Goal: Information Seeking & Learning: Find specific fact

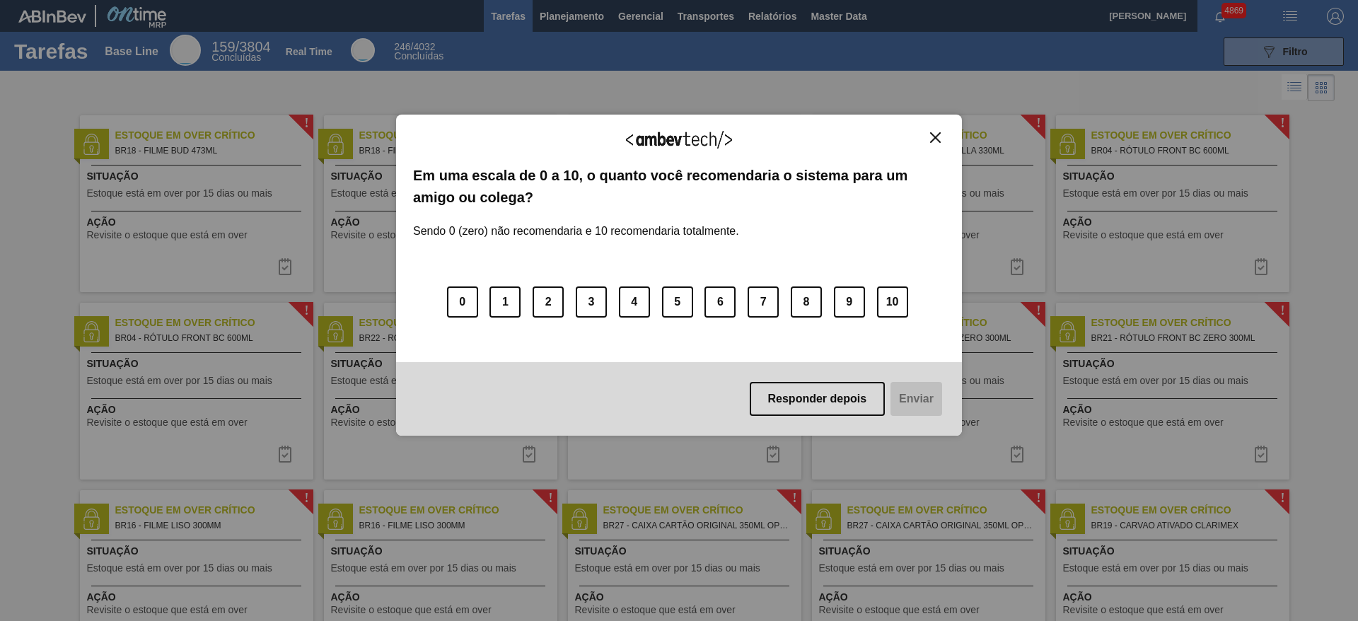
click at [937, 142] on img "Close" at bounding box center [935, 137] width 11 height 11
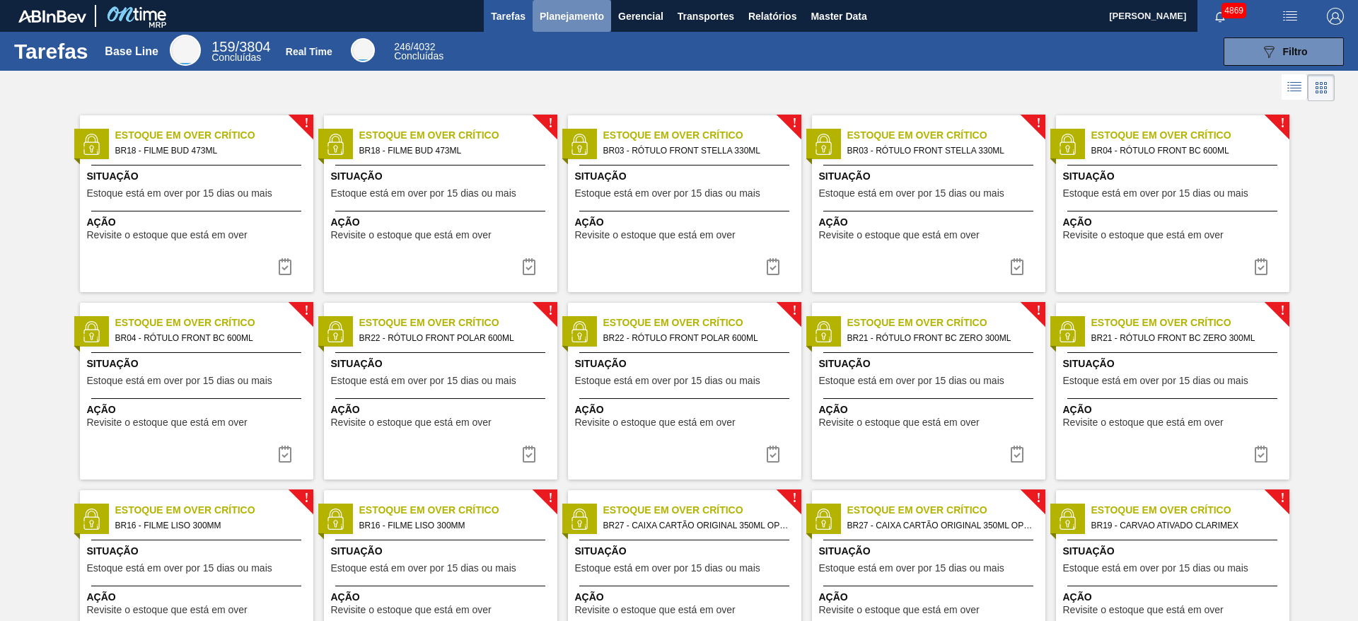
click at [566, 19] on span "Planejamento" at bounding box center [572, 16] width 64 height 17
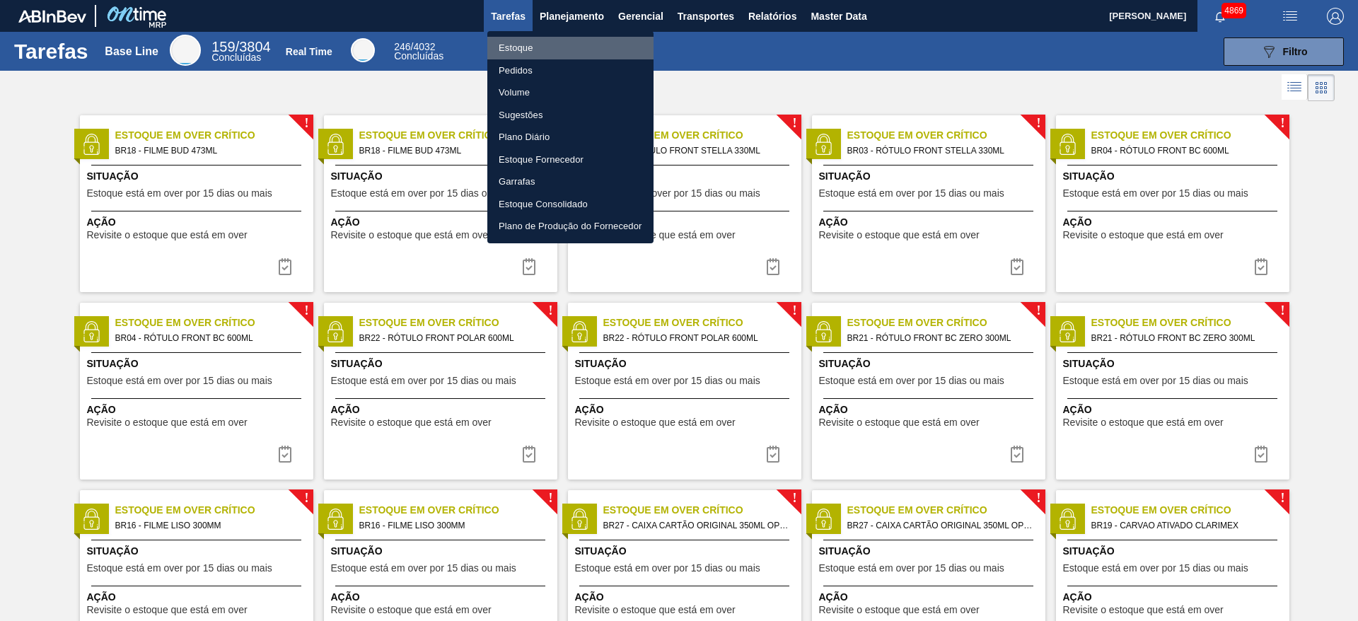
click at [557, 43] on li "Estoque" at bounding box center [570, 48] width 166 height 23
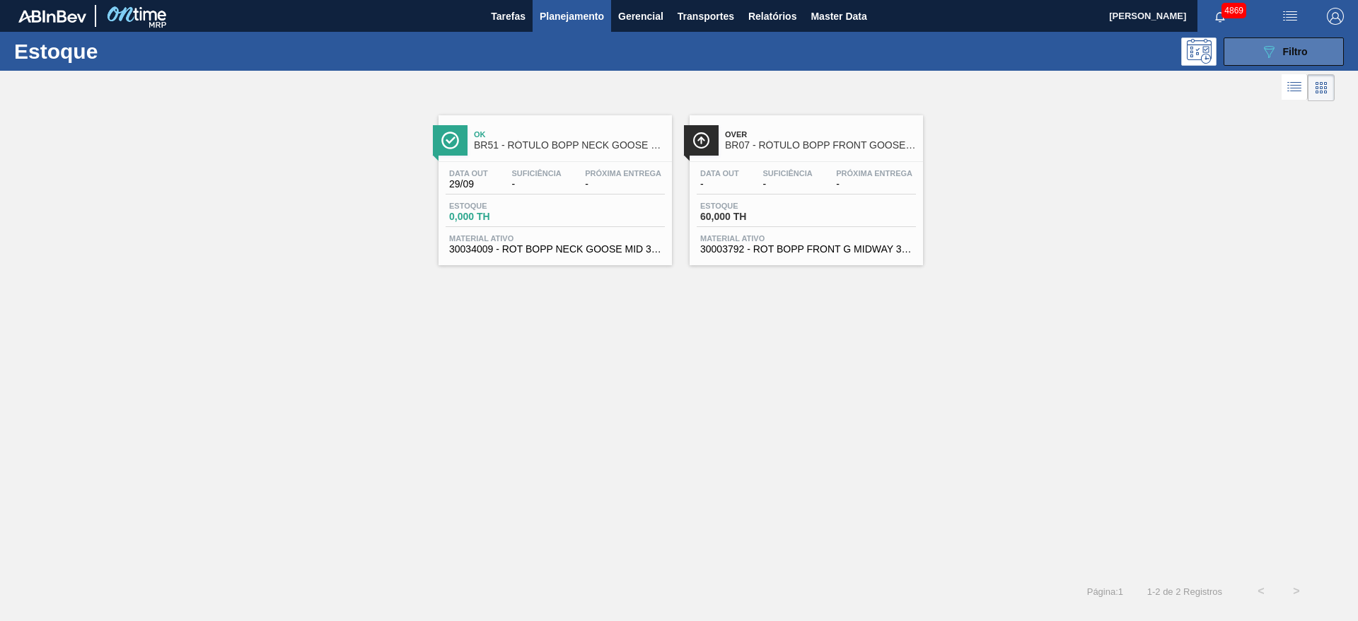
click at [1247, 38] on button "089F7B8B-B2A5-4AFE-B5C0-19BA573D28AC Filtro" at bounding box center [1283, 51] width 120 height 28
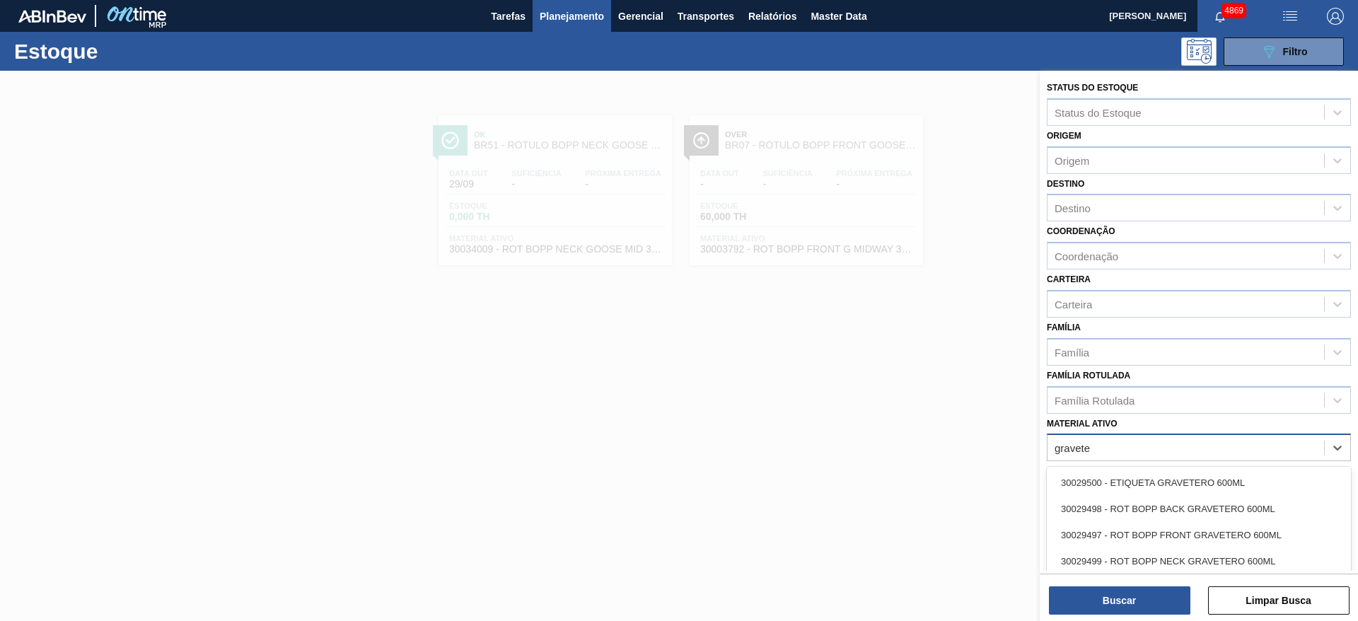
type ativo "gravete"
type ativo "graveter"
click at [1072, 497] on div "30029498 - ROT BOPP BACK GRAVETERO 600ML" at bounding box center [1199, 509] width 304 height 26
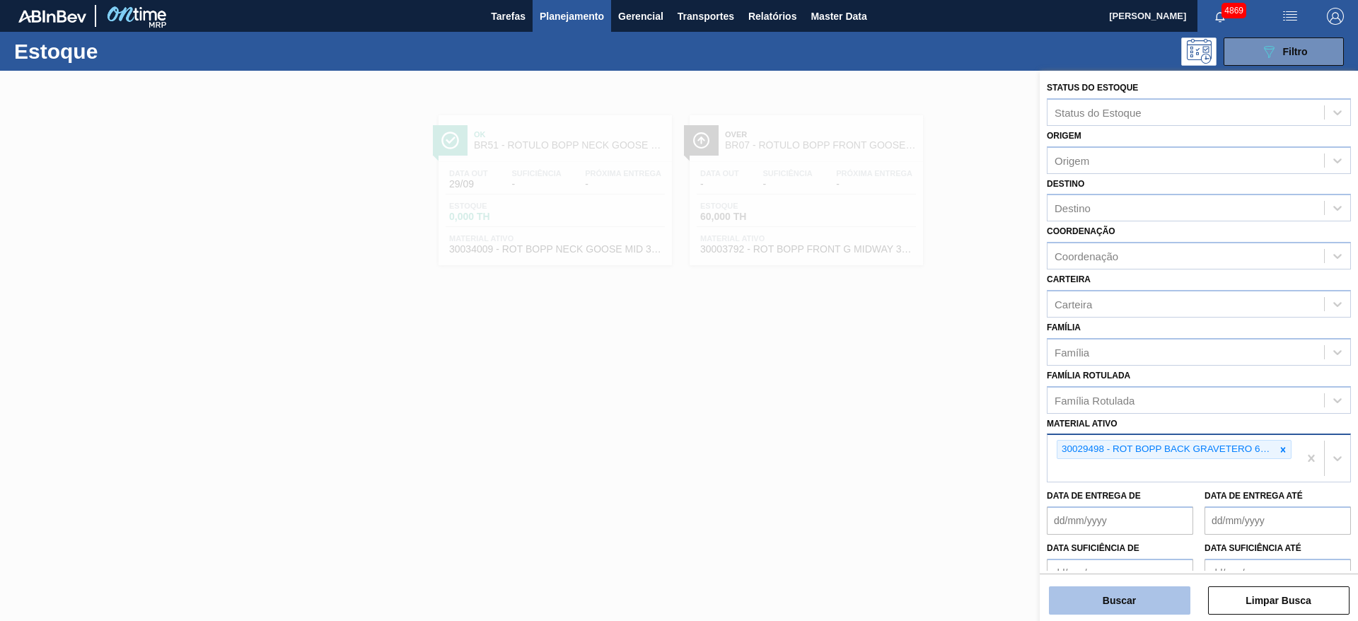
click at [1090, 595] on button "Buscar" at bounding box center [1119, 600] width 141 height 28
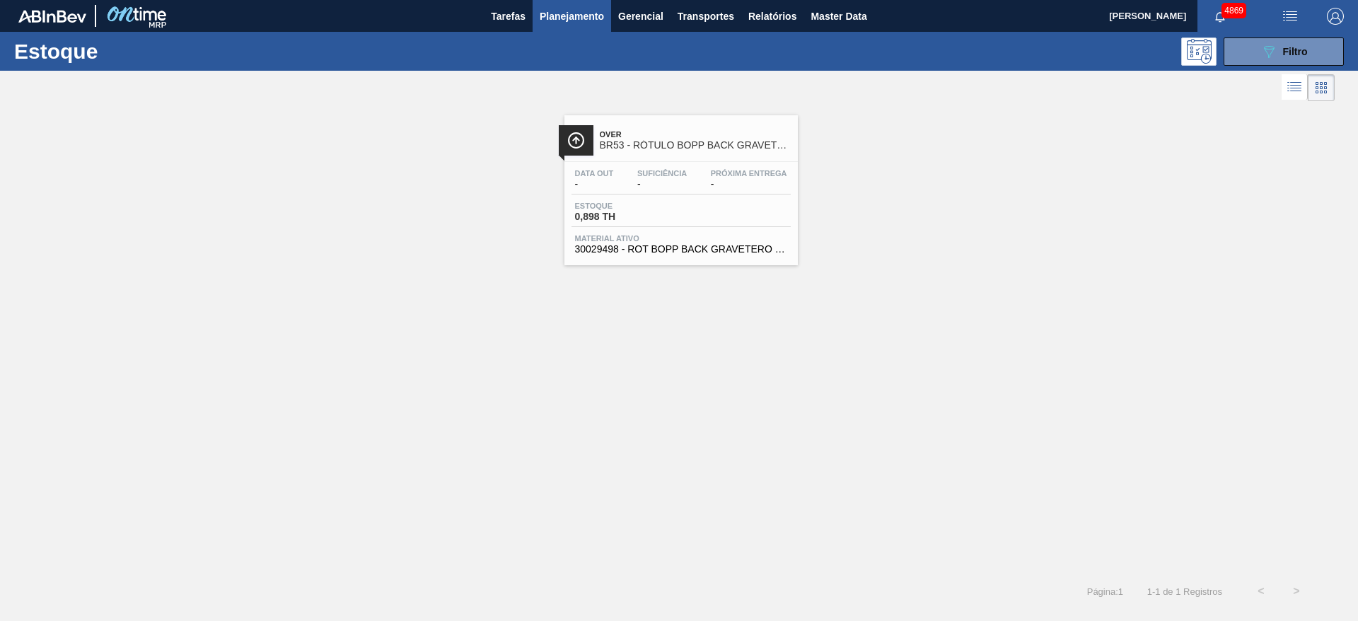
click at [1300, 66] on div "Estoque 089F7B8B-B2A5-4AFE-B5C0-19BA573D28AC Filtro" at bounding box center [679, 51] width 1358 height 39
click at [1288, 52] on span "Filtro" at bounding box center [1295, 51] width 25 height 11
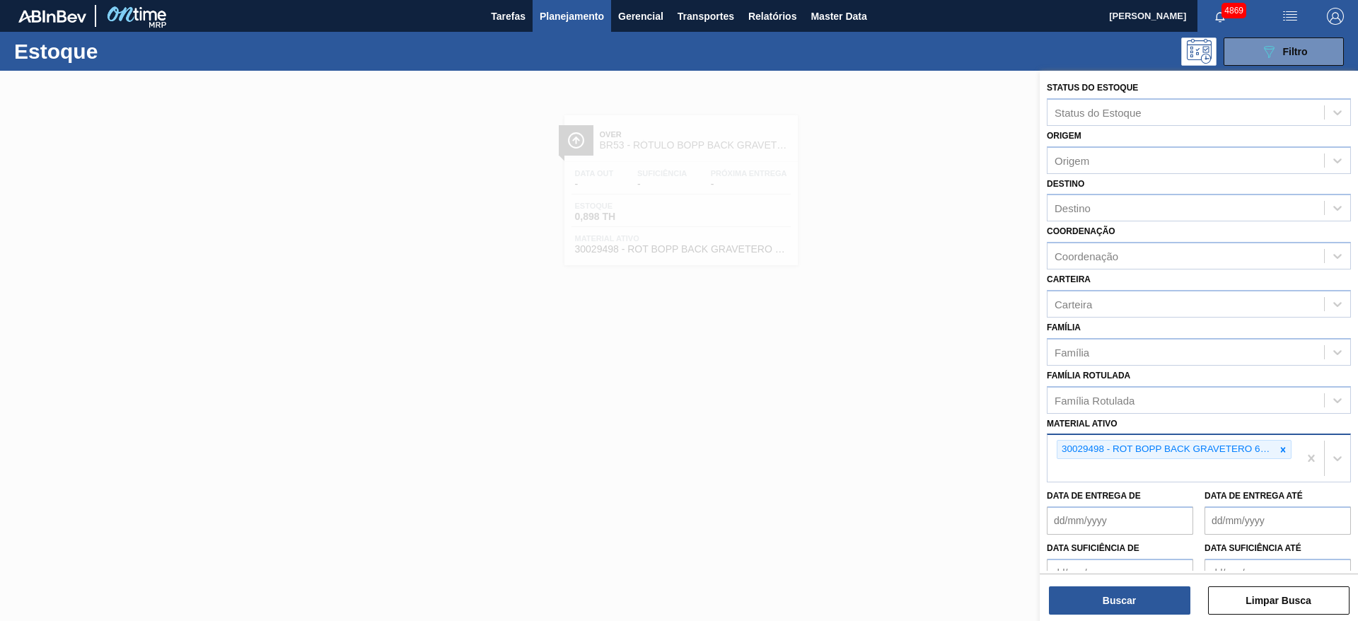
click at [1177, 464] on div "30029498 - ROT BOPP BACK GRAVETERO 600ML" at bounding box center [1172, 458] width 251 height 47
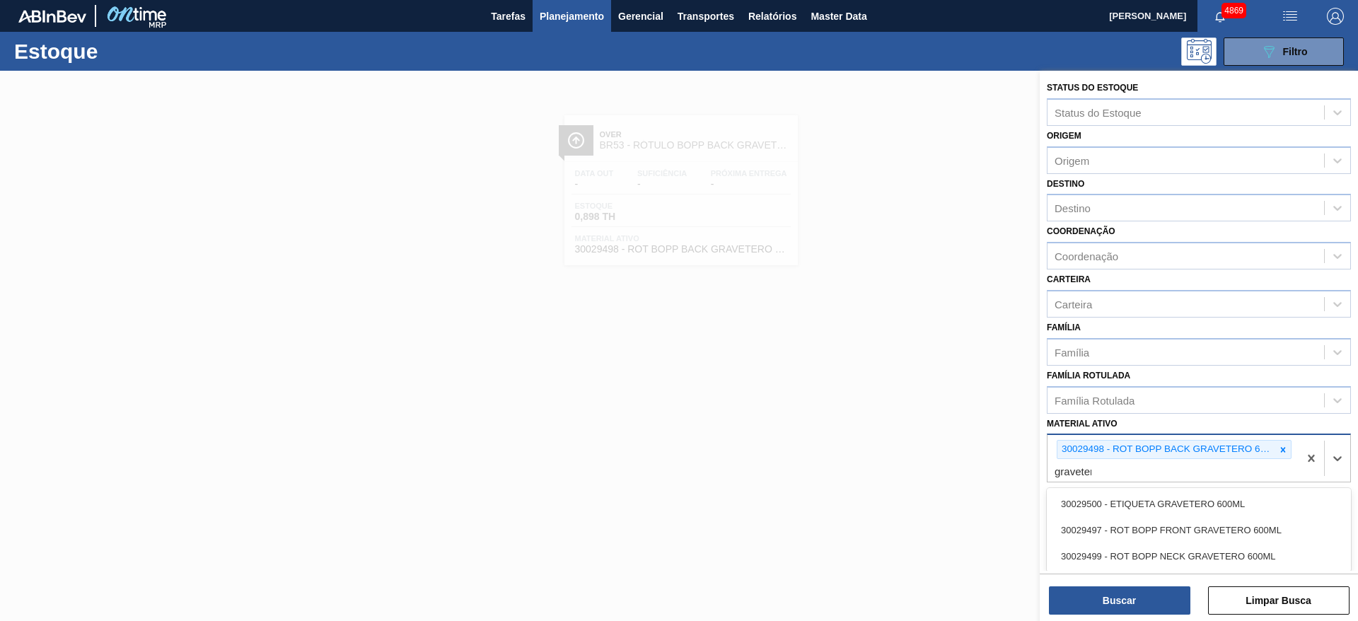
type ativo "gravetero"
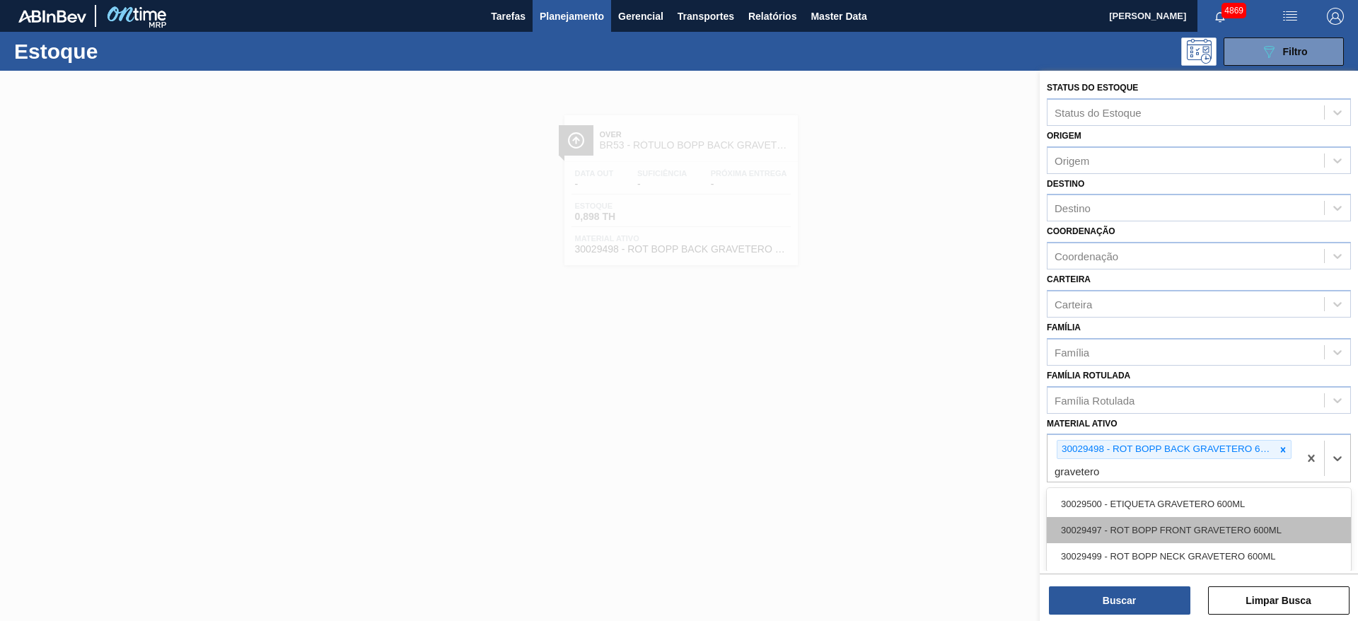
click at [1169, 530] on div "30029497 - ROT BOPP FRONT GRAVETERO 600ML" at bounding box center [1199, 530] width 304 height 26
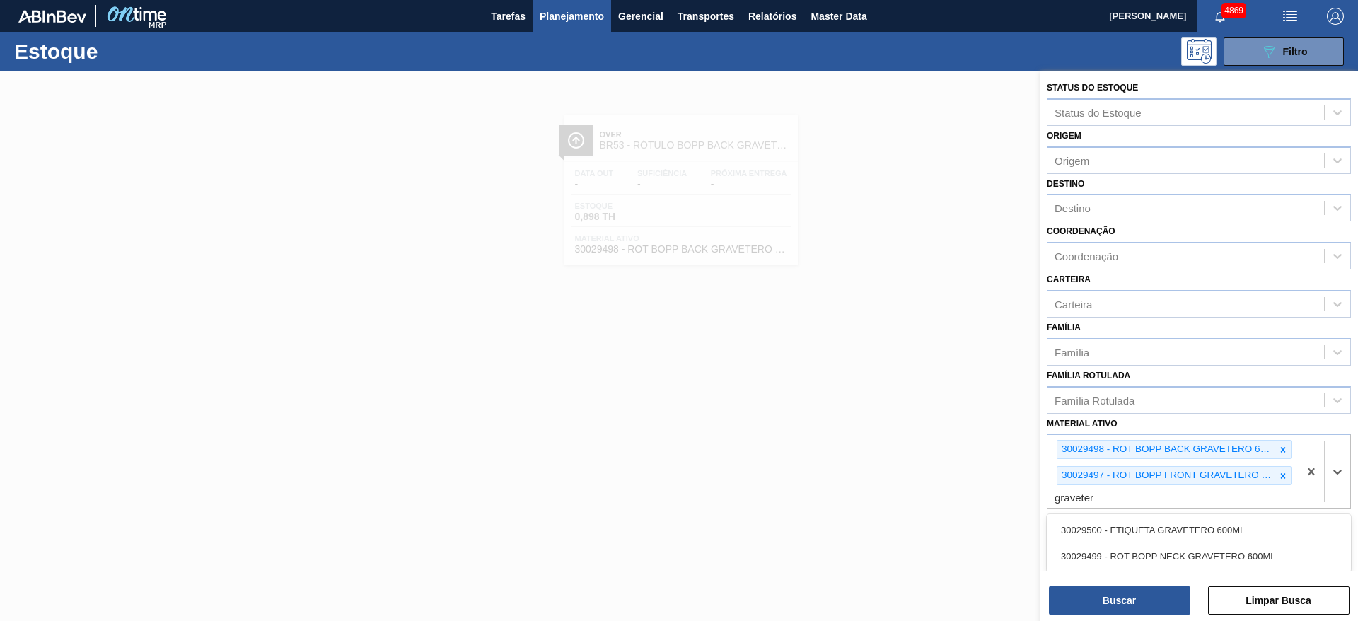
type ativo "gravetero"
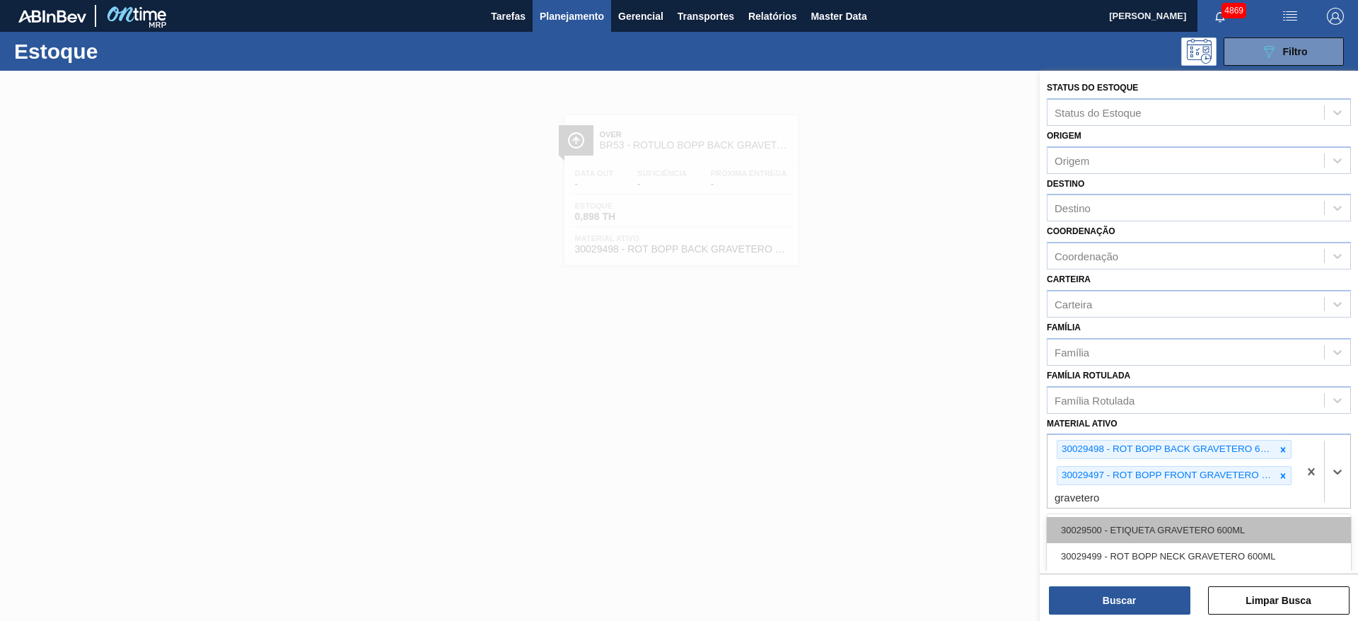
click at [1185, 520] on div "30029500 - ETIQUETA GRAVETERO 600ML" at bounding box center [1199, 530] width 304 height 26
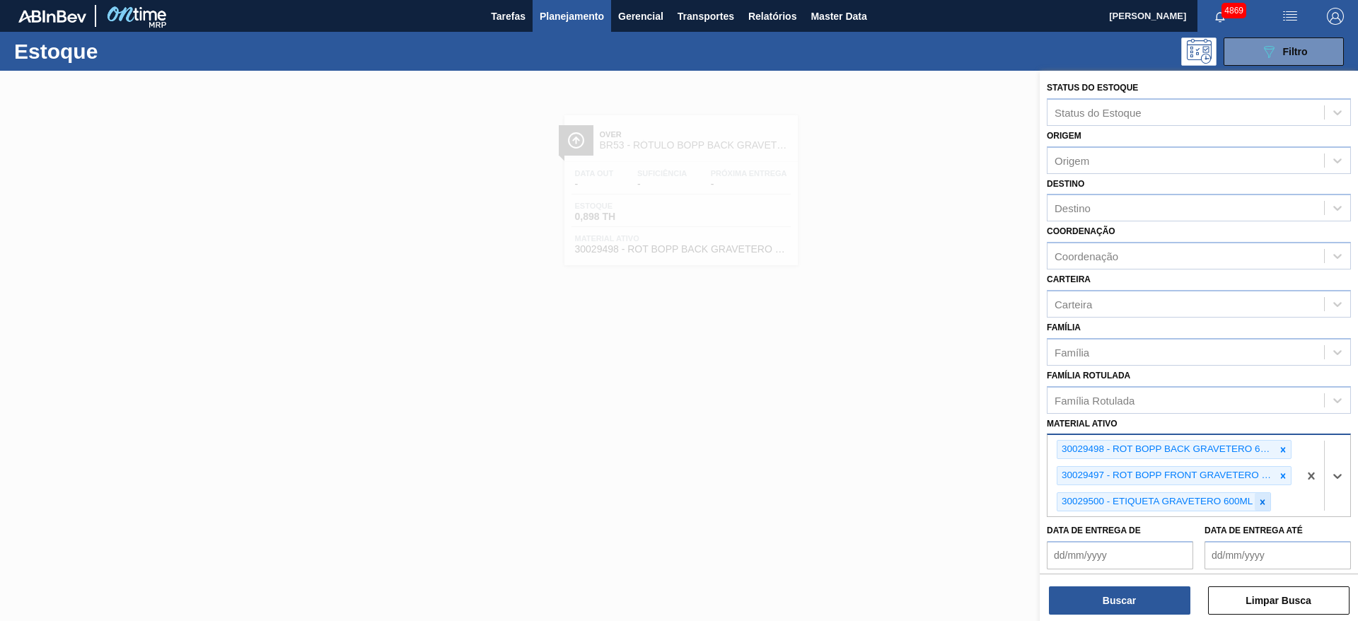
click at [1267, 506] on icon at bounding box center [1262, 502] width 10 height 10
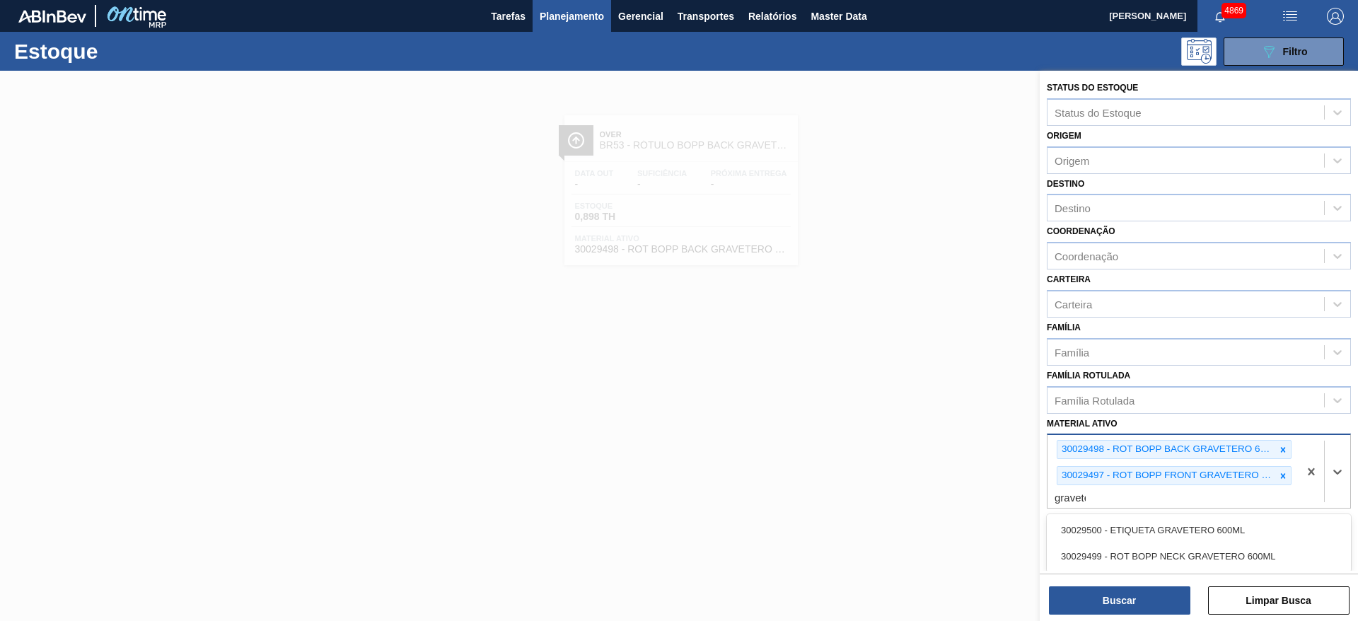
type ativo "graveter"
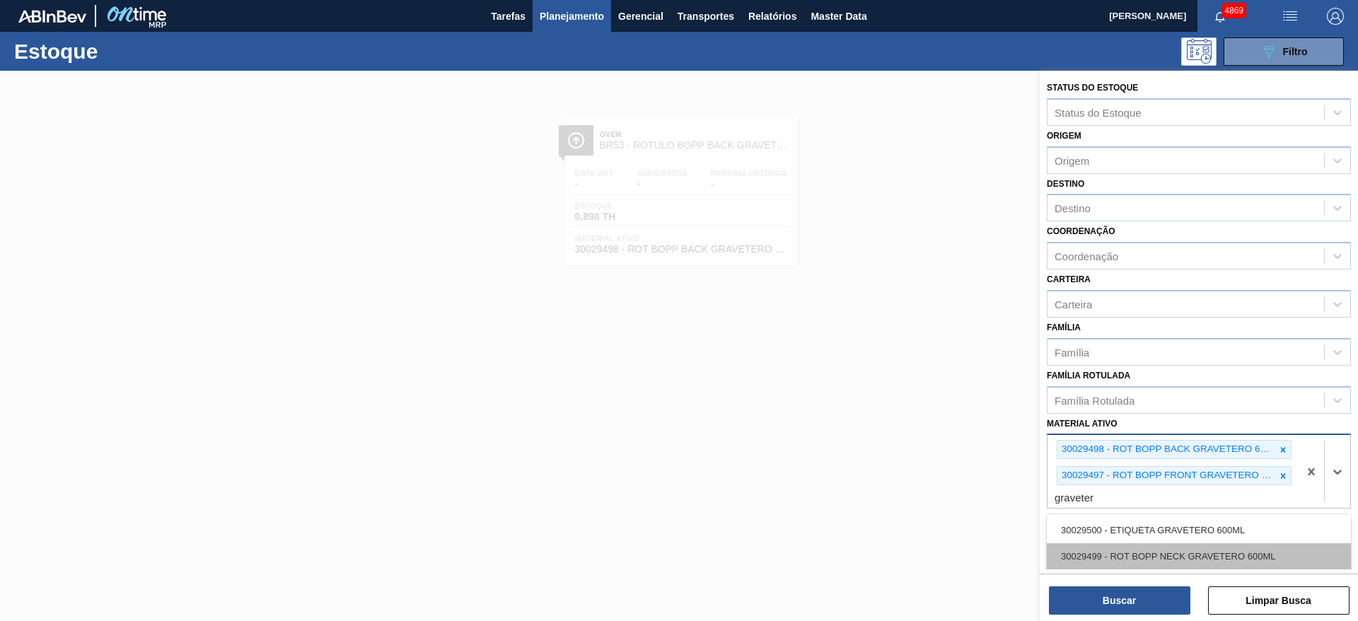
click at [1223, 550] on div "30029499 - ROT BOPP NECK GRAVETERO 600ML" at bounding box center [1199, 556] width 304 height 26
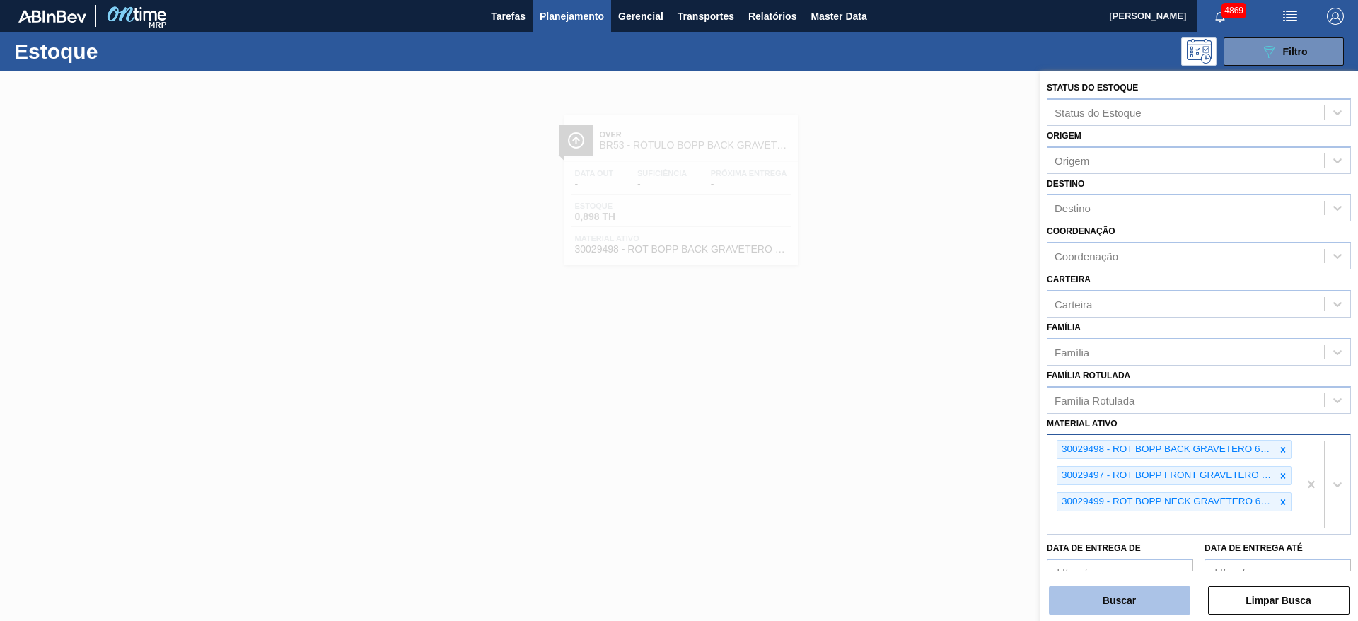
click at [1143, 588] on button "Buscar" at bounding box center [1119, 600] width 141 height 28
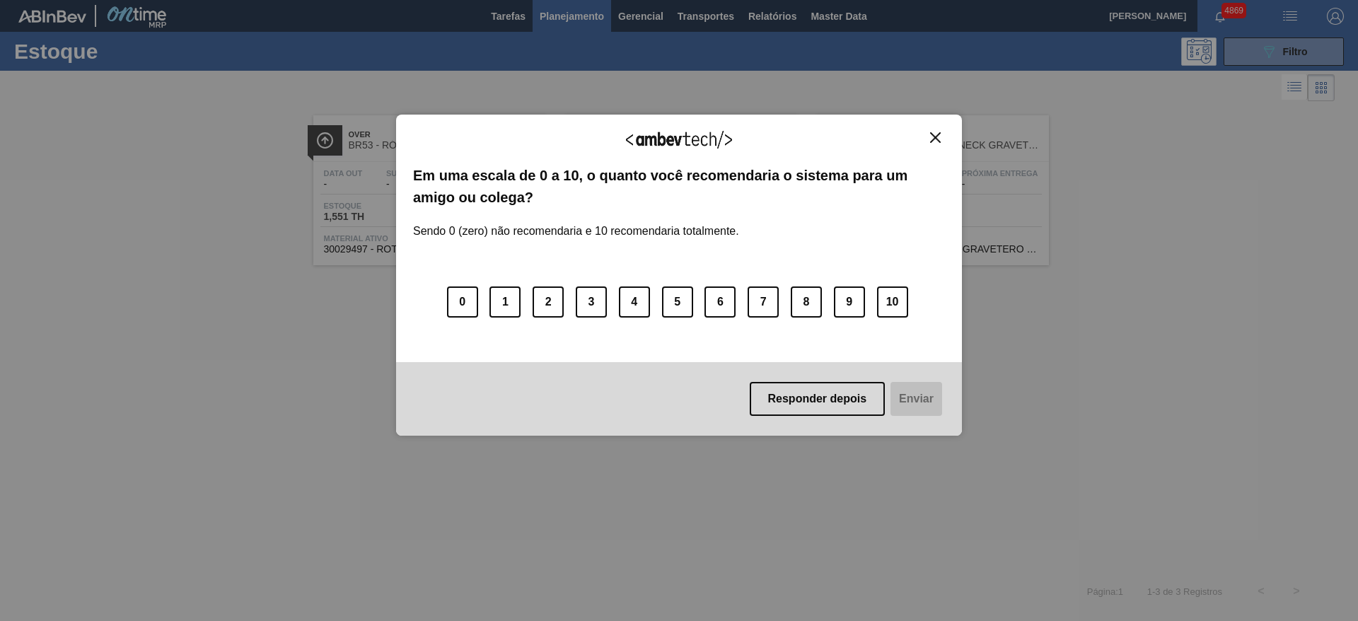
click at [942, 135] on button "Close" at bounding box center [935, 138] width 19 height 12
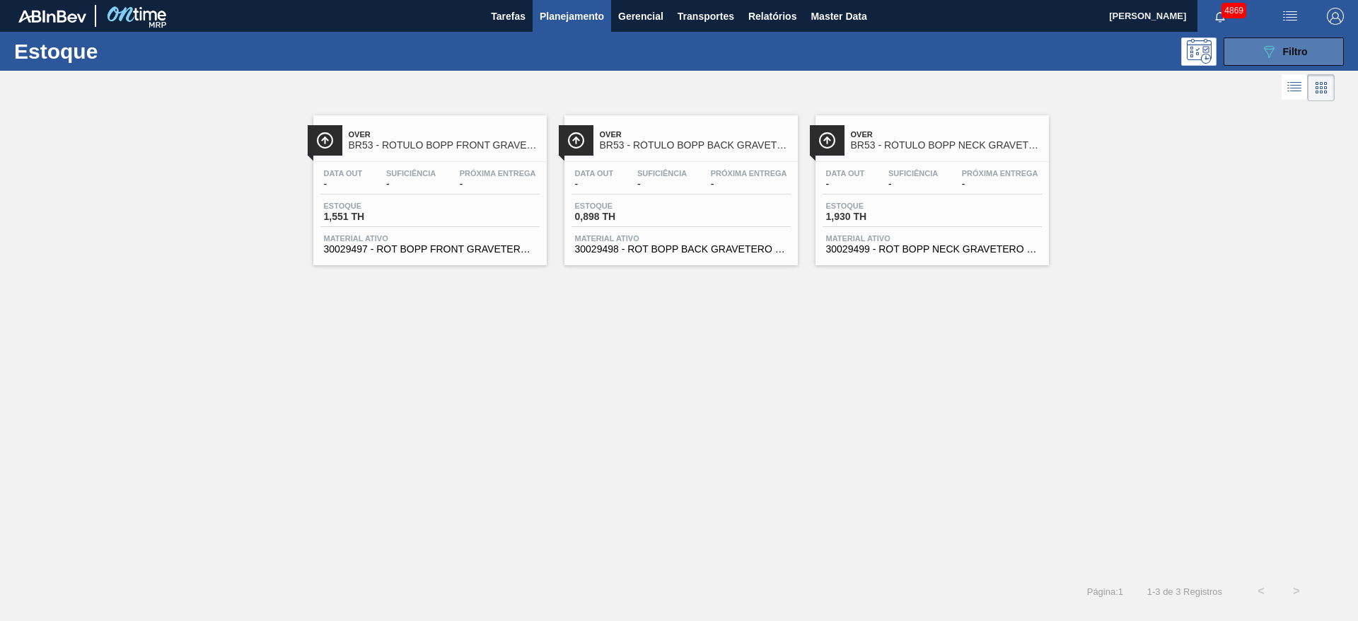
click at [1245, 63] on button "089F7B8B-B2A5-4AFE-B5C0-19BA573D28AC Filtro" at bounding box center [1283, 51] width 120 height 28
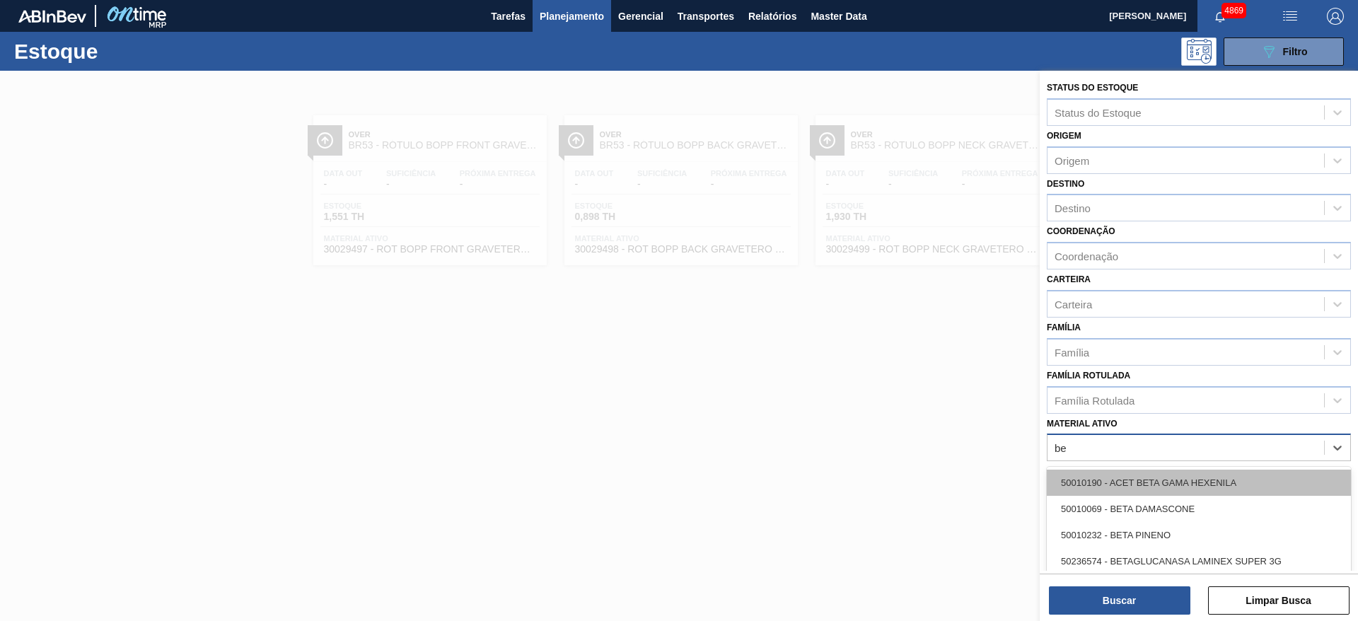
type ativo "b"
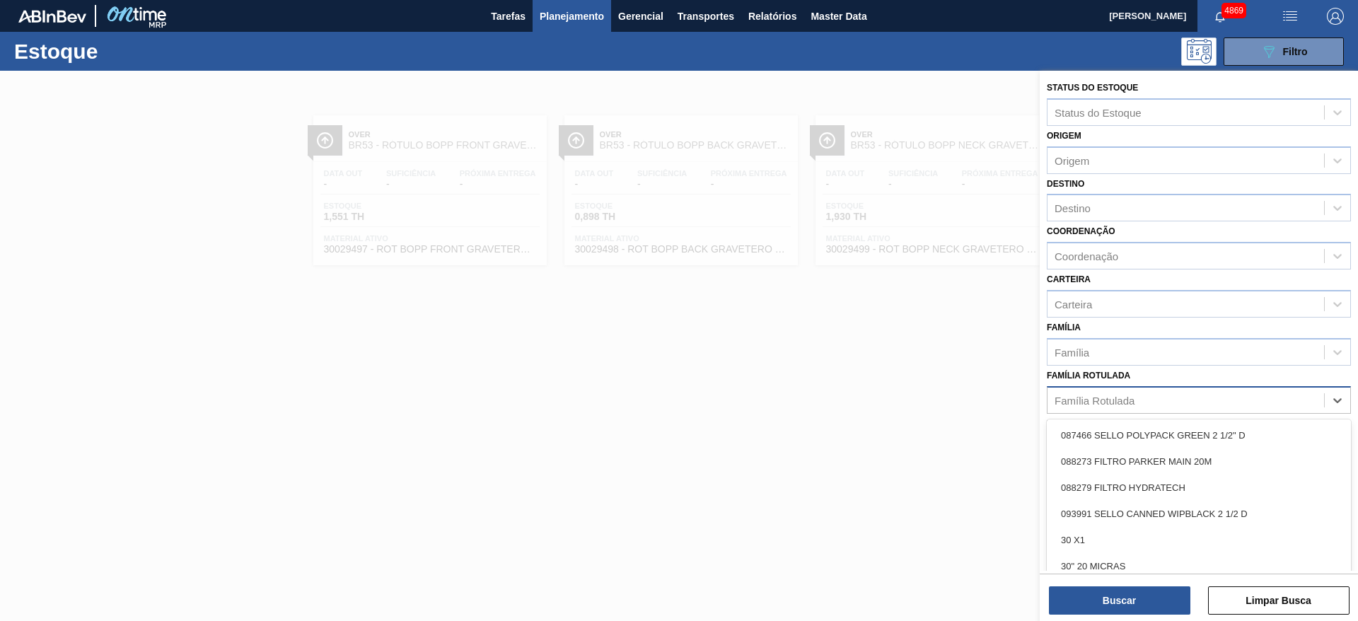
click at [1209, 407] on div "Família Rotulada" at bounding box center [1185, 400] width 277 height 21
type Rotulada "beta"
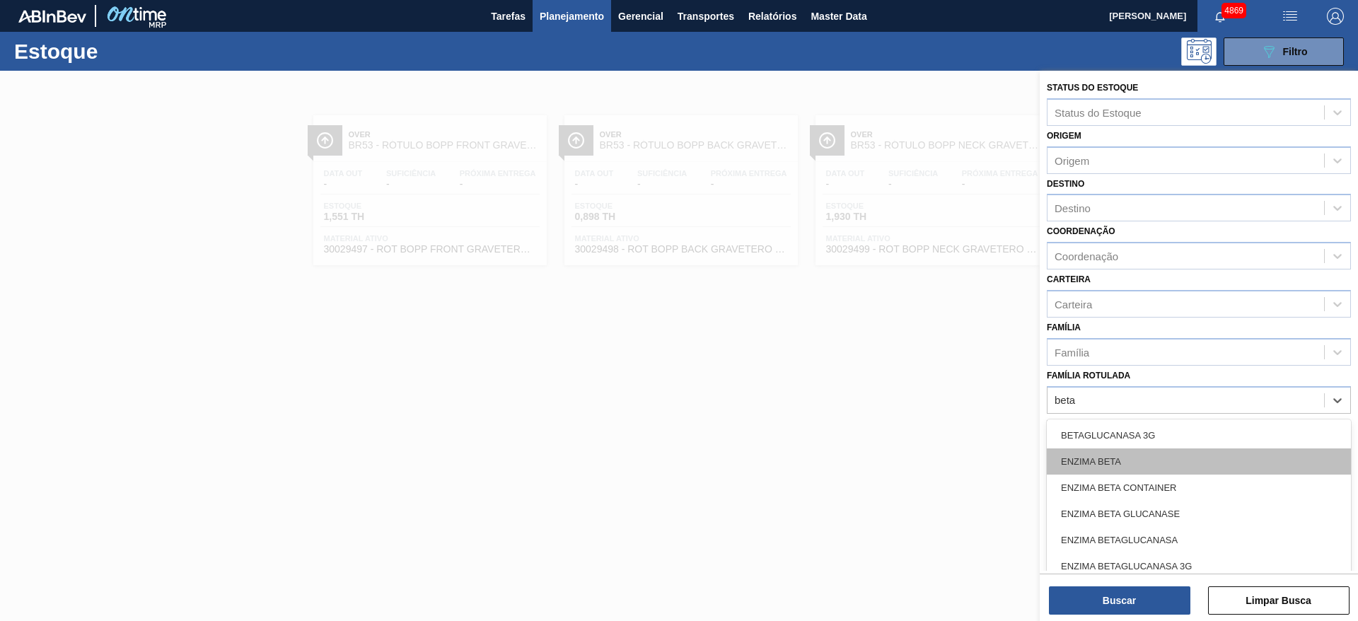
click at [1158, 455] on div "ENZIMA BETA" at bounding box center [1199, 461] width 304 height 26
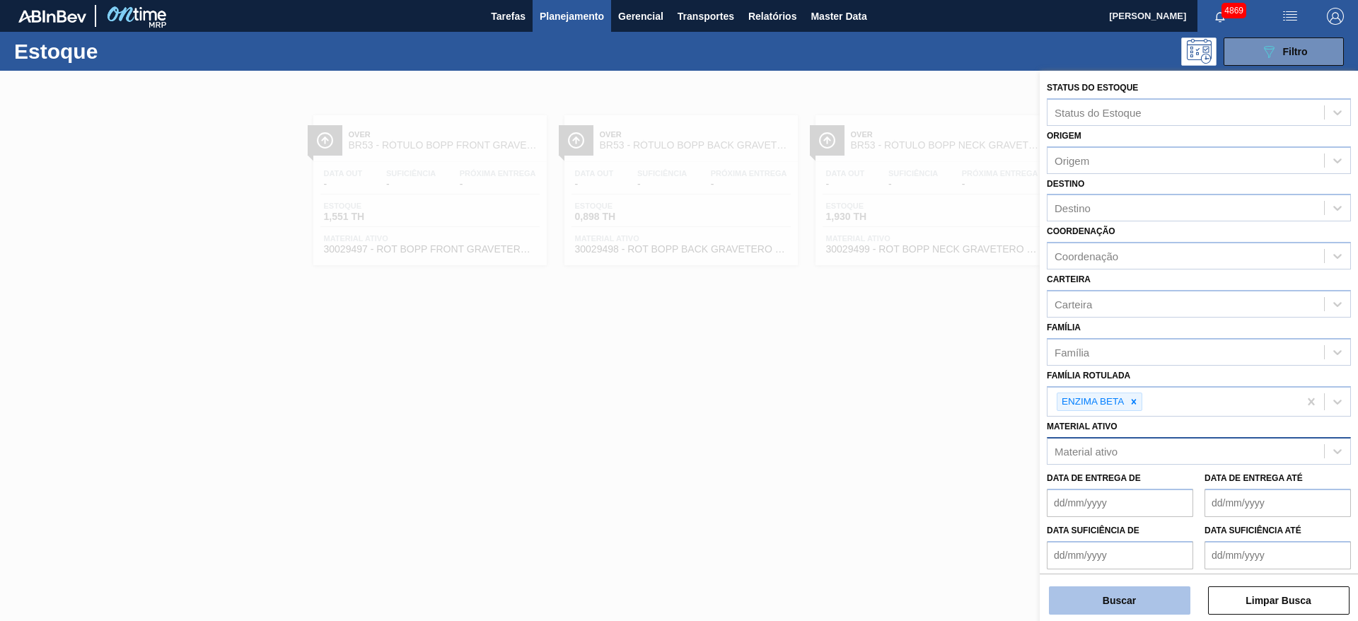
click at [1095, 599] on button "Buscar" at bounding box center [1119, 600] width 141 height 28
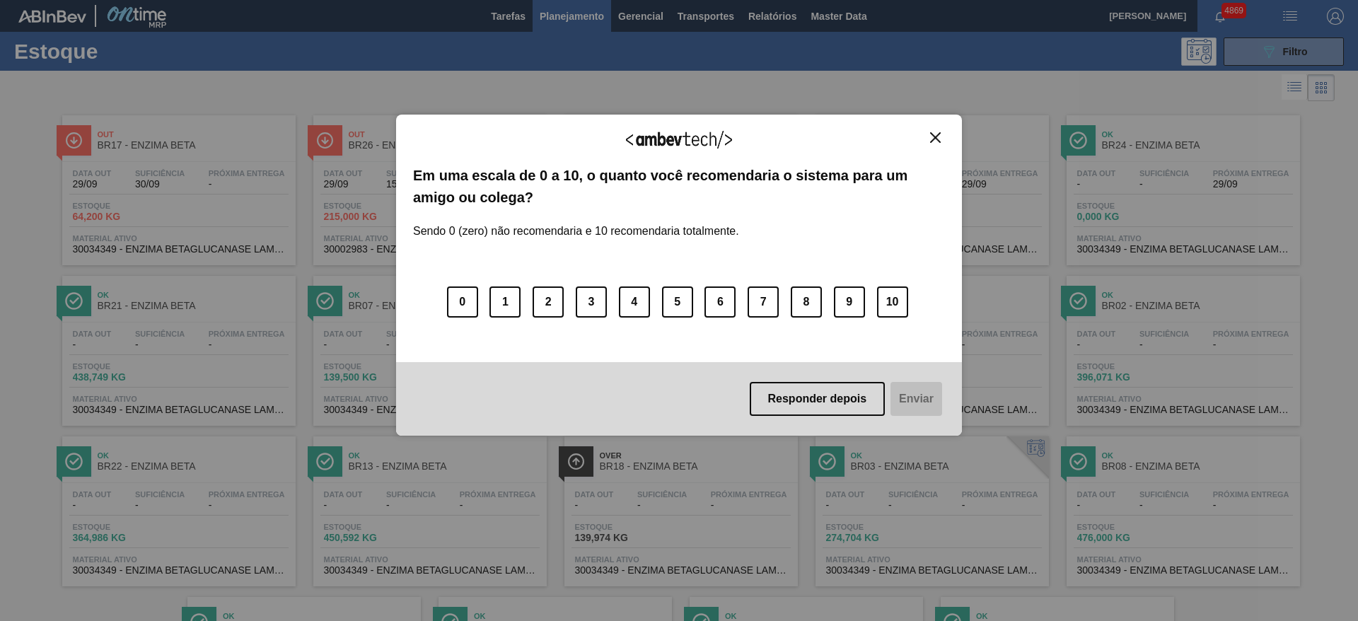
click at [937, 141] on img "Close" at bounding box center [935, 137] width 11 height 11
click at [927, 133] on button "Close" at bounding box center [935, 138] width 19 height 12
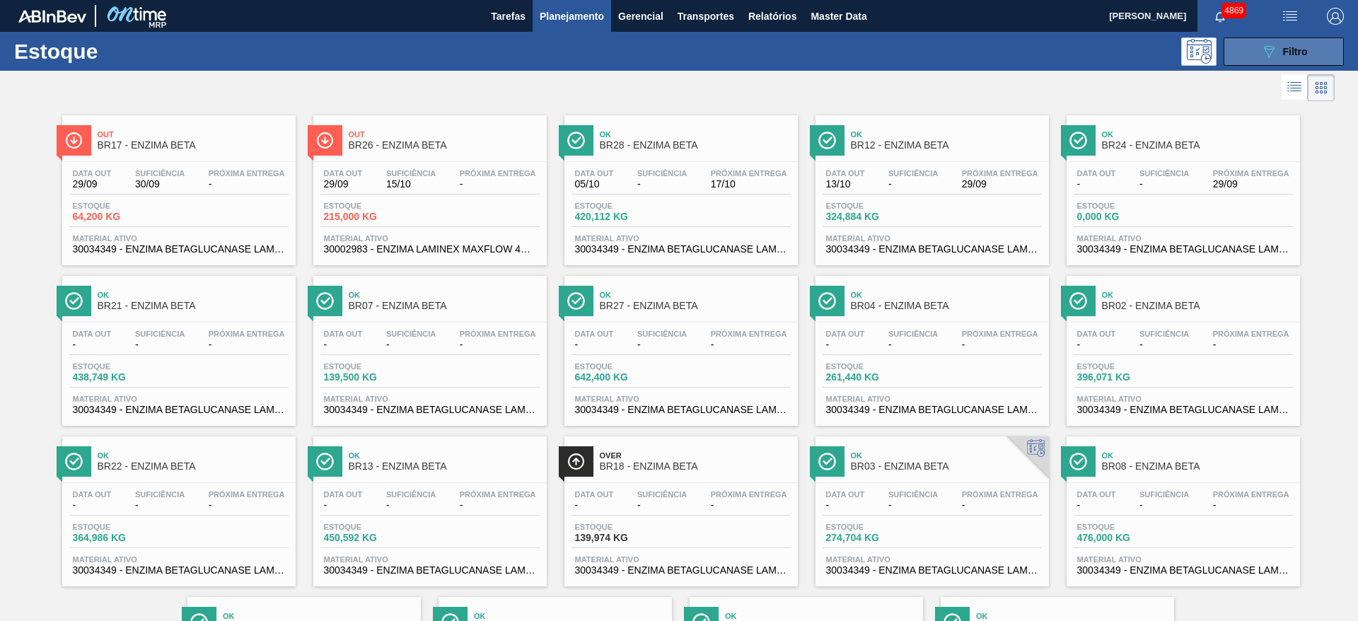
click at [1238, 50] on button "089F7B8B-B2A5-4AFE-B5C0-19BA573D28AC Filtro" at bounding box center [1283, 51] width 120 height 28
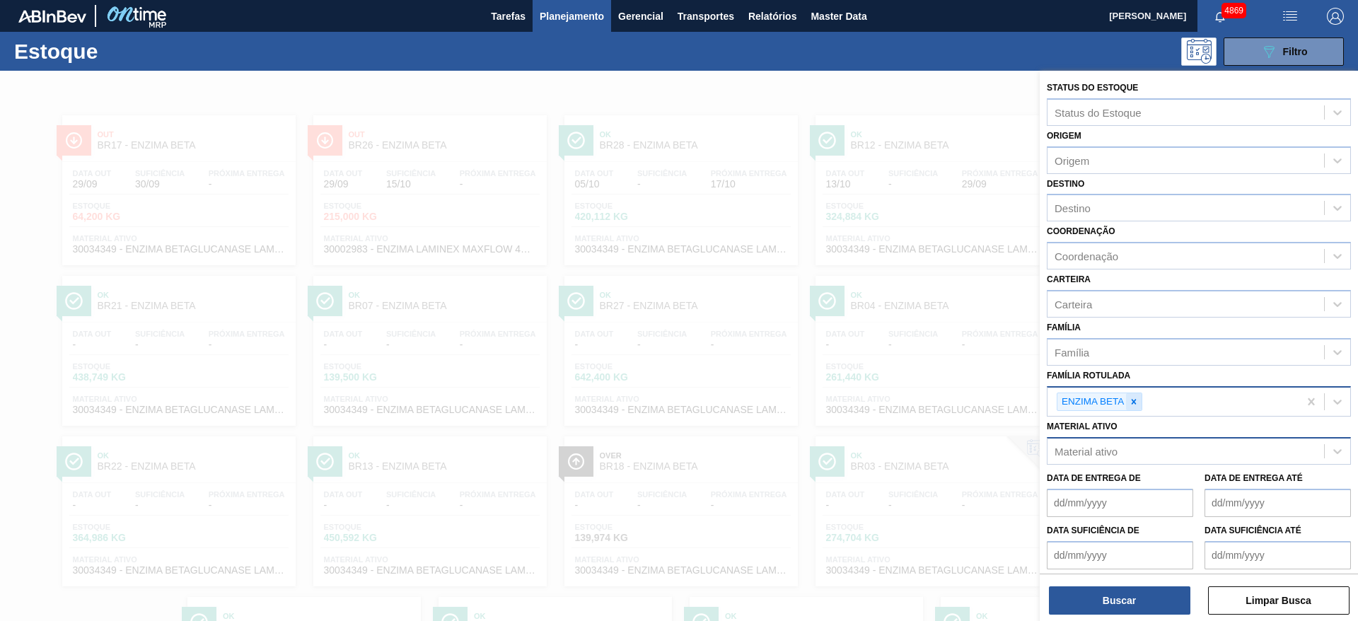
click at [1139, 397] on icon at bounding box center [1134, 402] width 10 height 10
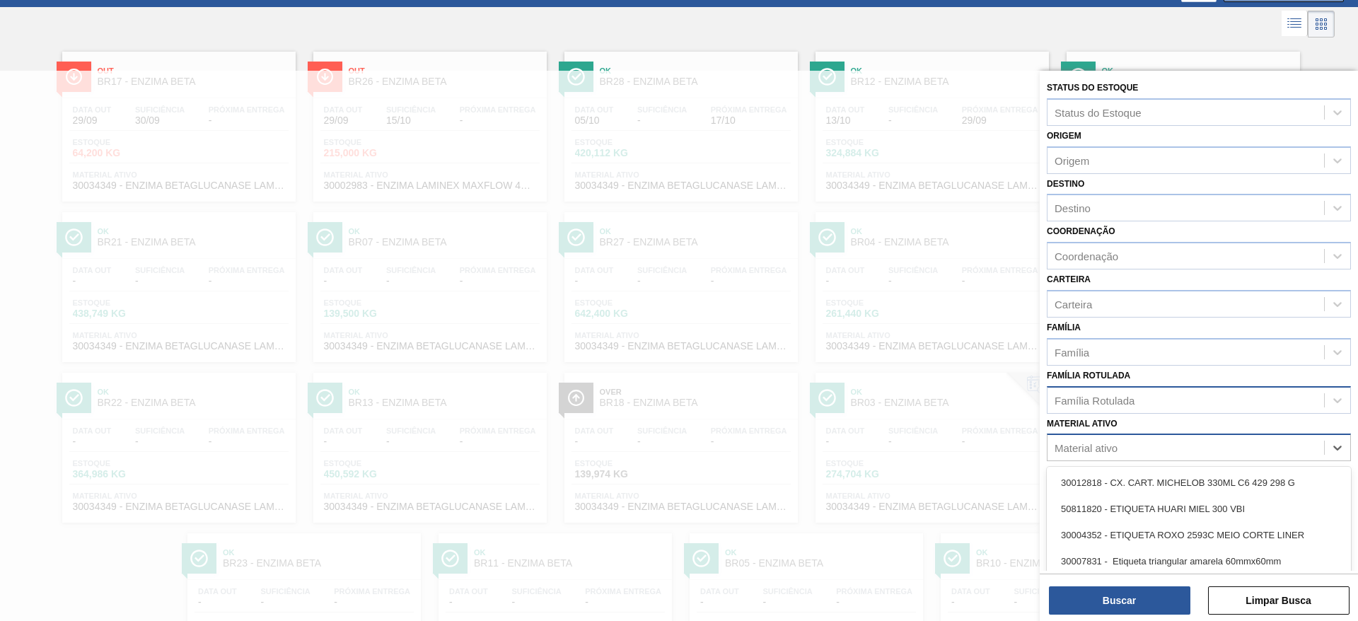
click at [1136, 442] on div "Material ativo" at bounding box center [1185, 448] width 277 height 21
paste ativo "30002867"
type ativo "30002867"
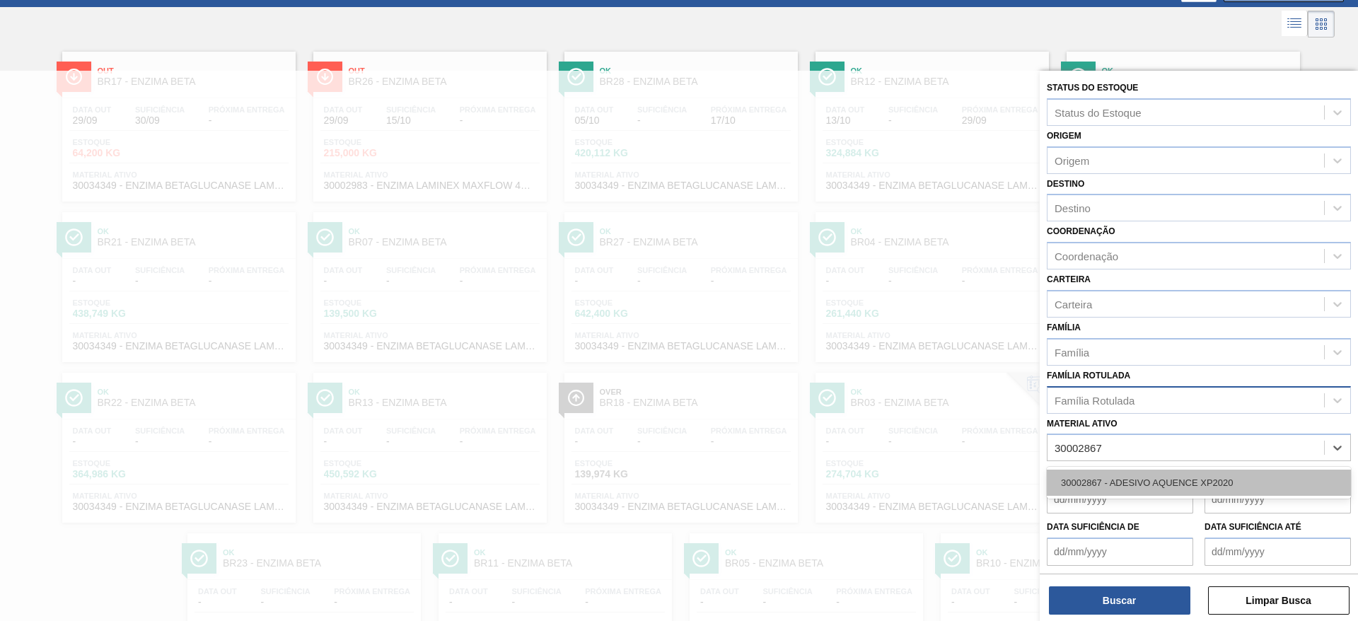
click at [1136, 472] on div "30002867 - ADESIVO AQUENCE XP2020" at bounding box center [1199, 483] width 304 height 26
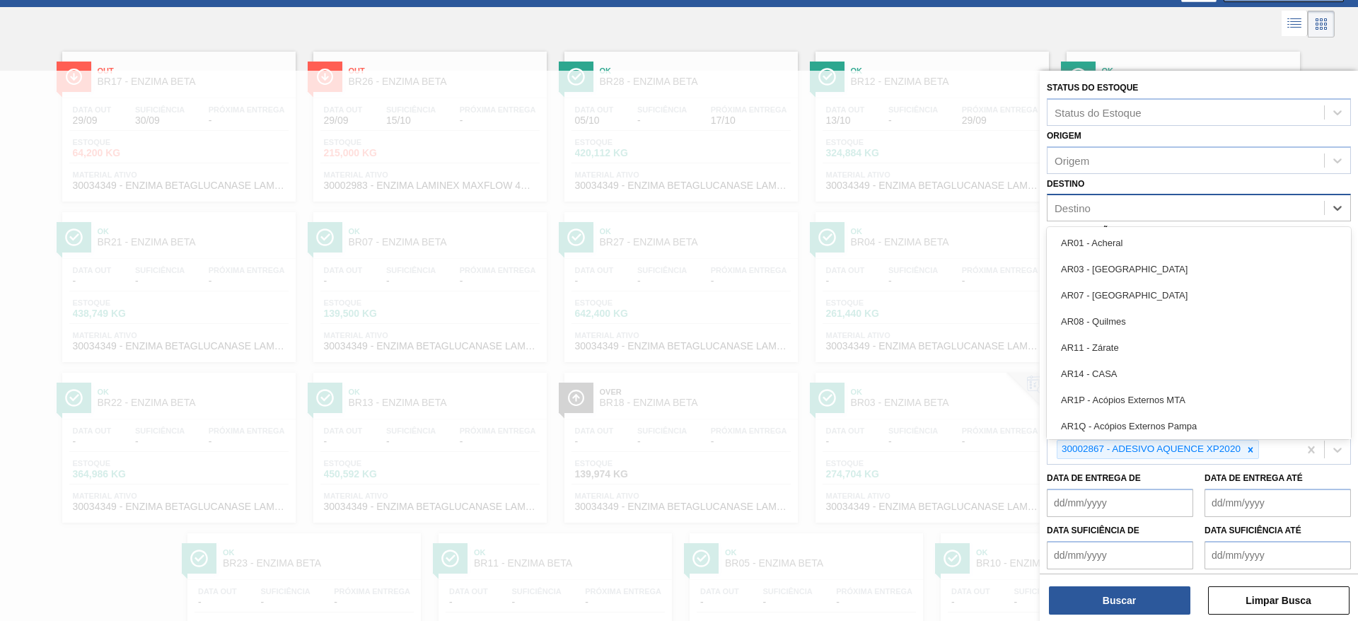
click at [1131, 211] on div "Destino" at bounding box center [1185, 208] width 277 height 21
type input "rio"
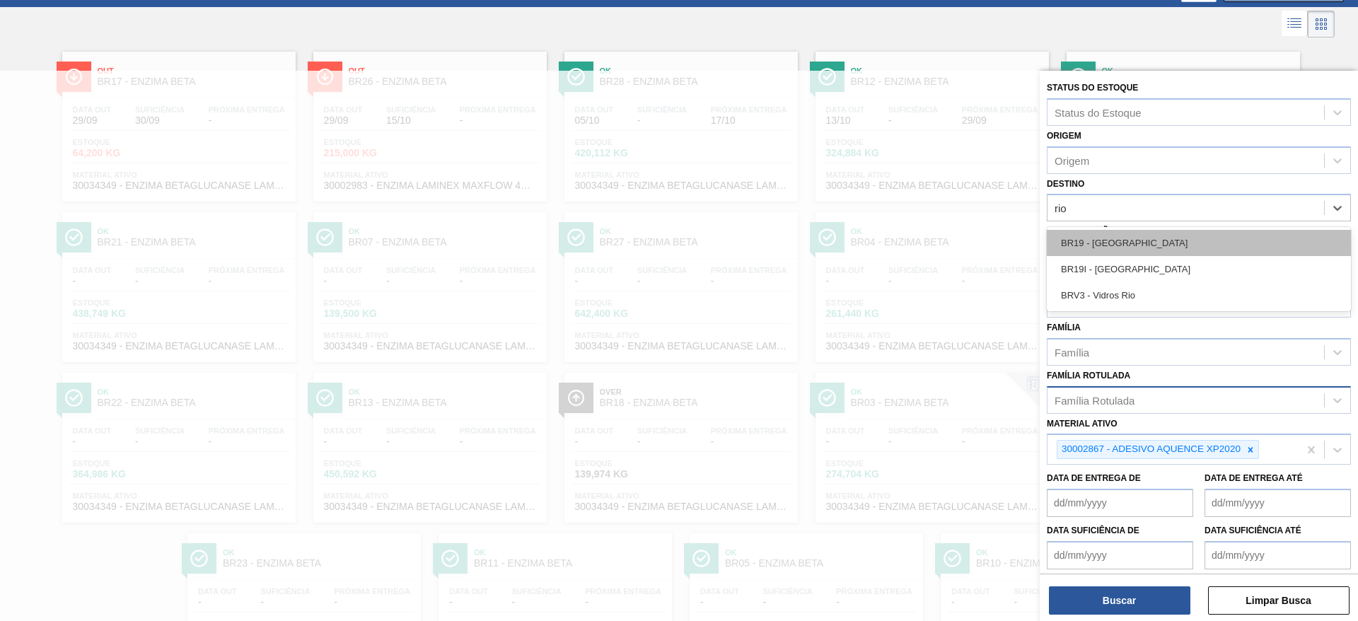
click at [1141, 238] on div "BR19 - Nova Rio" at bounding box center [1199, 243] width 304 height 26
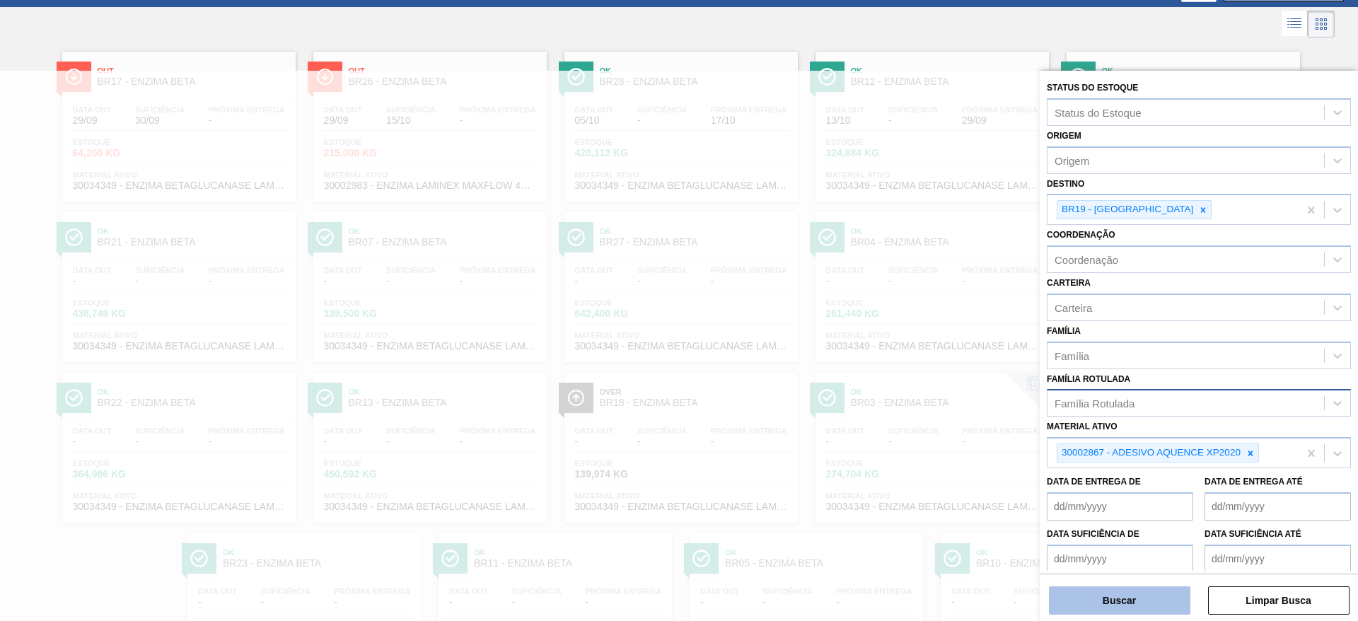
click at [1100, 591] on button "Buscar" at bounding box center [1119, 600] width 141 height 28
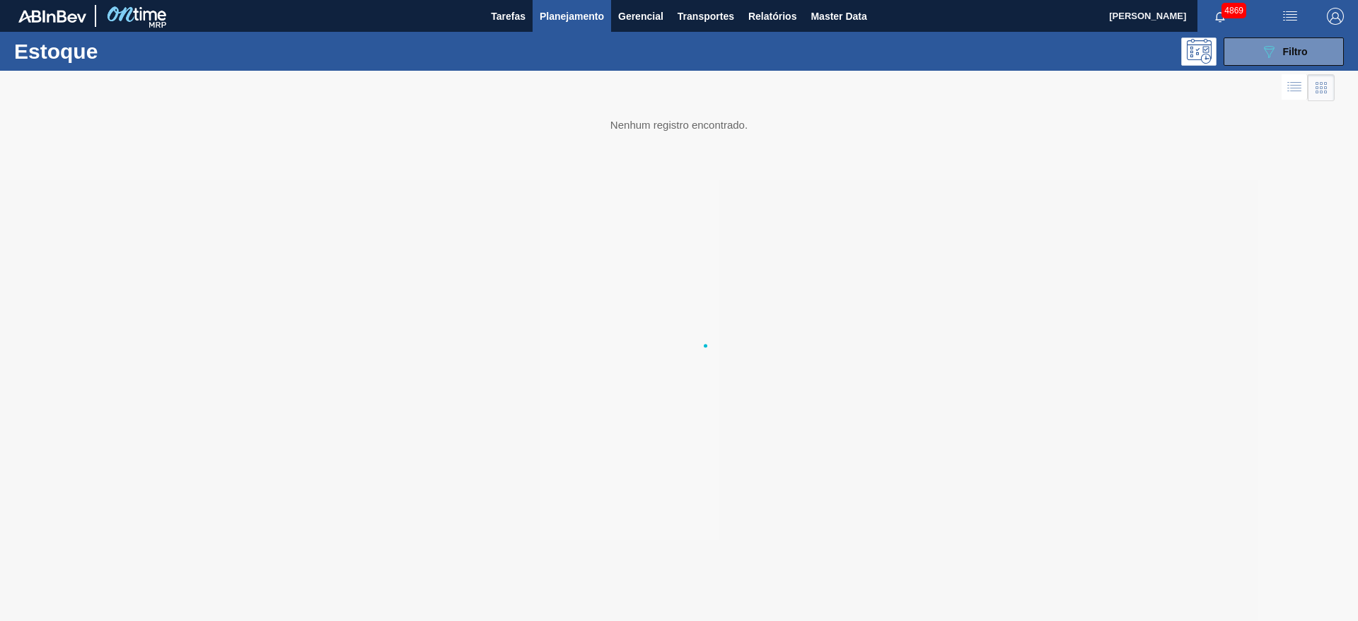
scroll to position [0, 0]
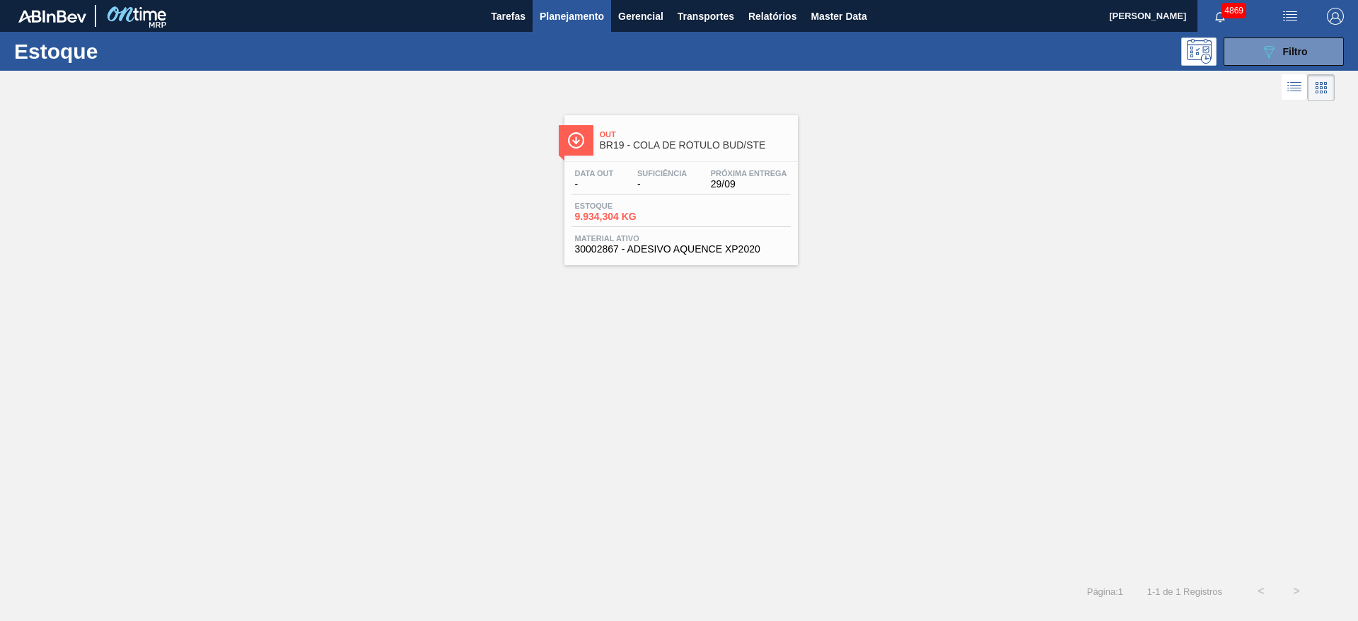
click at [763, 234] on span "Material ativo" at bounding box center [681, 238] width 212 height 8
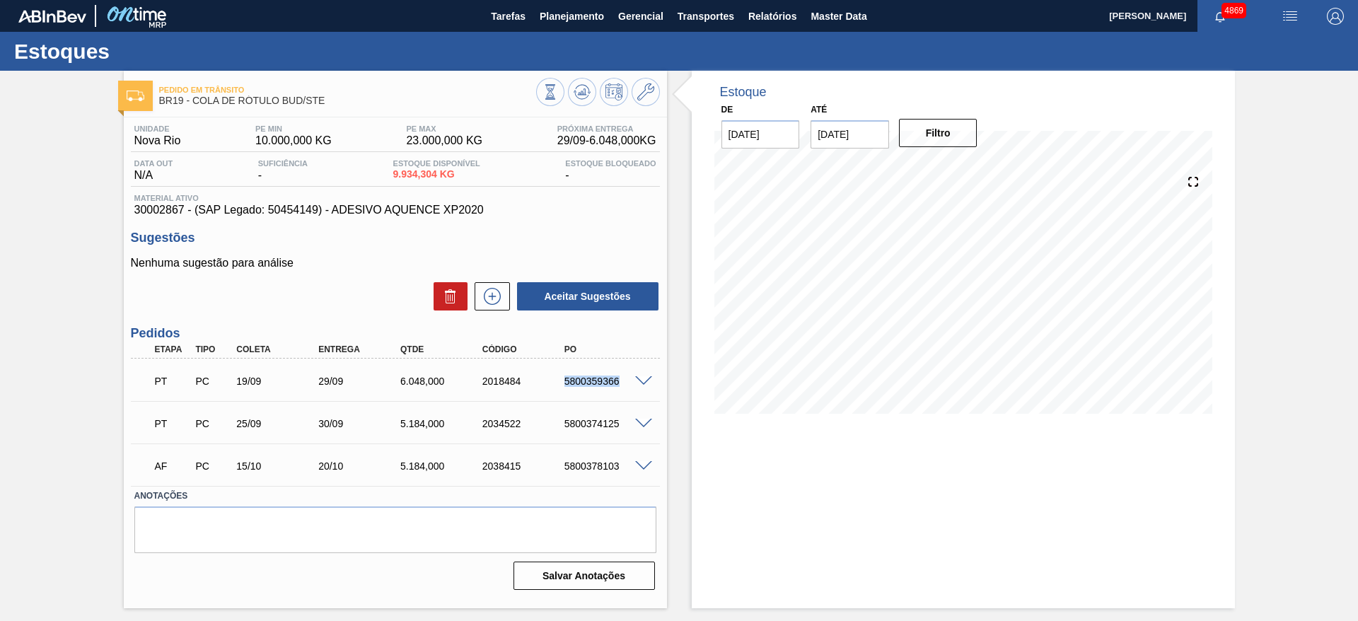
drag, startPoint x: 552, startPoint y: 383, endPoint x: 632, endPoint y: 390, distance: 80.2
click at [632, 390] on div "PT PC 19/09 29/09 6.048,000 2018484 5800359366" at bounding box center [391, 380] width 491 height 28
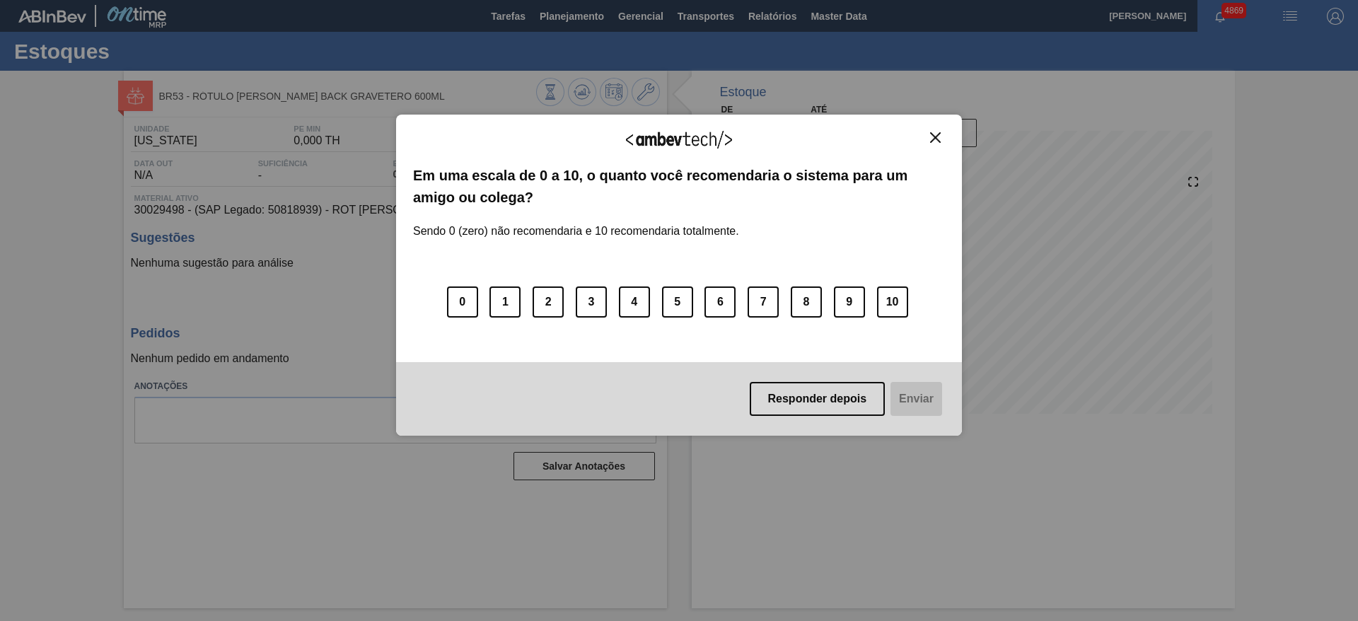
click at [930, 137] on img "Close" at bounding box center [935, 137] width 11 height 11
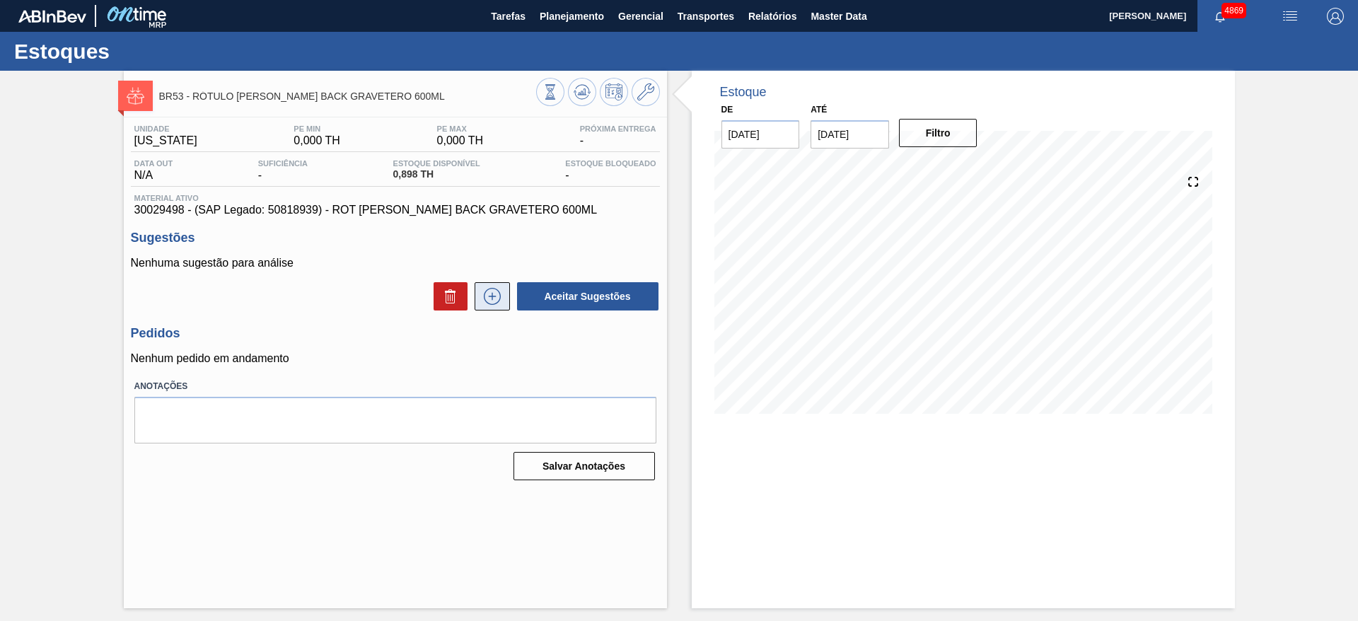
click at [493, 297] on icon at bounding box center [492, 296] width 23 height 17
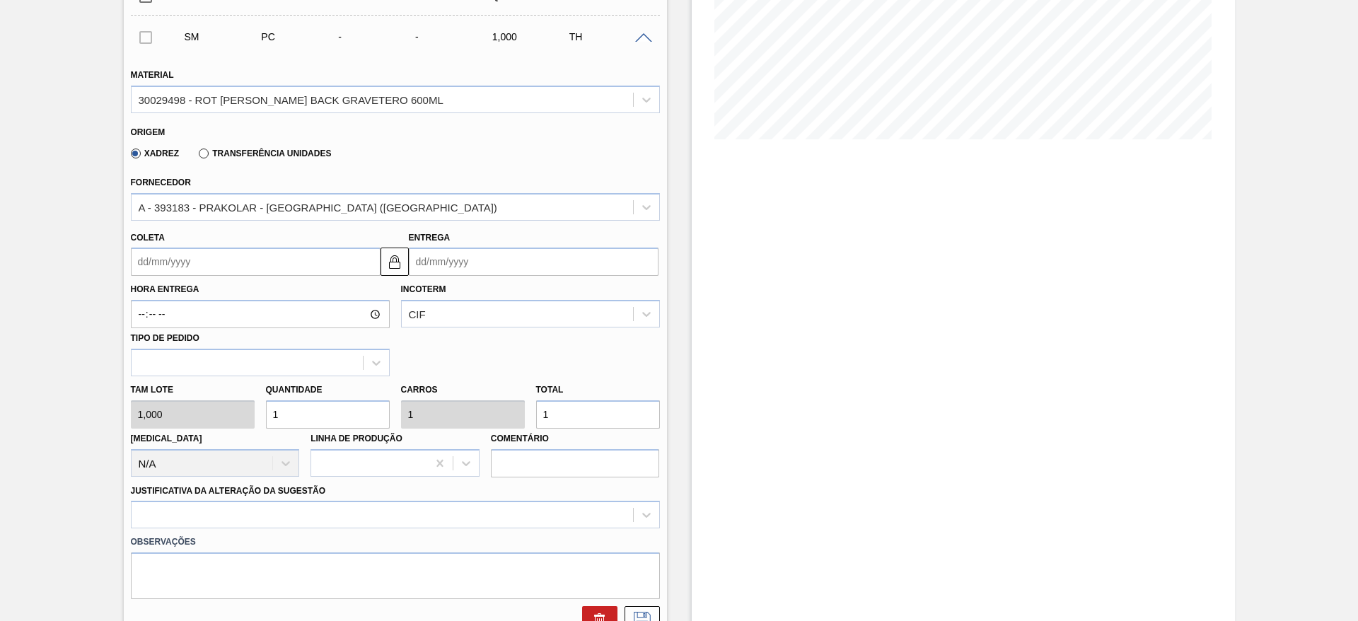
scroll to position [275, 0]
click at [597, 412] on input "1" at bounding box center [598, 414] width 124 height 28
type input "10"
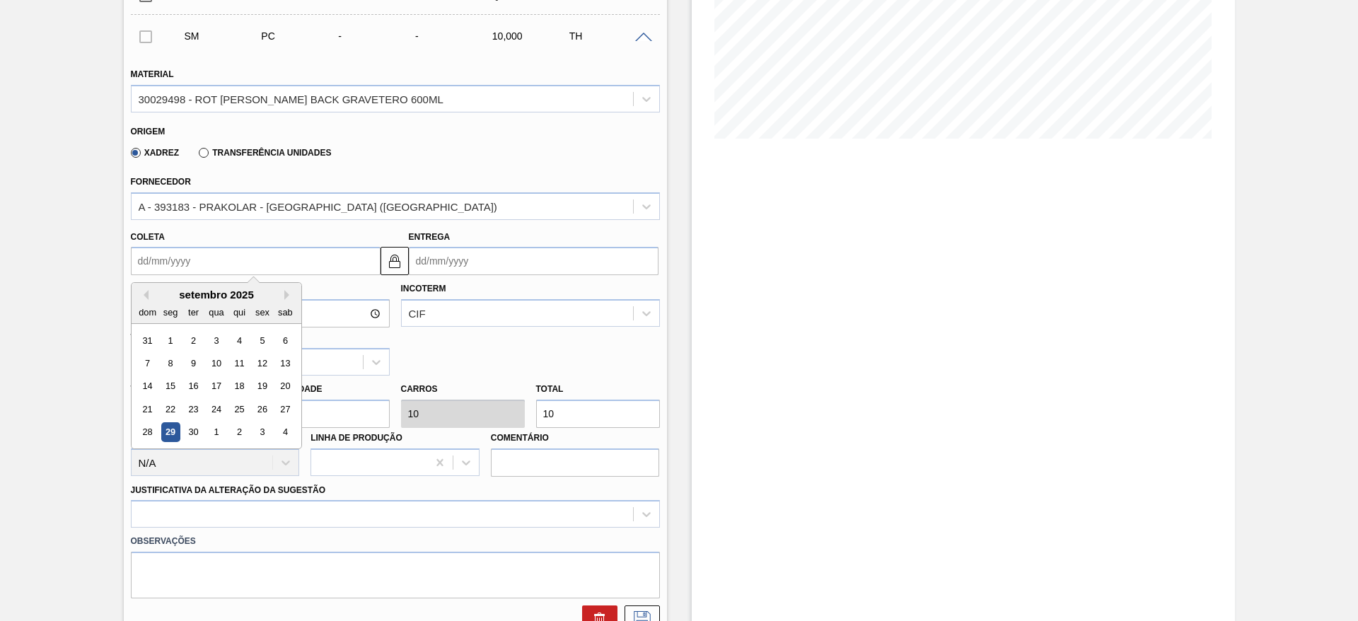
click at [279, 267] on input "Coleta" at bounding box center [256, 261] width 250 height 28
click at [289, 296] on button "Next Month" at bounding box center [289, 295] width 10 height 10
click at [262, 361] on div "10" at bounding box center [261, 363] width 19 height 19
type input "[DATE]"
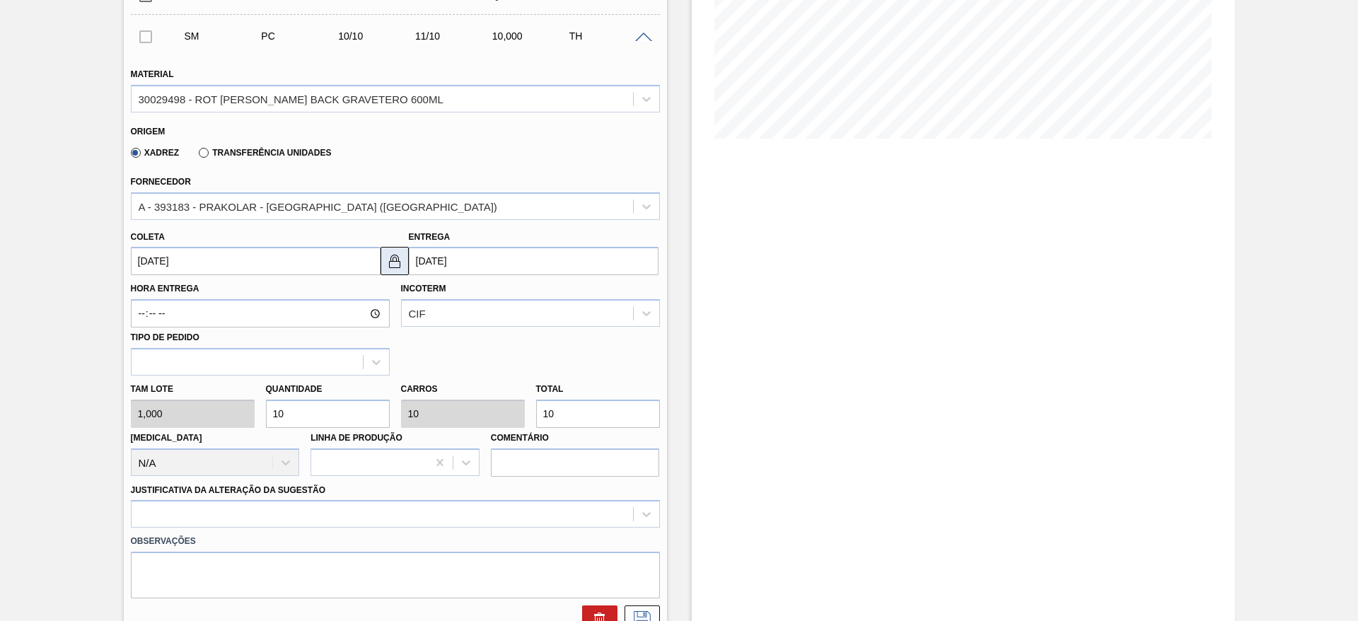
click at [406, 260] on button at bounding box center [394, 261] width 28 height 28
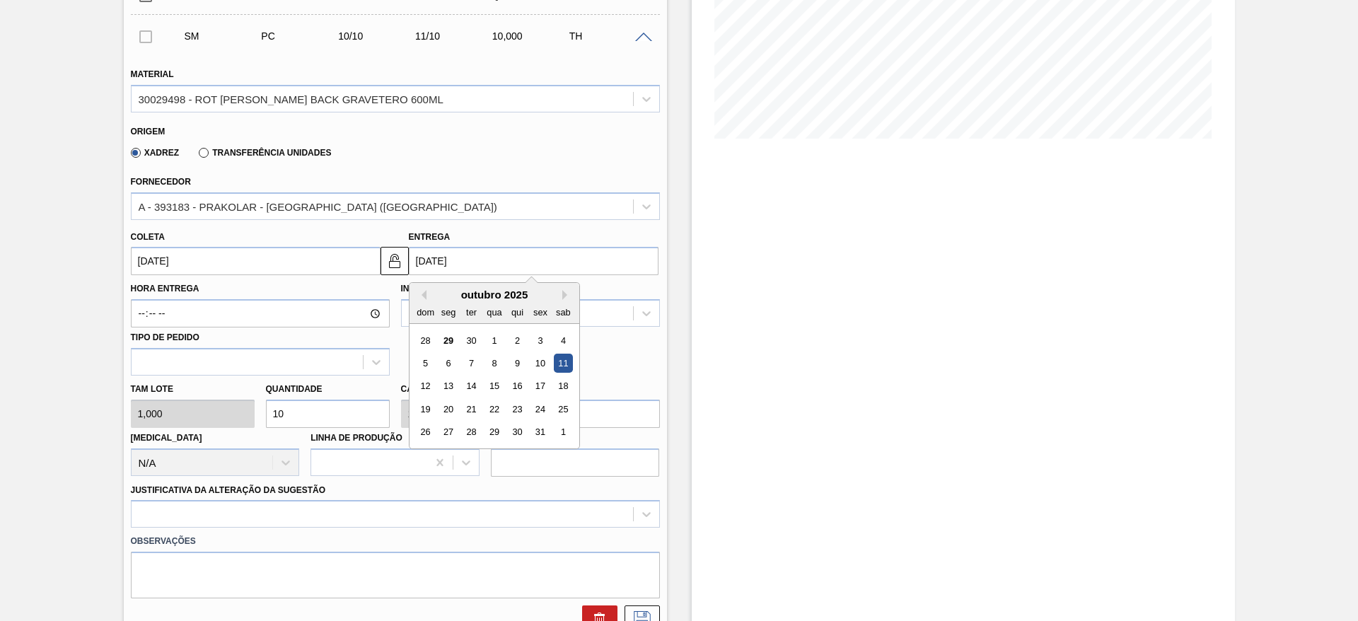
click at [424, 259] on input "11/10/2025" at bounding box center [534, 261] width 250 height 28
click at [441, 380] on div "13" at bounding box center [447, 386] width 19 height 19
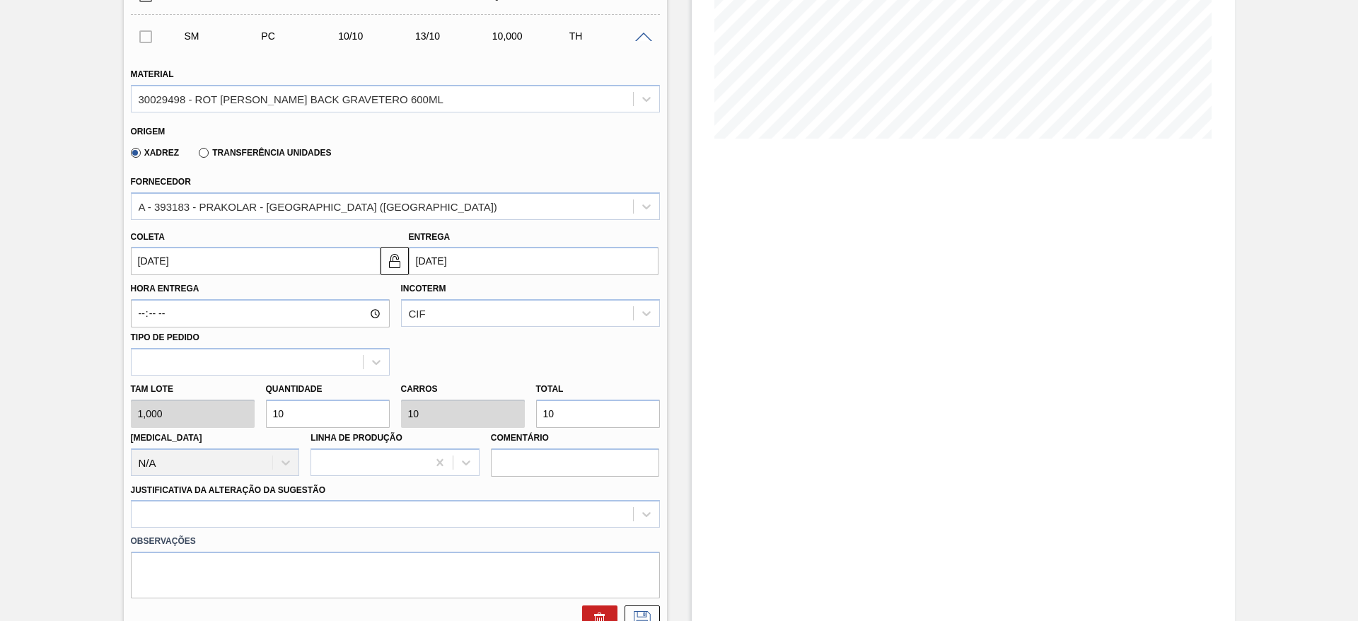
type input "[DATE]"
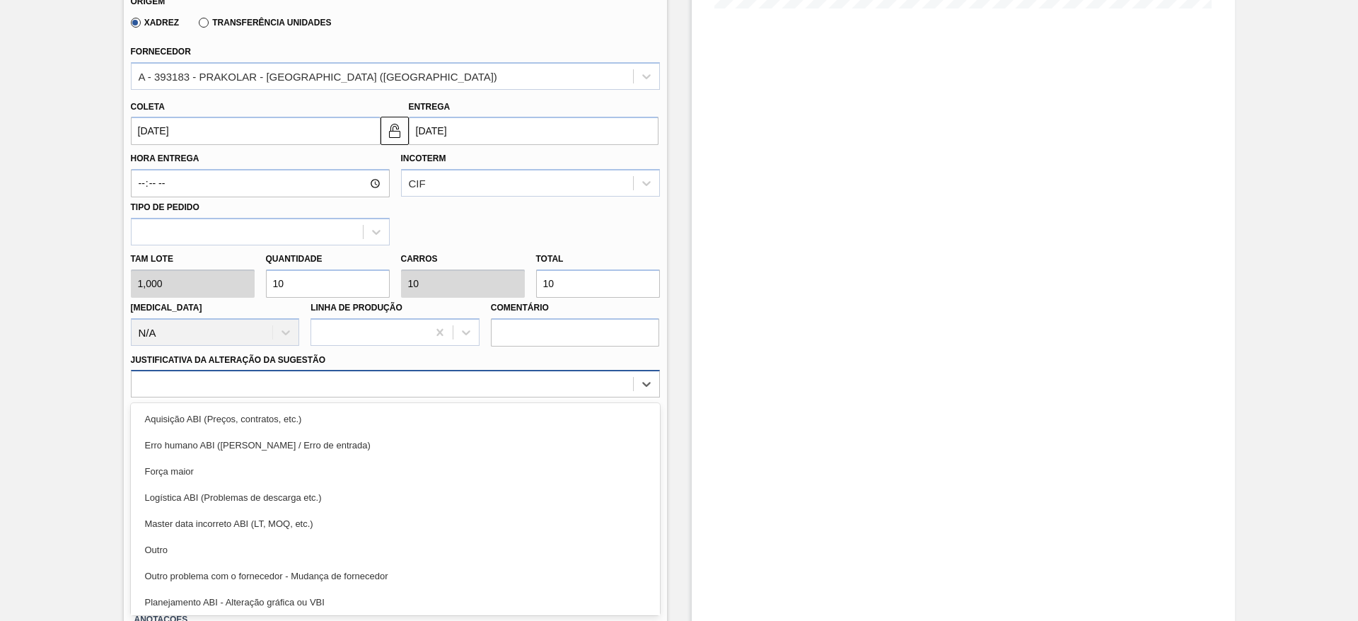
click at [528, 397] on div "option Logística ABI (Problemas de descarga etc.) focused, 4 of 18. 18 results …" at bounding box center [395, 384] width 529 height 28
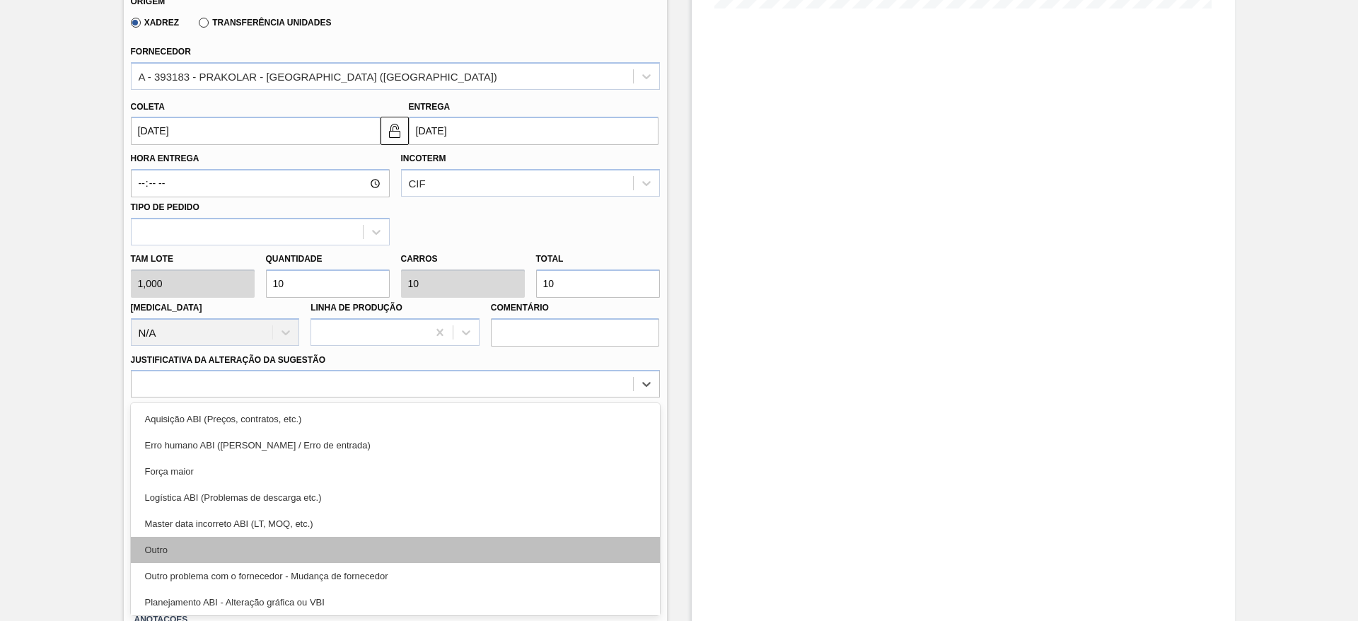
click at [451, 547] on div "Outro" at bounding box center [395, 550] width 529 height 26
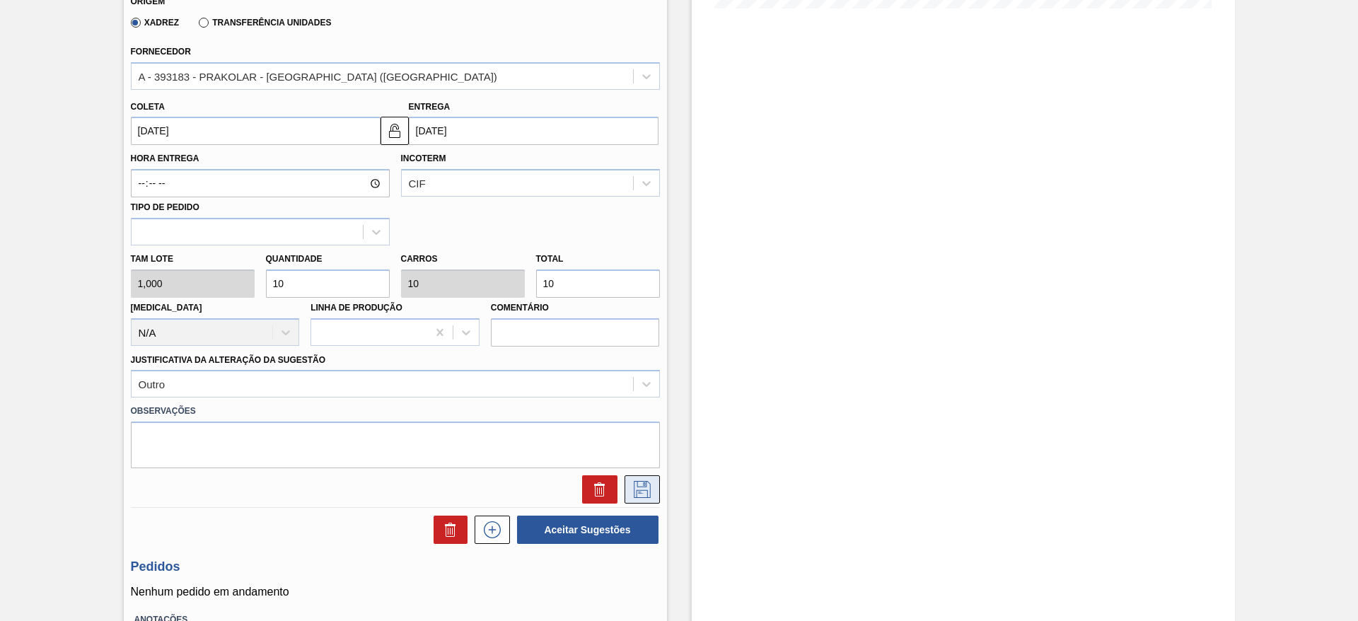
click at [654, 489] on button at bounding box center [641, 489] width 35 height 28
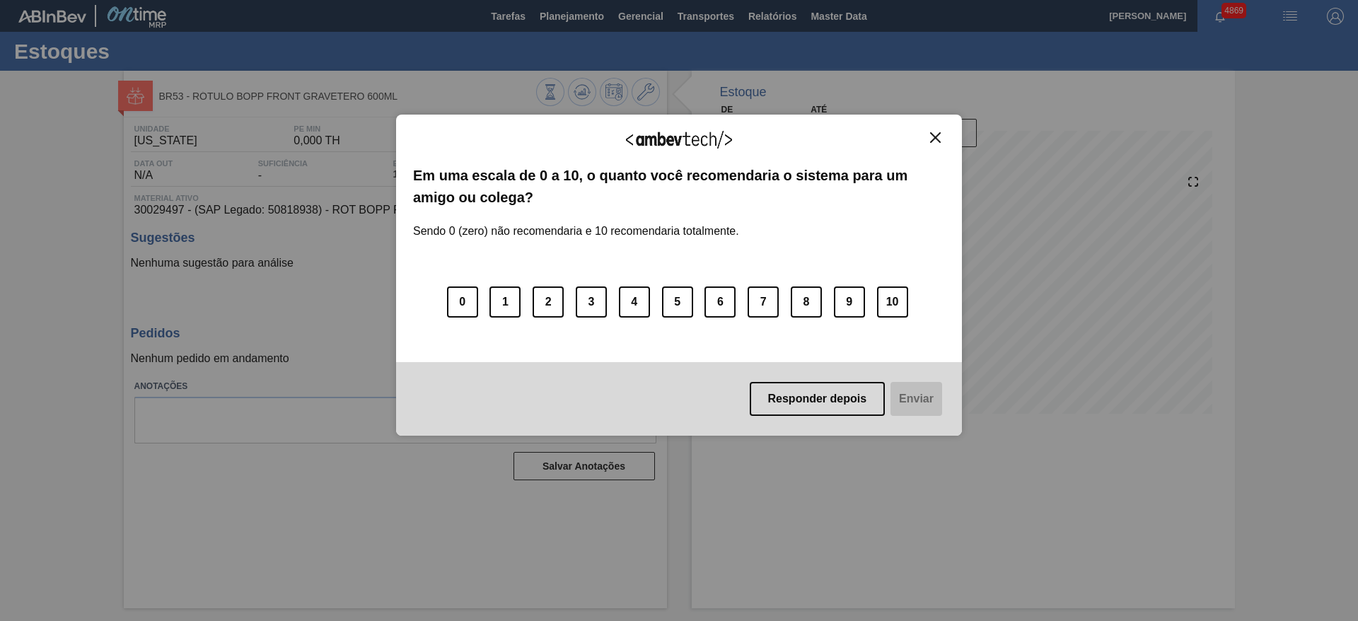
click at [936, 136] on img "Close" at bounding box center [935, 137] width 11 height 11
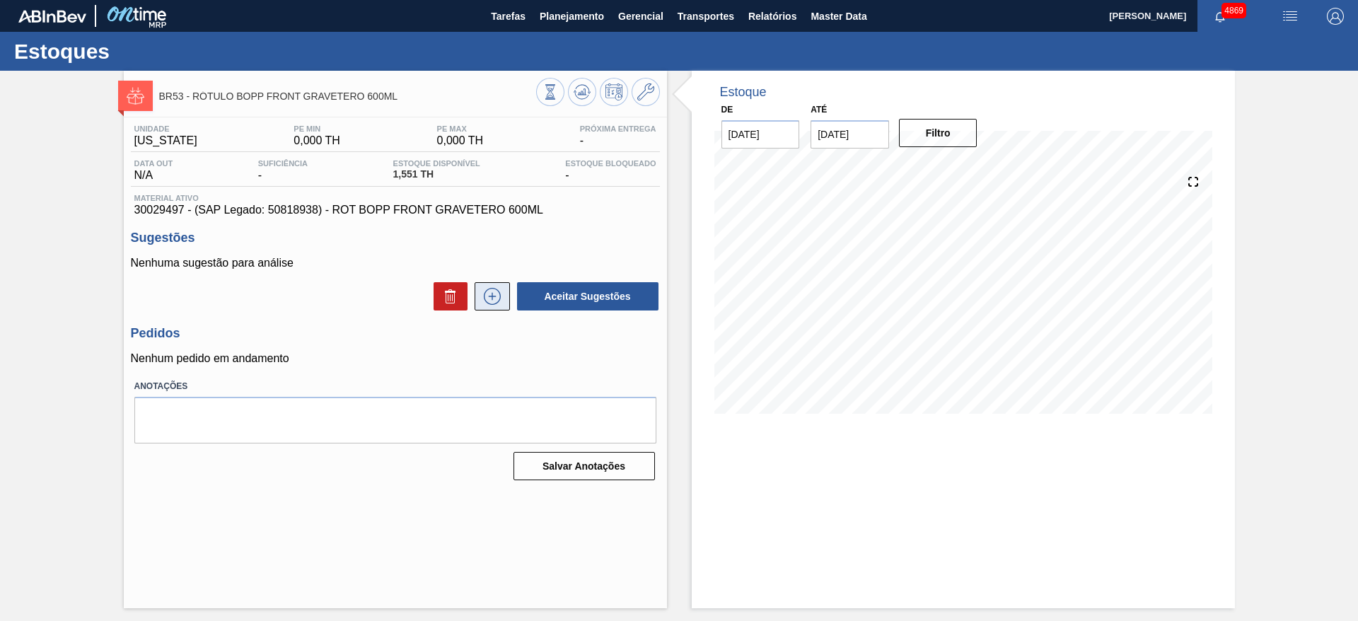
click at [502, 289] on icon at bounding box center [492, 296] width 23 height 17
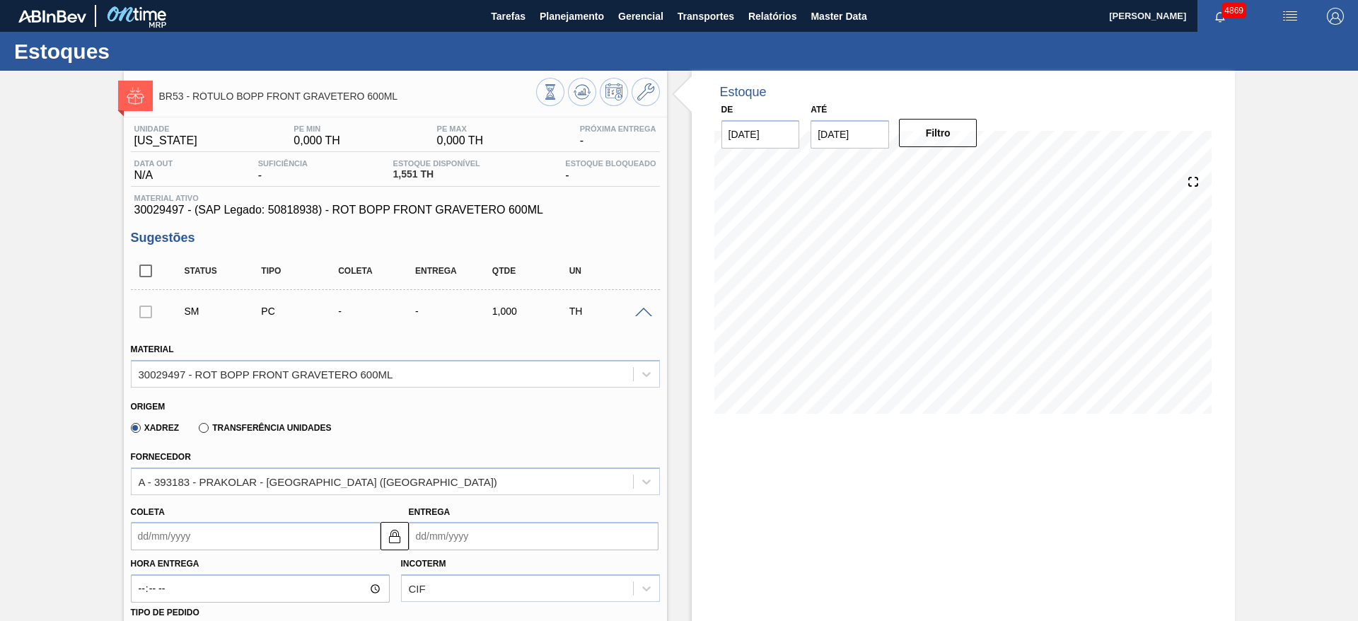
click at [438, 547] on input "Entrega" at bounding box center [534, 536] width 250 height 28
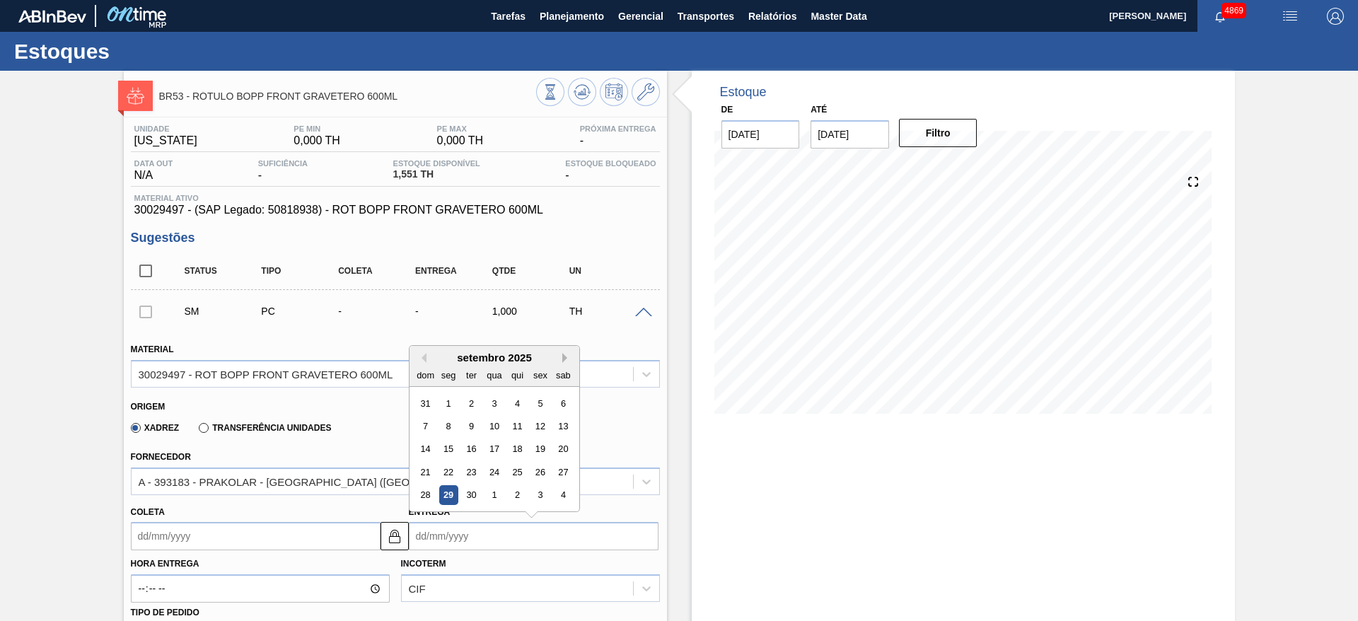
click at [564, 356] on button "Next Month" at bounding box center [567, 358] width 10 height 10
click at [444, 452] on div "13" at bounding box center [447, 449] width 19 height 19
type input "12/10/2025"
type input "13/10/2025"
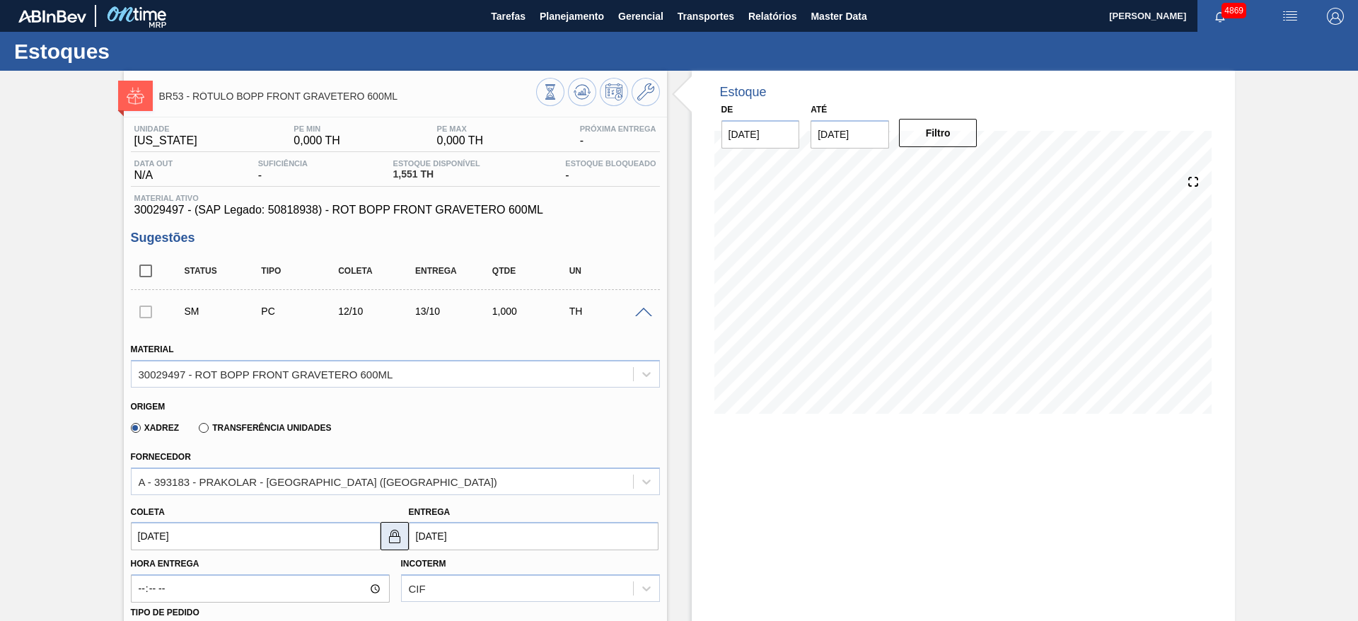
click at [390, 539] on img at bounding box center [394, 536] width 17 height 17
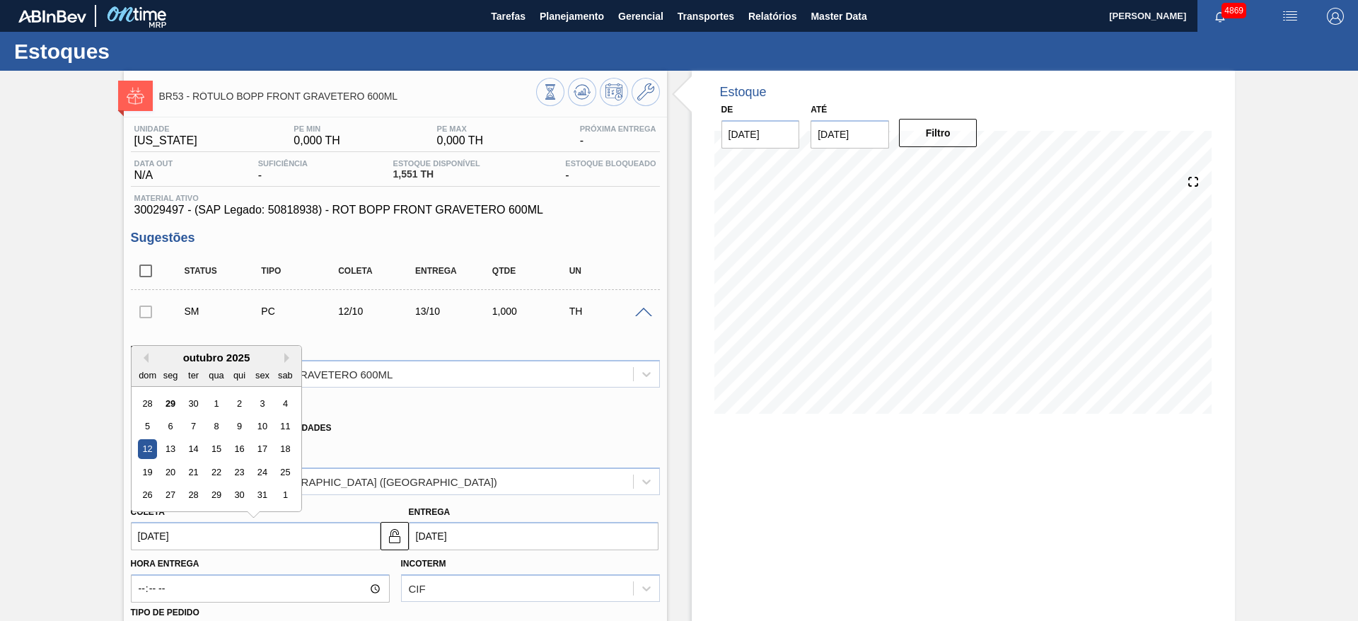
click at [338, 542] on input "12/10/2025" at bounding box center [256, 536] width 250 height 28
click at [257, 432] on div "10" at bounding box center [261, 426] width 19 height 19
type input "[DATE]"
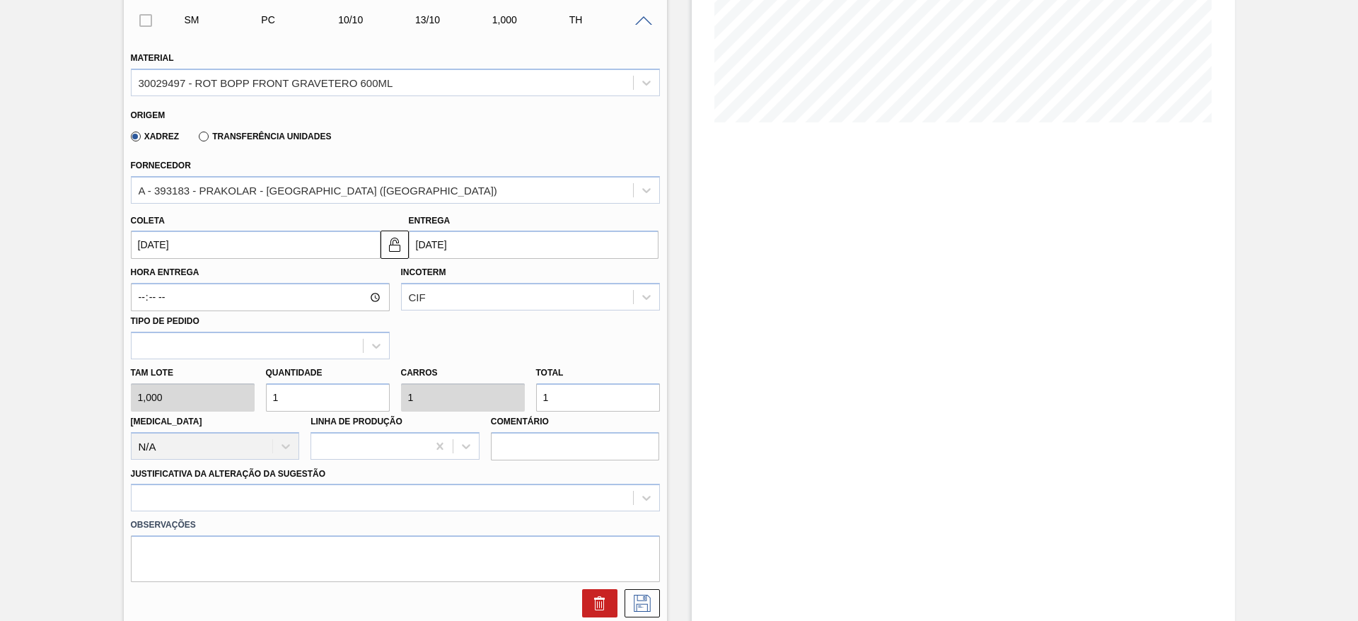
scroll to position [293, 0]
click at [561, 392] on input "1" at bounding box center [598, 395] width 124 height 28
type input "10"
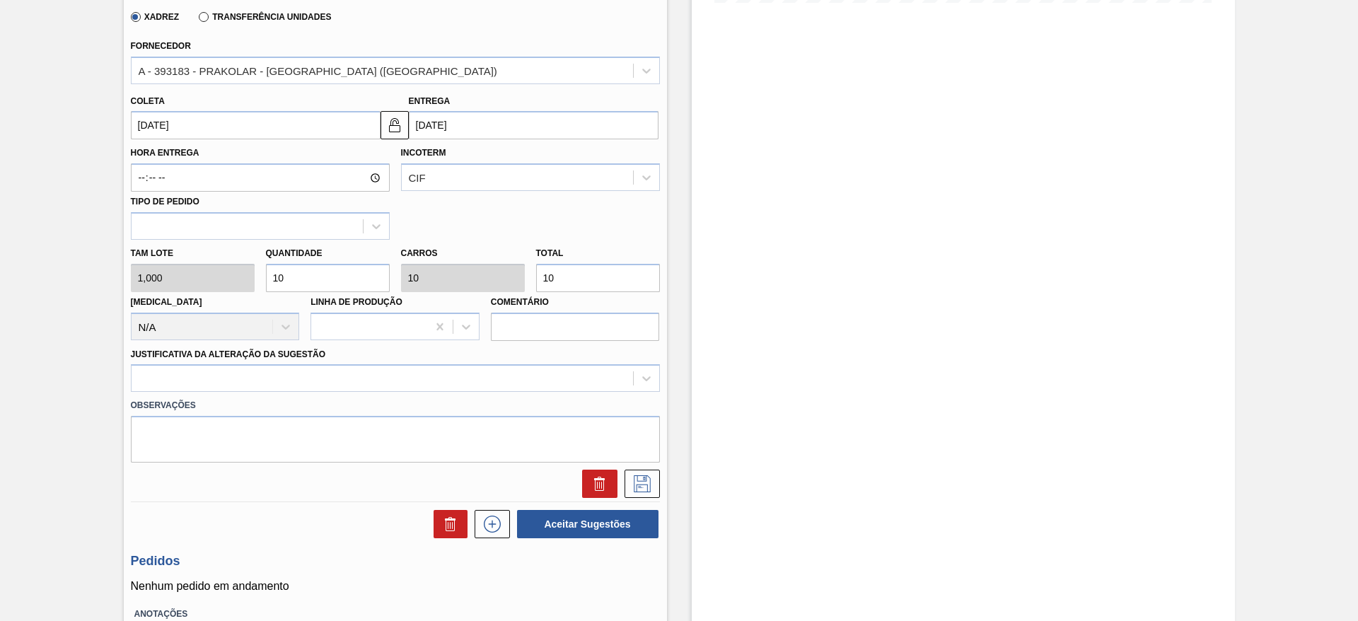
scroll to position [431, 0]
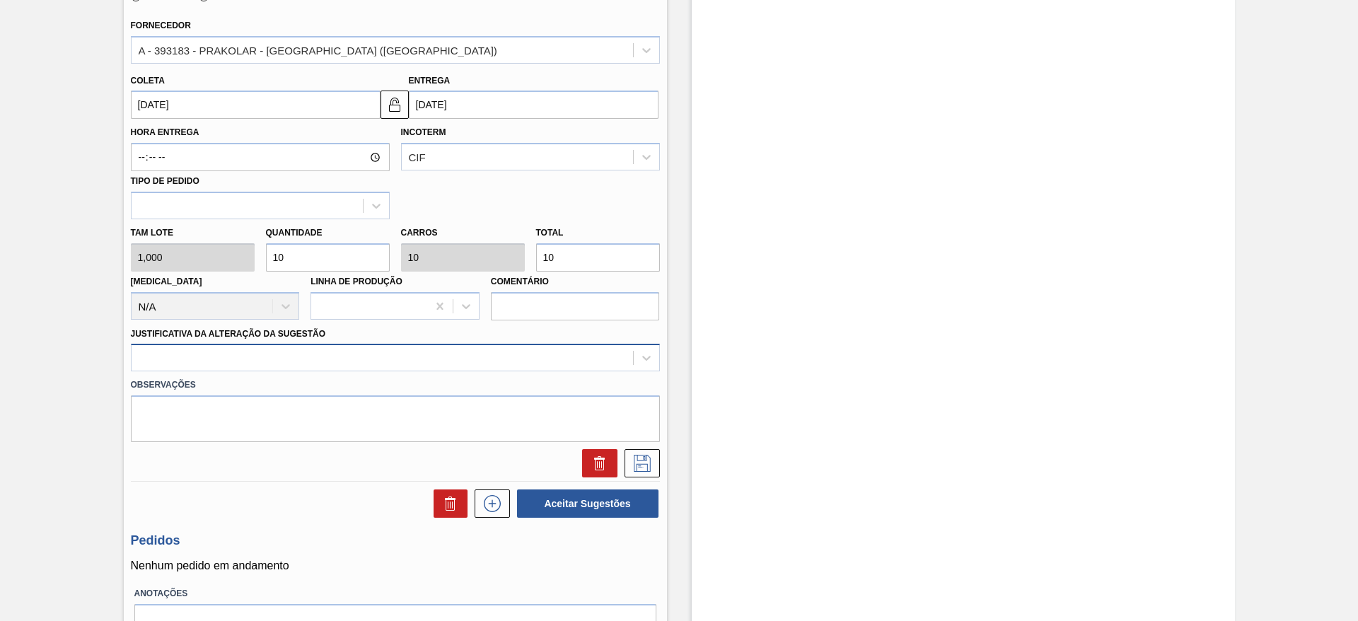
type input "10"
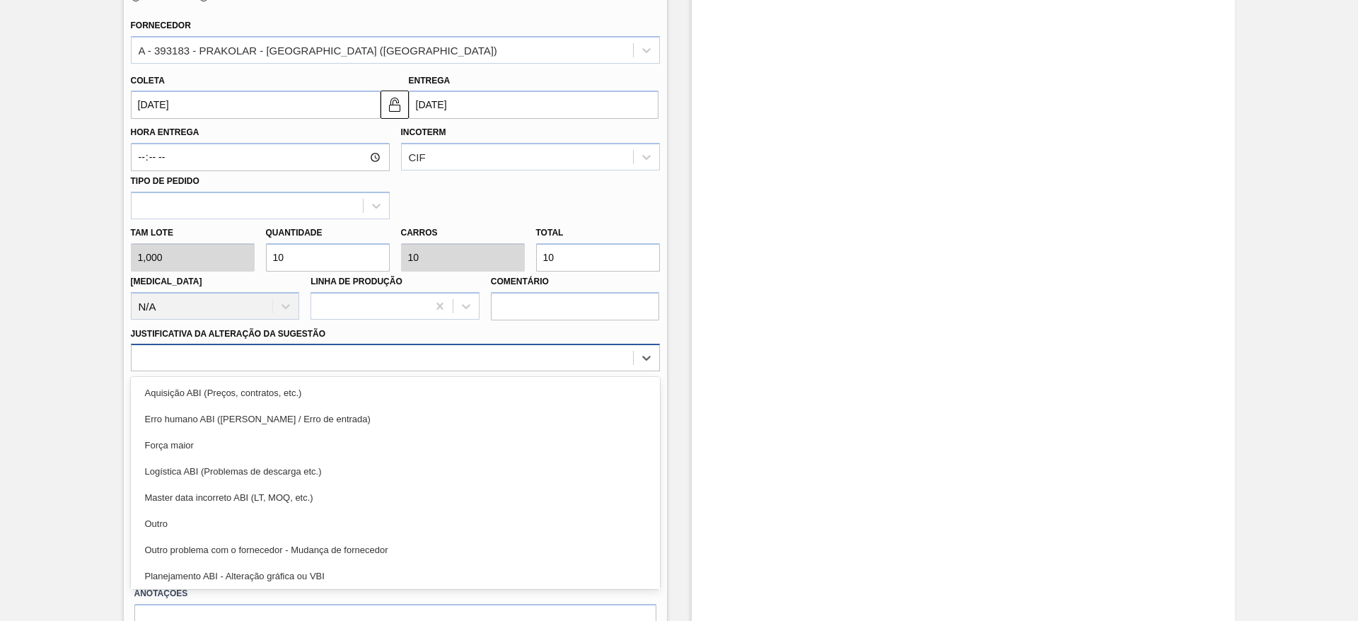
click at [473, 368] on div at bounding box center [395, 358] width 529 height 28
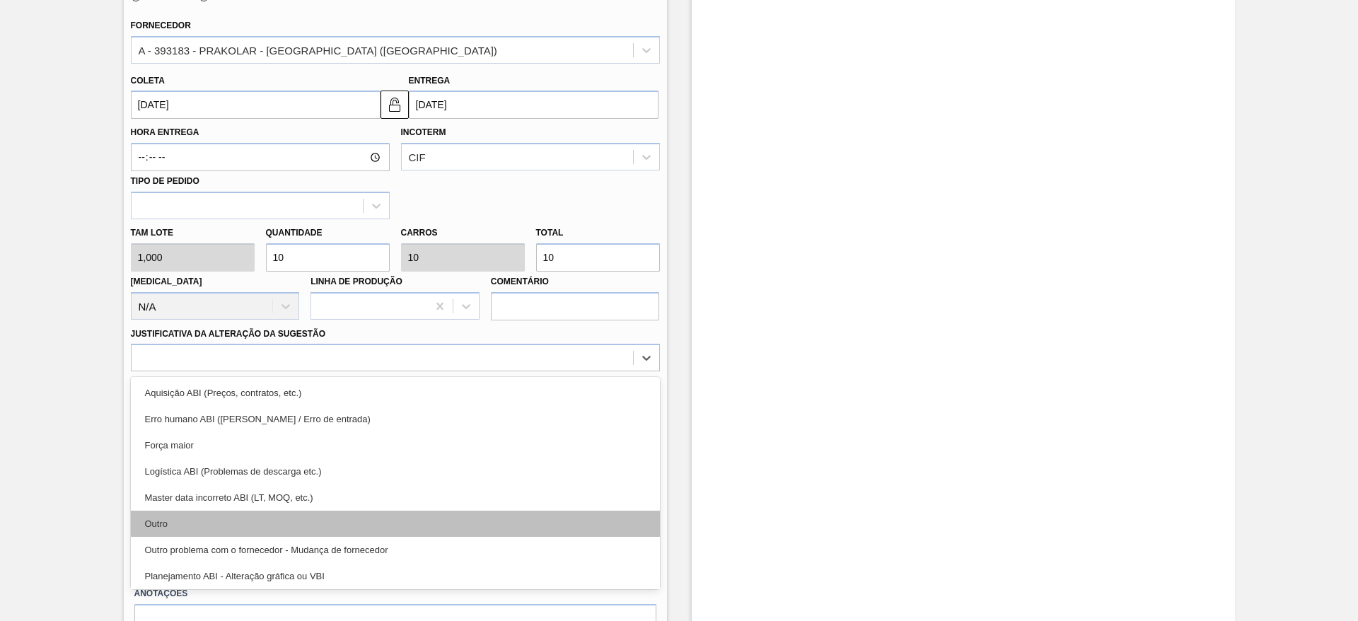
click at [417, 524] on div "Outro" at bounding box center [395, 524] width 529 height 26
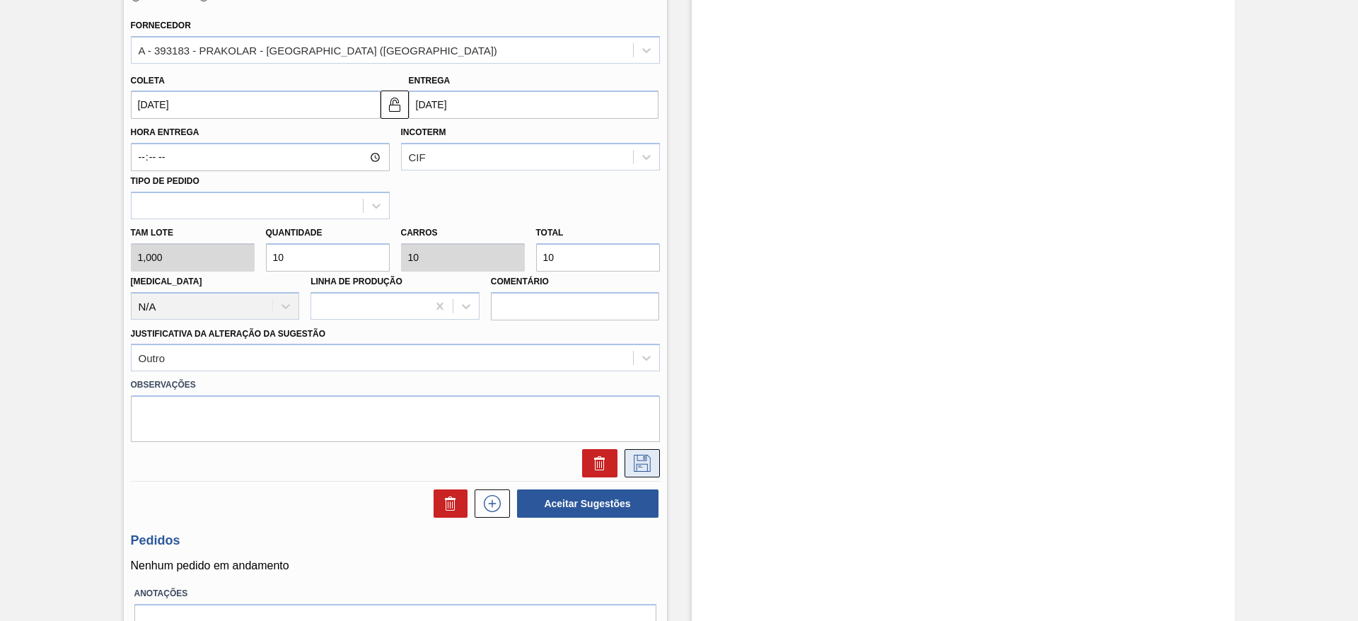
click at [645, 466] on icon at bounding box center [642, 463] width 23 height 17
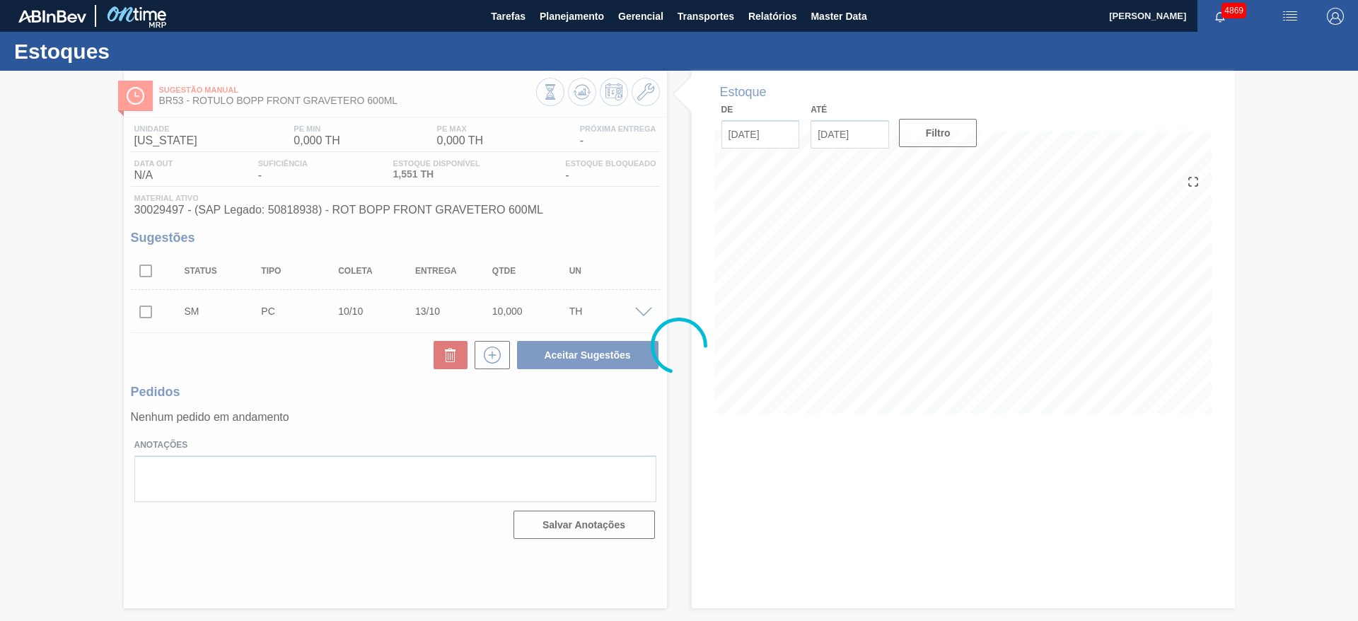
scroll to position [0, 0]
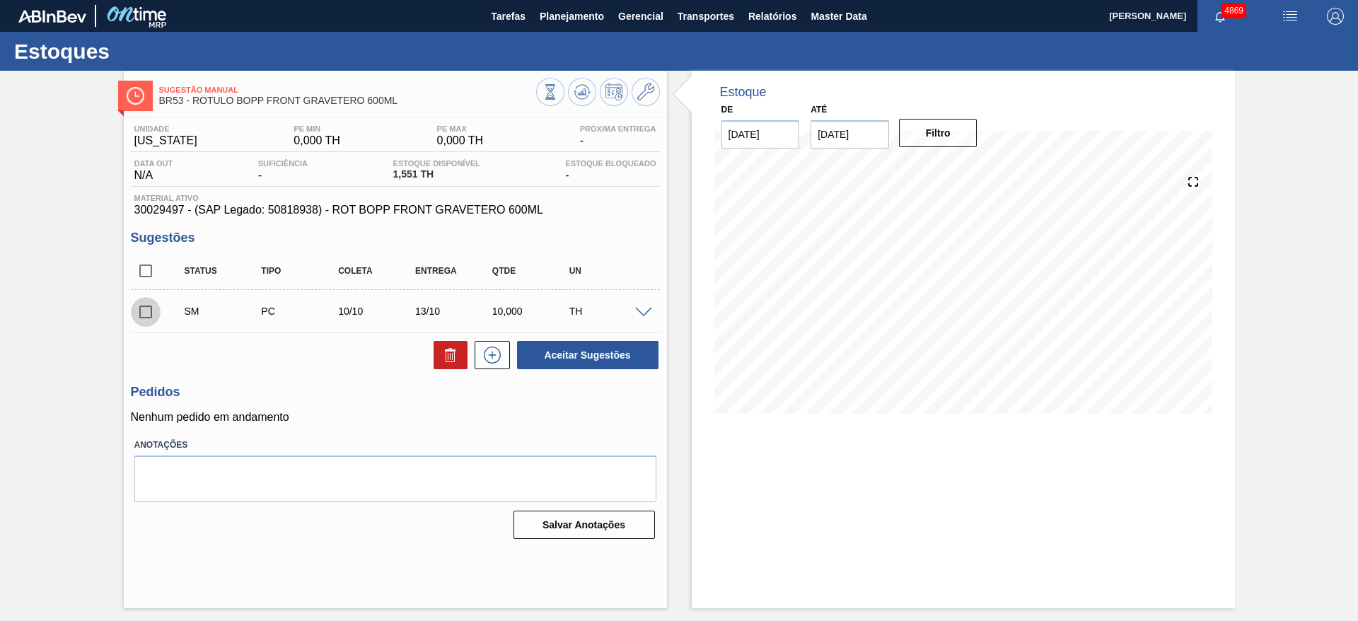
click at [143, 314] on input "checkbox" at bounding box center [146, 312] width 30 height 30
click at [586, 344] on button "Aceitar Sugestões" at bounding box center [587, 355] width 141 height 28
checkbox input "false"
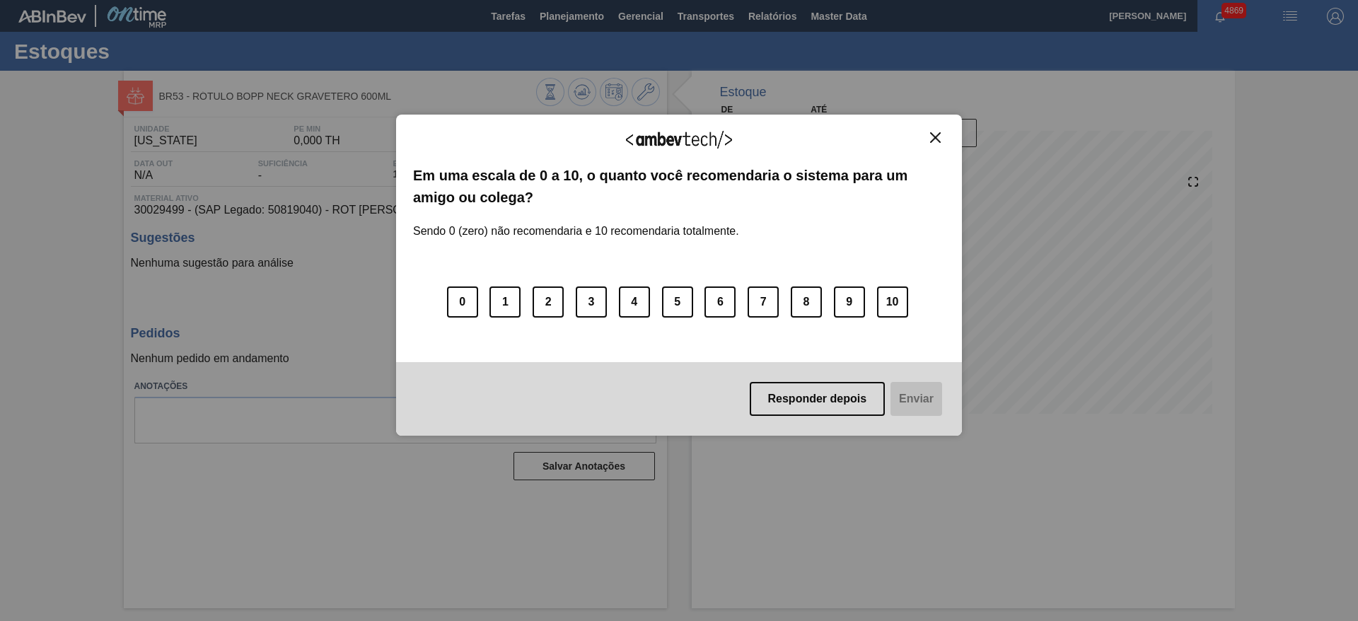
click at [933, 140] on img "Close" at bounding box center [935, 137] width 11 height 11
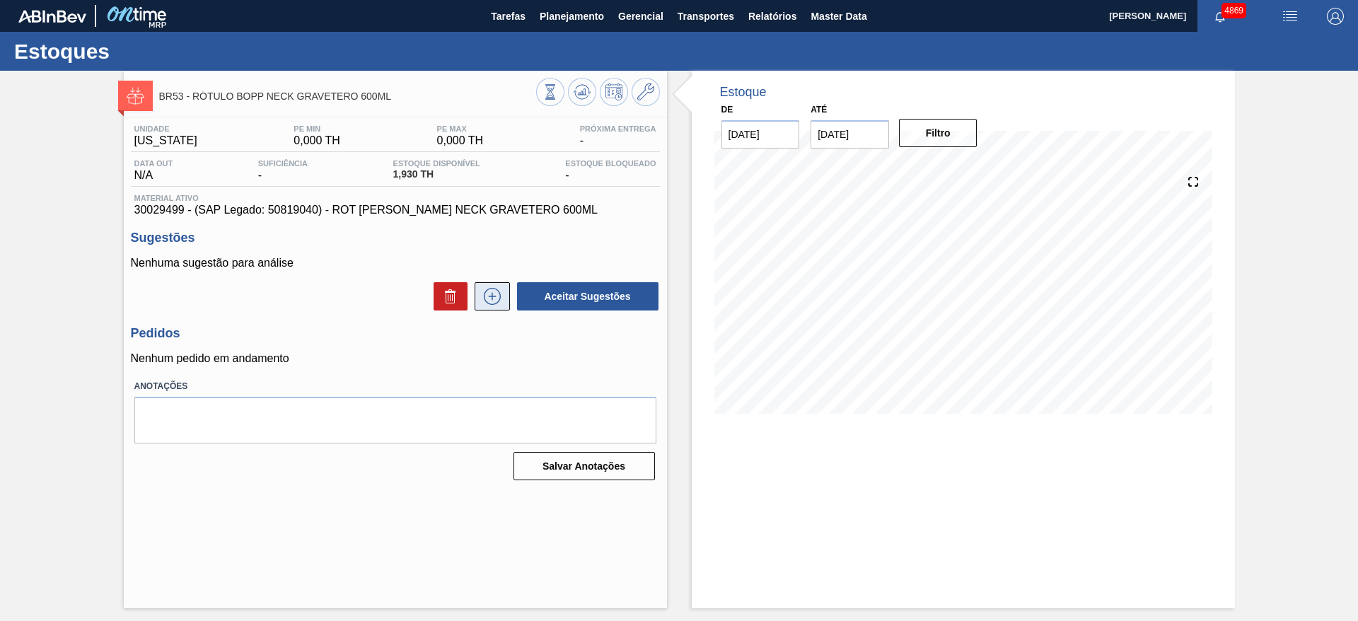
click at [495, 296] on icon at bounding box center [492, 296] width 8 height 1
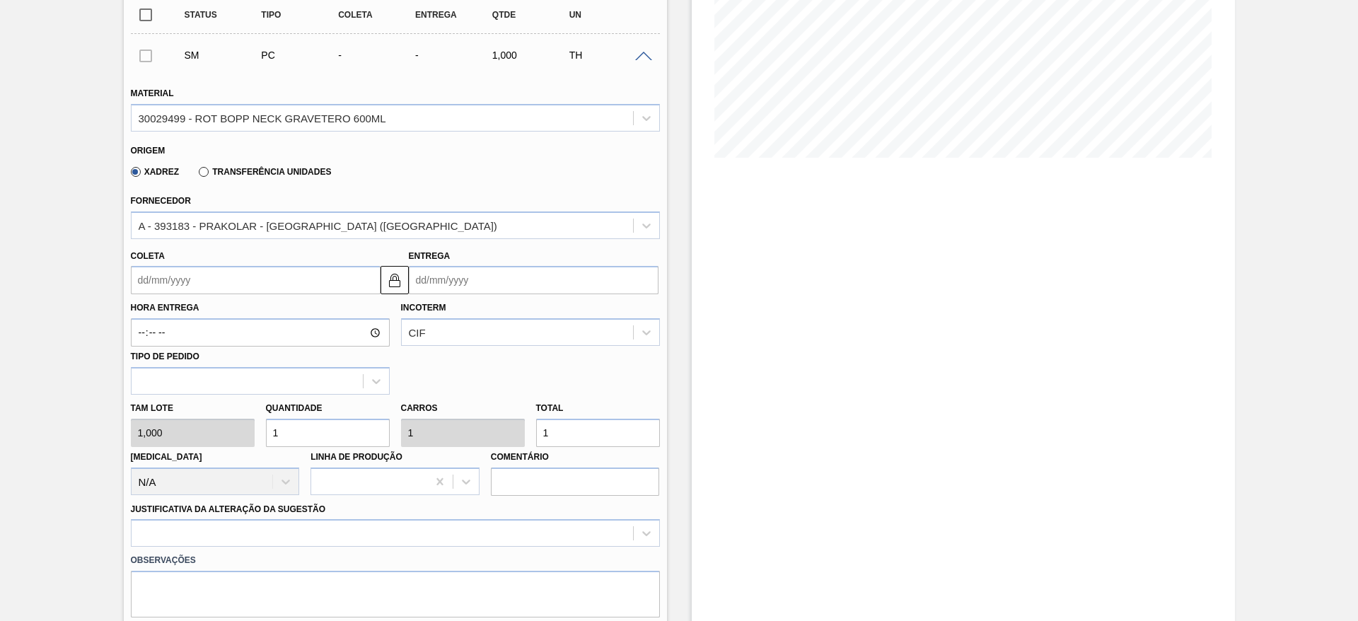
scroll to position [259, 0]
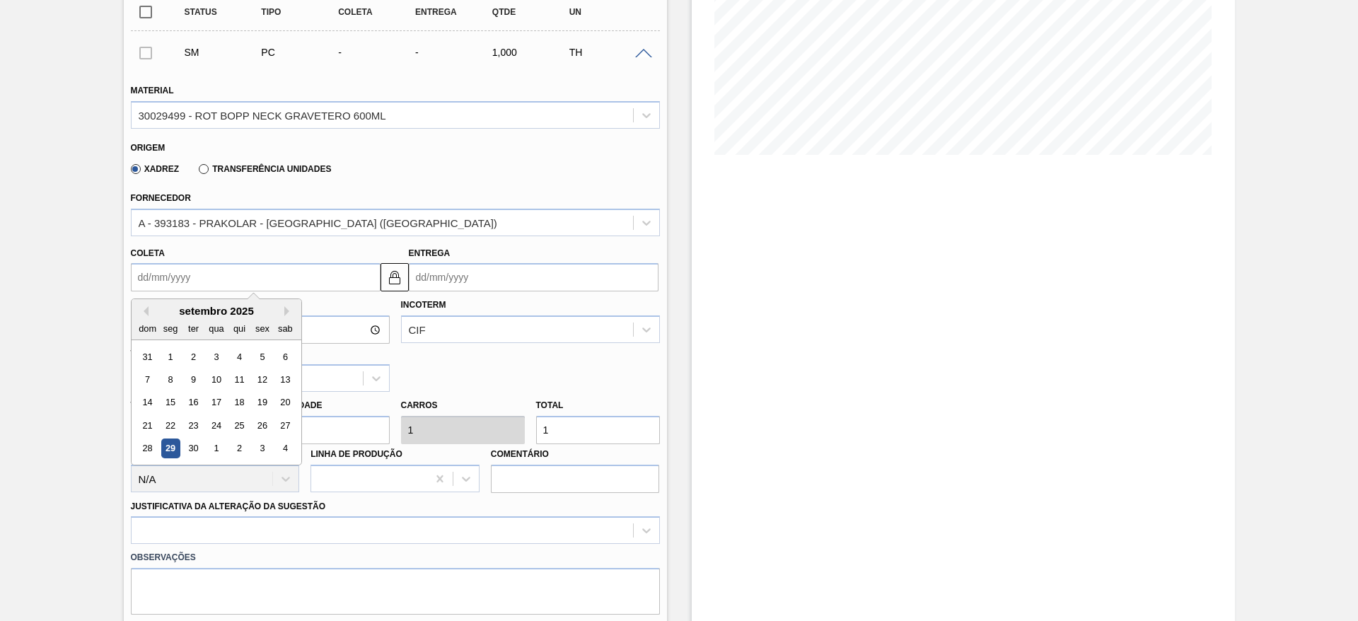
click at [264, 280] on input "Coleta" at bounding box center [256, 277] width 250 height 28
type input "1"
type input "[DATE]"
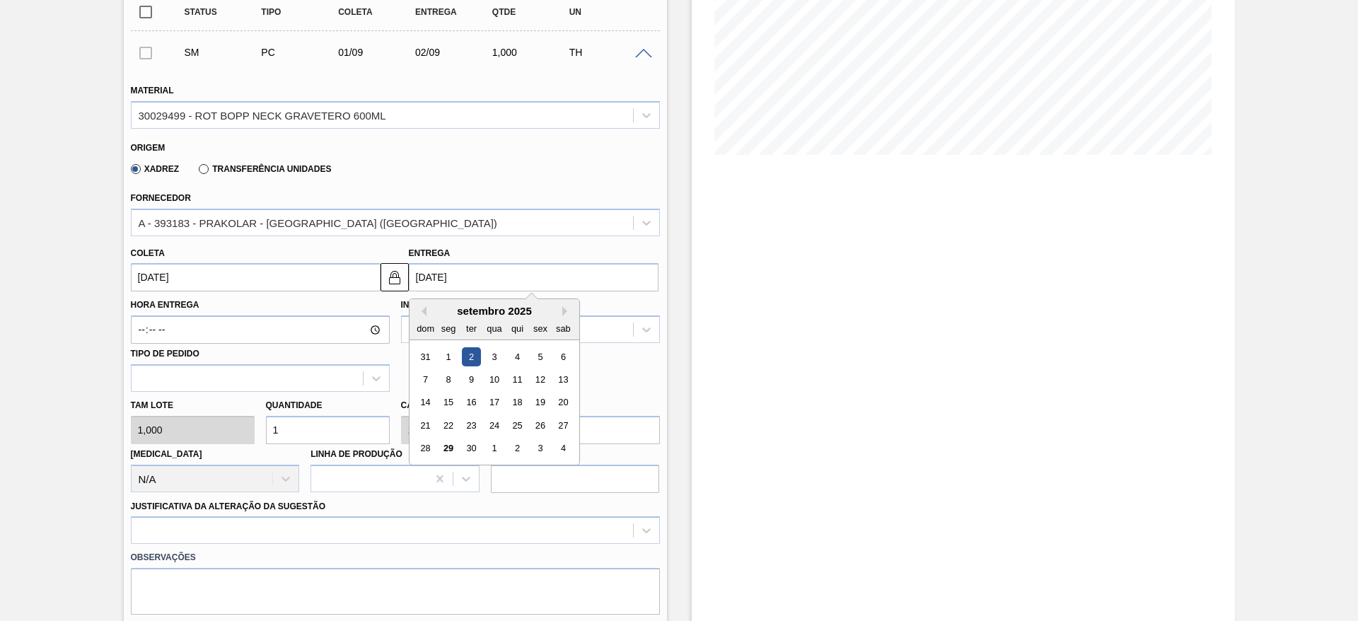
click at [446, 274] on input "[DATE]" at bounding box center [534, 277] width 250 height 28
click at [564, 310] on button "Next Month" at bounding box center [567, 311] width 10 height 10
click at [448, 395] on div "13" at bounding box center [447, 402] width 19 height 19
type input "12/10/2025"
type input "13/10/2025"
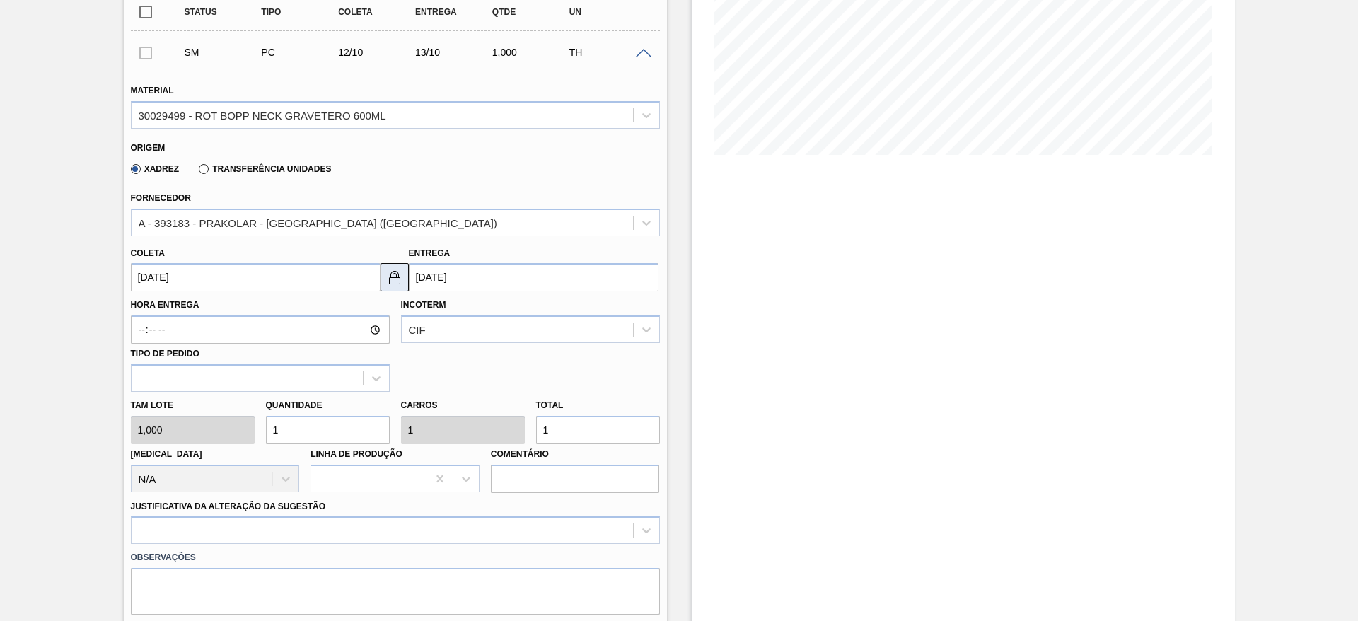
click at [391, 275] on img at bounding box center [394, 277] width 17 height 17
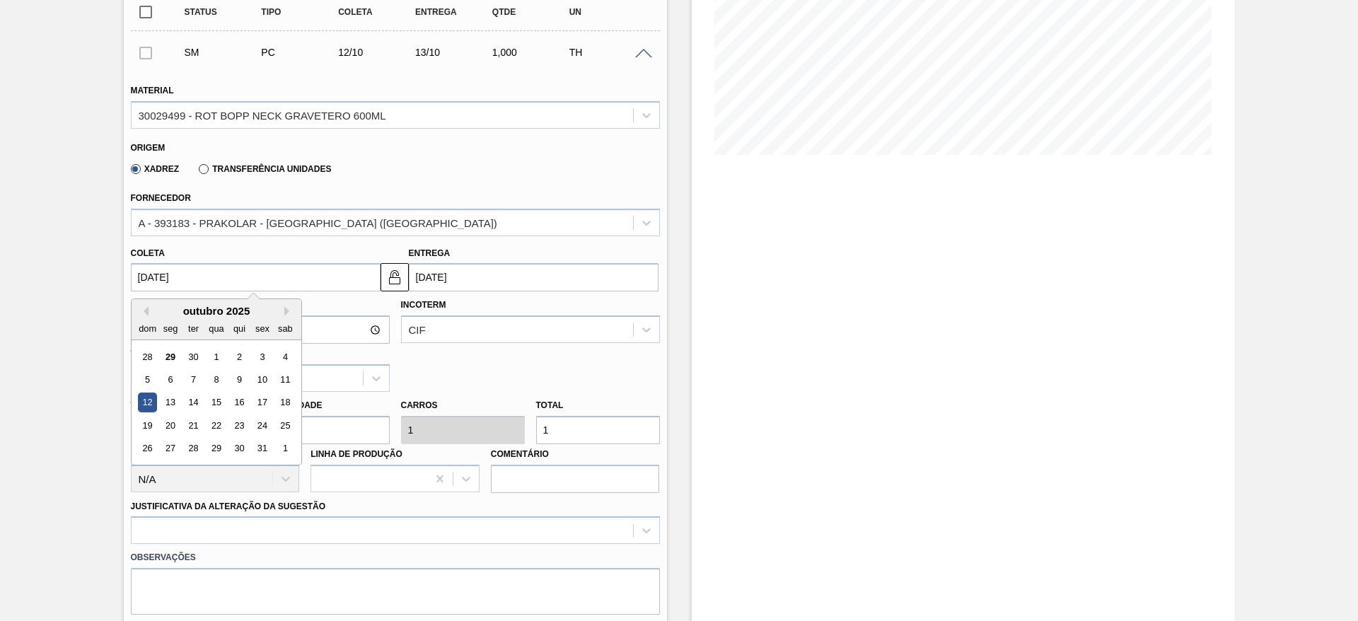
click at [144, 282] on input "12/10/2025" at bounding box center [256, 277] width 250 height 28
type input "10/10/2025"
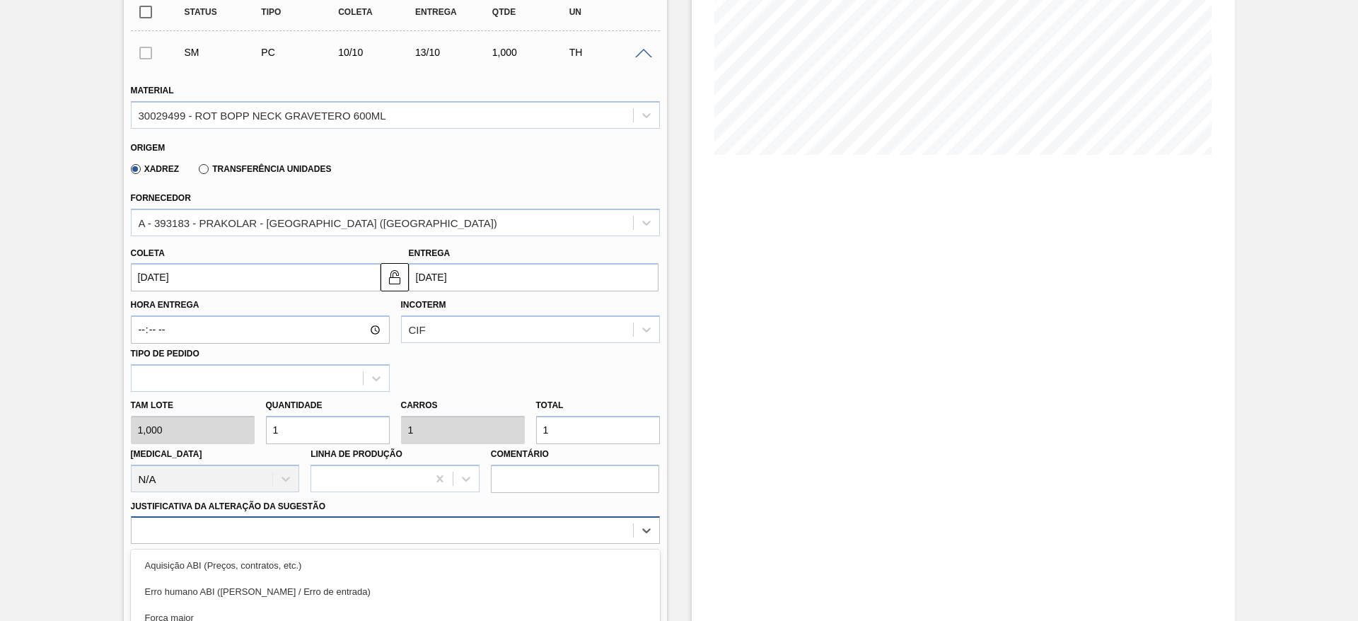
scroll to position [405, 0]
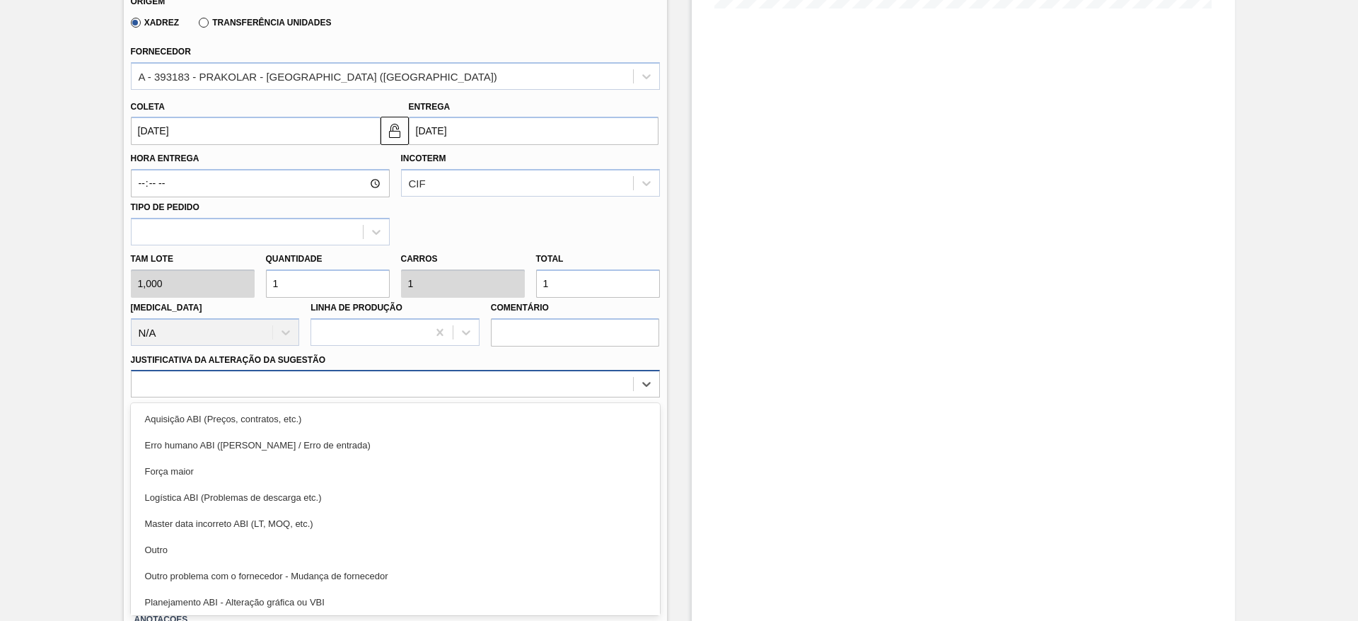
click at [502, 397] on div "option Master data incorreto ABI (LT, MOQ, etc.) focused, 5 of 18. 18 results a…" at bounding box center [395, 384] width 529 height 28
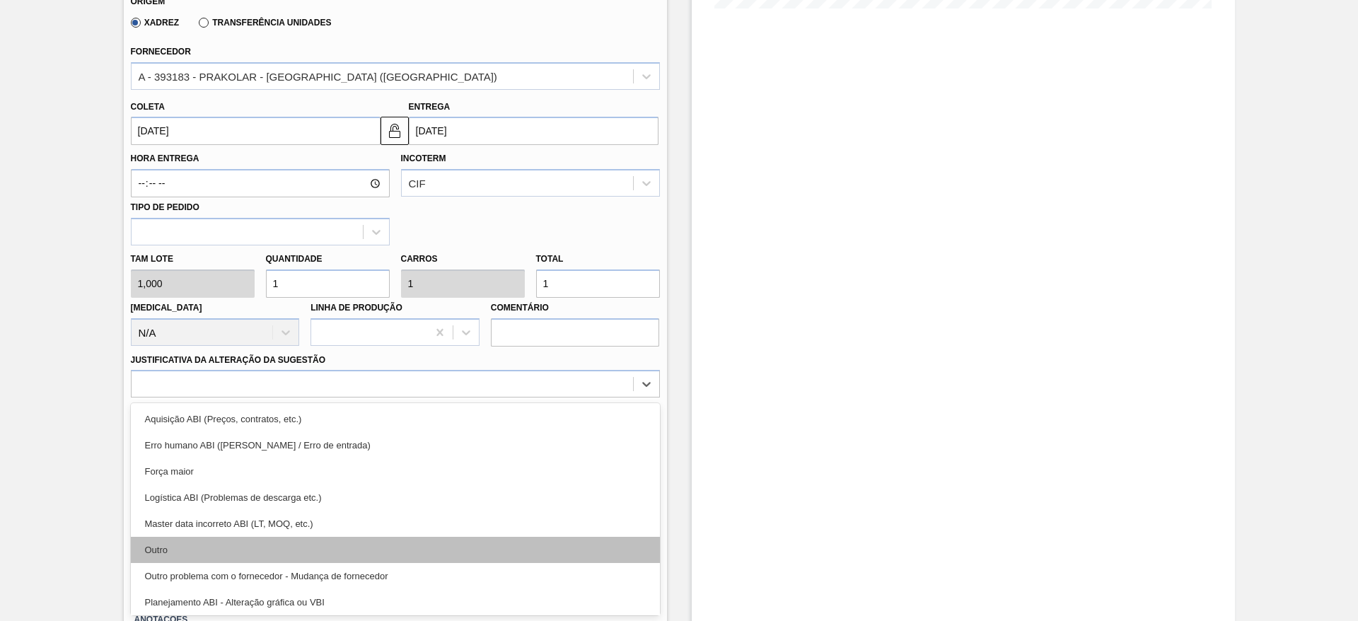
click at [421, 542] on div "Outro" at bounding box center [395, 550] width 529 height 26
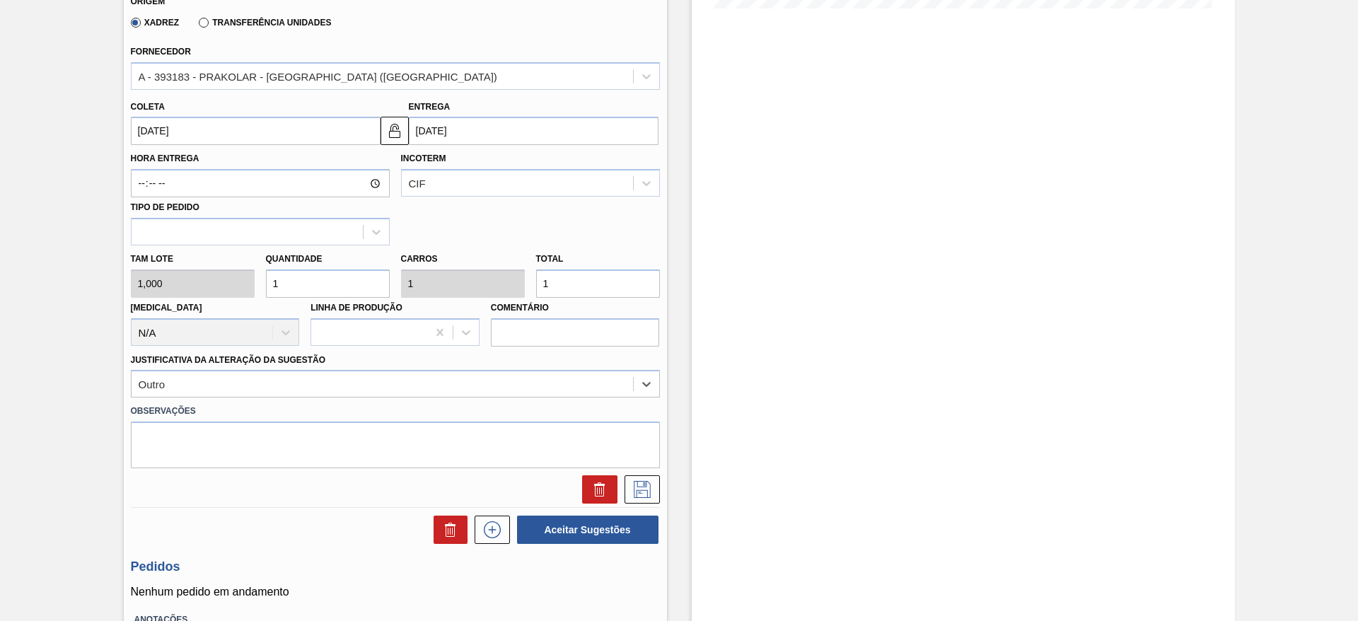
scroll to position [510, 0]
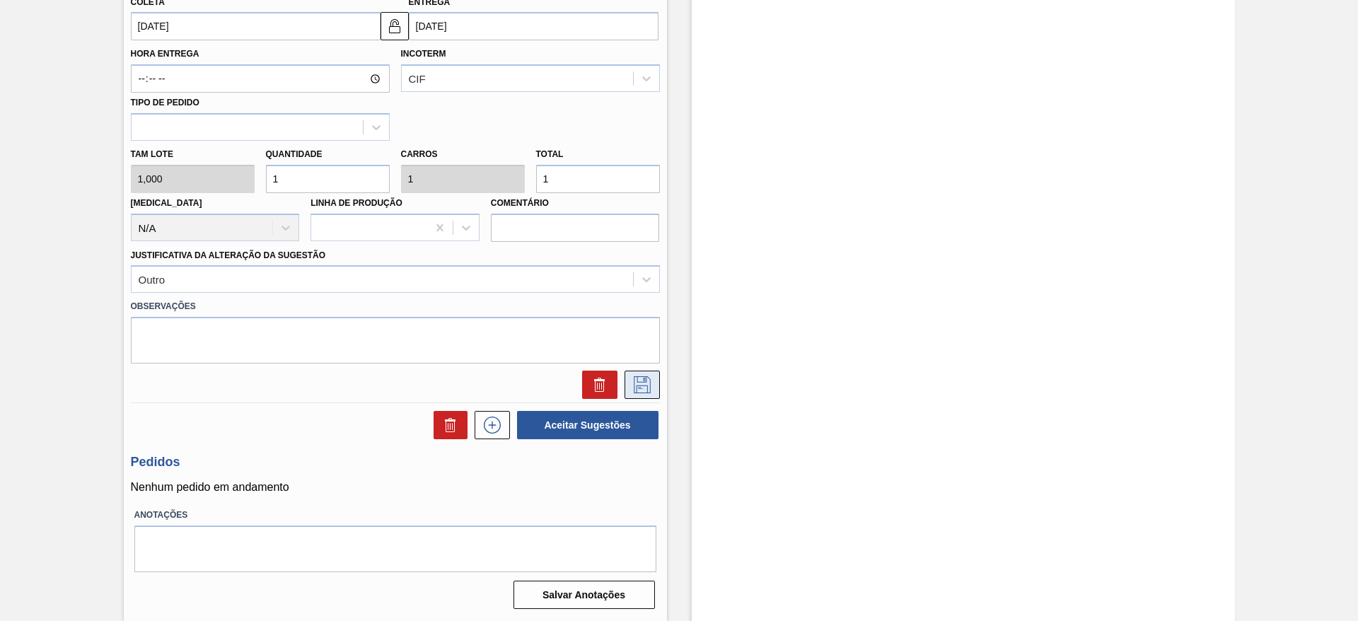
click at [641, 384] on icon at bounding box center [642, 384] width 23 height 17
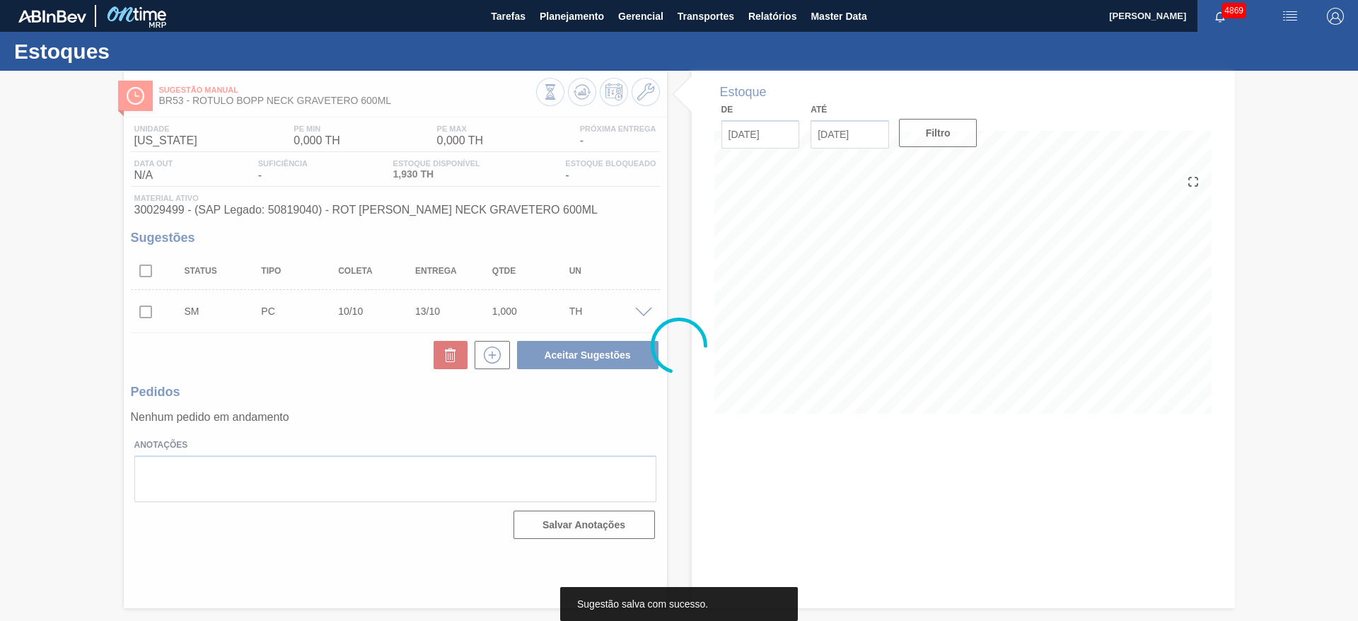
scroll to position [0, 0]
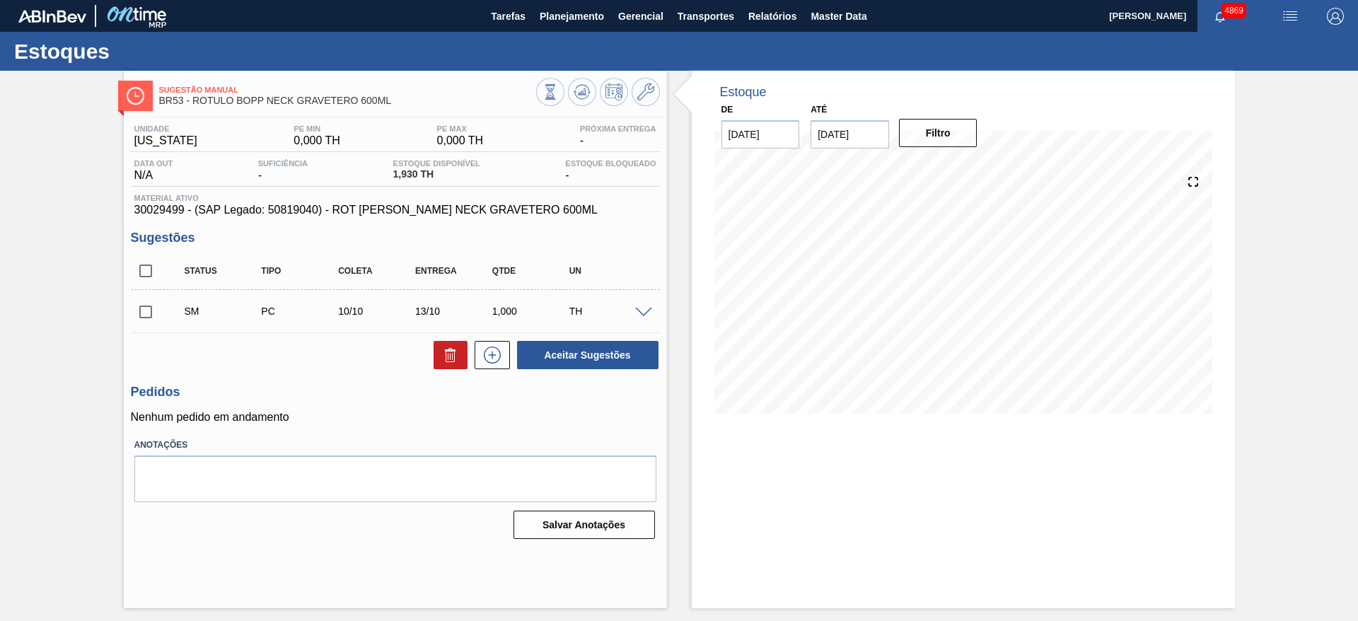
click at [647, 313] on span at bounding box center [643, 313] width 17 height 11
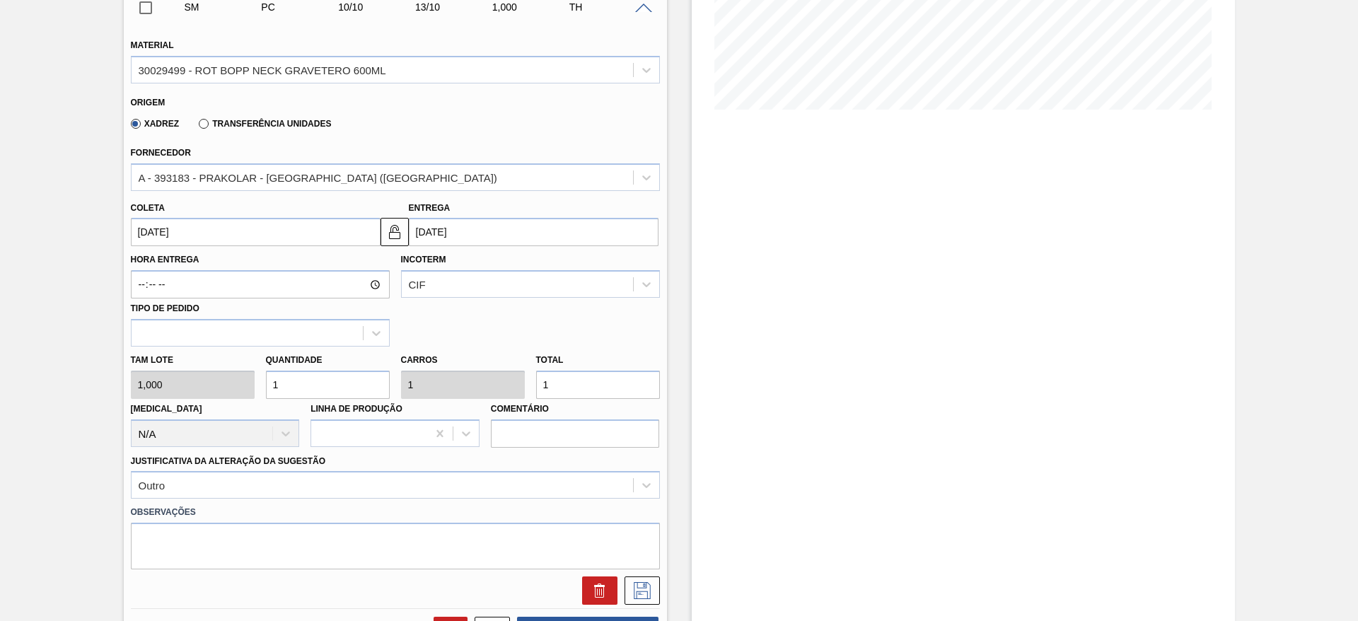
scroll to position [365, 0]
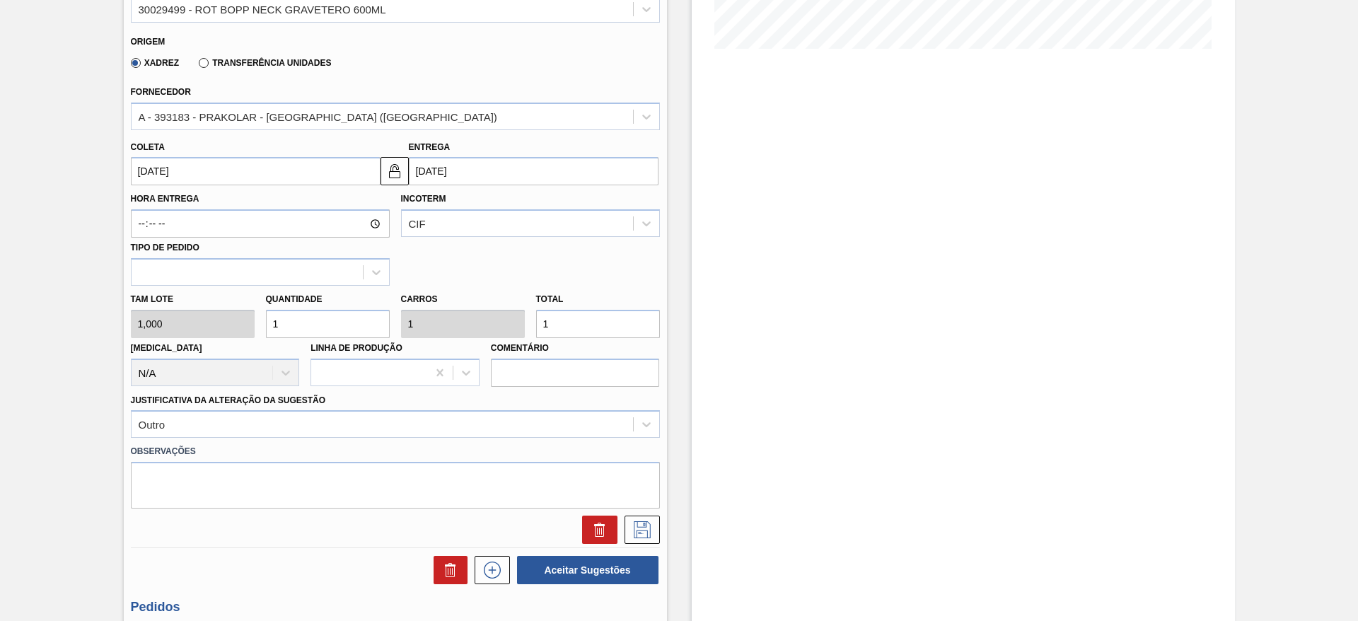
click at [560, 325] on input "1" at bounding box center [598, 324] width 124 height 28
type input "10"
click at [373, 559] on div "Aceitar Sugestões" at bounding box center [395, 569] width 529 height 31
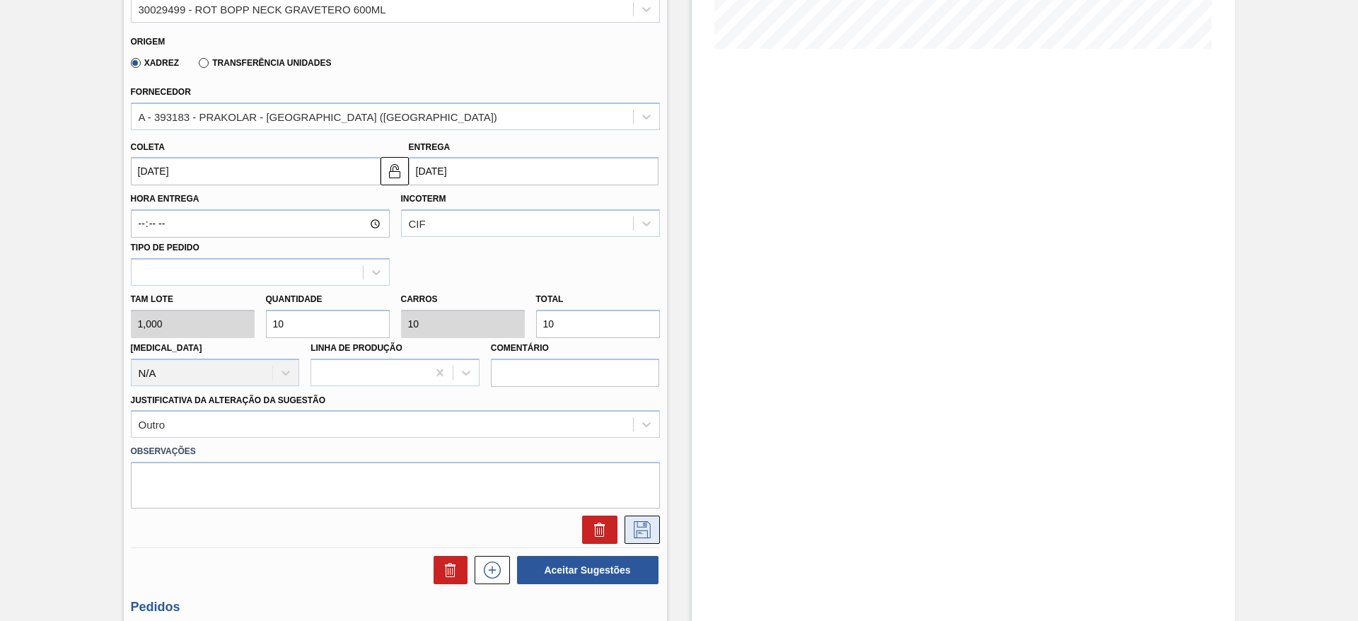
click at [640, 533] on icon at bounding box center [641, 528] width 7 height 11
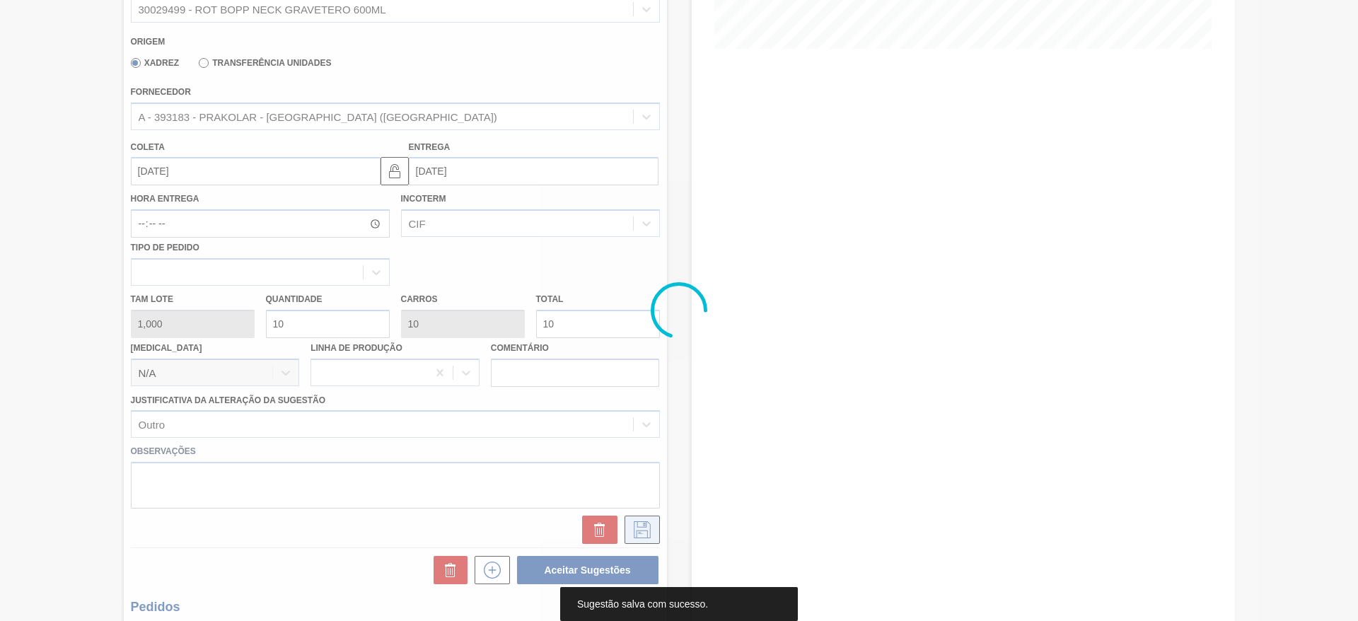
scroll to position [0, 0]
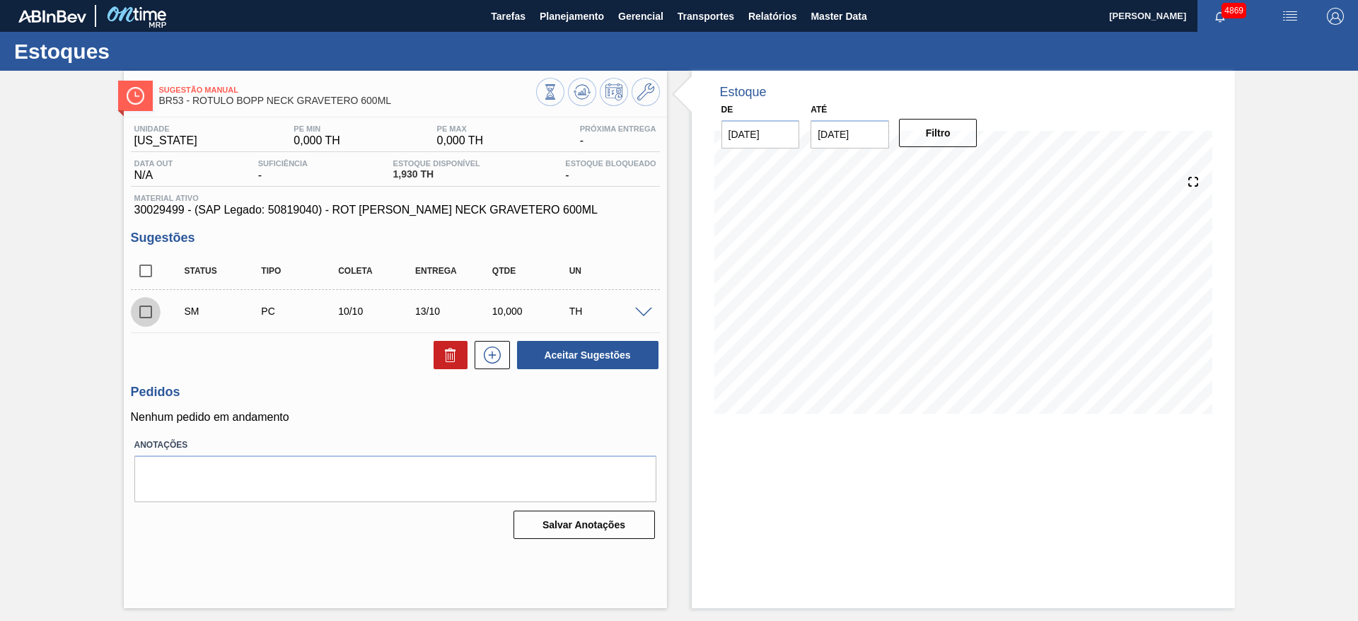
click at [147, 303] on input "checkbox" at bounding box center [146, 312] width 30 height 30
click at [571, 356] on button "Aceitar Sugestões" at bounding box center [587, 355] width 141 height 28
checkbox input "false"
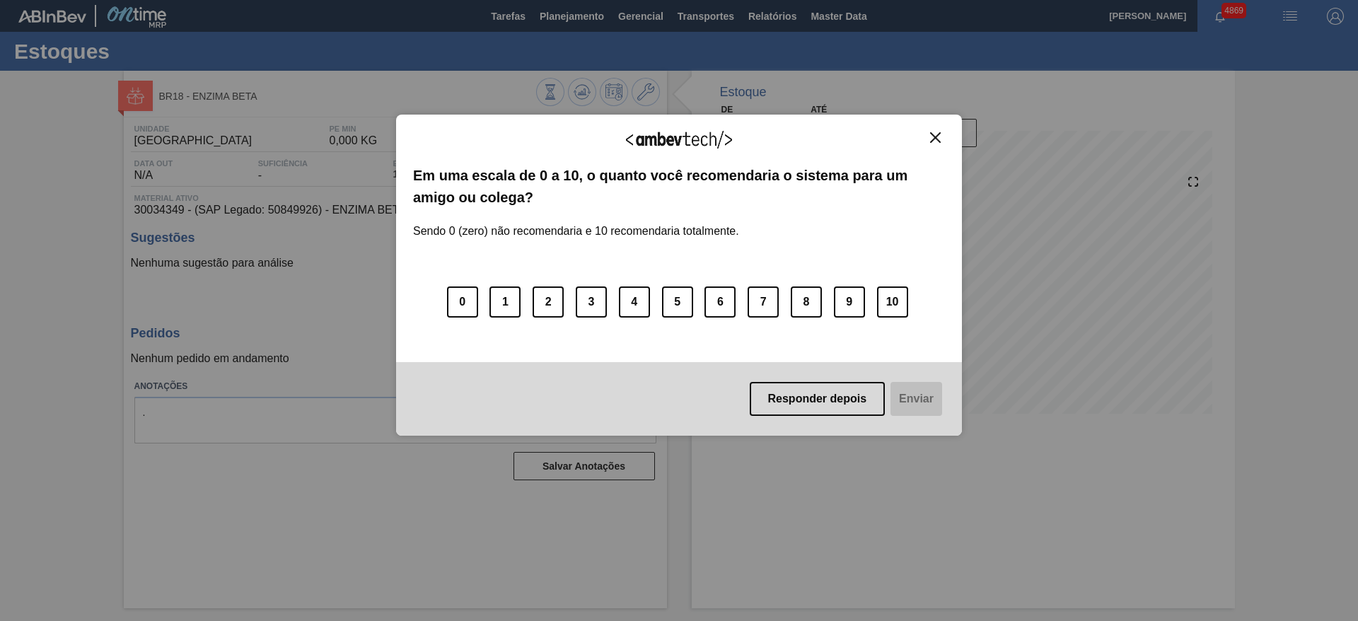
click at [927, 141] on button "Close" at bounding box center [935, 138] width 19 height 12
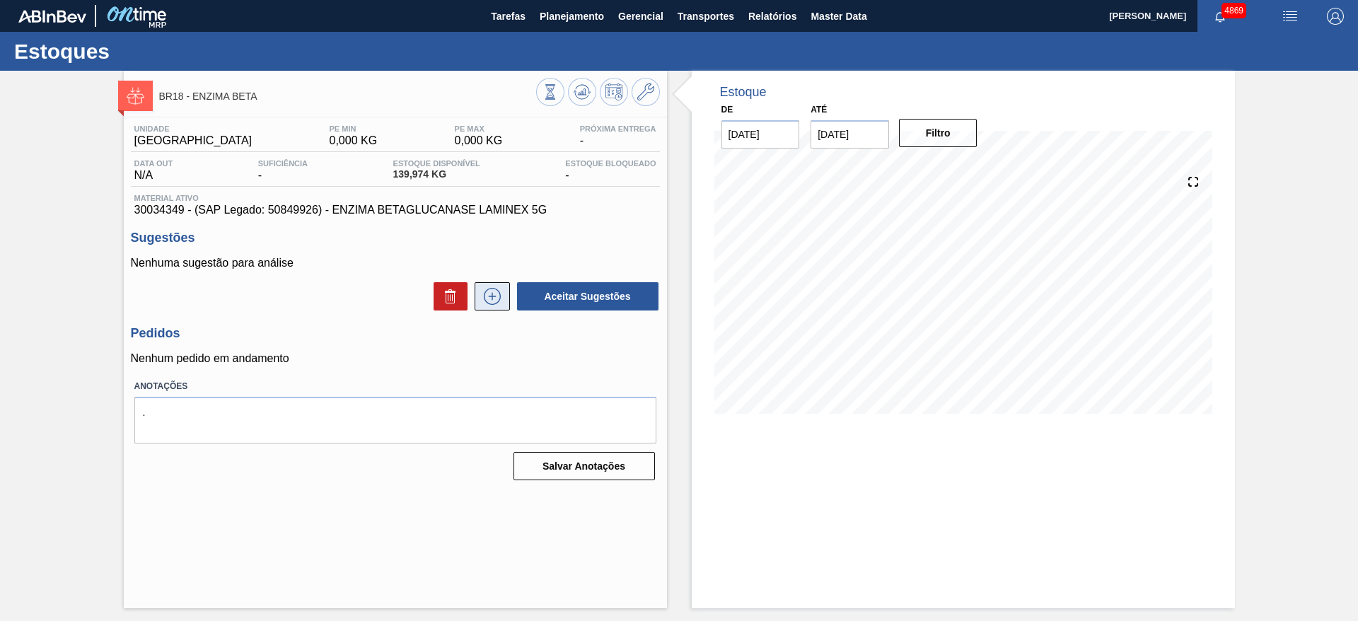
click at [492, 308] on button at bounding box center [492, 296] width 35 height 28
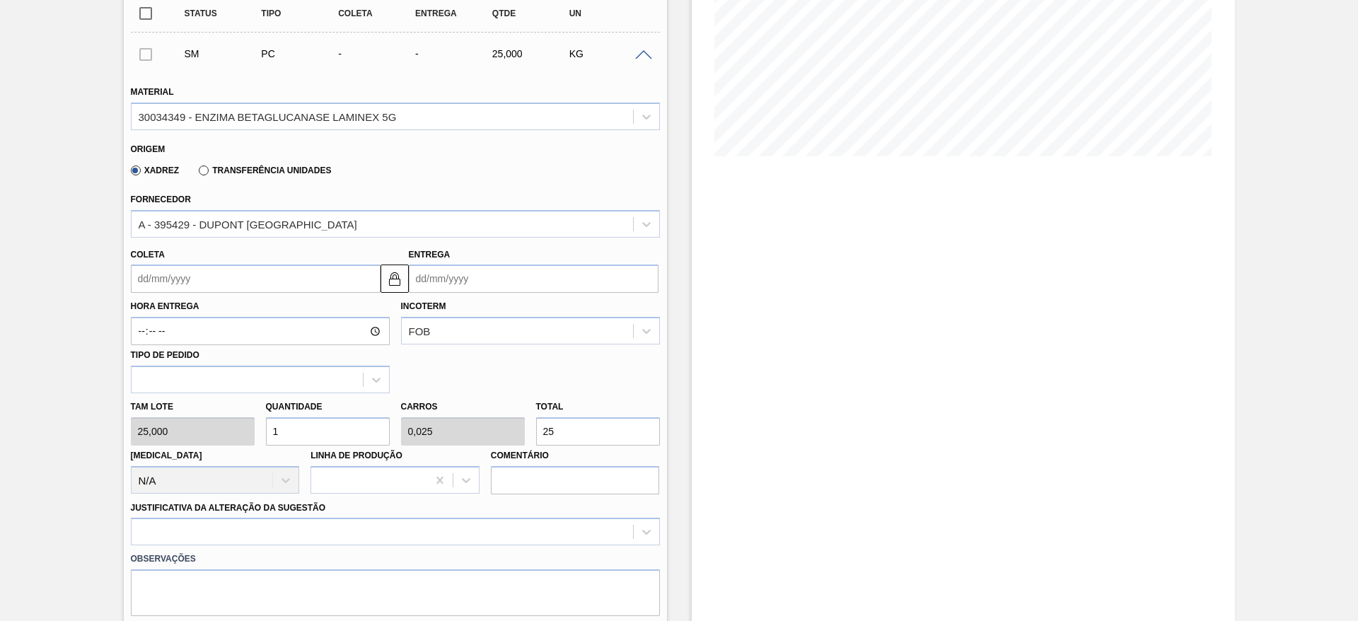
scroll to position [268, 0]
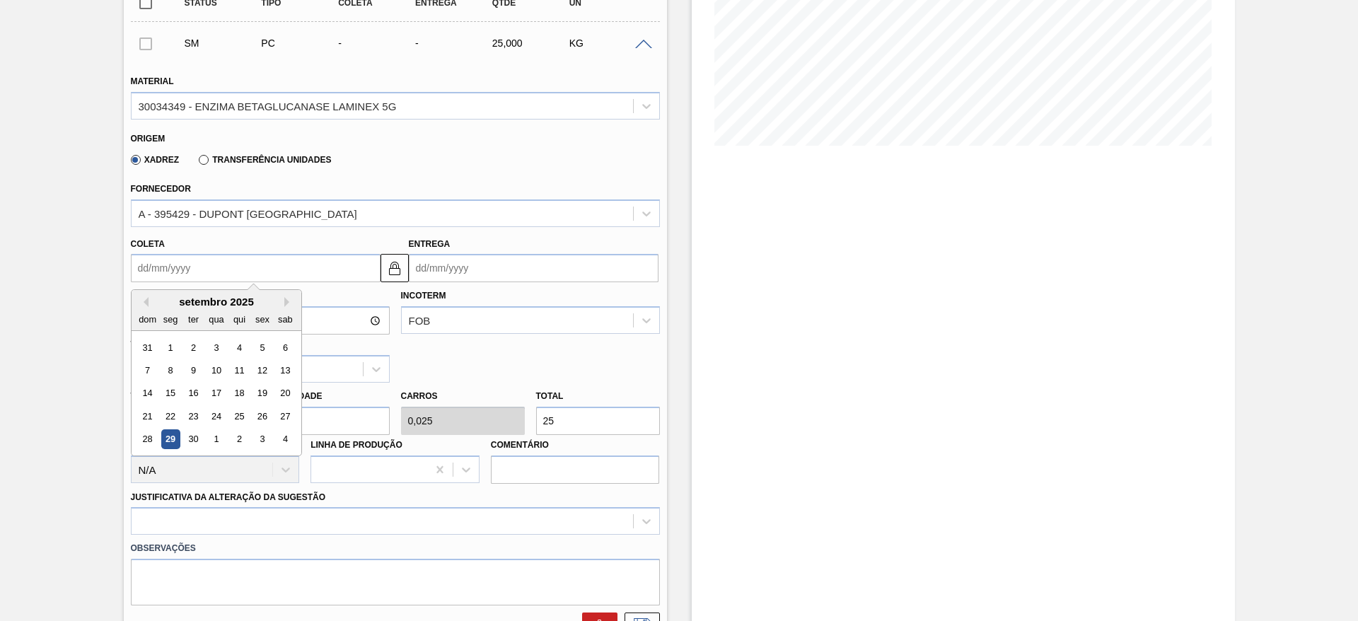
click at [285, 279] on input "Coleta" at bounding box center [256, 268] width 250 height 28
click at [195, 438] on div "30" at bounding box center [192, 439] width 19 height 19
type input "[DATE]"
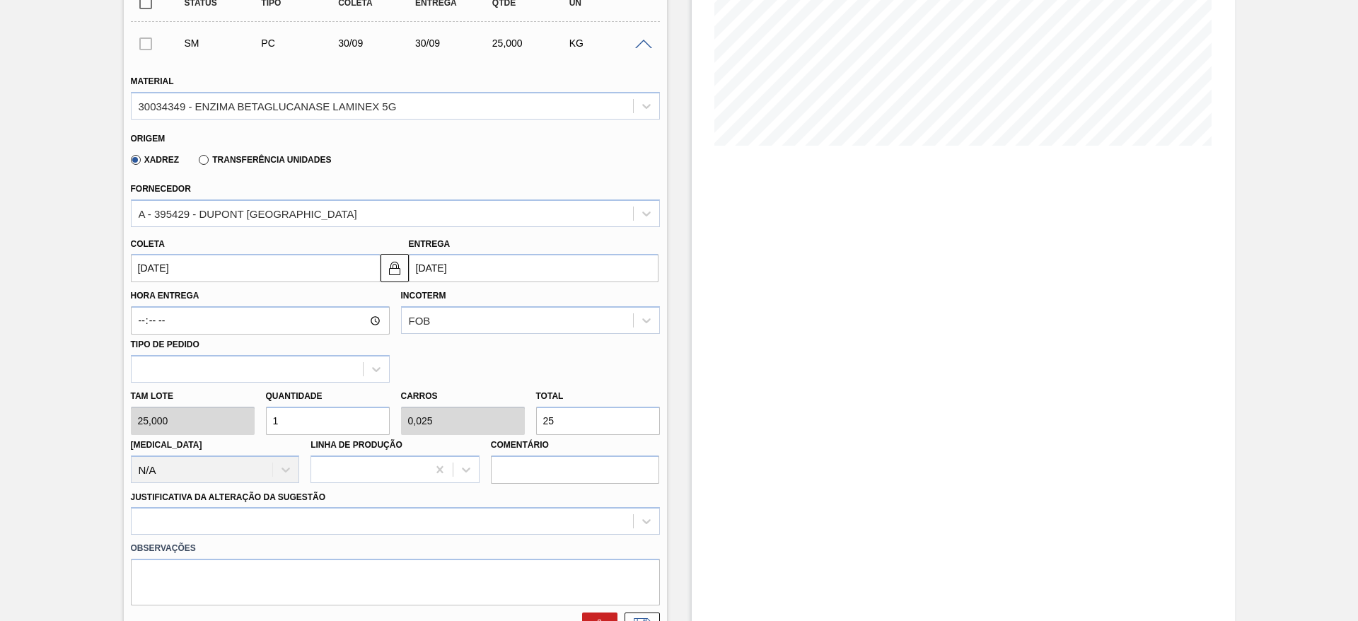
drag, startPoint x: 586, startPoint y: 426, endPoint x: 455, endPoint y: 397, distance: 133.9
click at [455, 397] on div "Tam lote 25,000 Quantidade 1 Carros 0,025 Total 25 [MEDICAL_DATA] N/A Linha de …" at bounding box center [395, 433] width 540 height 101
type input "0,04"
type input "0,001"
type input "1"
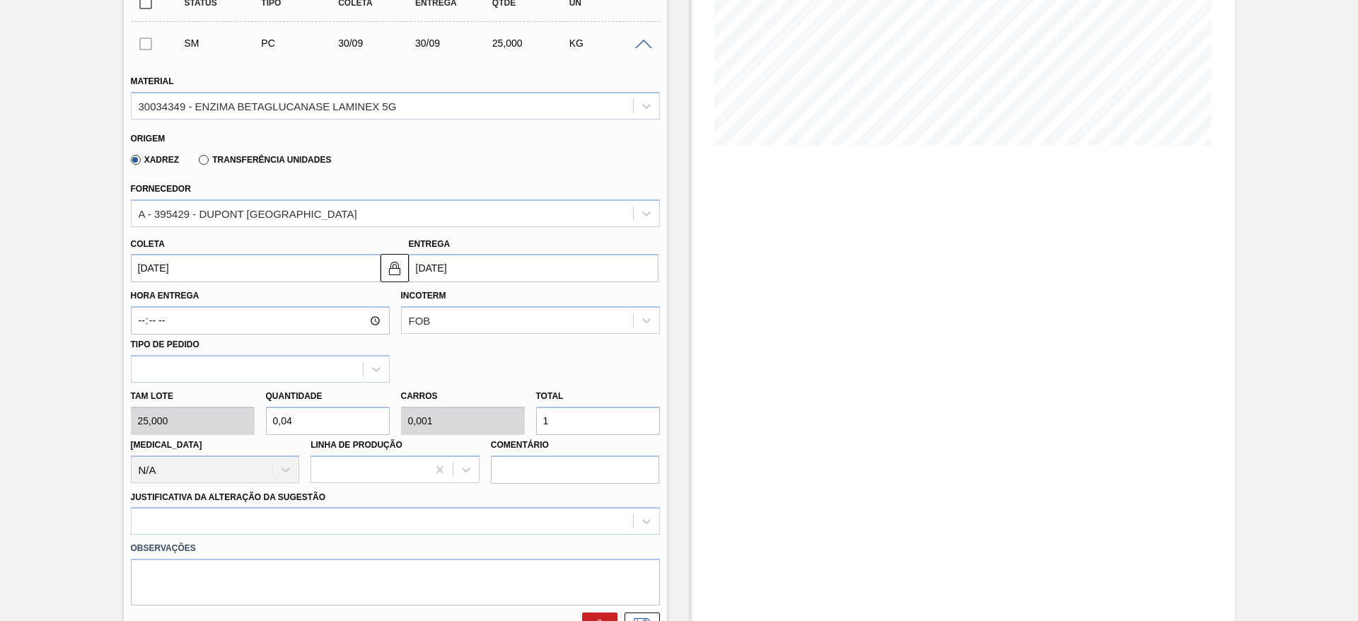
type input "0,44"
type input "0,011"
type input "11"
type input "4,48"
type input "0,112"
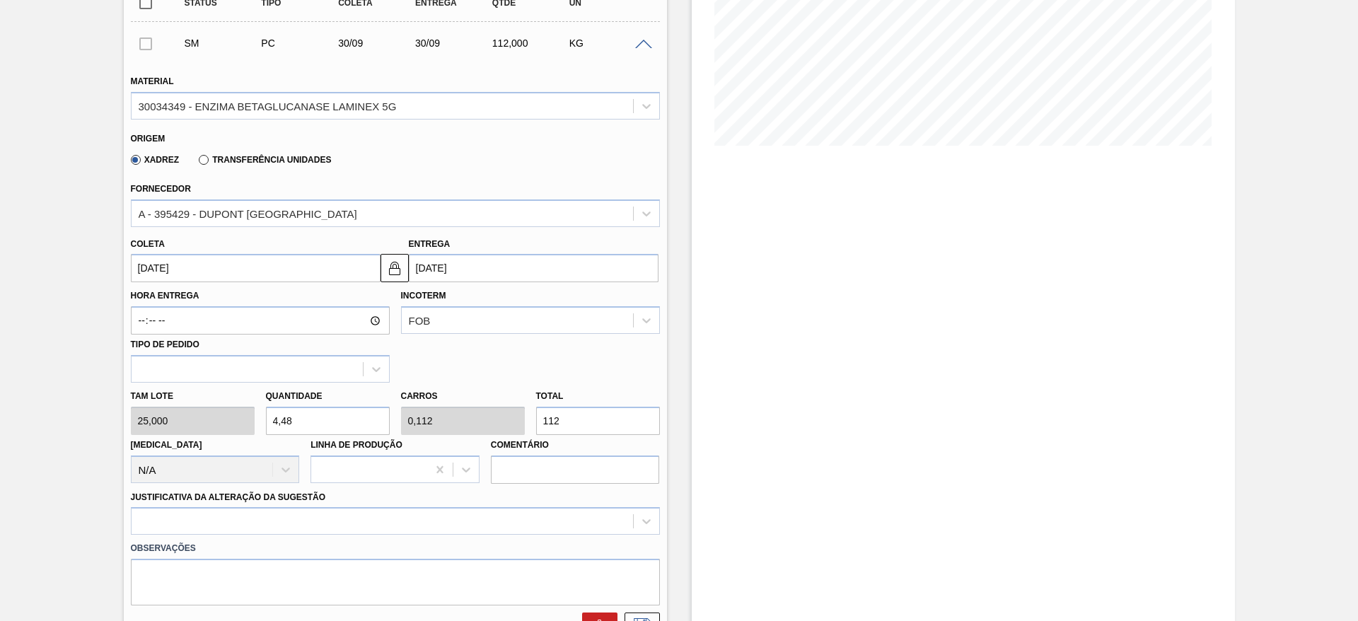
type input "1.125"
type input "45"
type input "1,125"
type input "1.125"
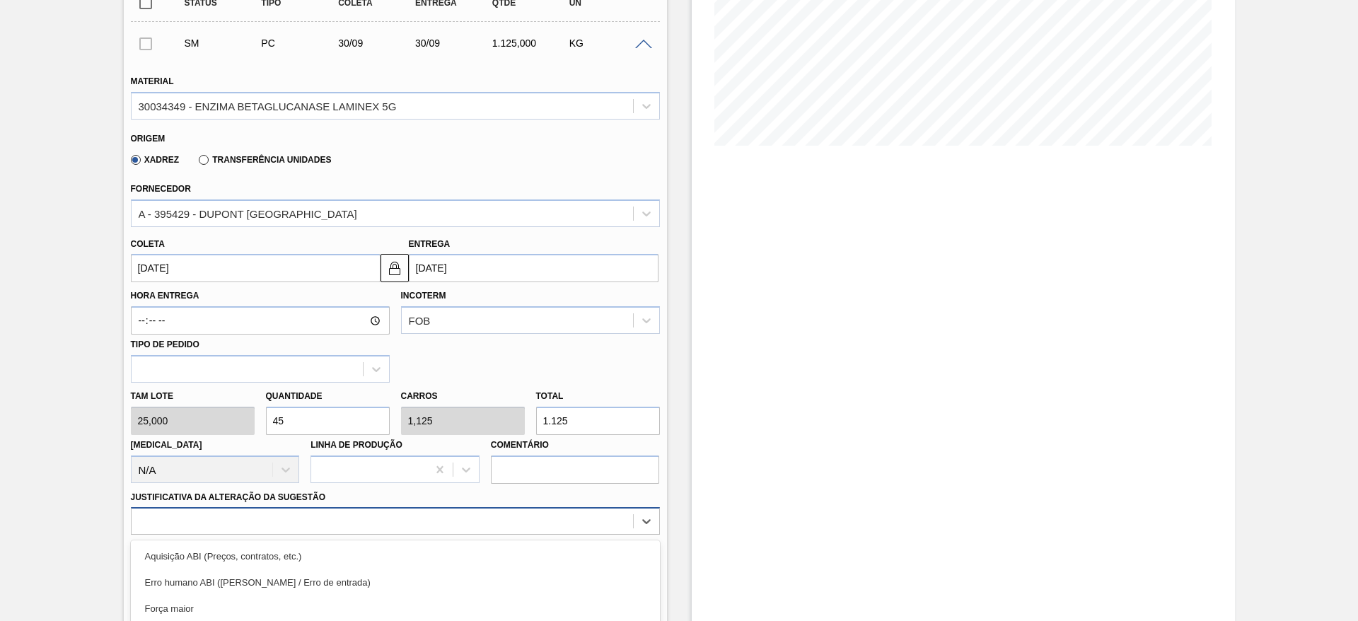
scroll to position [405, 0]
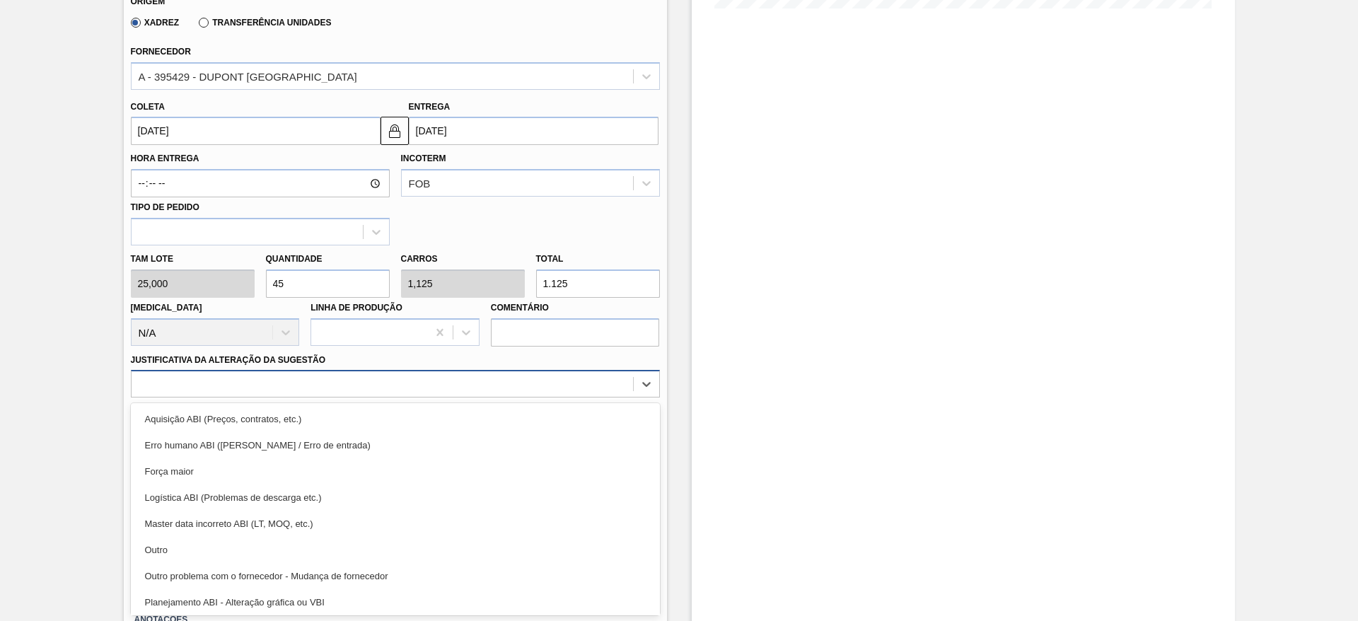
click at [475, 397] on div "option Master data incorreto ABI (LT, MOQ, etc.) focused, 5 of 18. 18 results a…" at bounding box center [395, 384] width 529 height 28
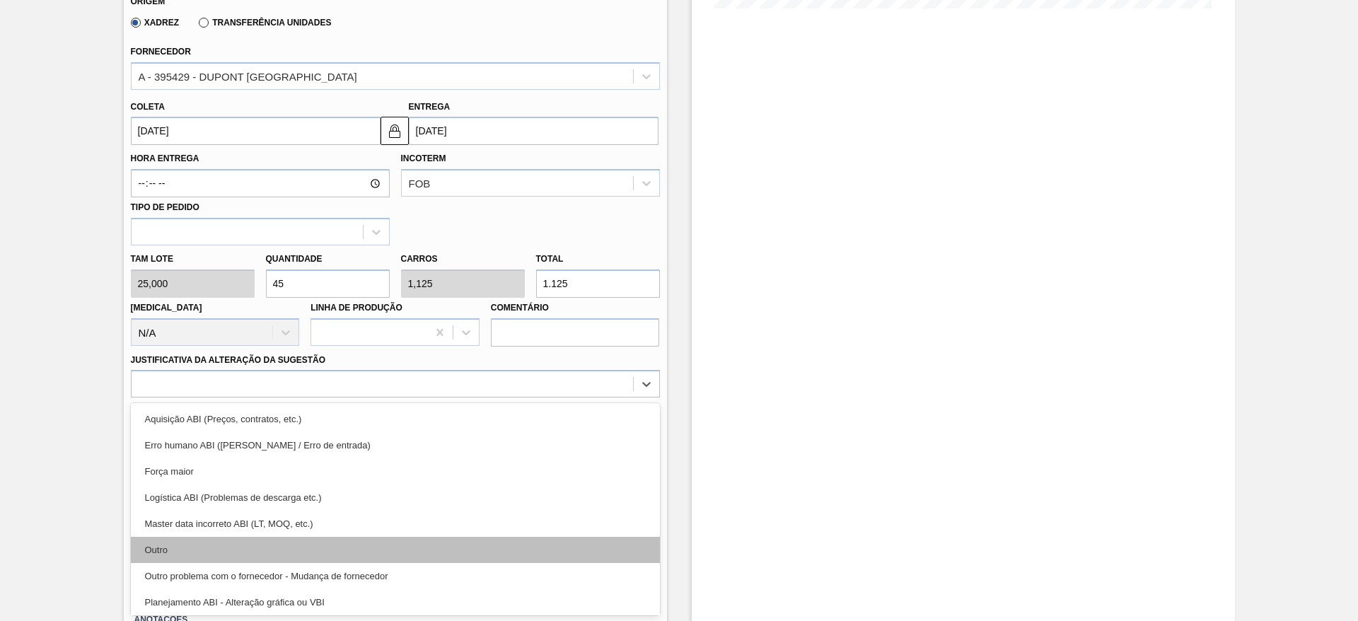
click at [418, 550] on div "Outro" at bounding box center [395, 550] width 529 height 26
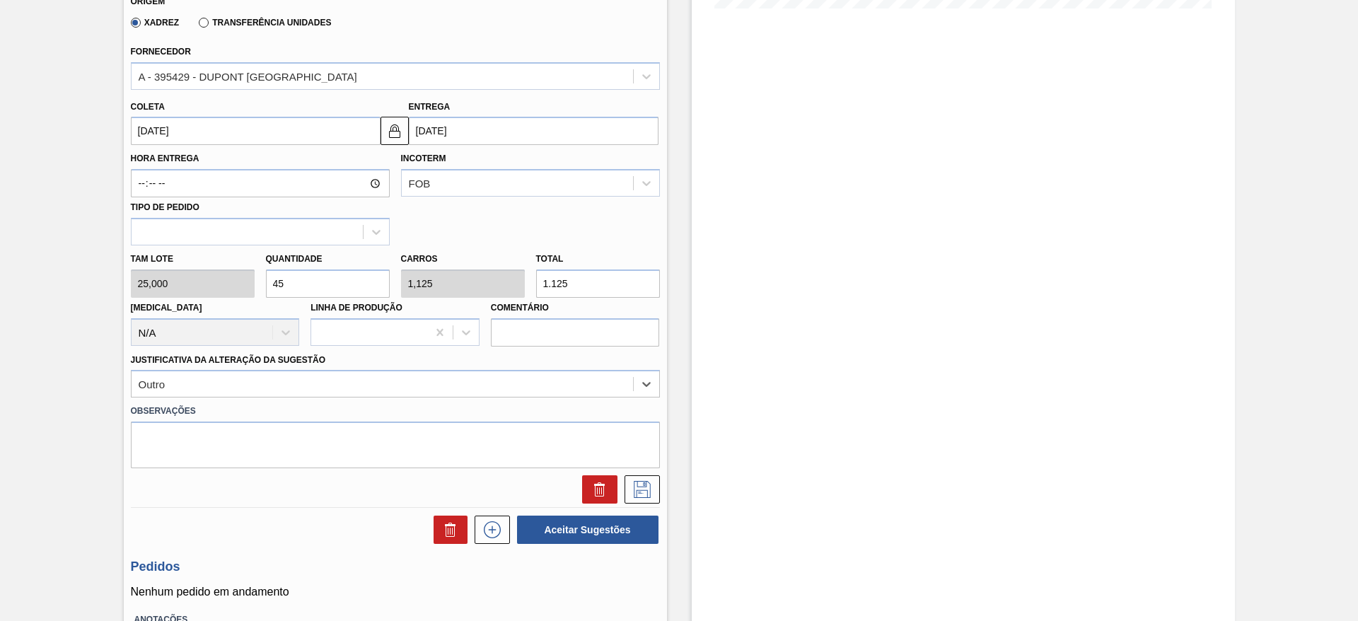
scroll to position [510, 0]
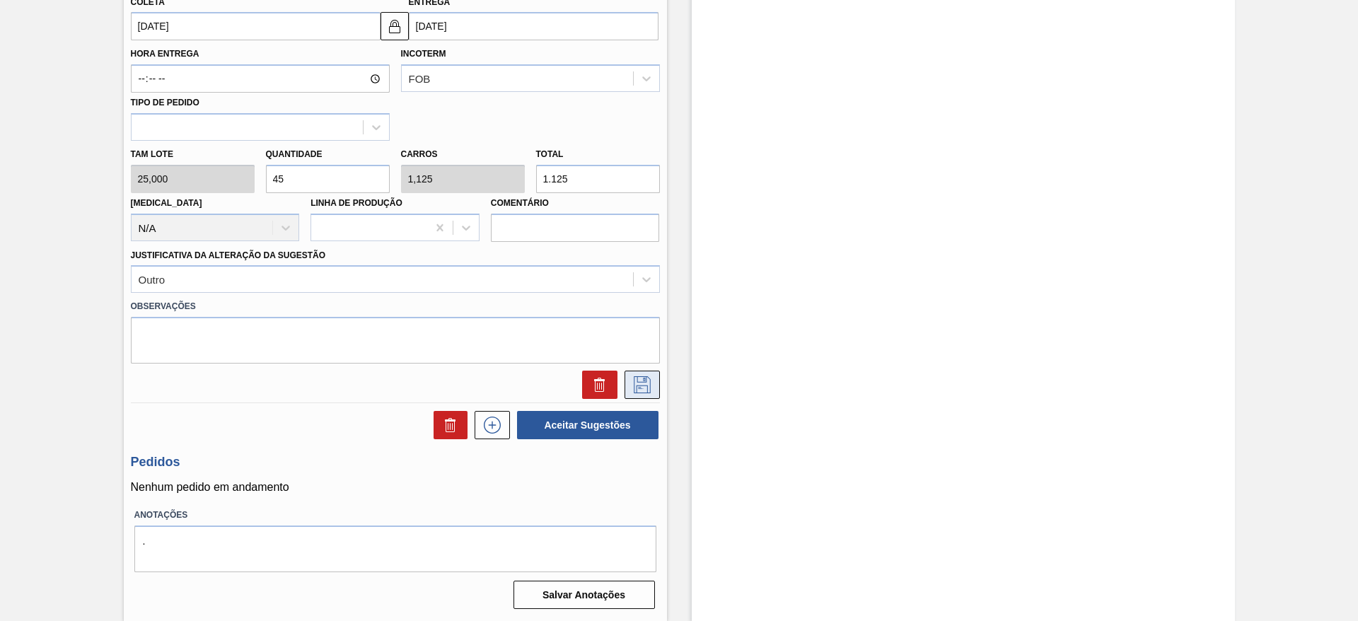
click at [638, 383] on icon at bounding box center [642, 384] width 23 height 17
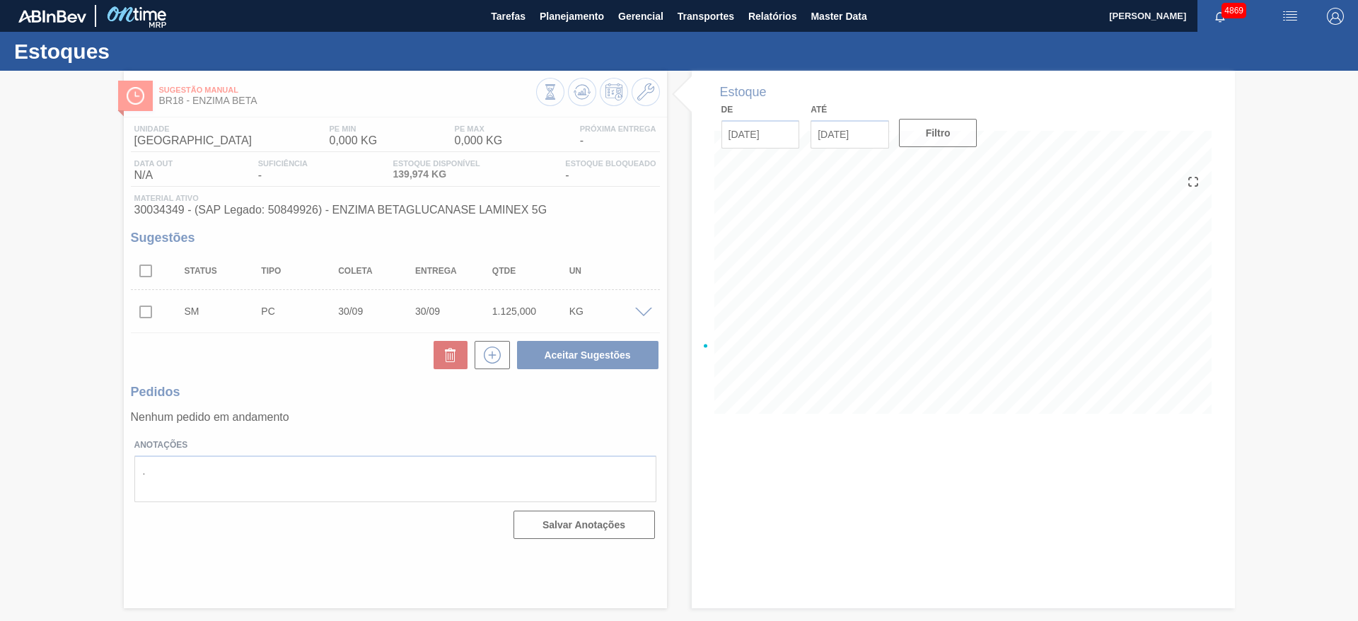
scroll to position [0, 0]
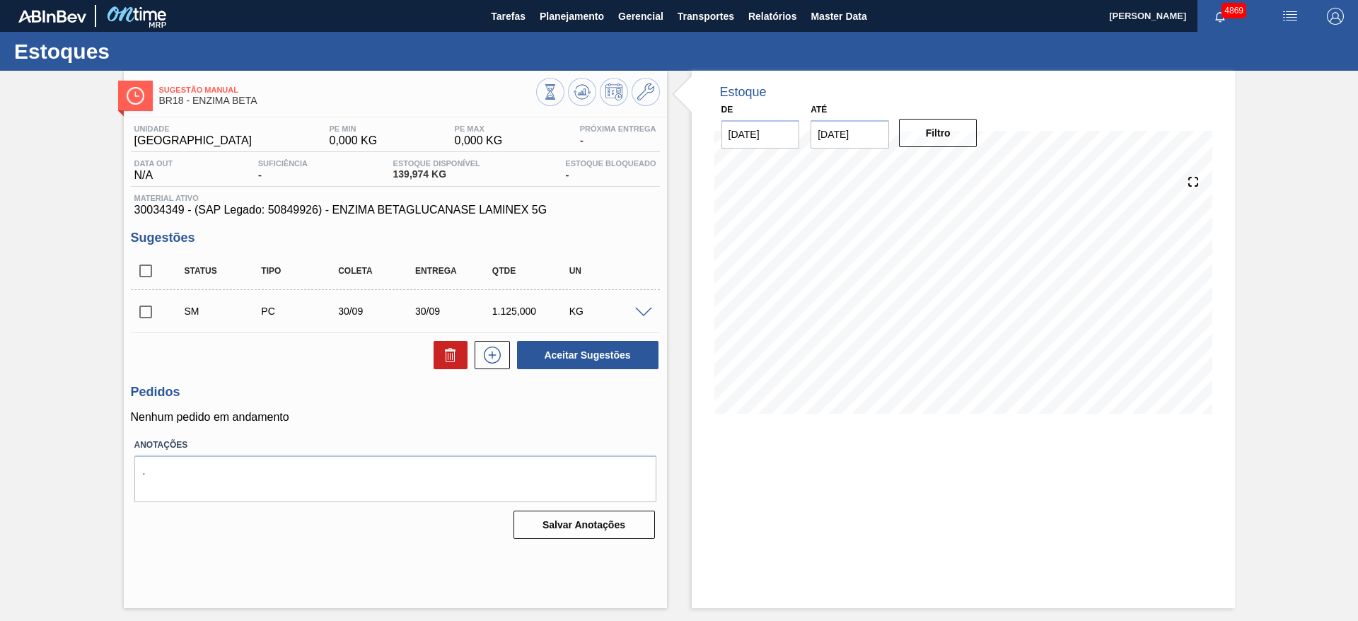
click at [646, 313] on span at bounding box center [643, 313] width 17 height 11
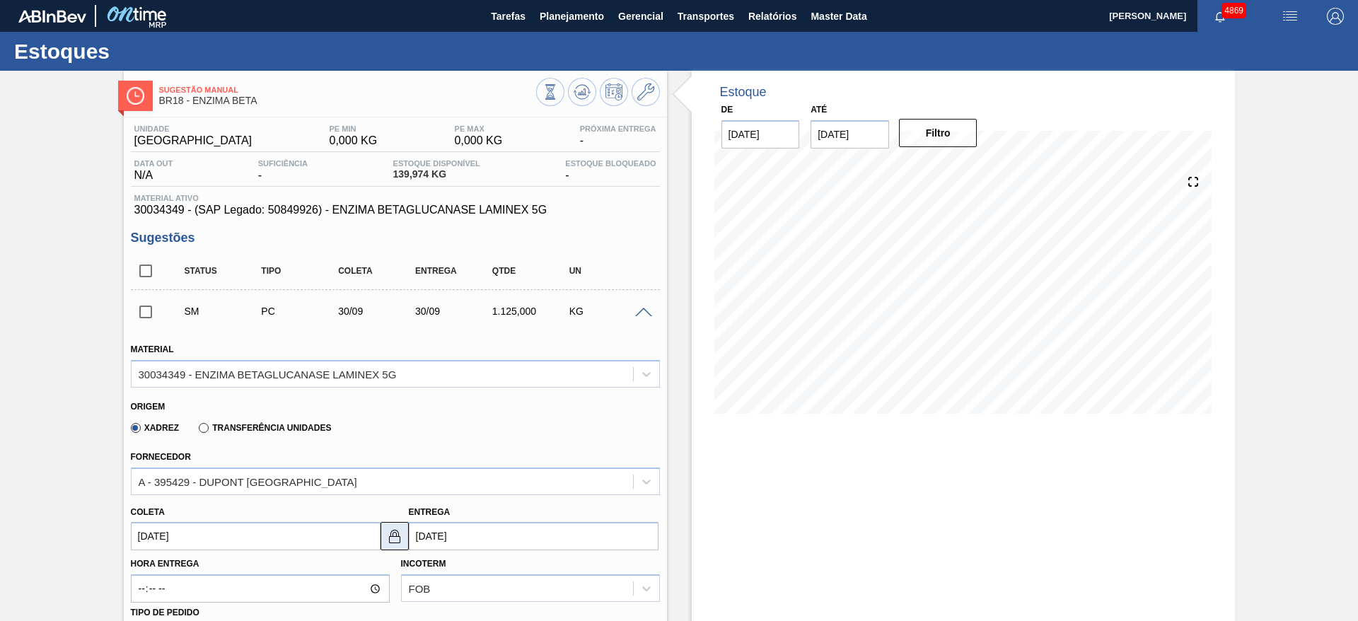
click at [397, 533] on img at bounding box center [394, 536] width 17 height 17
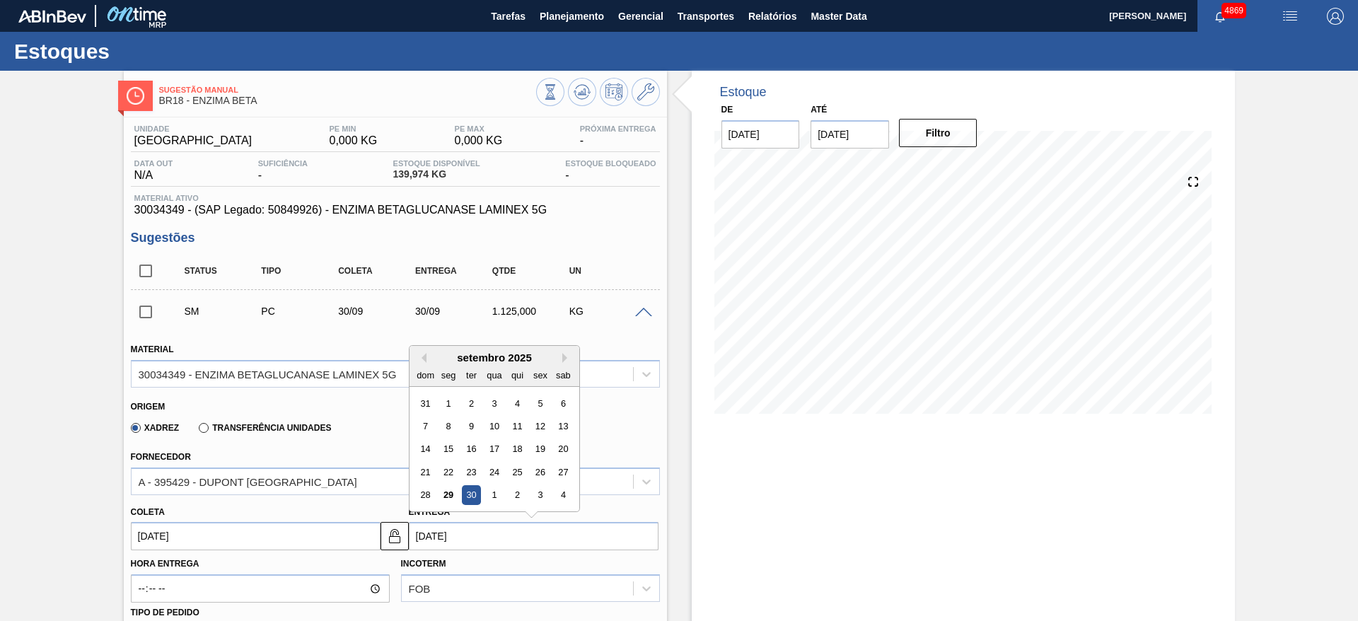
click at [421, 533] on input "[DATE]" at bounding box center [534, 536] width 250 height 28
click at [565, 361] on button "Next Month" at bounding box center [567, 358] width 10 height 10
click at [466, 421] on div "7" at bounding box center [470, 426] width 19 height 19
type input "[DATE]"
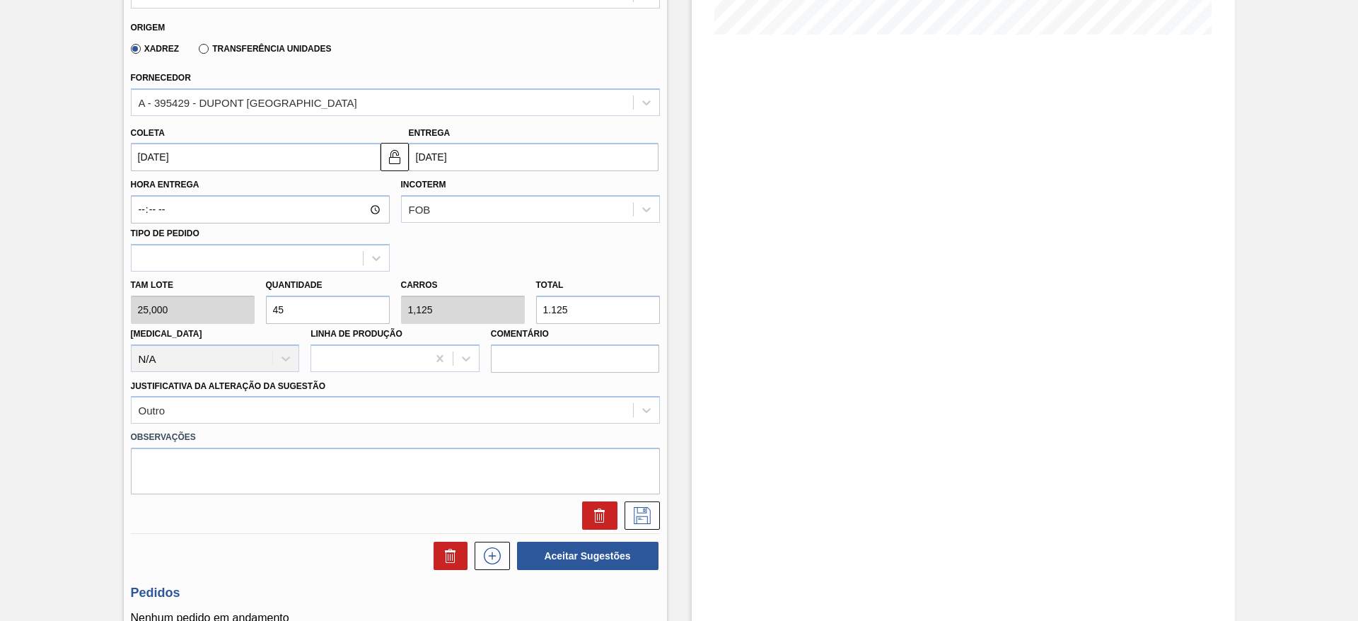
scroll to position [381, 0]
click at [636, 508] on icon at bounding box center [642, 513] width 23 height 17
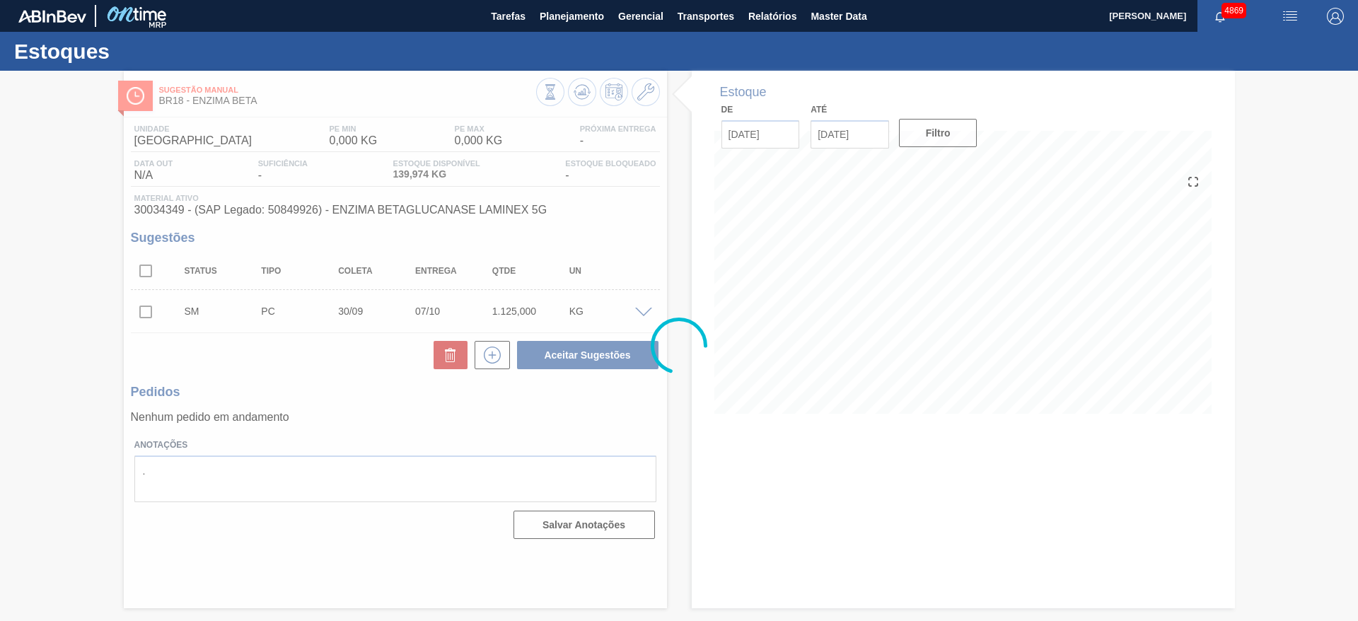
scroll to position [0, 0]
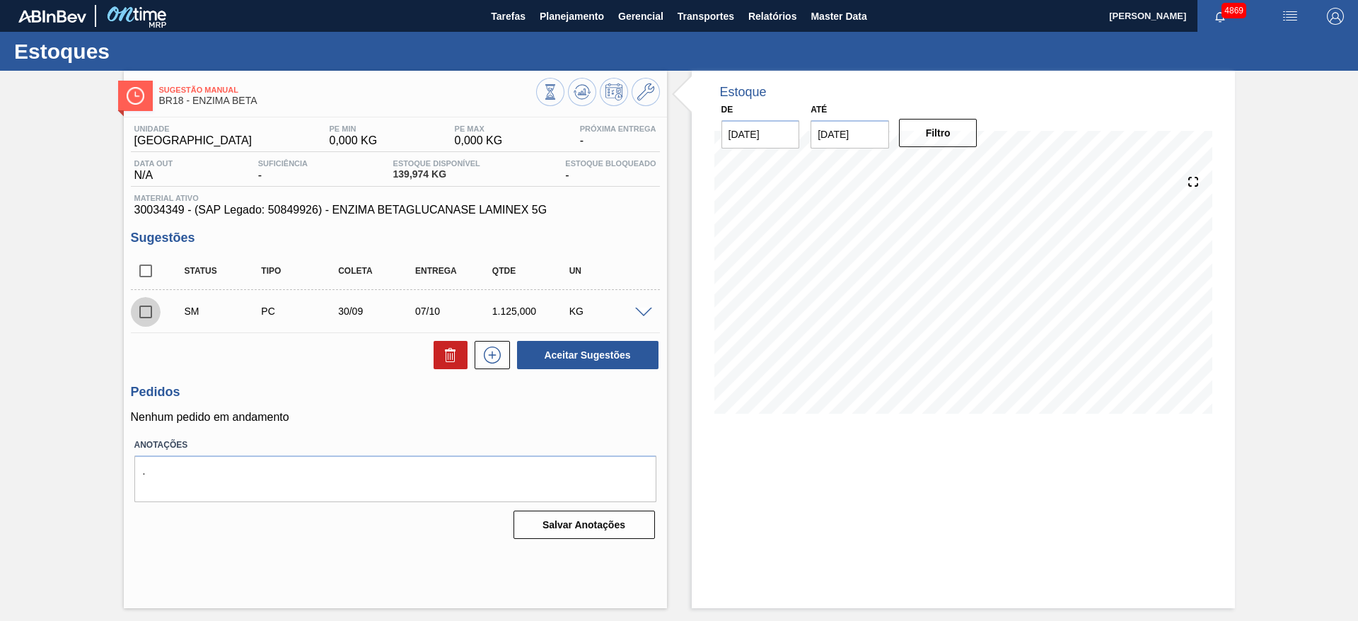
click at [141, 316] on input "checkbox" at bounding box center [146, 312] width 30 height 30
click at [553, 359] on button "Aceitar Sugestões" at bounding box center [587, 355] width 141 height 28
checkbox input "false"
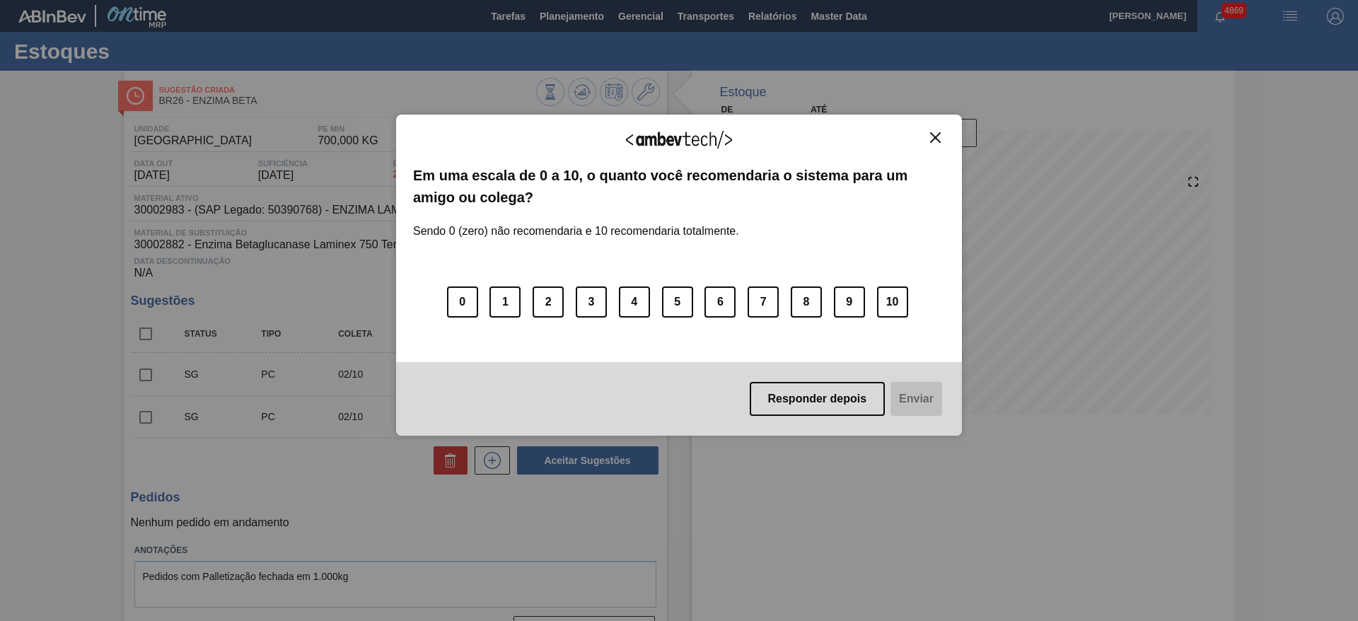
click at [936, 140] on img "Close" at bounding box center [935, 137] width 11 height 11
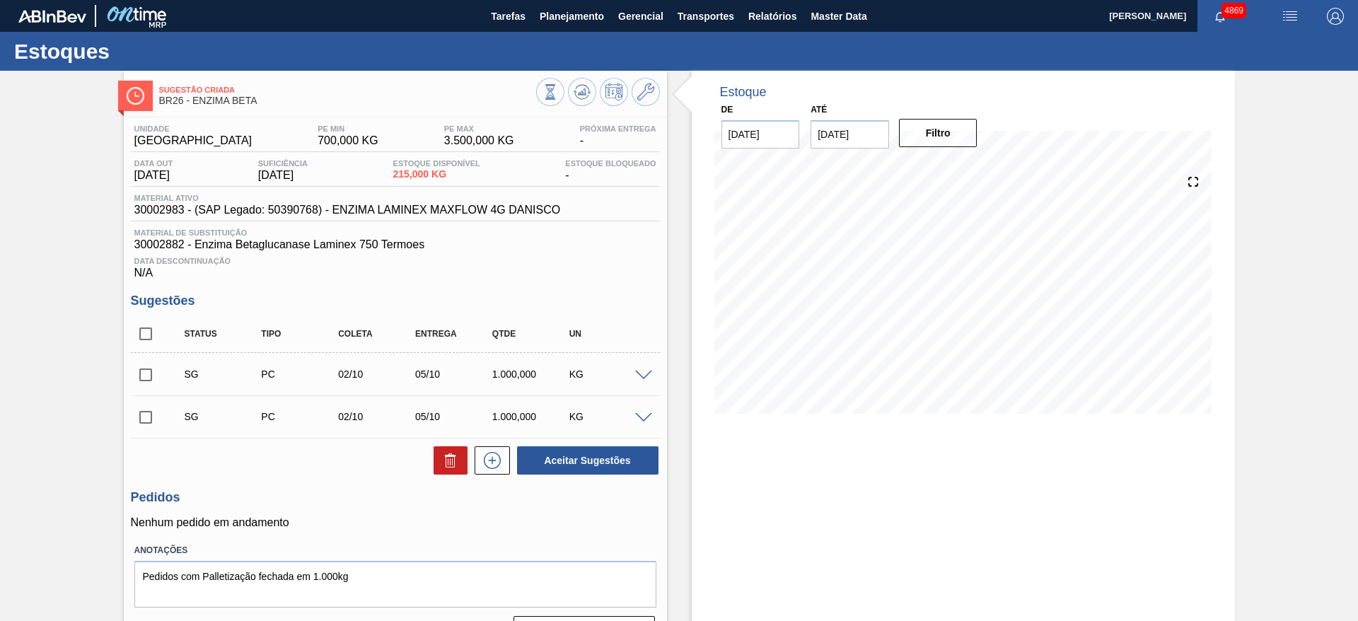
click at [640, 371] on span at bounding box center [643, 376] width 17 height 11
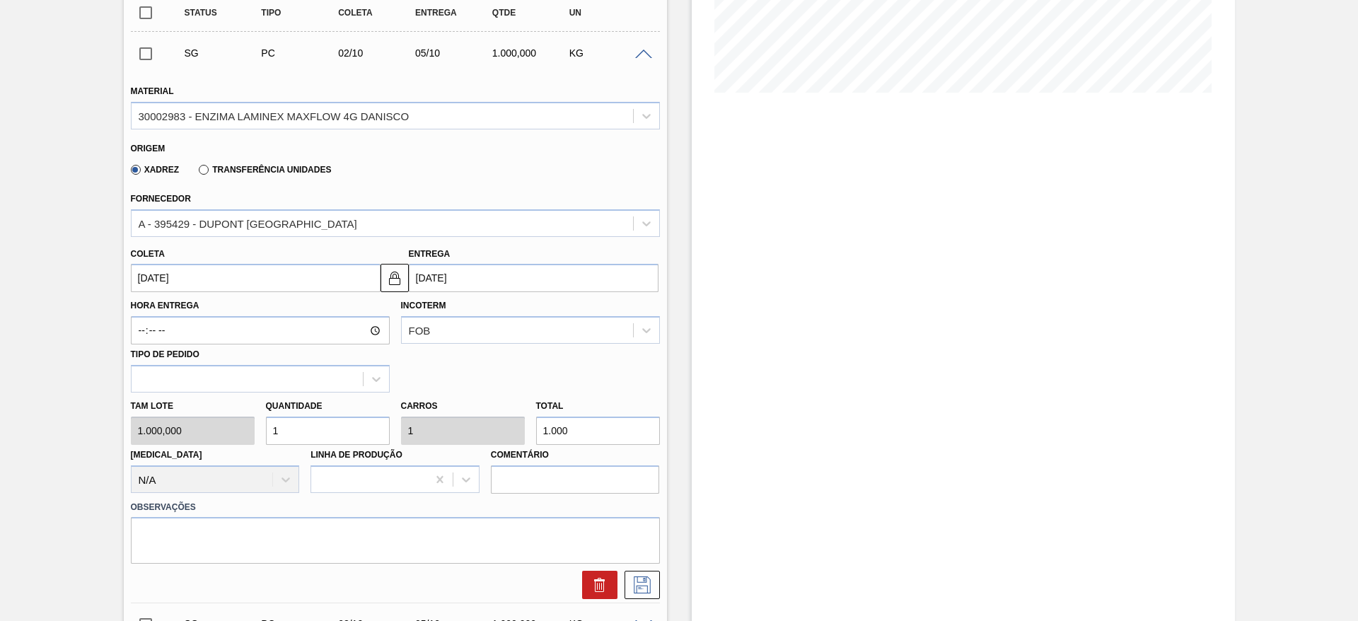
scroll to position [326, 0]
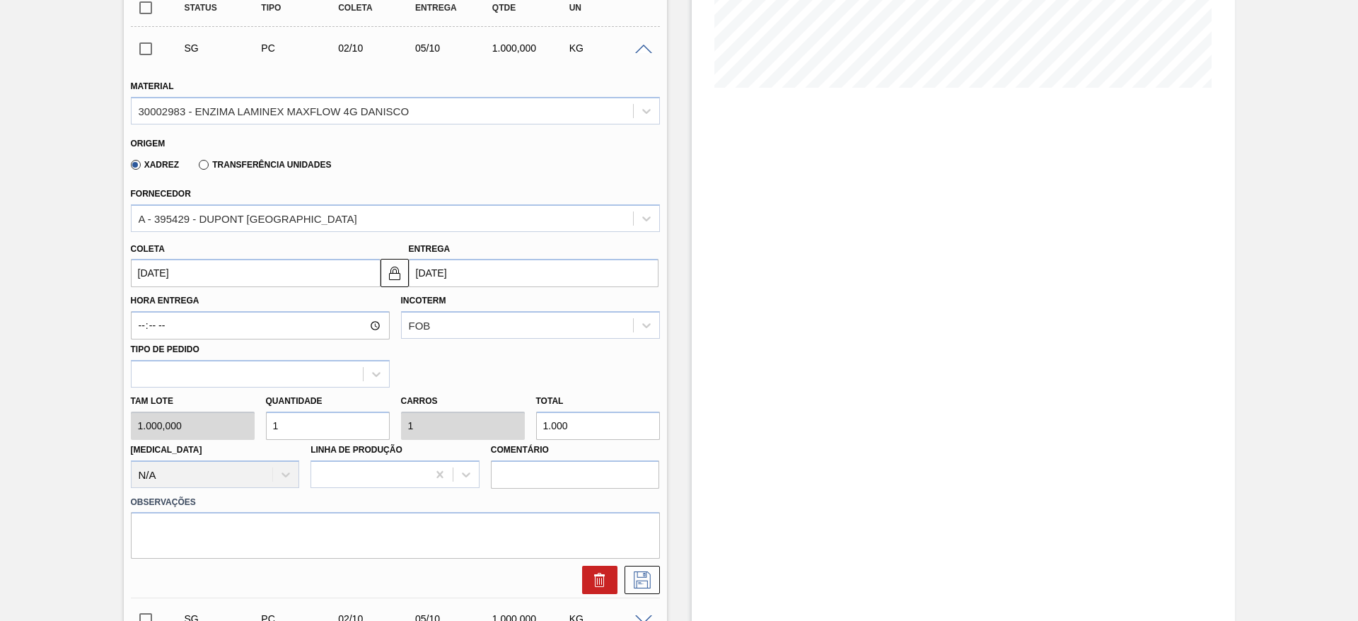
click at [473, 417] on div "Tam lote 1.000,000 Quantidade 1 Carros 1 Total 1.000 Doca N/A Linha de Produção…" at bounding box center [395, 438] width 540 height 101
type input "0,002"
type input "2"
type input "0,022"
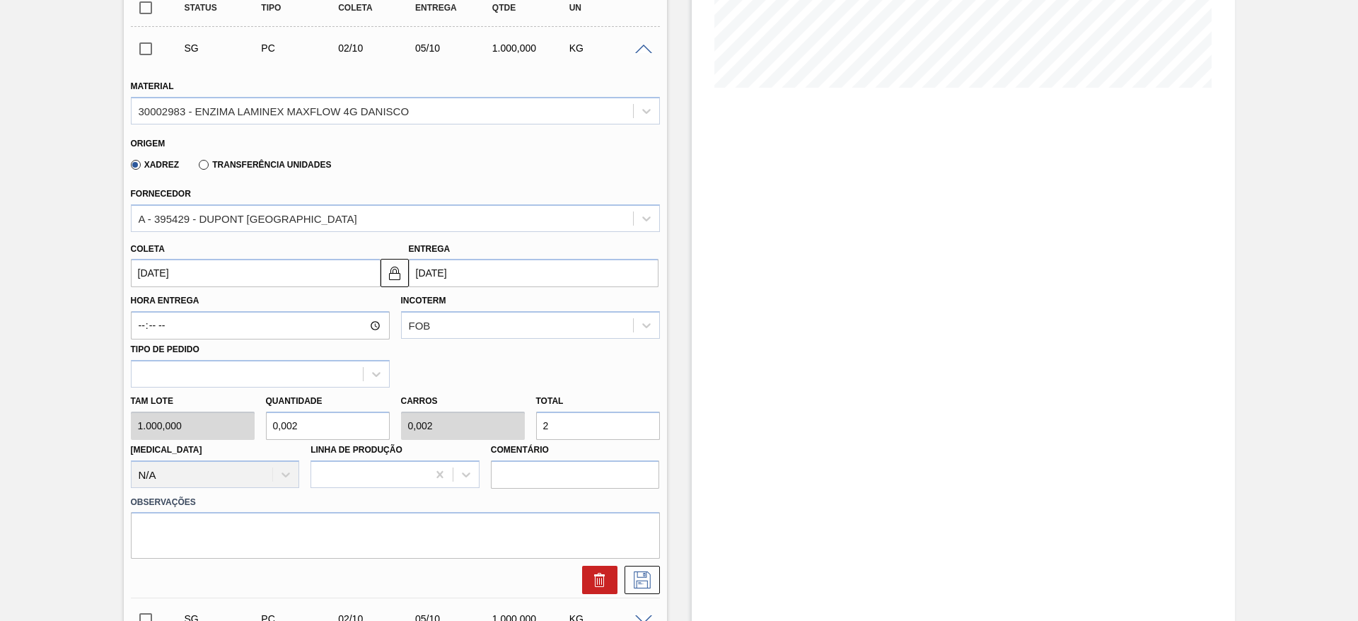
type input "0,022"
type input "22"
type input "0,225"
type input "225"
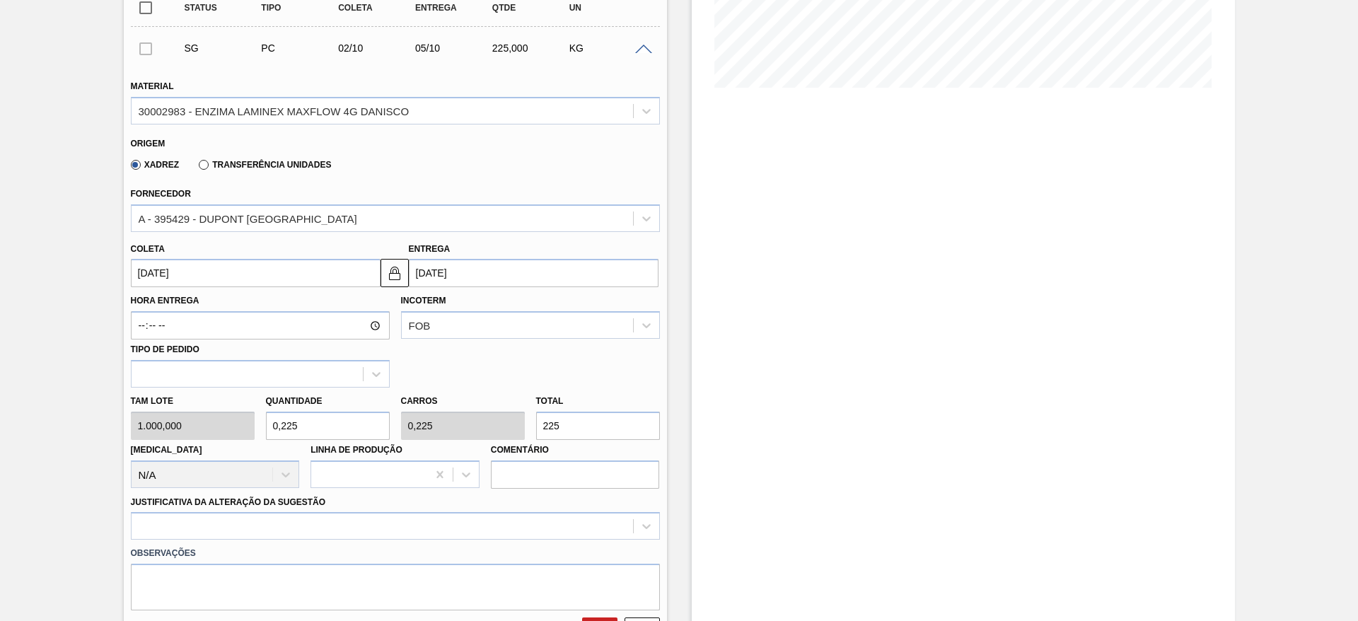
type input "2,25"
type input "2.250"
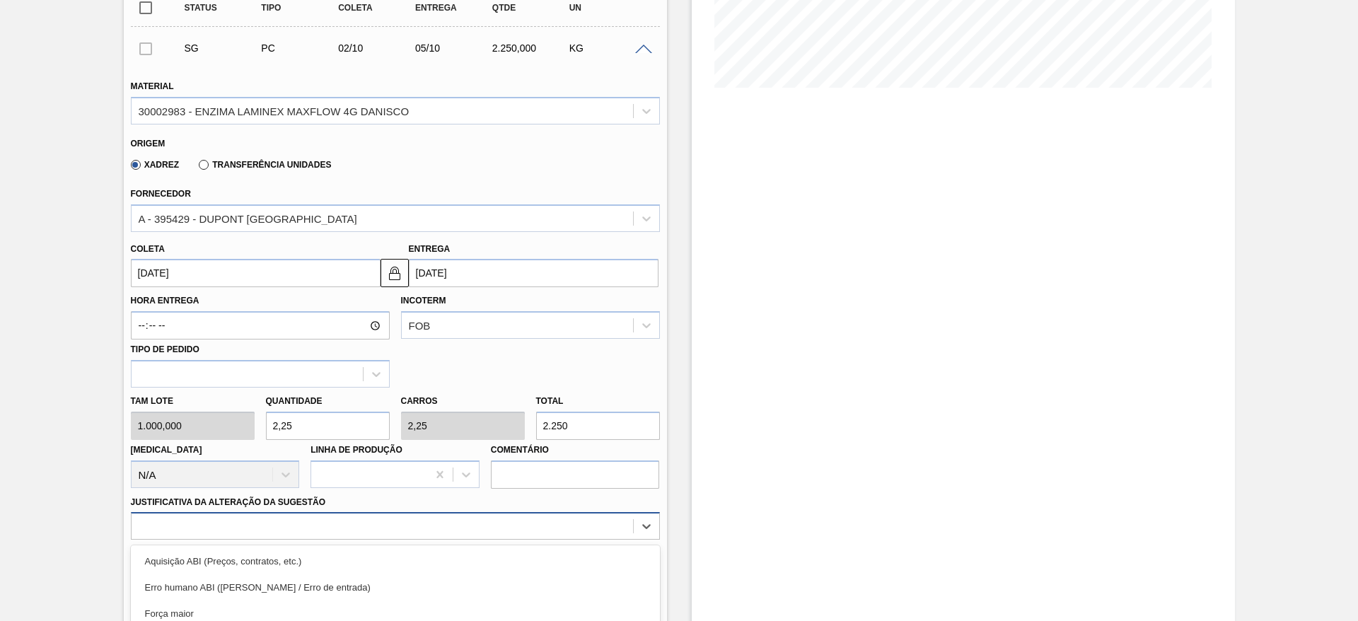
scroll to position [468, 0]
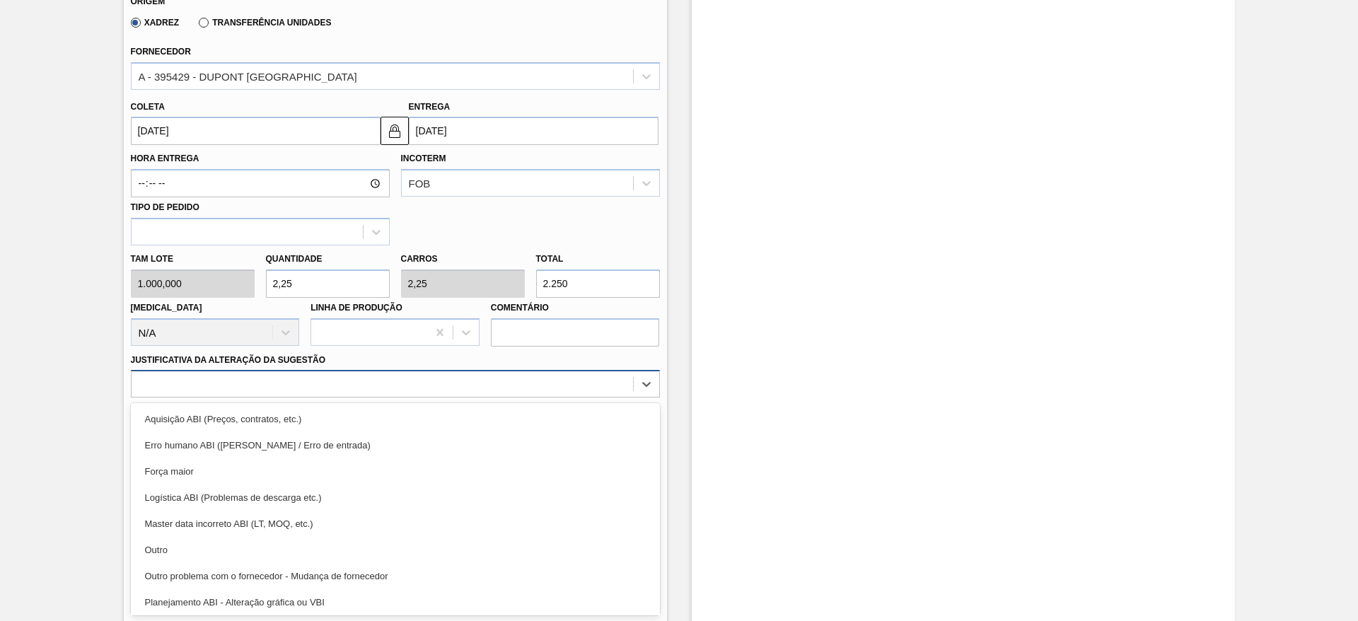
click at [291, 397] on div "option Master data incorreto ABI (LT, MOQ, etc.) focused, 5 of 18. 18 results a…" at bounding box center [395, 384] width 529 height 28
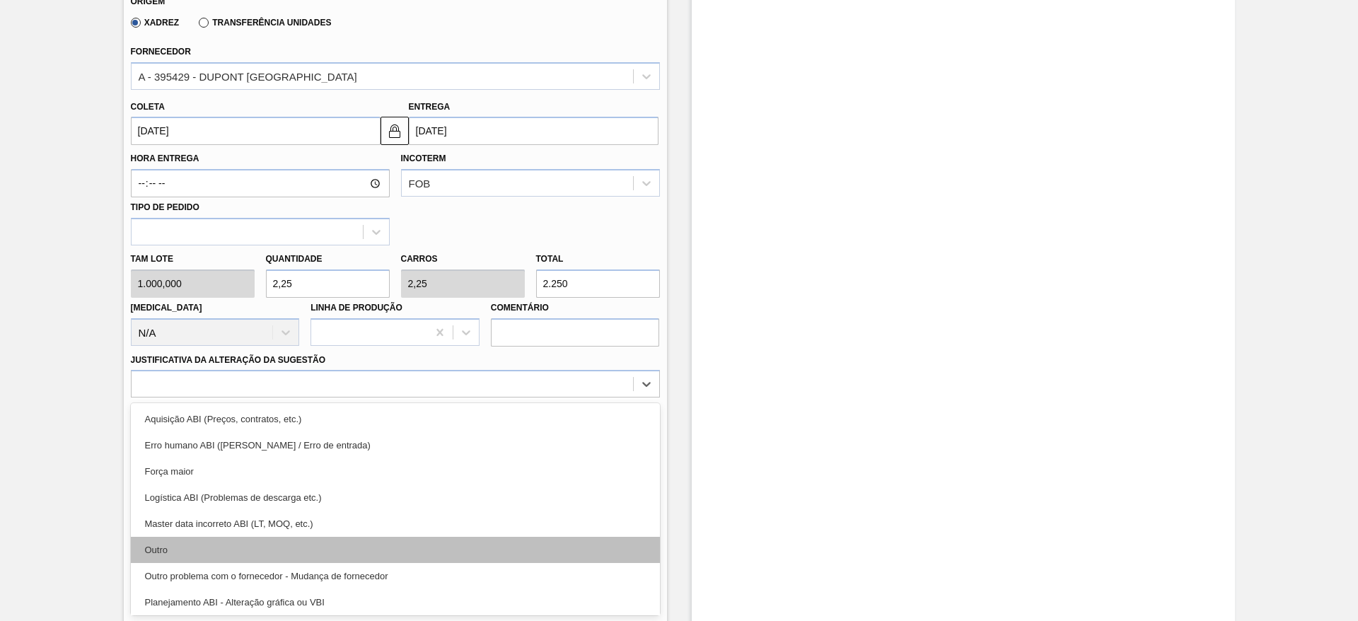
click at [284, 545] on div "Outro" at bounding box center [395, 550] width 529 height 26
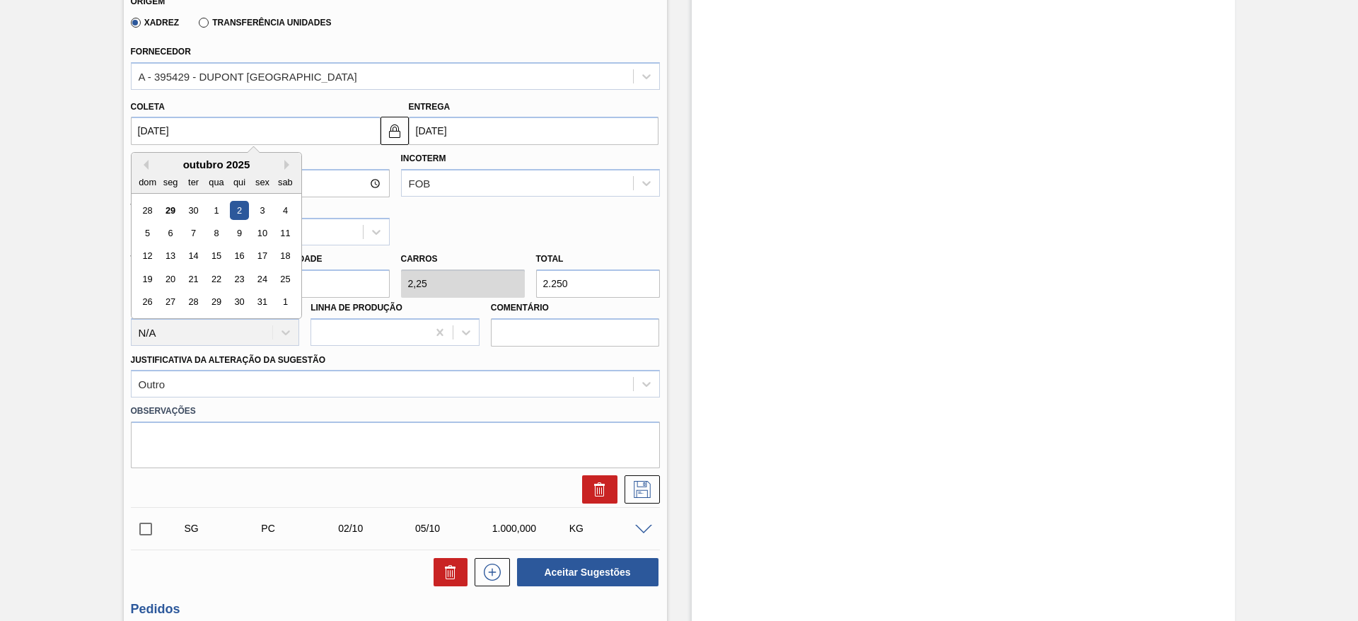
click at [371, 134] on input "02/10/2025" at bounding box center [256, 131] width 250 height 28
click at [199, 208] on div "30" at bounding box center [192, 210] width 19 height 19
type input "30/09/2025"
type input "03/10/2025"
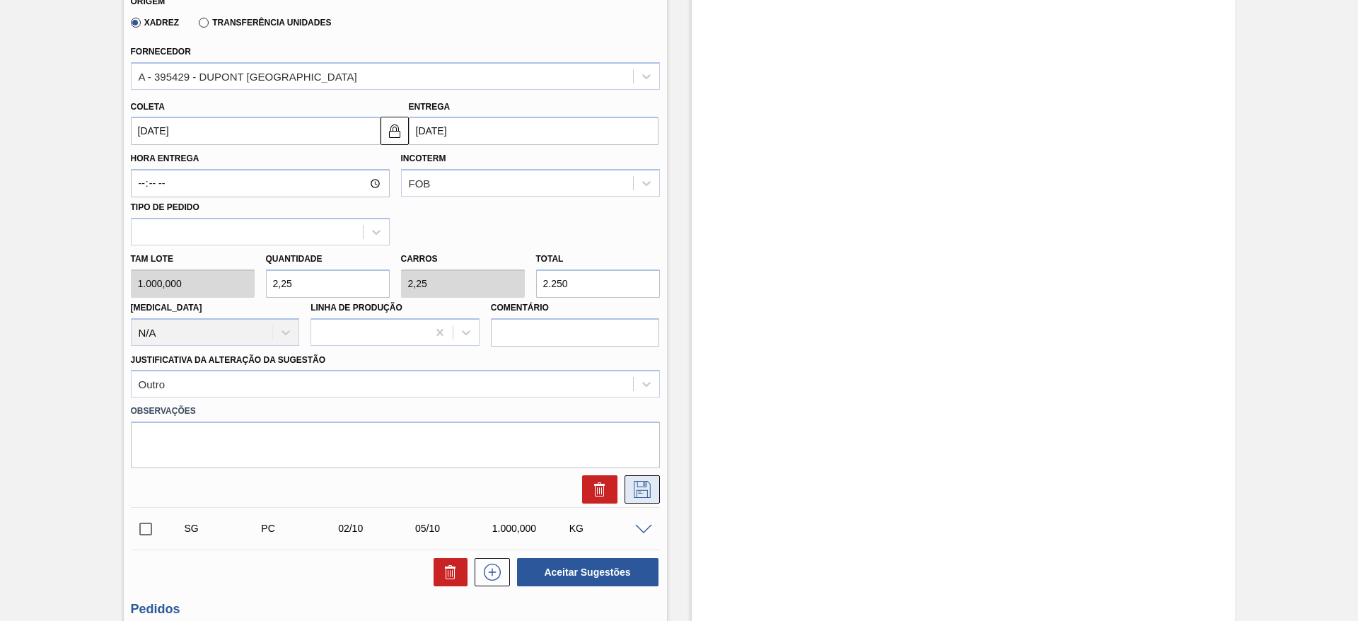
click at [638, 486] on icon at bounding box center [642, 489] width 23 height 17
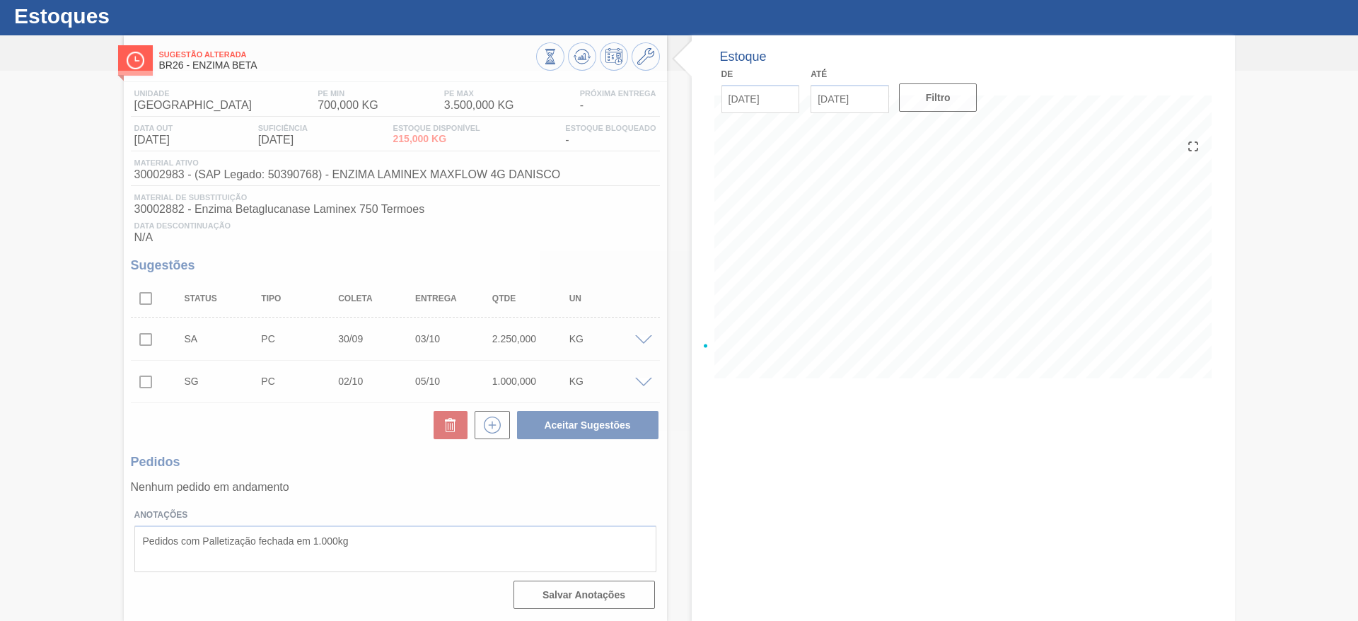
scroll to position [35, 0]
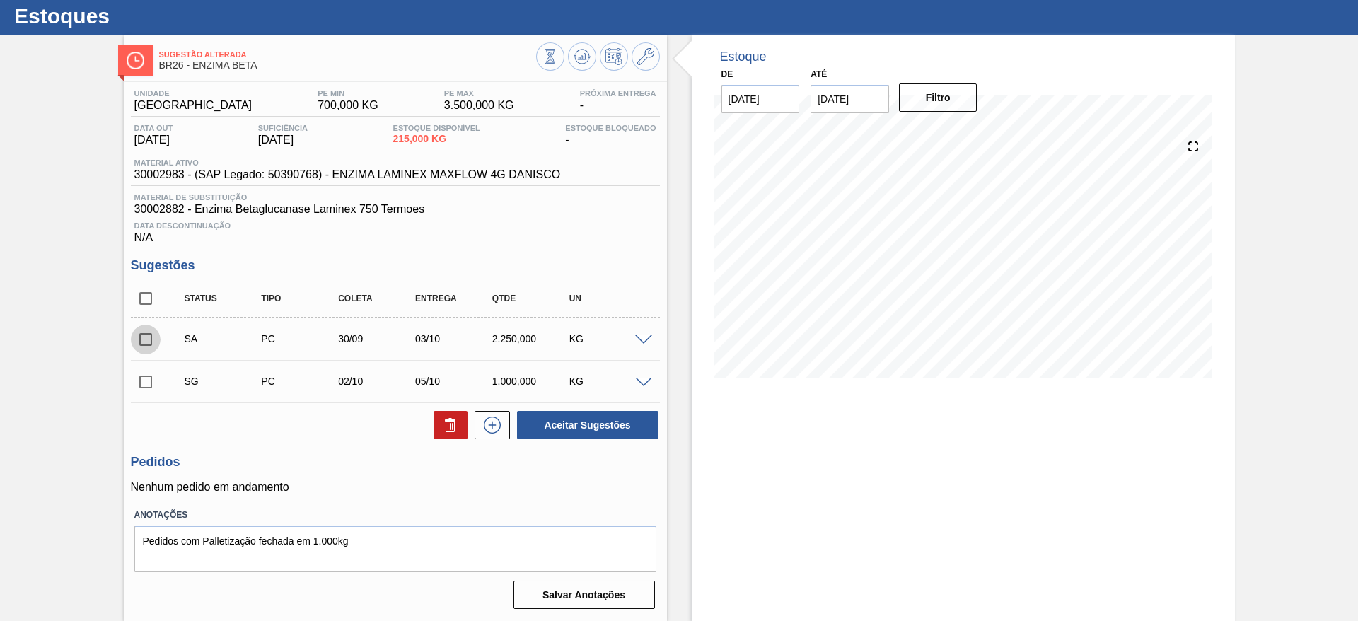
click at [144, 343] on input "checkbox" at bounding box center [146, 340] width 30 height 30
click at [530, 430] on button "Aceitar Sugestões" at bounding box center [587, 425] width 141 height 28
checkbox input "false"
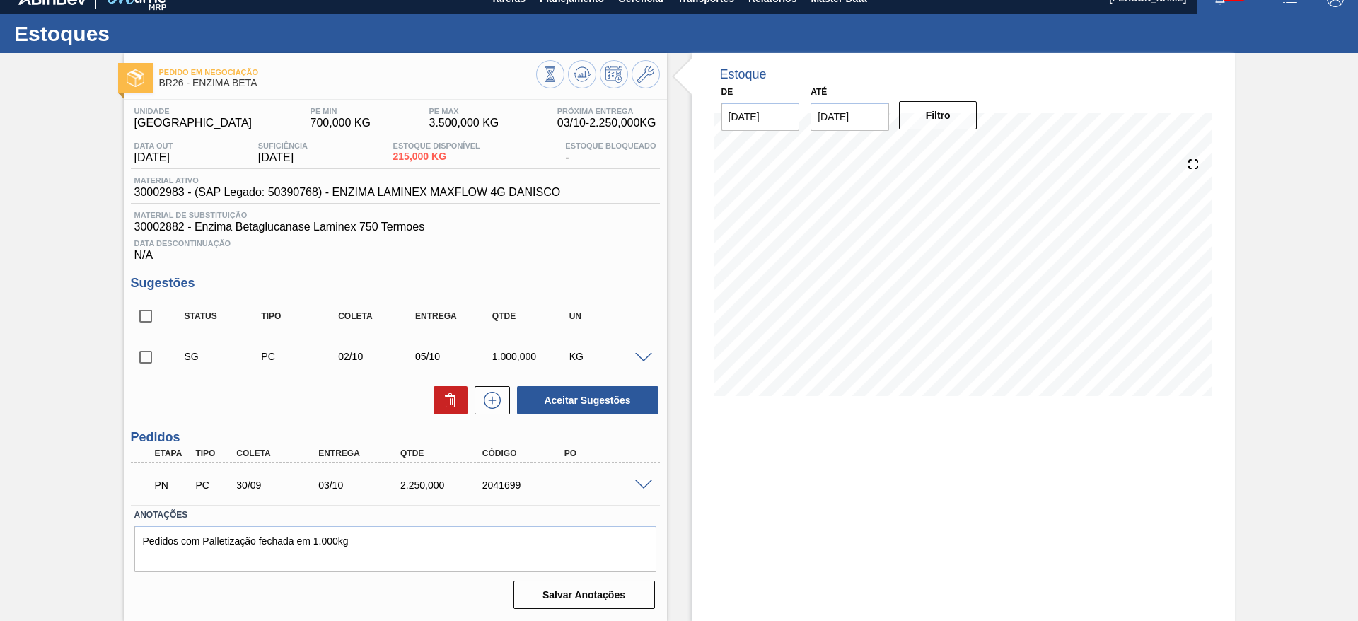
scroll to position [18, 0]
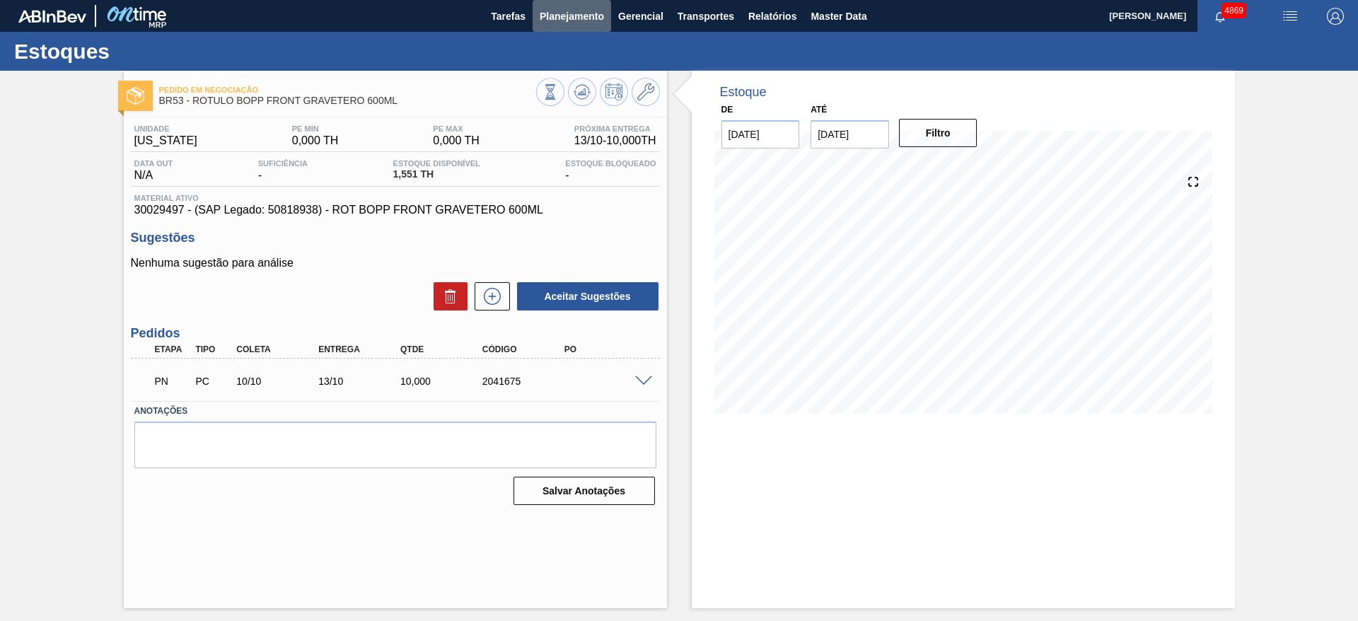
click at [594, 11] on span "Planejamento" at bounding box center [572, 16] width 64 height 17
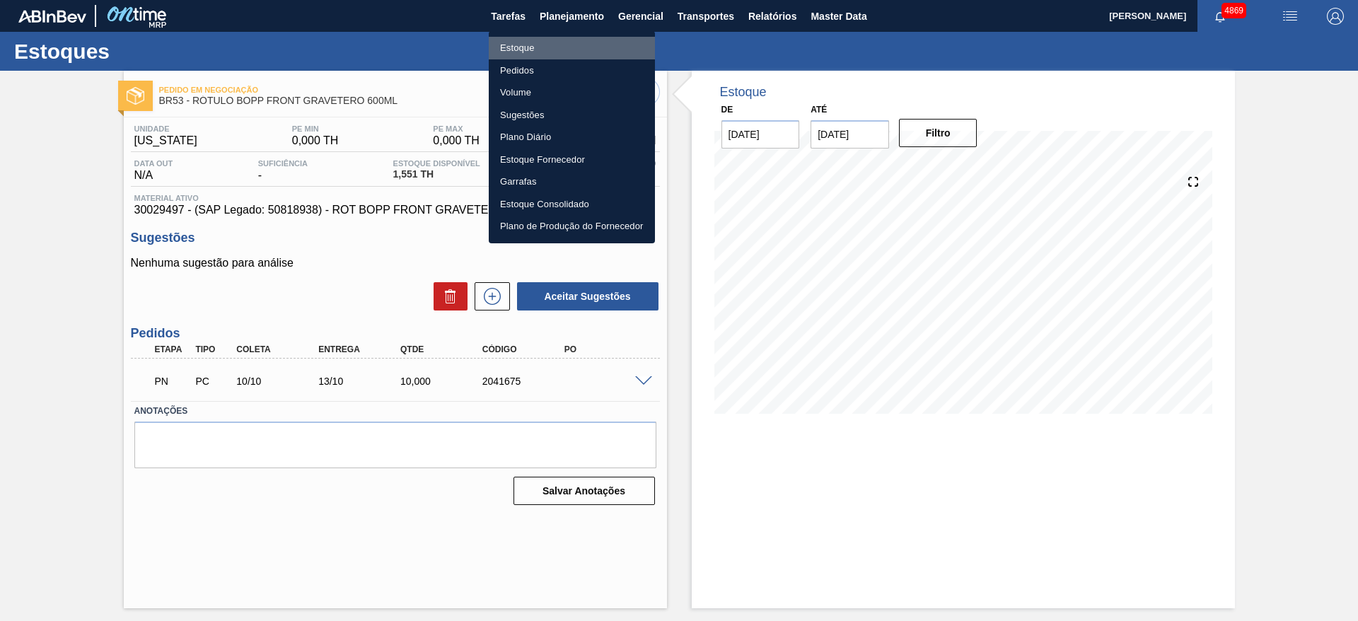
click at [581, 43] on li "Estoque" at bounding box center [572, 48] width 166 height 23
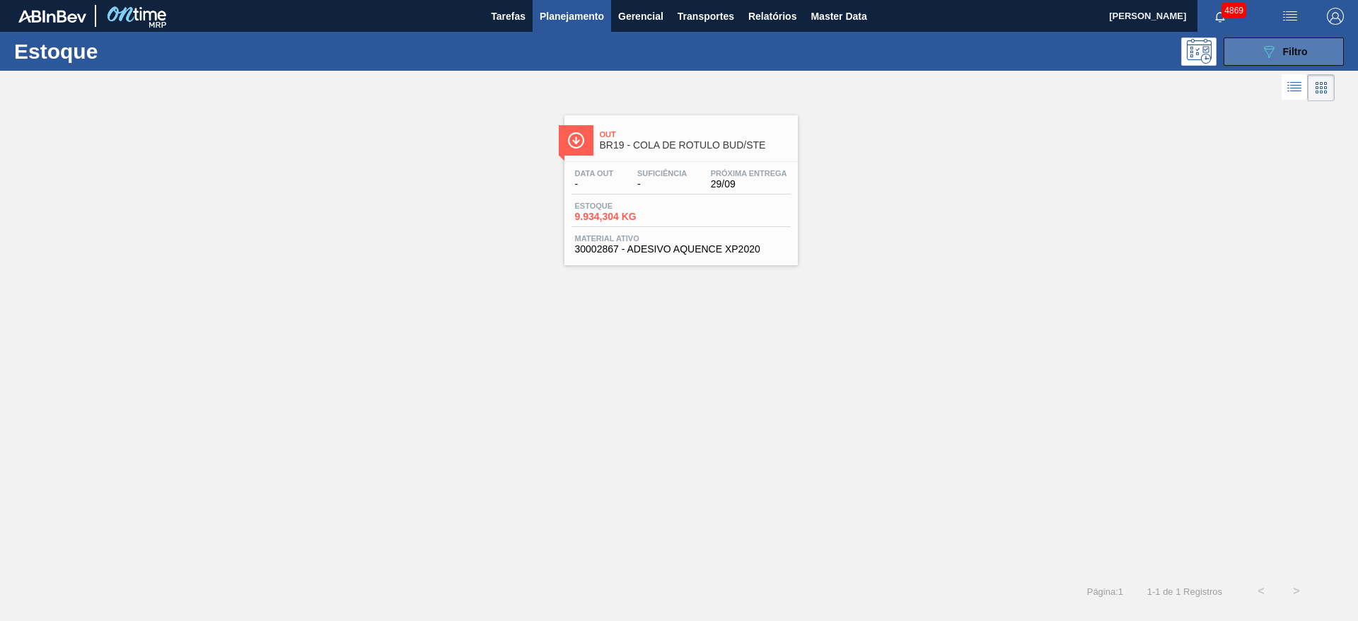
click at [1285, 56] on span "Filtro" at bounding box center [1295, 51] width 25 height 11
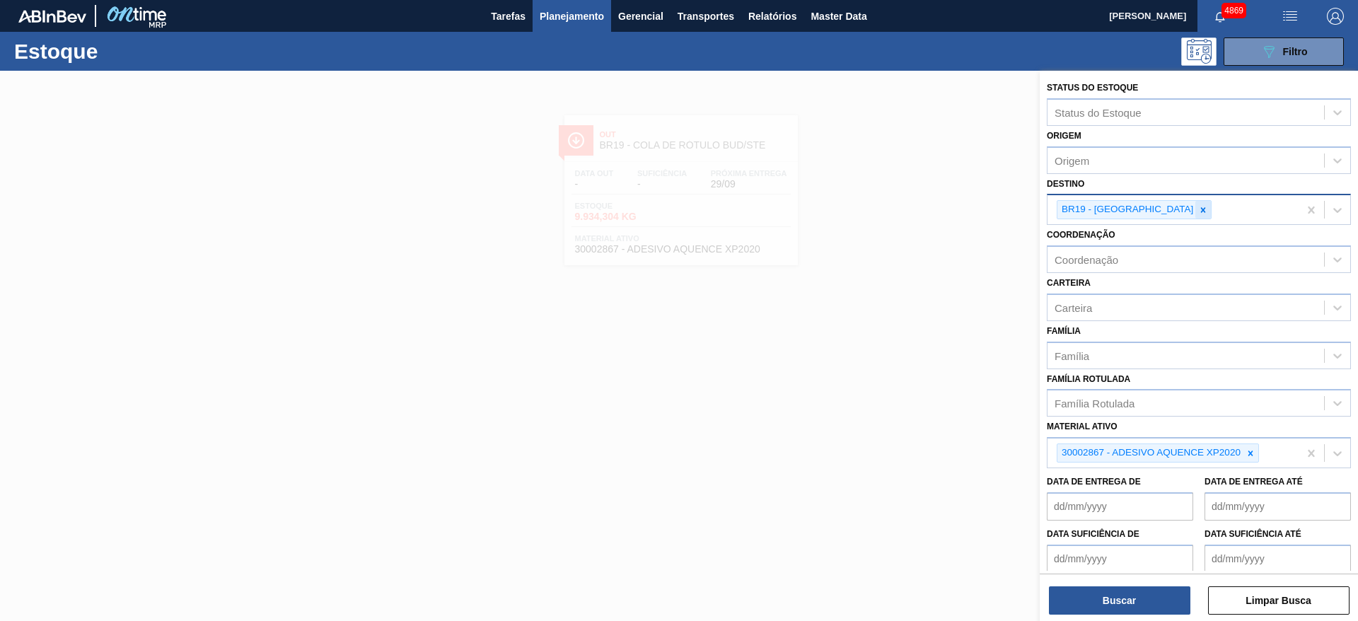
click at [1195, 215] on div at bounding box center [1203, 210] width 16 height 18
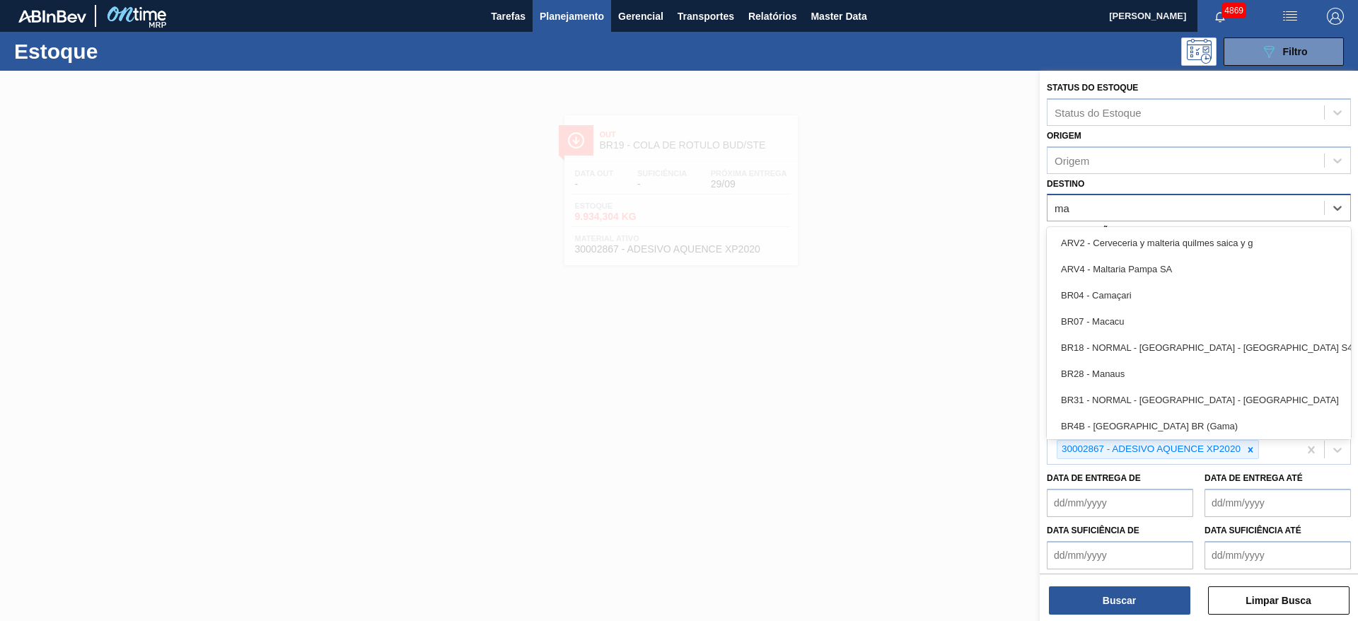
type input "mac"
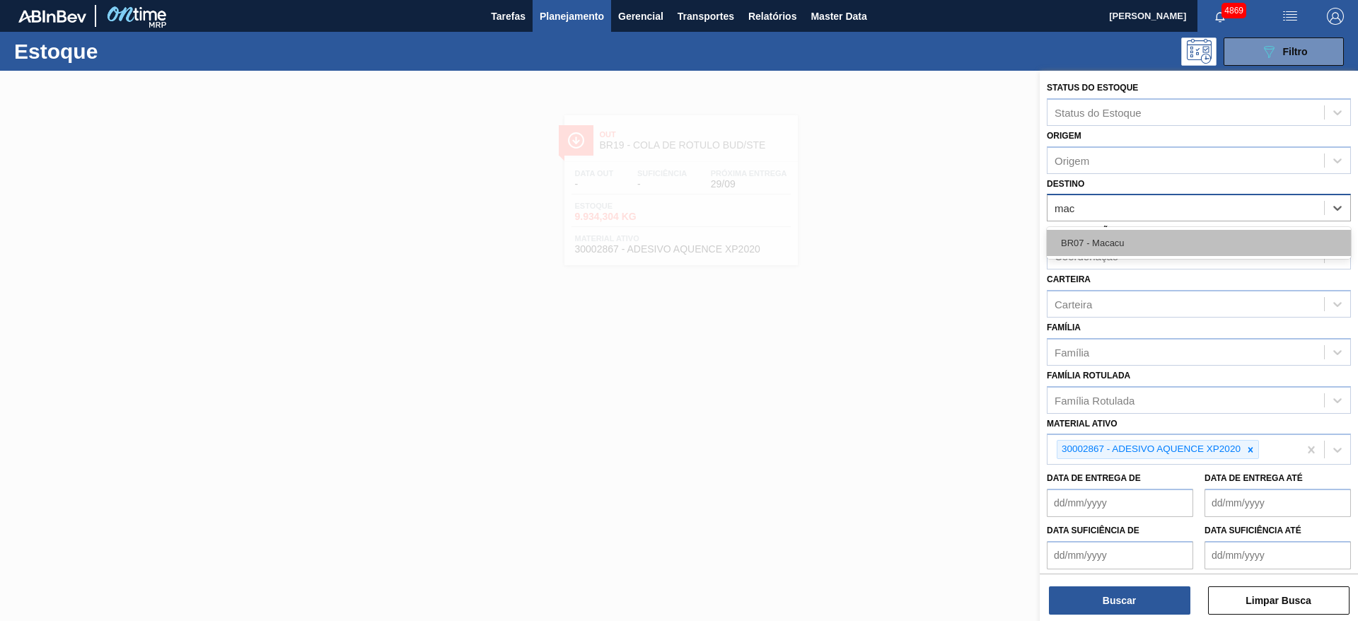
click at [1153, 243] on div "BR07 - Macacu" at bounding box center [1199, 243] width 304 height 26
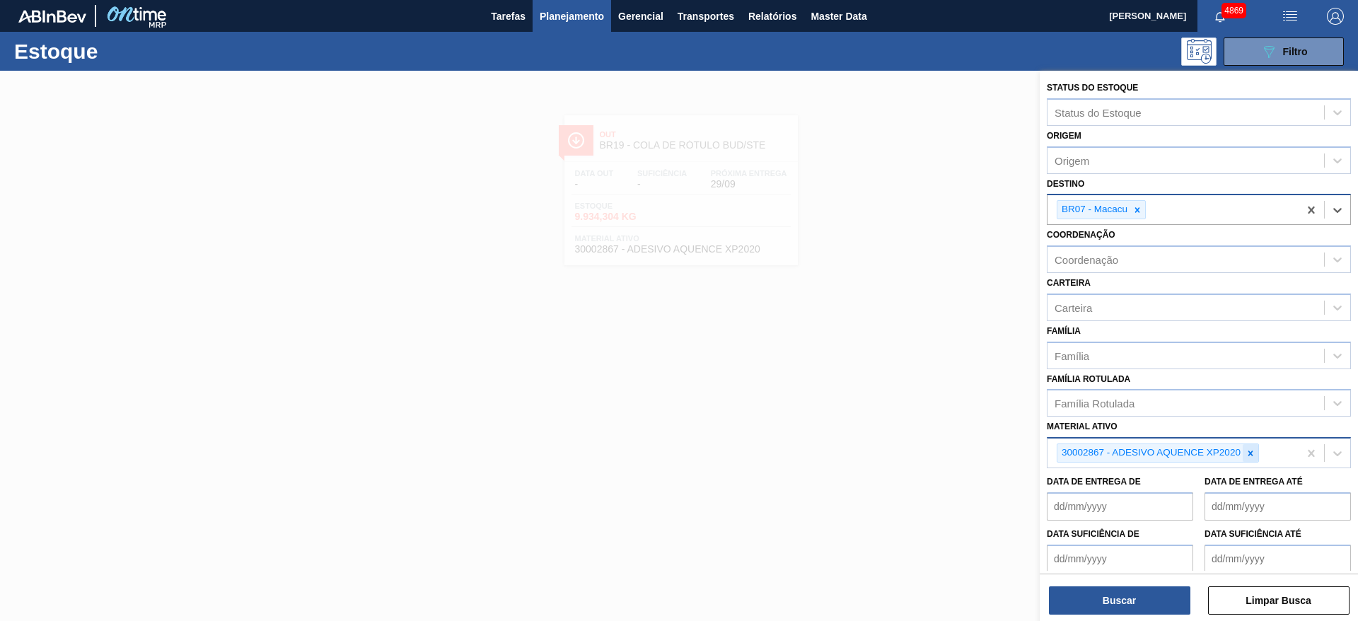
click at [1254, 459] on div at bounding box center [1251, 453] width 16 height 18
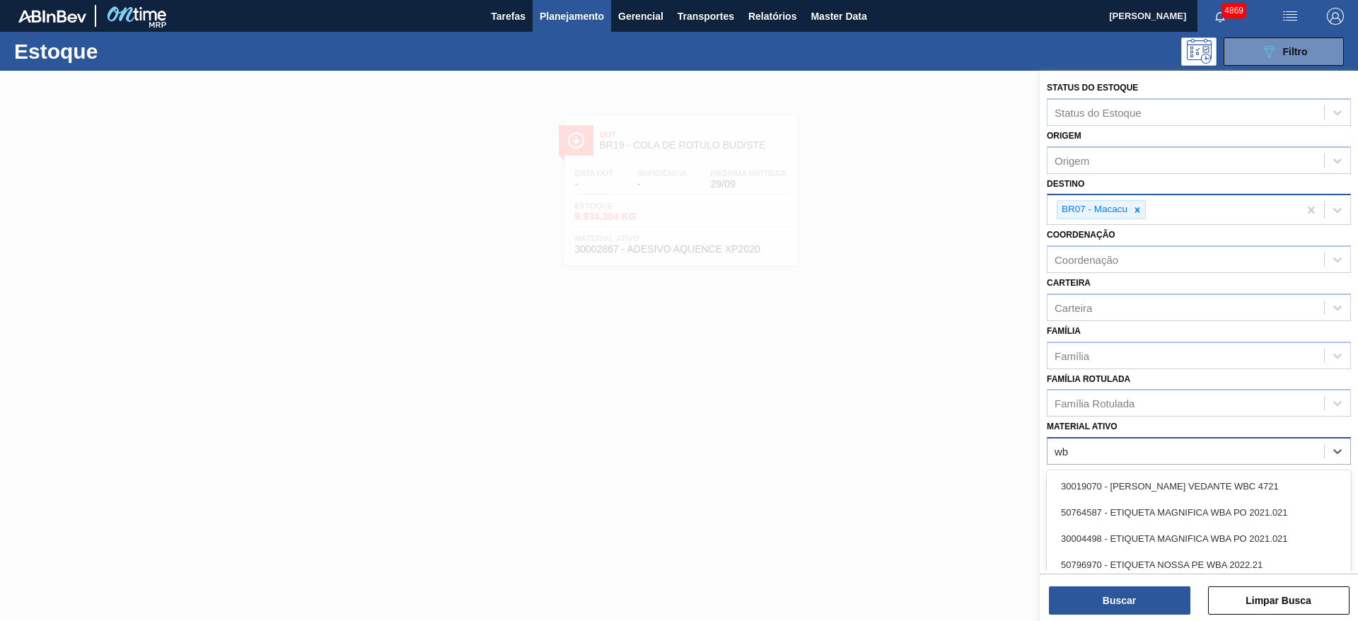
type ativo "wbm"
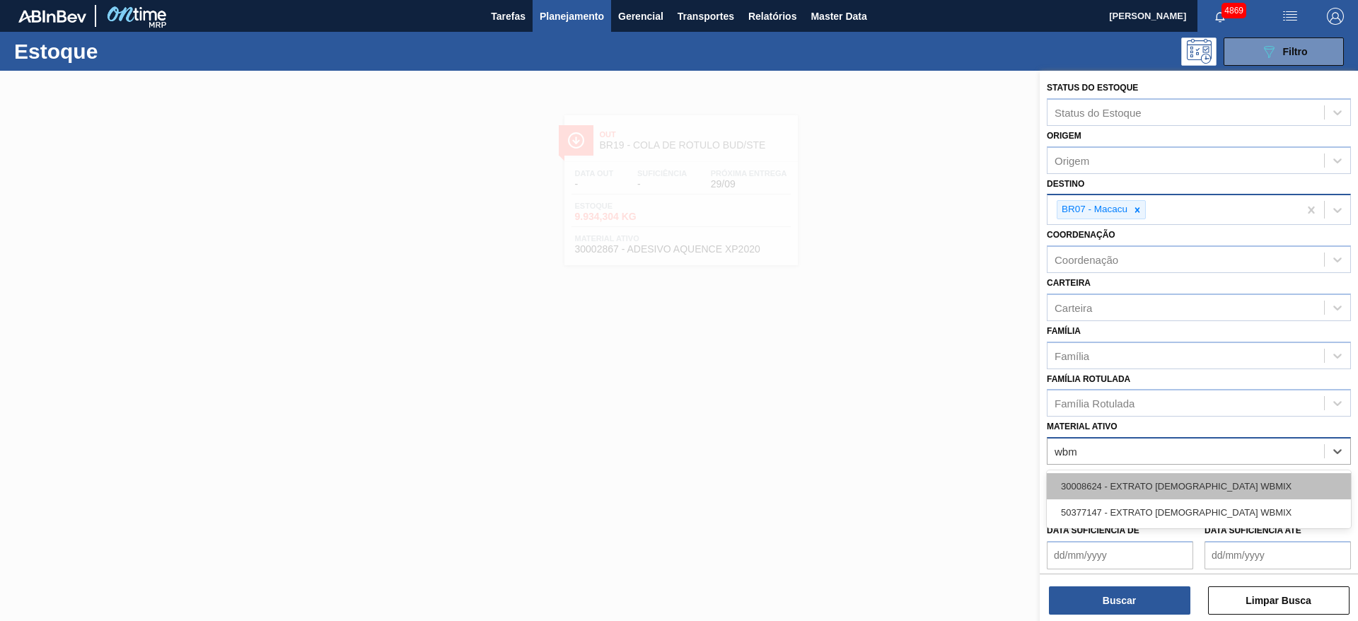
click at [1224, 488] on div "30008624 - EXTRATO [DEMOGRAPHIC_DATA] WBMIX" at bounding box center [1199, 486] width 304 height 26
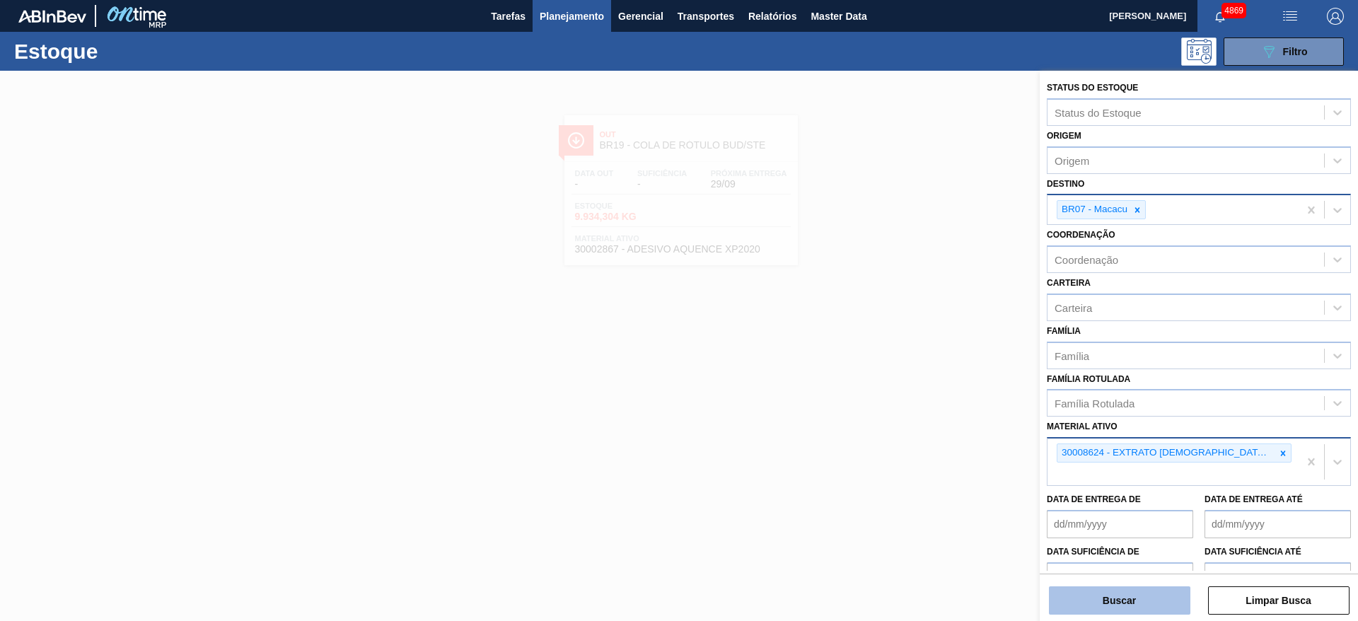
click at [1125, 600] on button "Buscar" at bounding box center [1119, 600] width 141 height 28
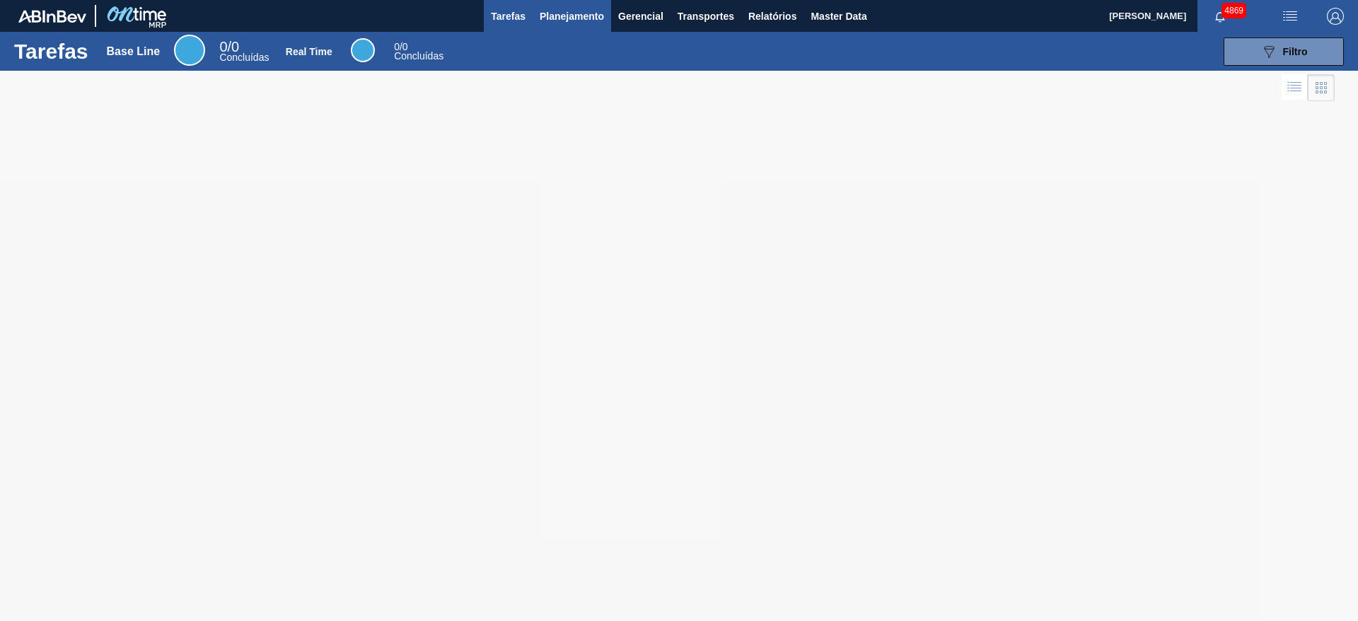
click at [589, 19] on span "Planejamento" at bounding box center [572, 16] width 64 height 17
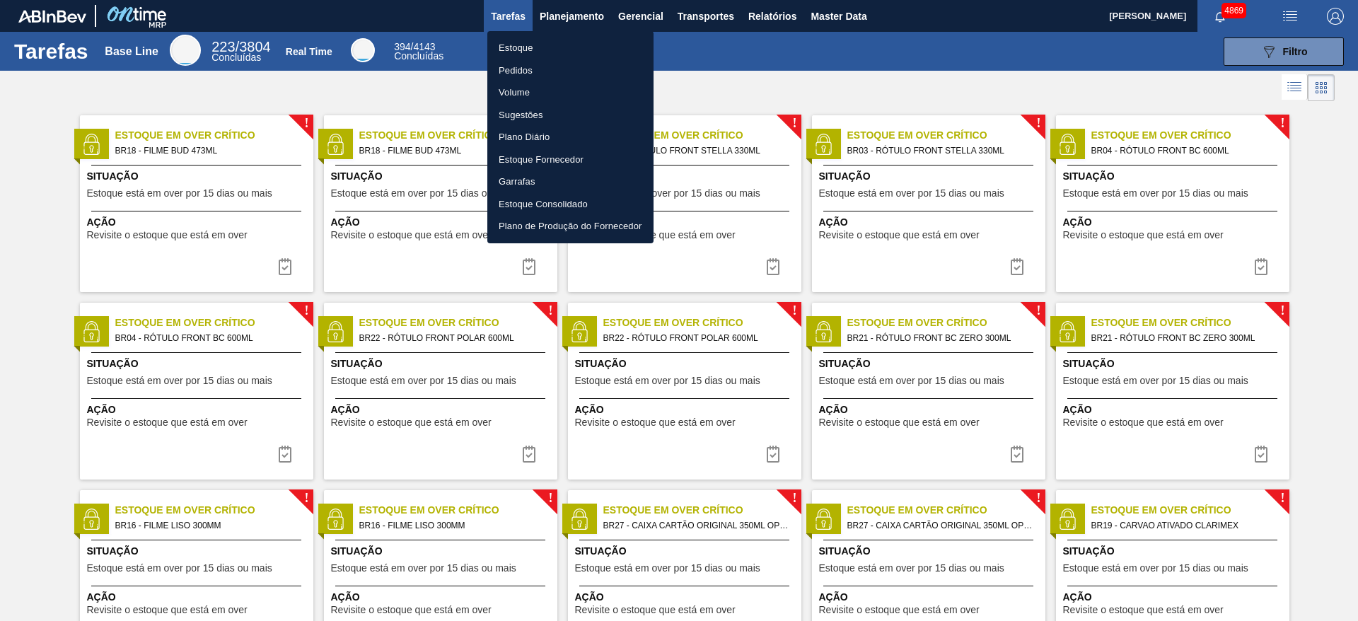
click at [540, 47] on li "Estoque" at bounding box center [570, 48] width 166 height 23
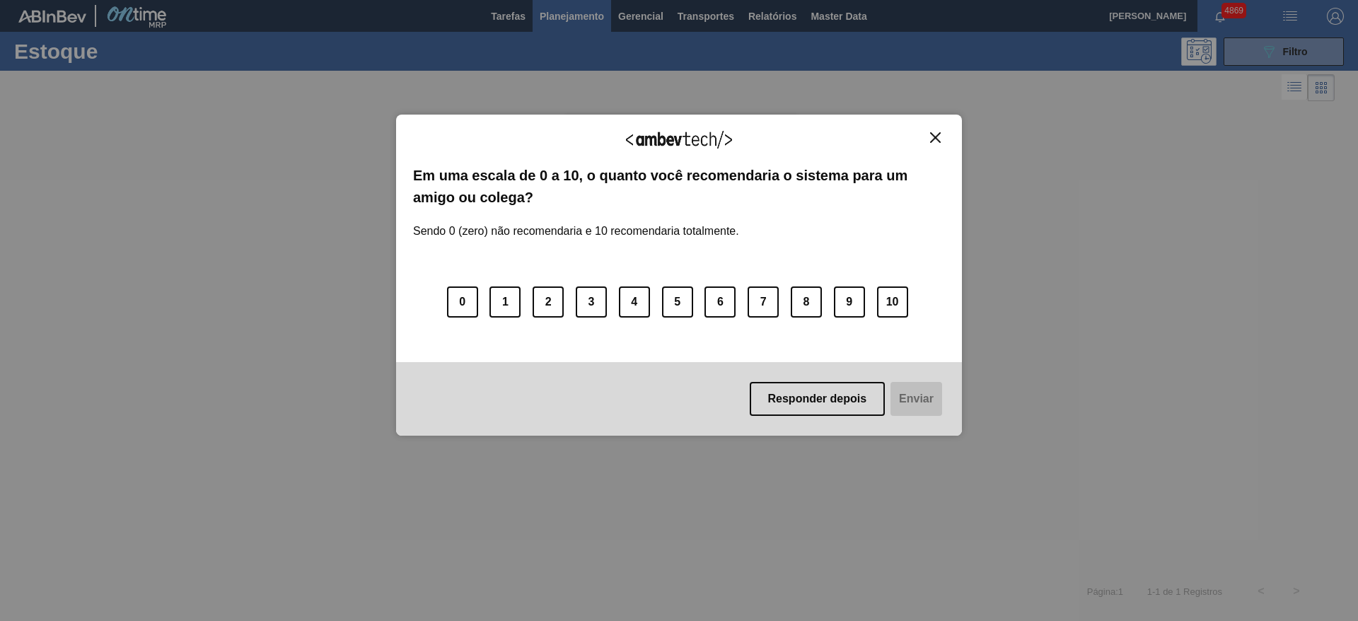
click at [904, 136] on img "Close" at bounding box center [935, 137] width 11 height 11
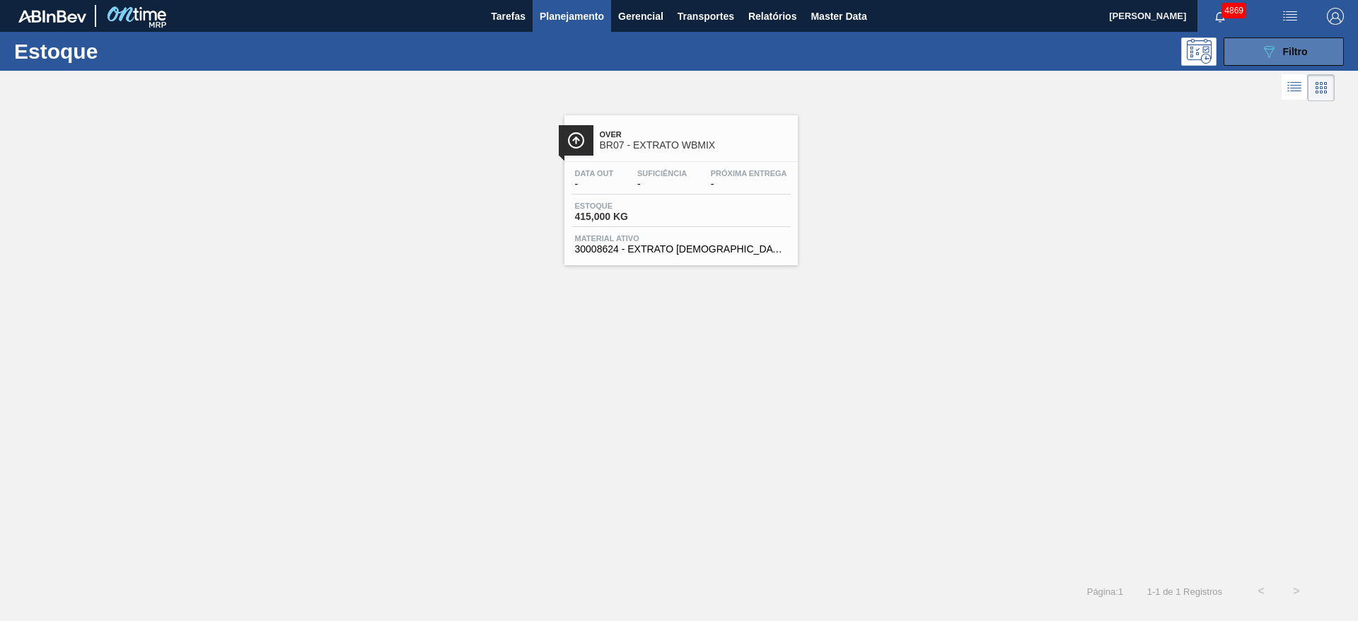
click at [904, 54] on button "089F7B8B-B2A5-4AFE-B5C0-19BA573D28AC Filtro" at bounding box center [1283, 51] width 120 height 28
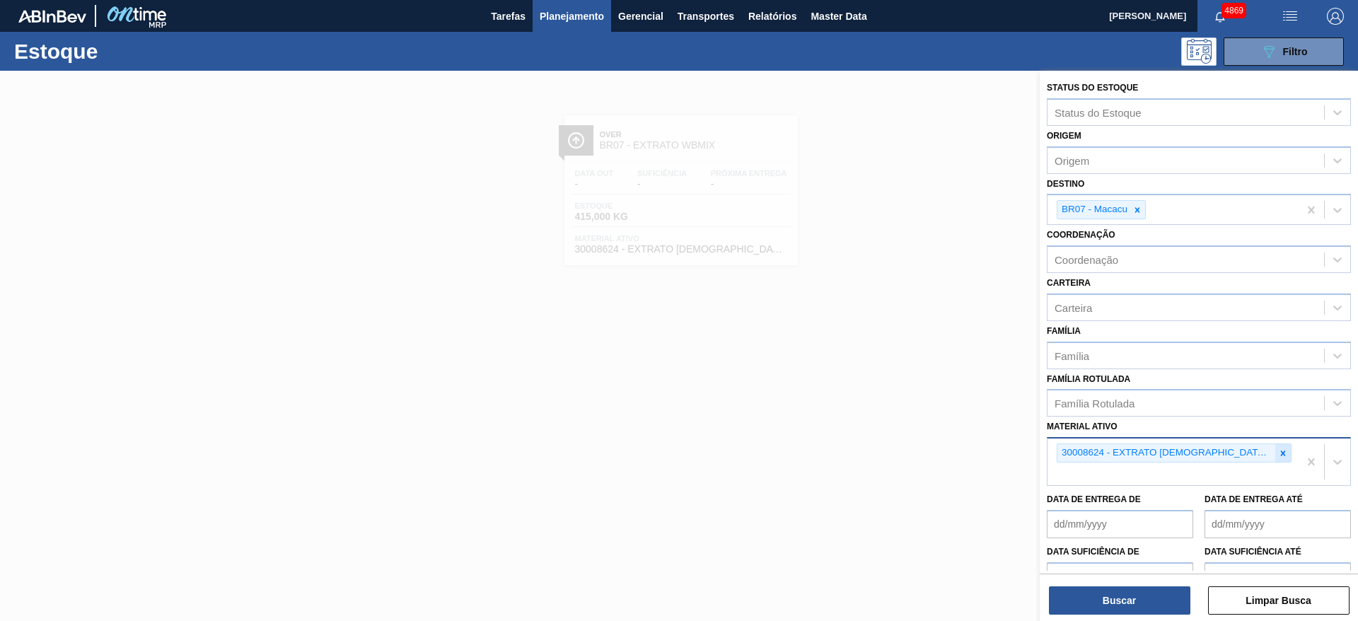
click at [904, 413] on icon at bounding box center [1283, 453] width 10 height 10
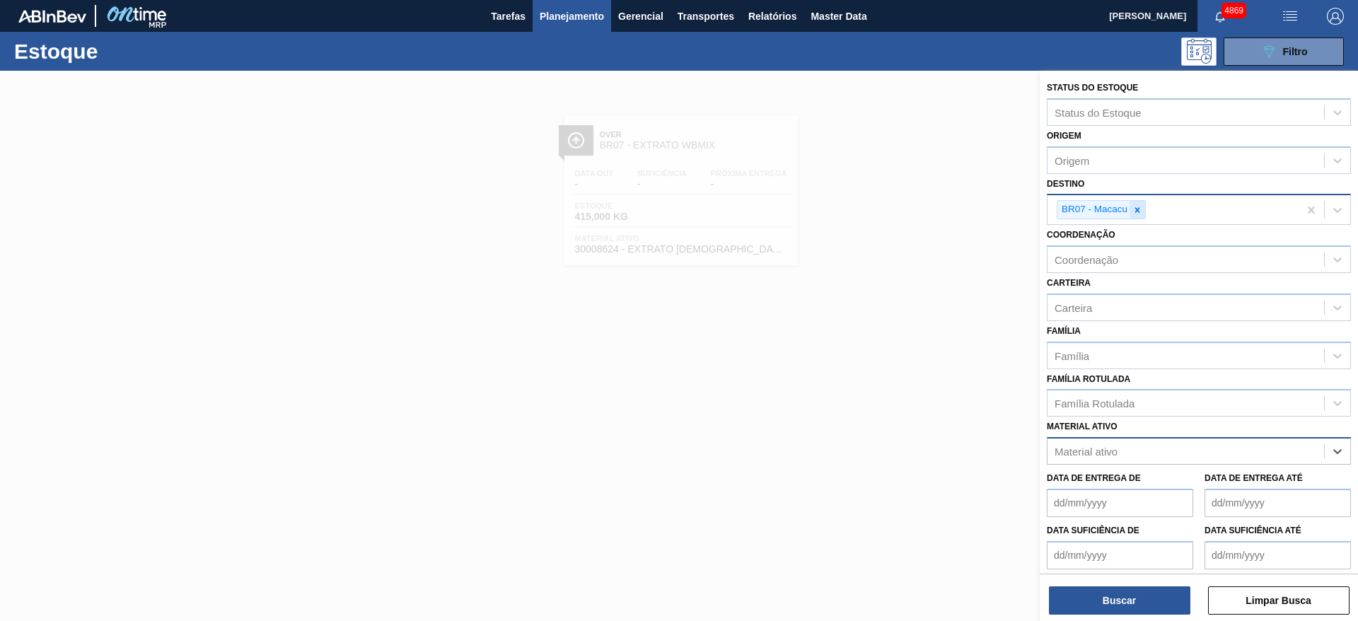
click at [904, 206] on div at bounding box center [1137, 210] width 16 height 18
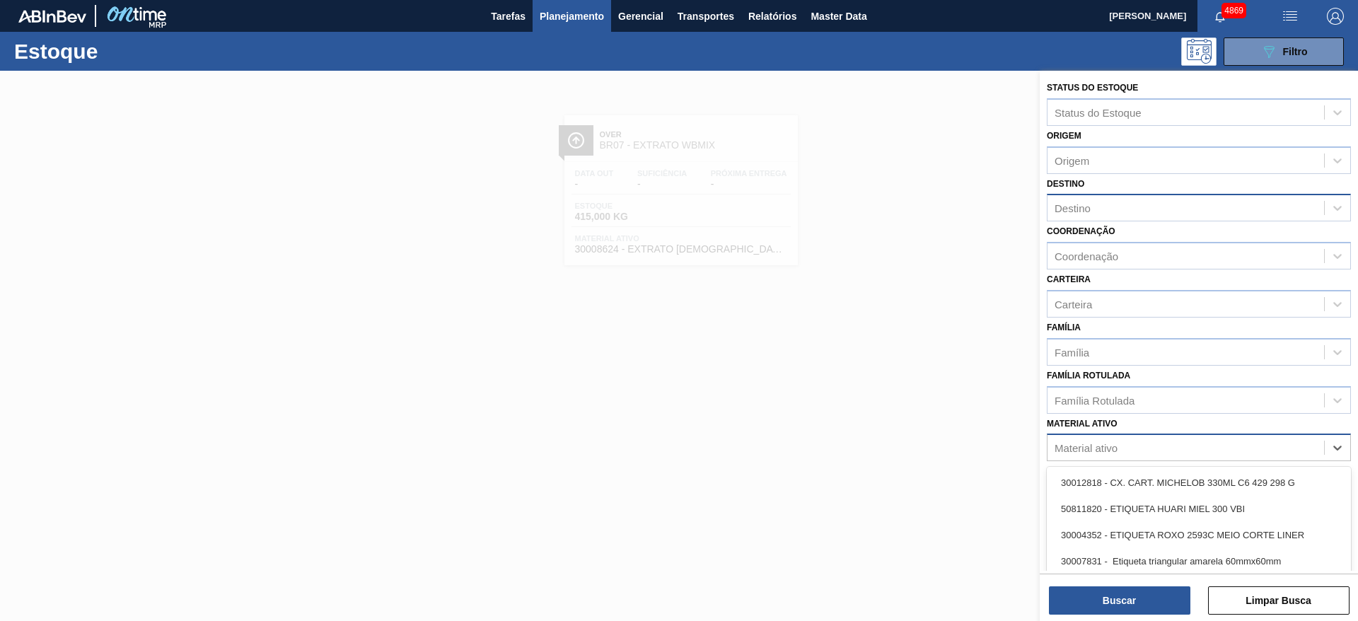
click at [904, 413] on div "Material ativo" at bounding box center [1085, 448] width 63 height 12
type ativo "graveter"
click at [904, 413] on div "30029498 - ROT BOPP BACK GRAVETERO 600ML" at bounding box center [1199, 509] width 304 height 26
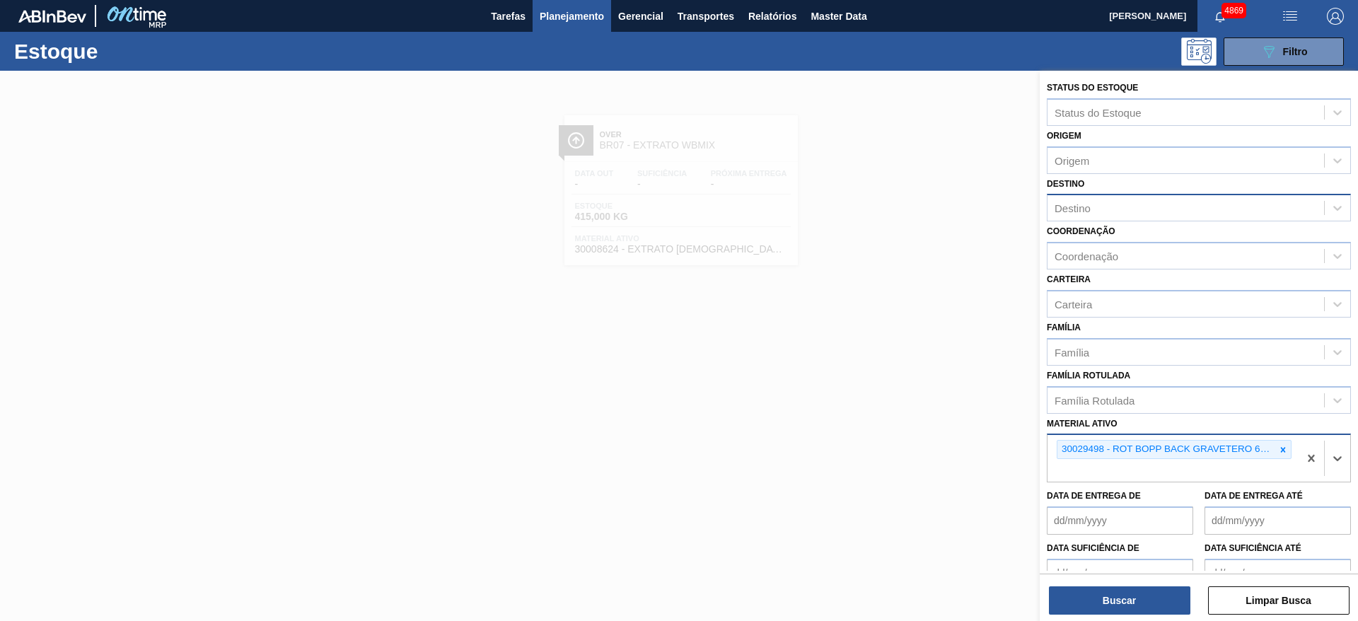
click at [560, 12] on span "Planejamento" at bounding box center [572, 16] width 64 height 17
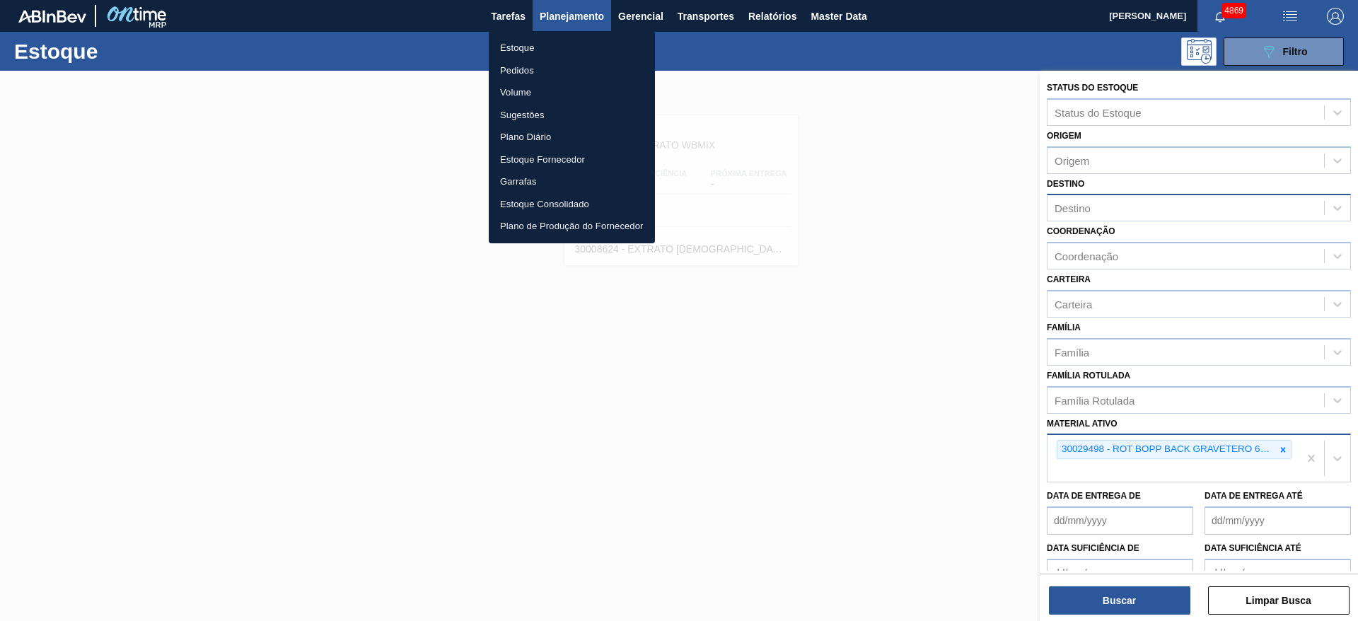
click at [526, 66] on li "Pedidos" at bounding box center [572, 70] width 166 height 23
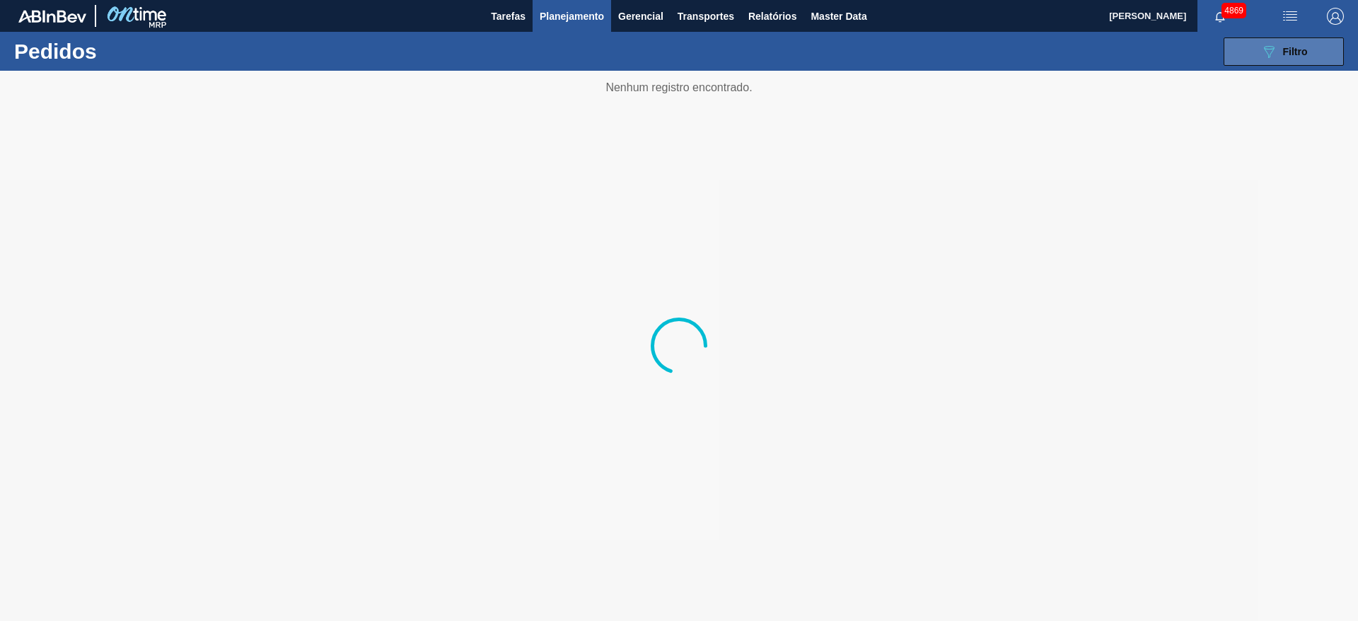
click at [904, 53] on icon "089F7B8B-B2A5-4AFE-B5C0-19BA573D28AC" at bounding box center [1268, 51] width 17 height 17
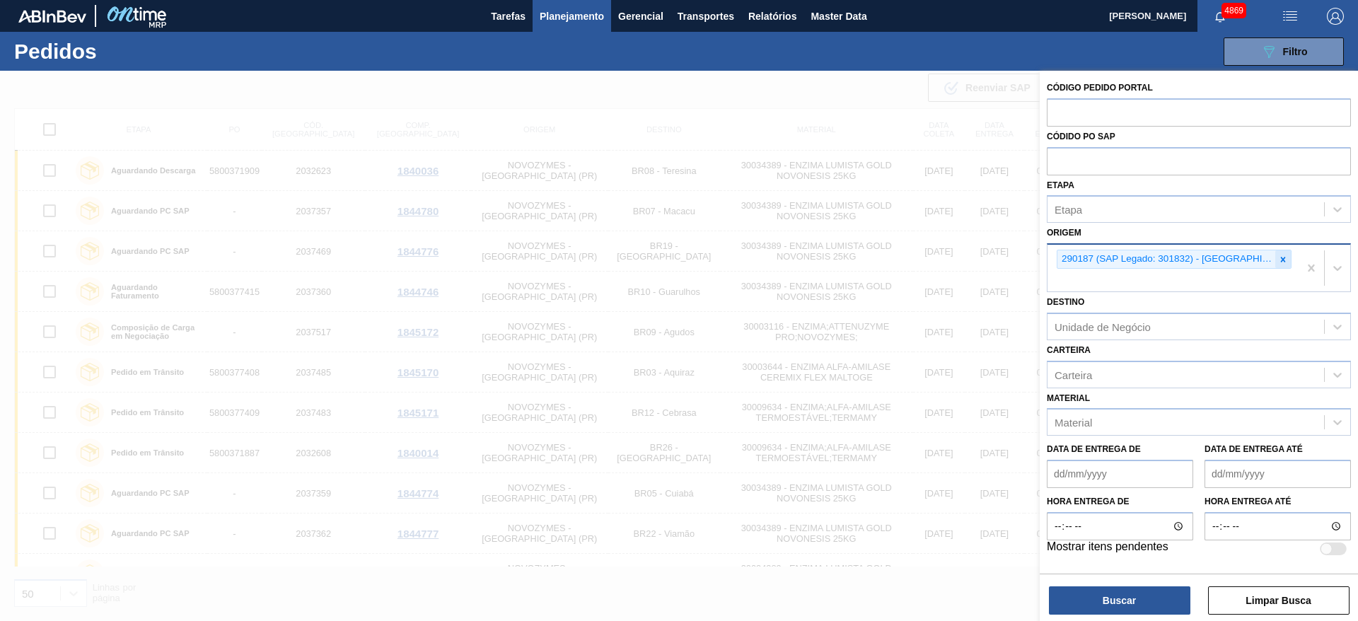
click at [904, 258] on icon at bounding box center [1283, 259] width 5 height 5
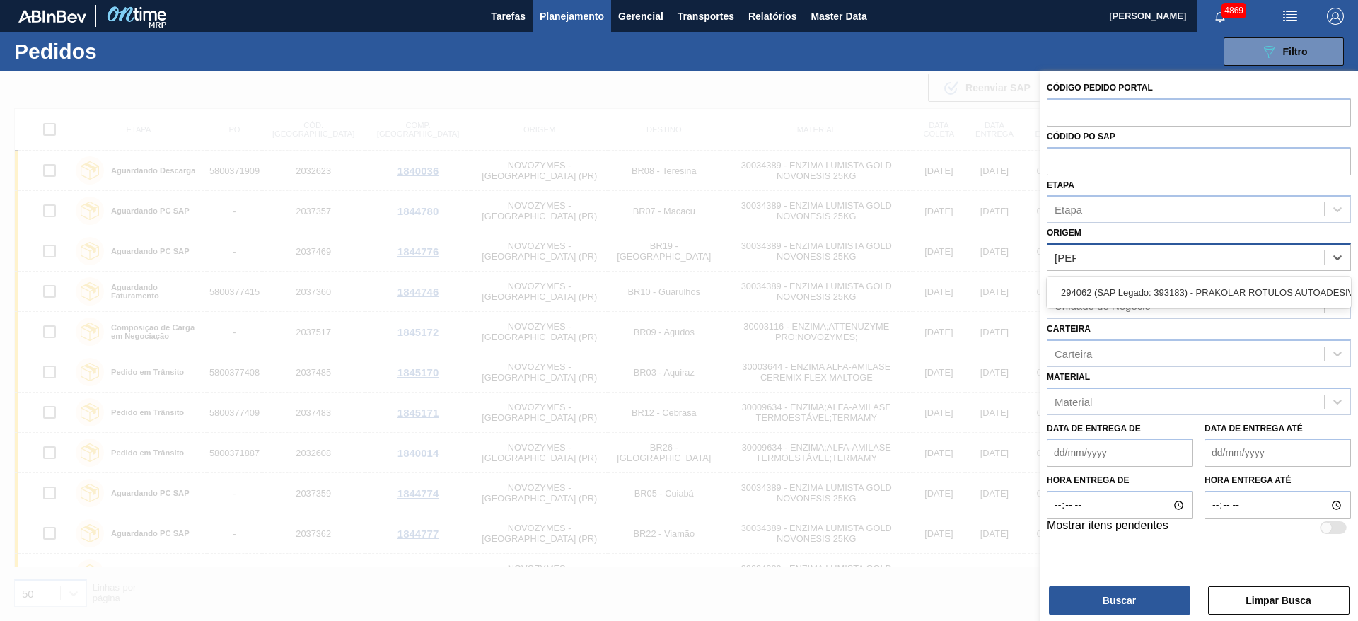
type input "prako"
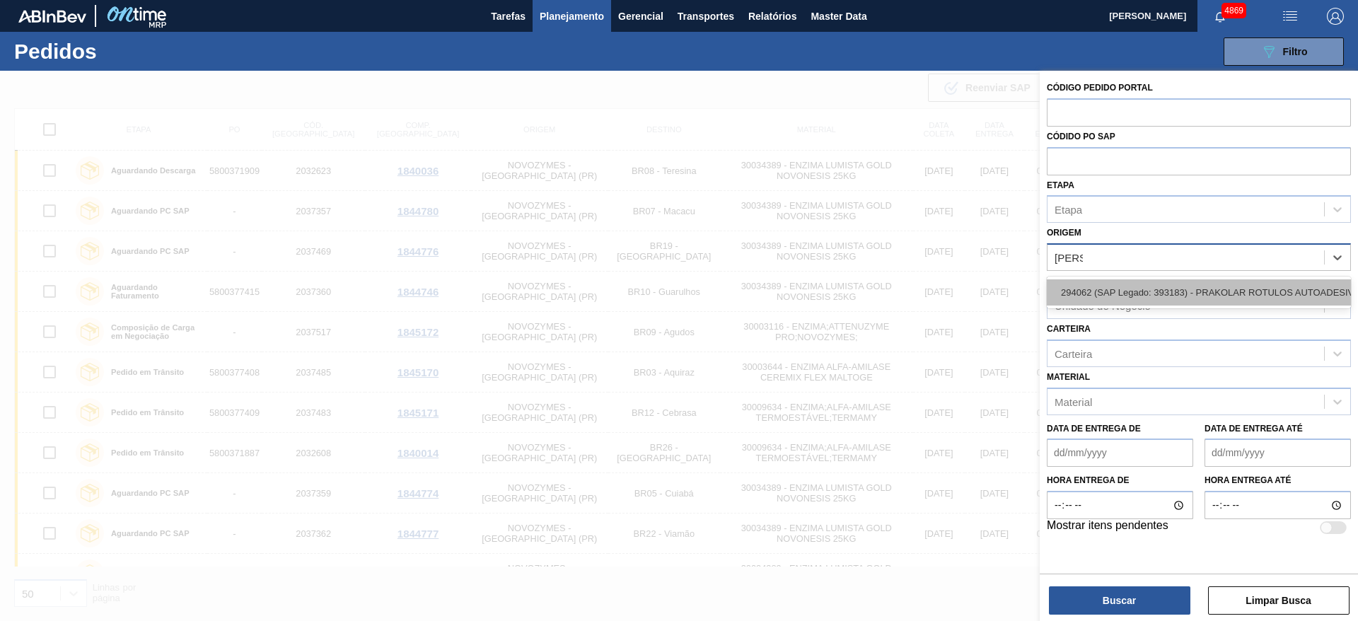
click at [904, 293] on div "294062 (SAP Legado: 393183) - PRAKOLAR ROTULOS AUTOADESIVOS LTDA" at bounding box center [1199, 292] width 304 height 26
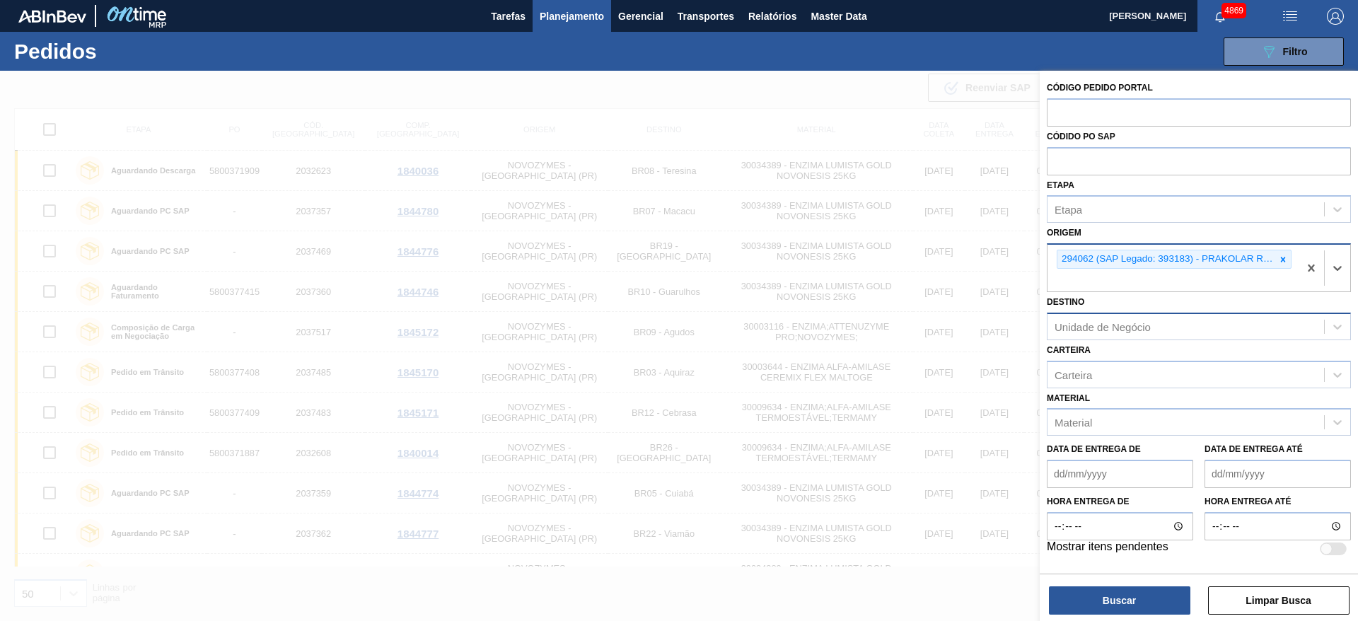
click at [904, 331] on div "Unidade de Negócio" at bounding box center [1102, 326] width 96 height 12
type input "color"
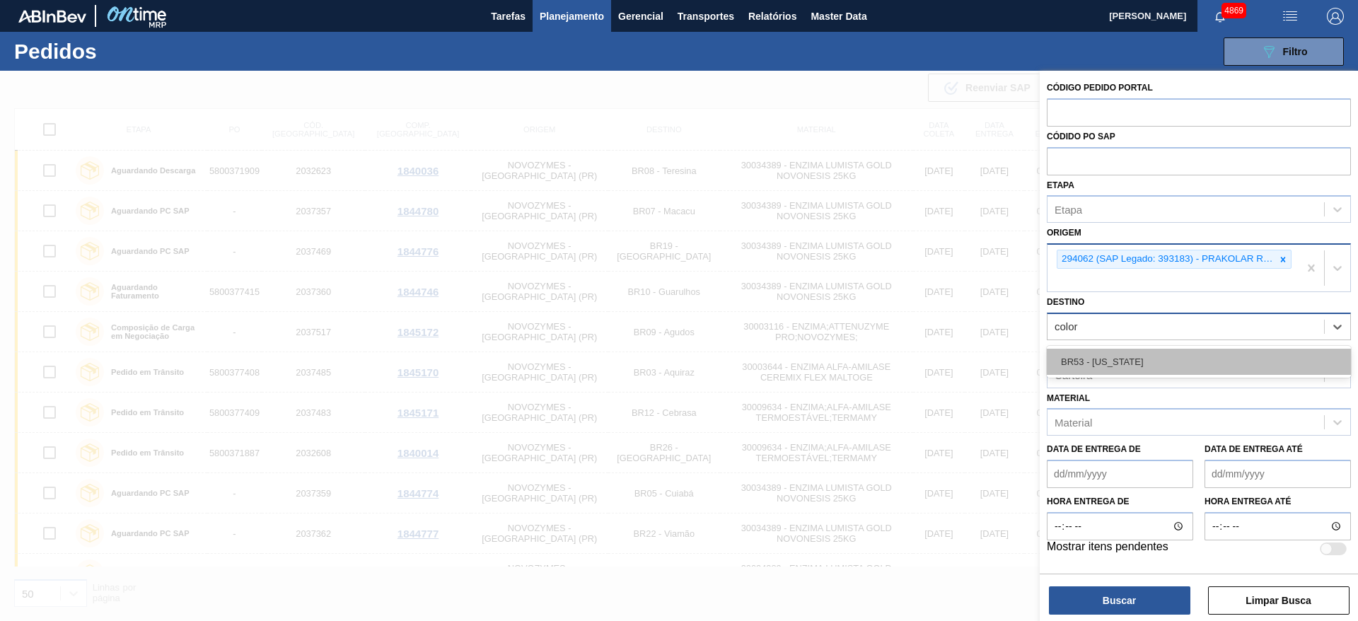
click at [904, 367] on div "BR53 - Colorado" at bounding box center [1199, 362] width 304 height 26
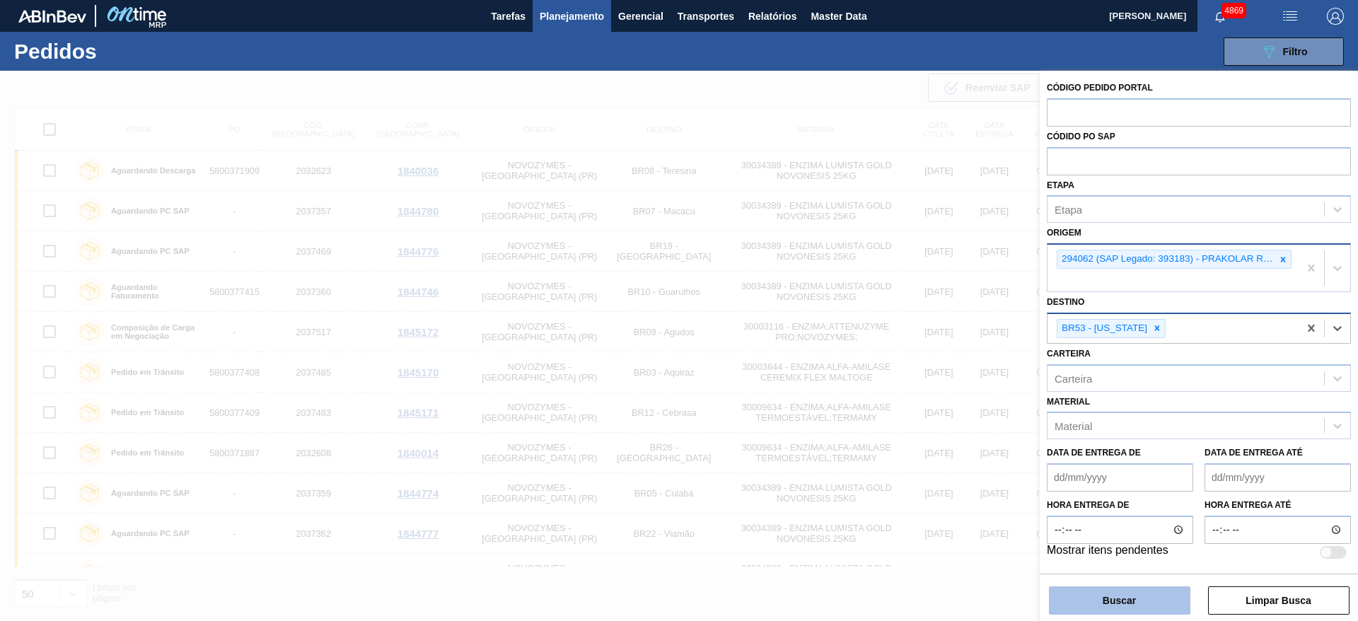
click at [904, 413] on button "Buscar" at bounding box center [1119, 600] width 141 height 28
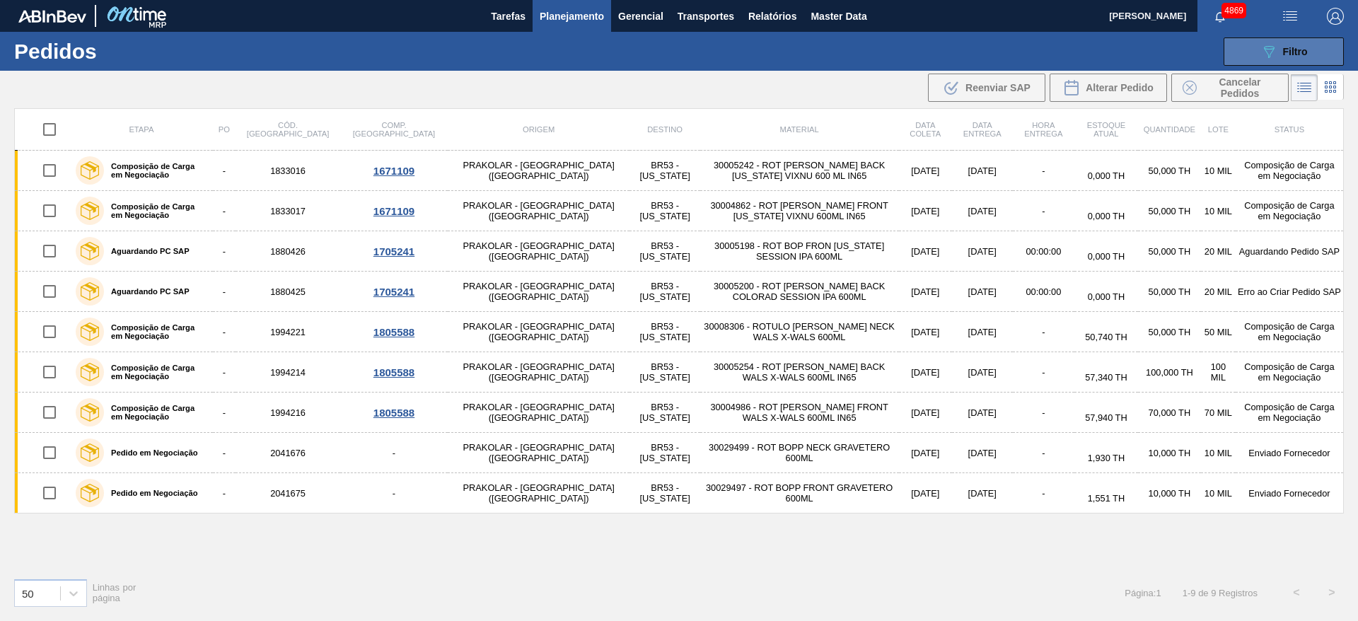
click at [904, 52] on icon "089F7B8B-B2A5-4AFE-B5C0-19BA573D28AC" at bounding box center [1268, 51] width 17 height 17
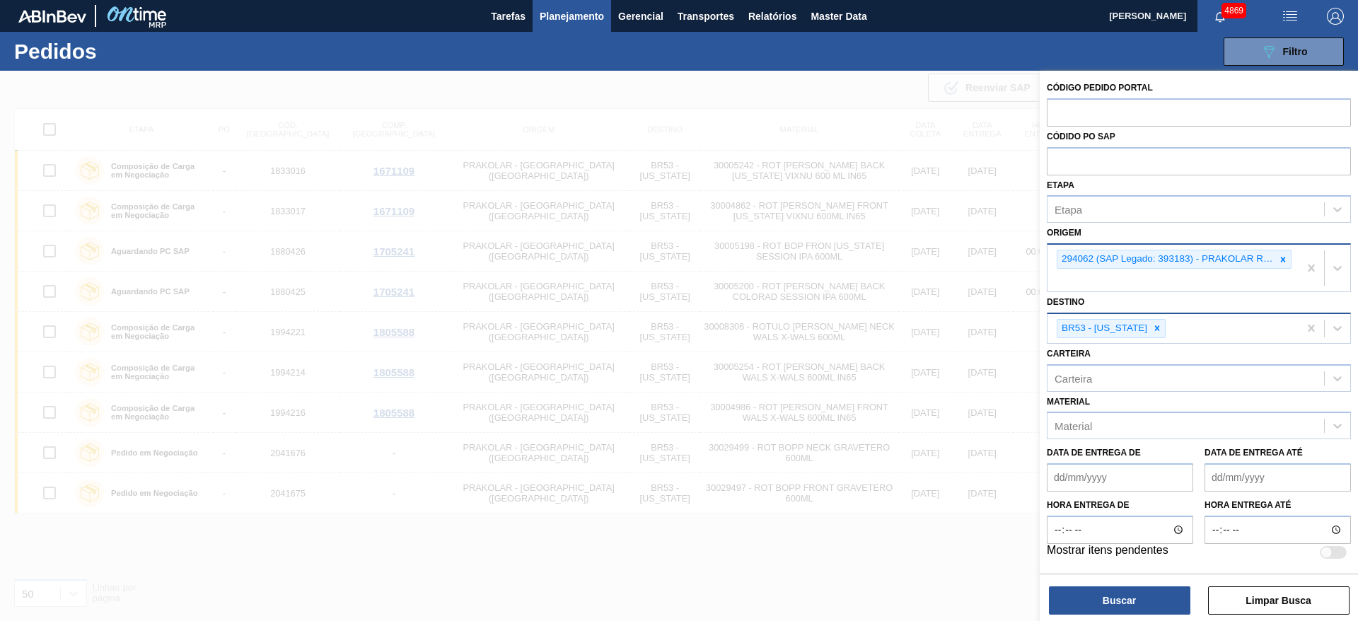
click at [820, 413] on div at bounding box center [679, 381] width 1358 height 621
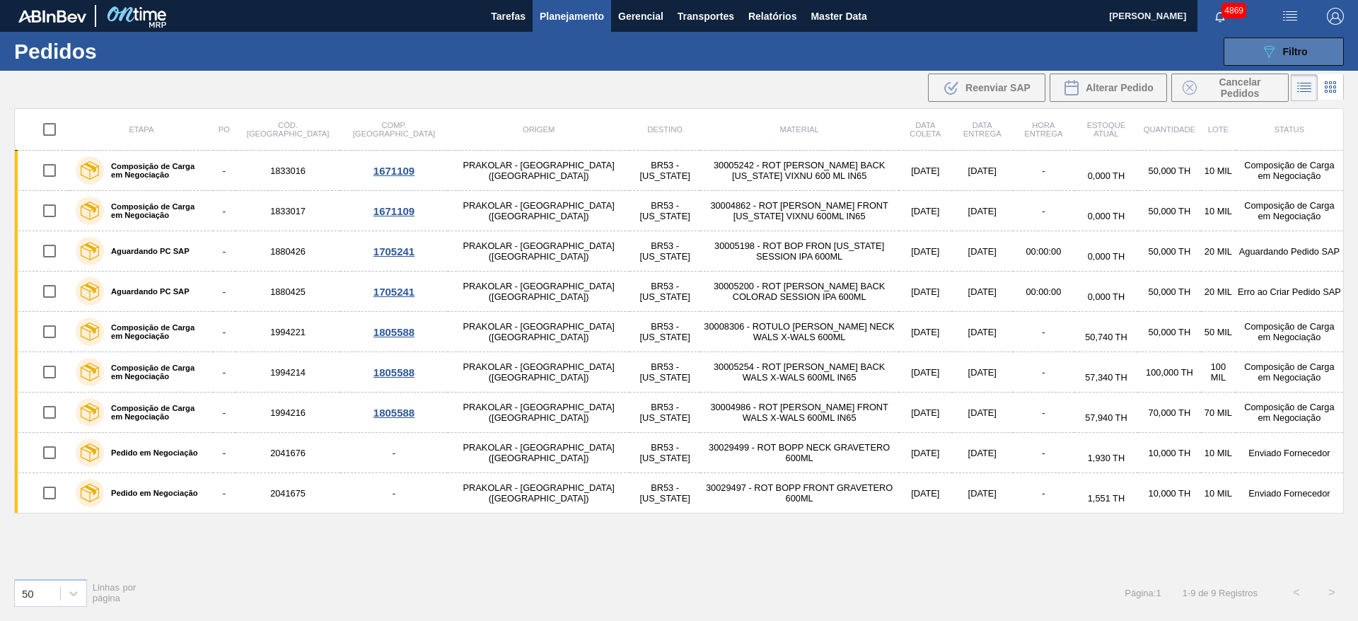
click at [904, 46] on span "Filtro" at bounding box center [1295, 51] width 25 height 11
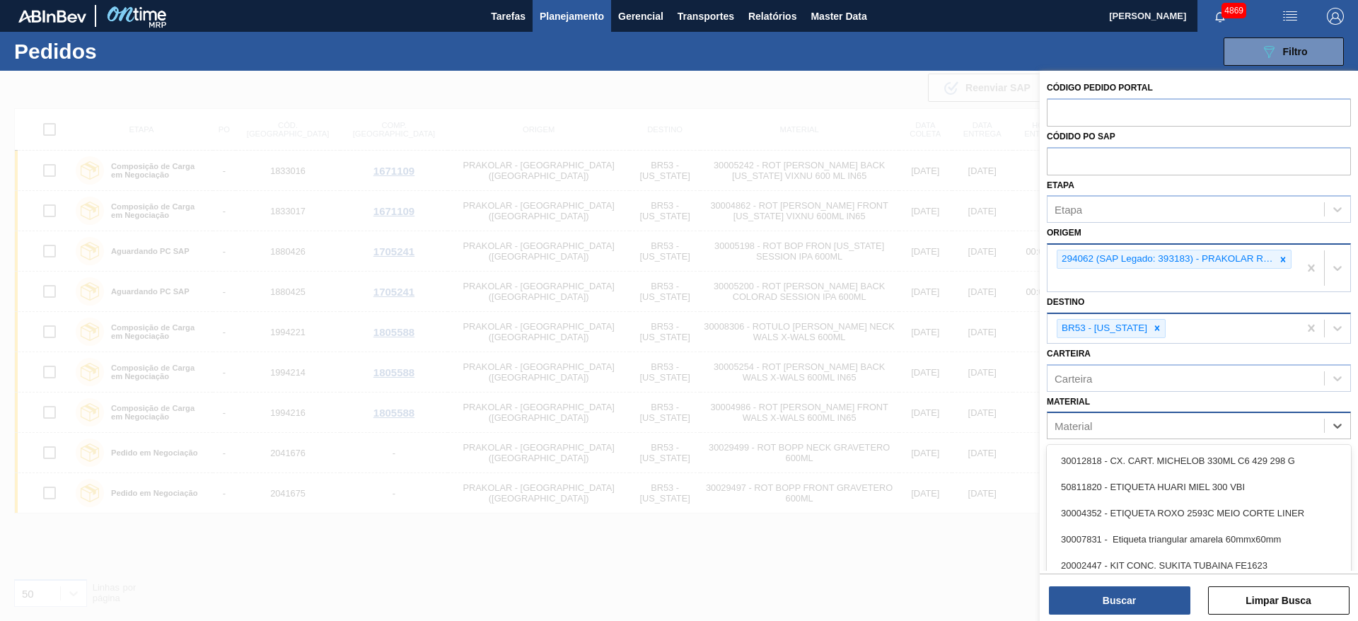
click at [904, 413] on div "Material" at bounding box center [1185, 426] width 277 height 21
click at [590, 23] on span "Planejamento" at bounding box center [572, 16] width 64 height 17
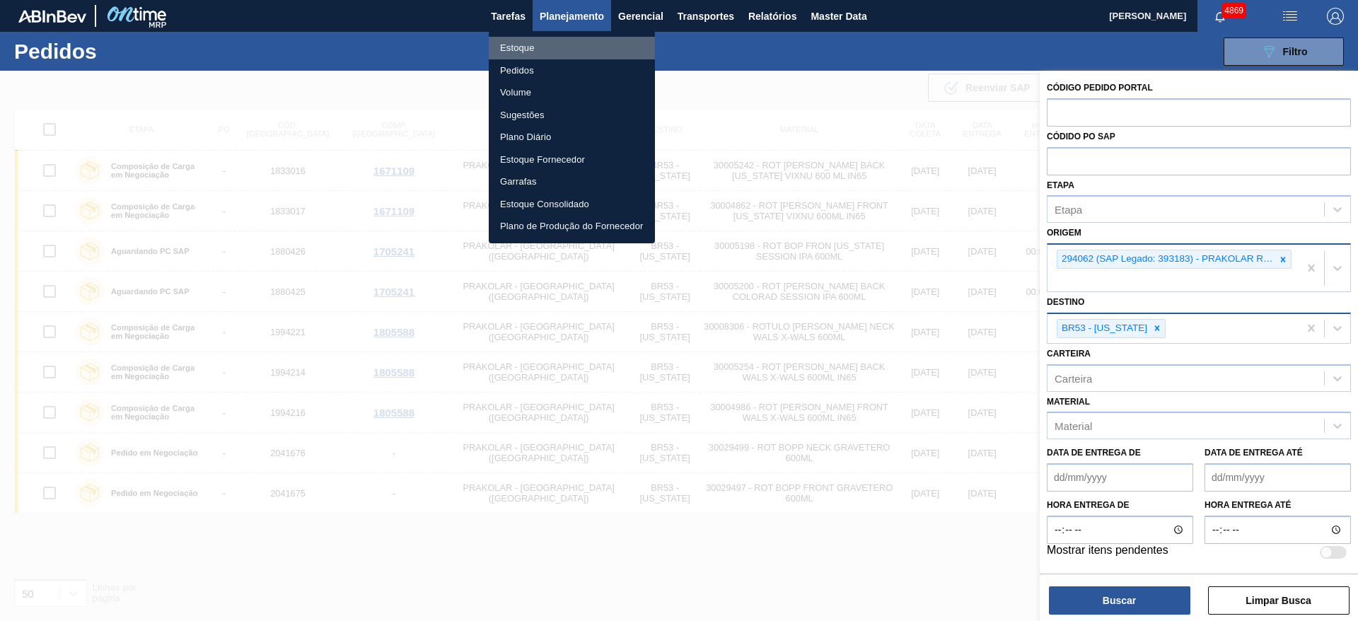
click at [575, 45] on li "Estoque" at bounding box center [572, 48] width 166 height 23
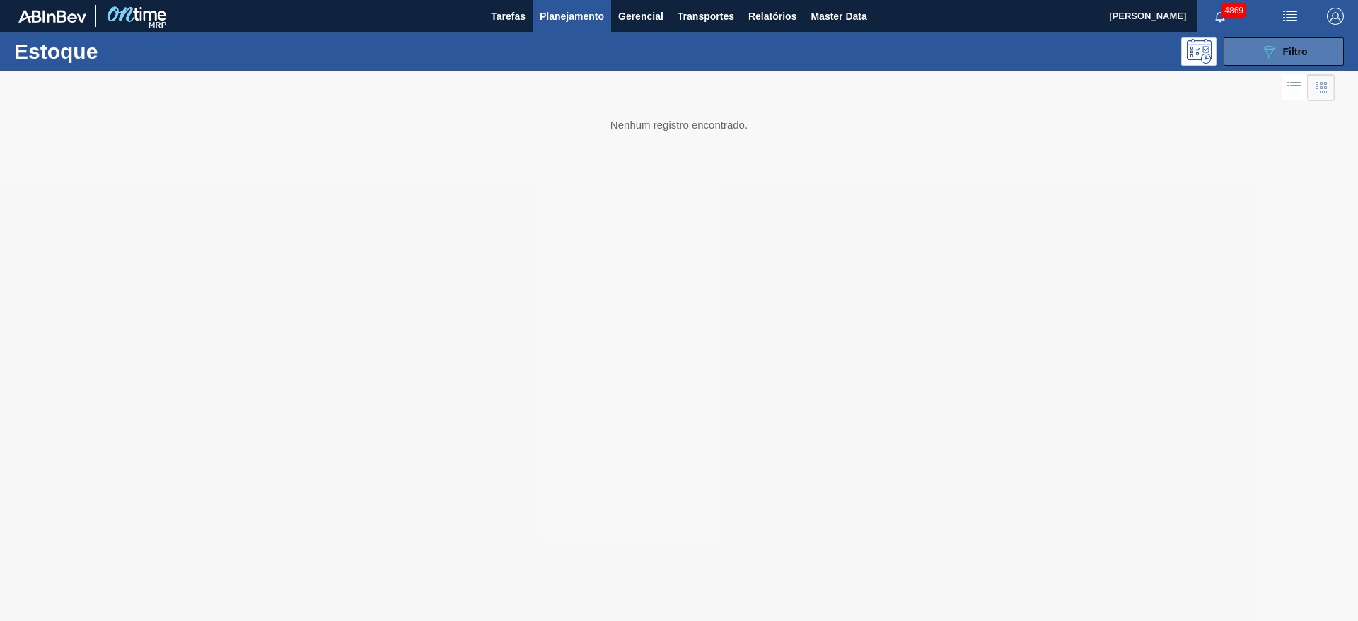
click at [904, 55] on button "089F7B8B-B2A5-4AFE-B5C0-19BA573D28AC Filtro" at bounding box center [1283, 51] width 120 height 28
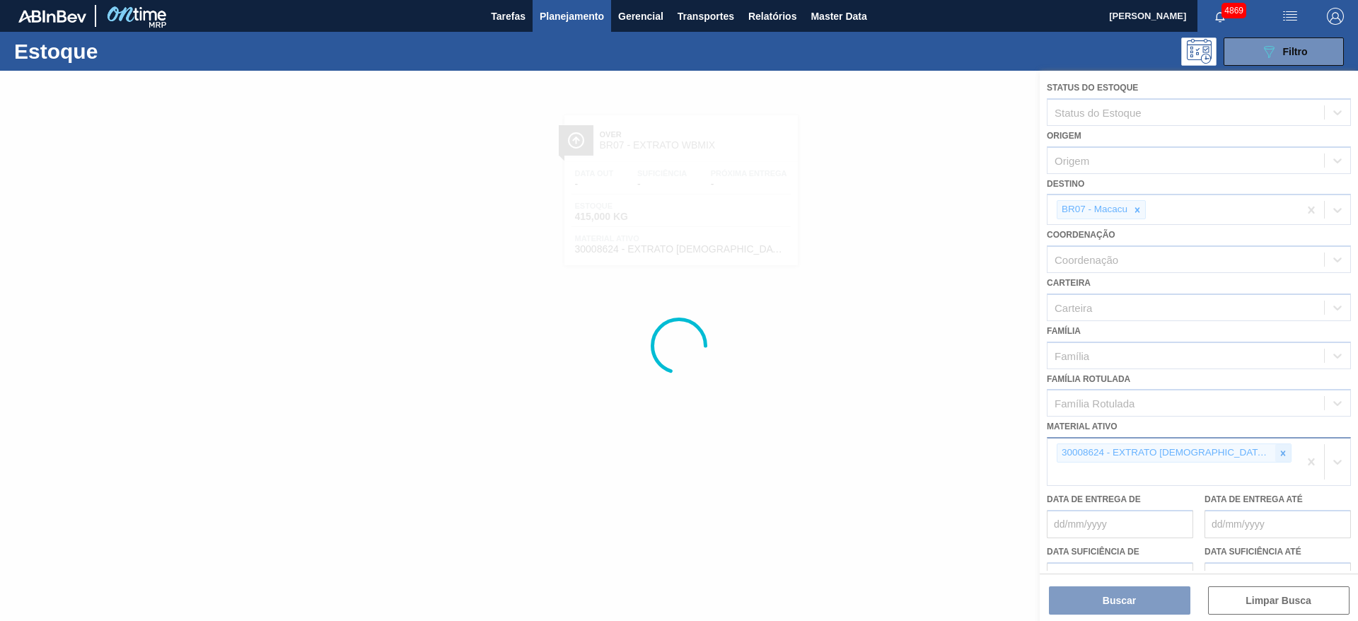
click at [904, 413] on icon at bounding box center [1283, 453] width 10 height 10
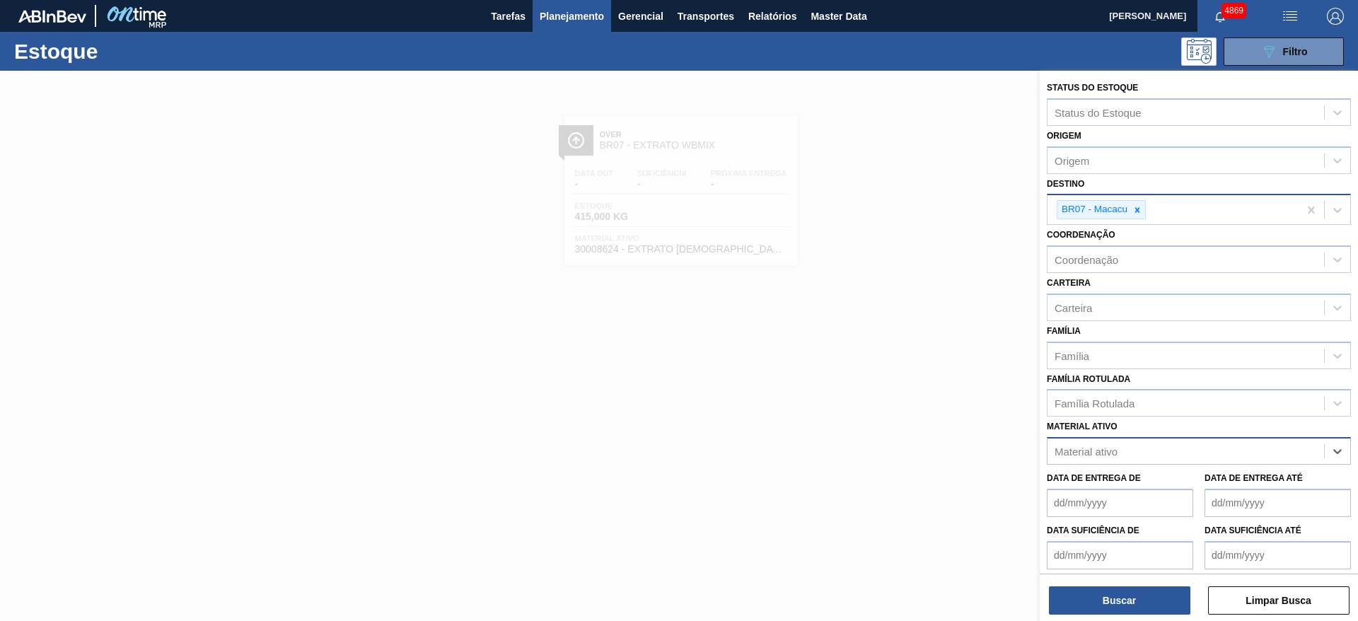
drag, startPoint x: 1134, startPoint y: 209, endPoint x: 1136, endPoint y: 216, distance: 7.9
click at [904, 212] on icon at bounding box center [1137, 210] width 10 height 10
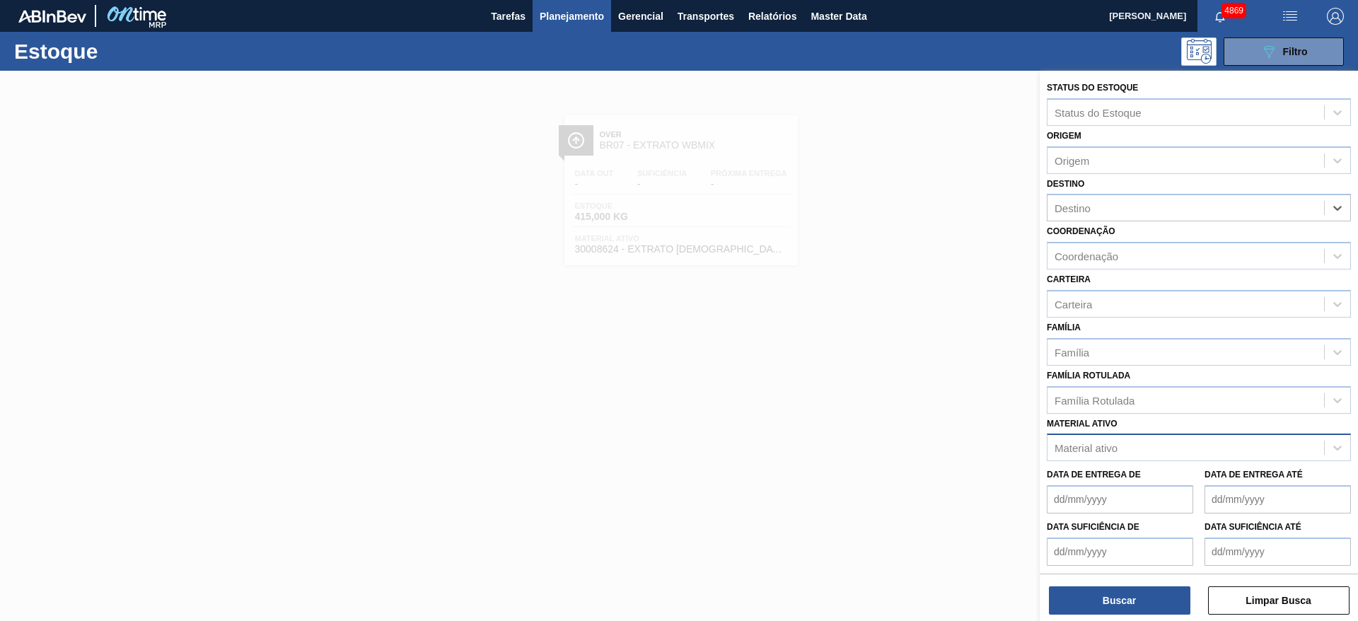
click at [904, 413] on div "Material ativo" at bounding box center [1085, 448] width 63 height 12
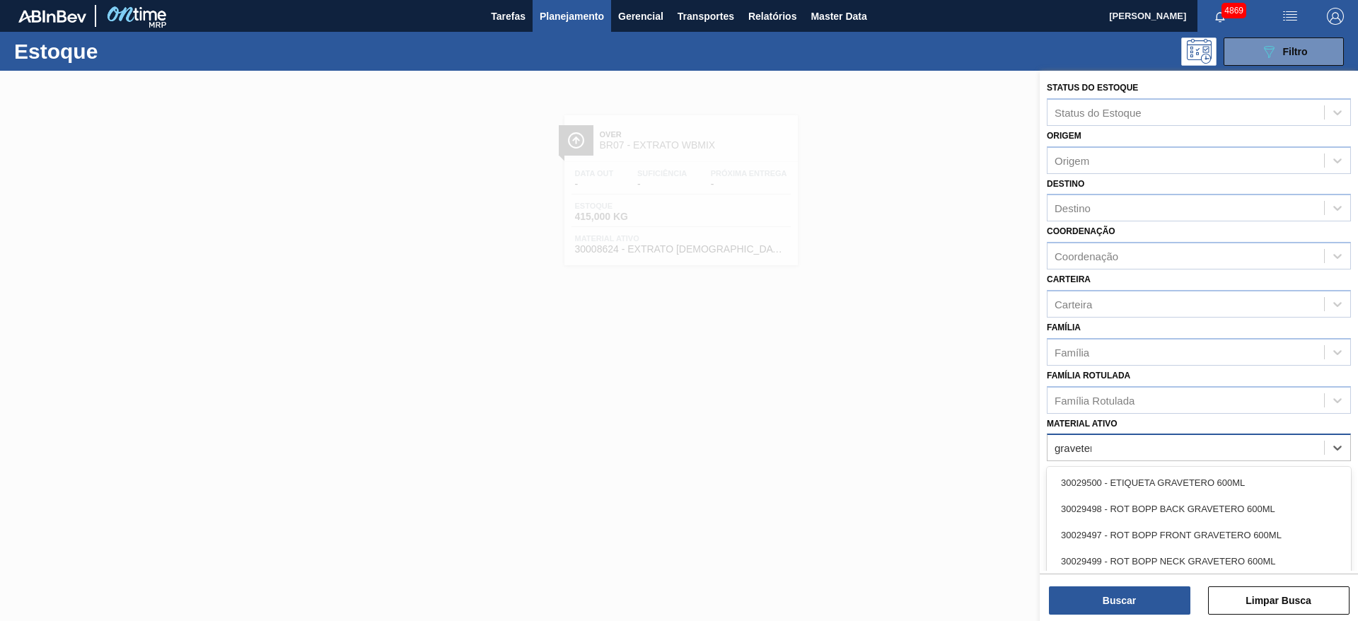
type ativo "gravetero"
click at [904, 413] on div "30029498 - ROT BOPP BACK GRAVETERO 600ML" at bounding box center [1199, 509] width 304 height 26
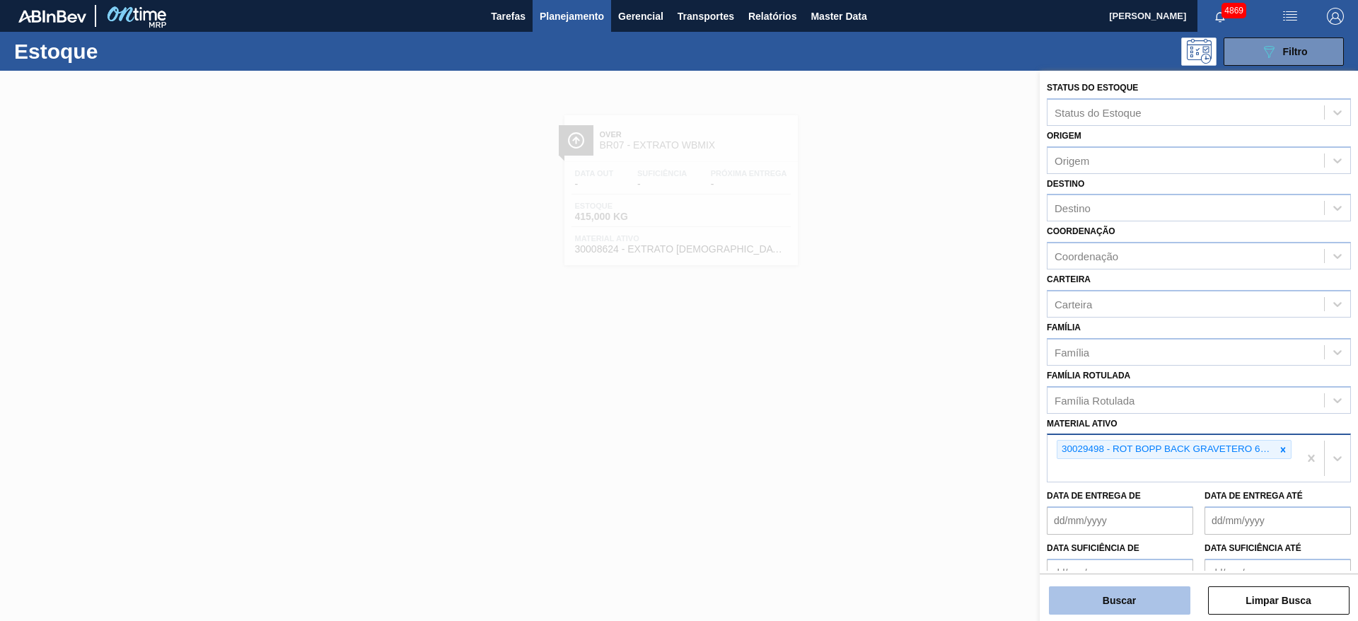
click at [904, 413] on button "Buscar" at bounding box center [1119, 600] width 141 height 28
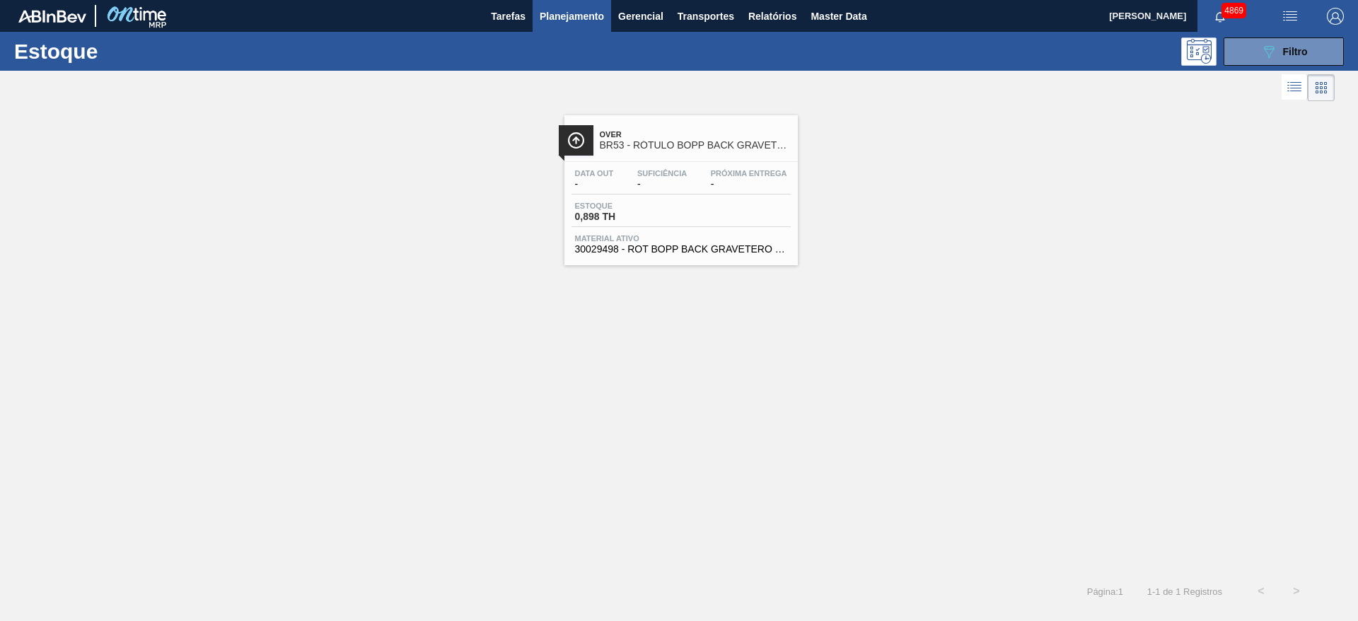
click at [675, 156] on div "Over BR53 - RÓTULO BOPP BACK GRAVETERO 600ML Data out - Suficiência - Próxima E…" at bounding box center [680, 190] width 233 height 150
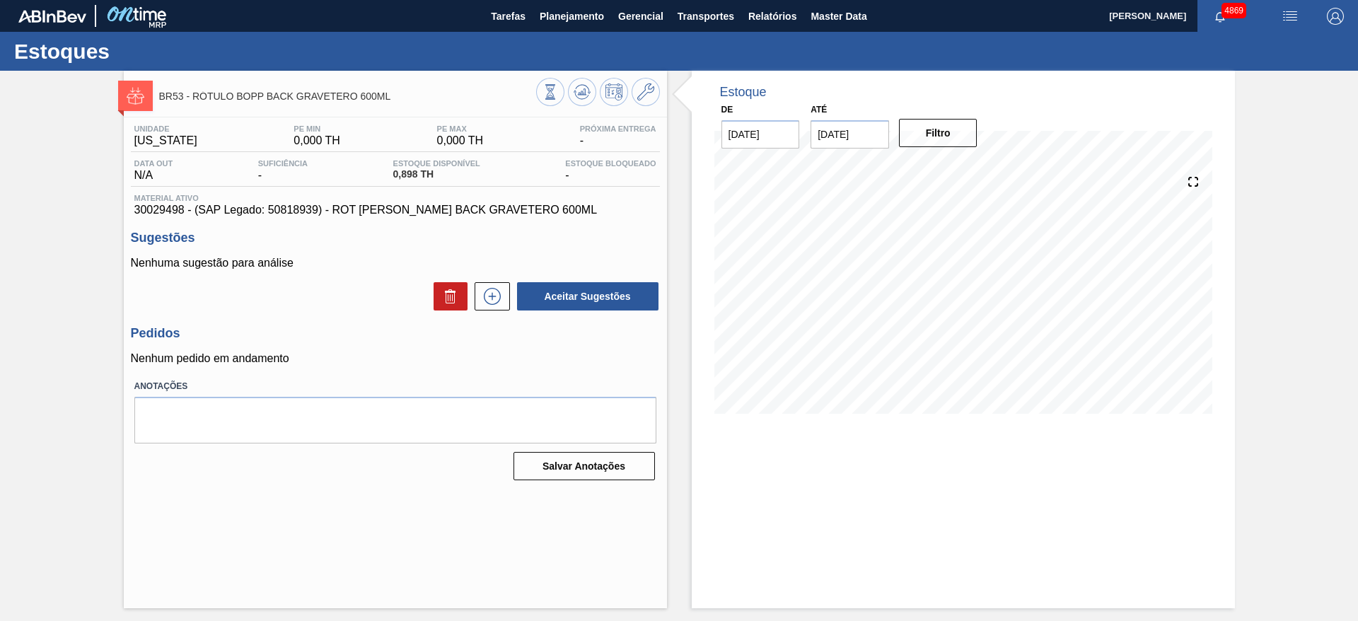
click at [496, 297] on icon at bounding box center [492, 296] width 23 height 17
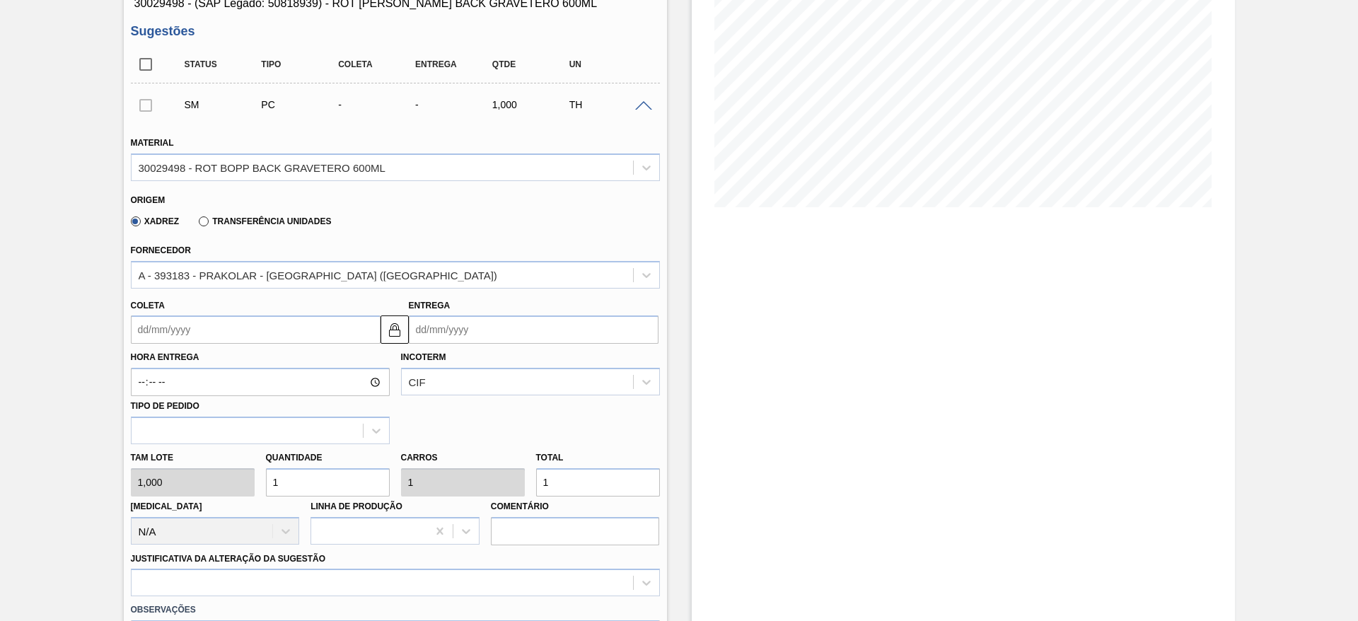
scroll to position [212, 0]
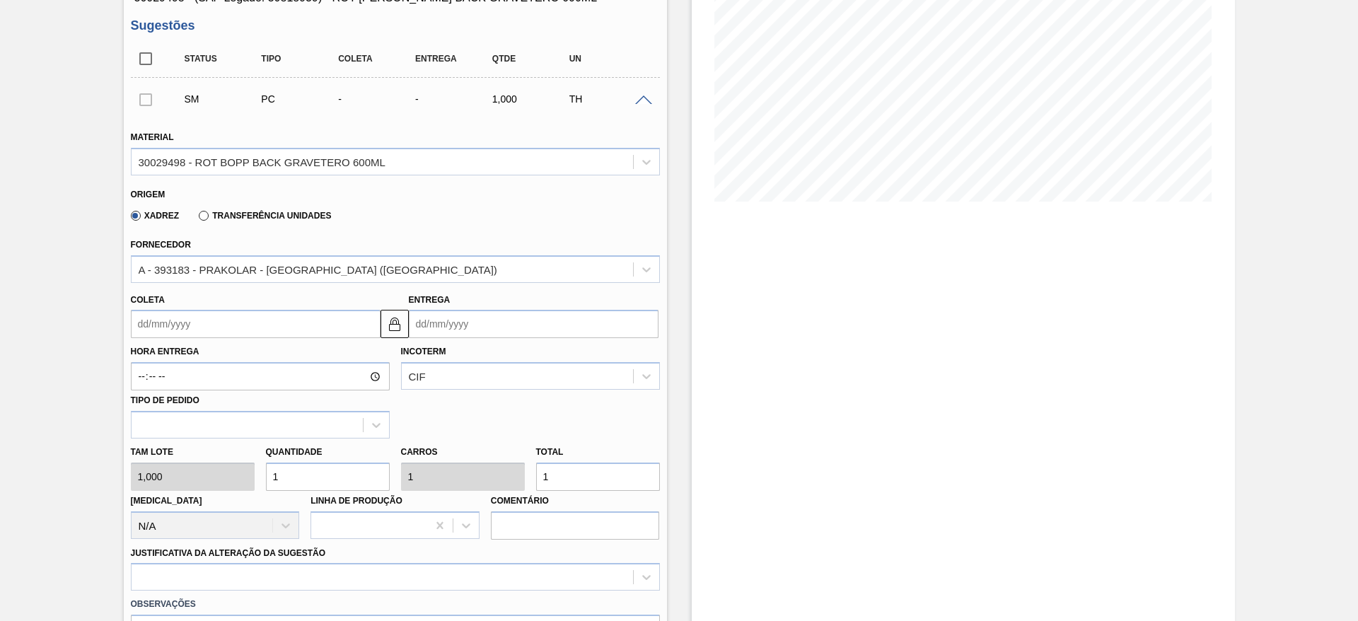
click at [170, 322] on input "Coleta" at bounding box center [256, 324] width 250 height 28
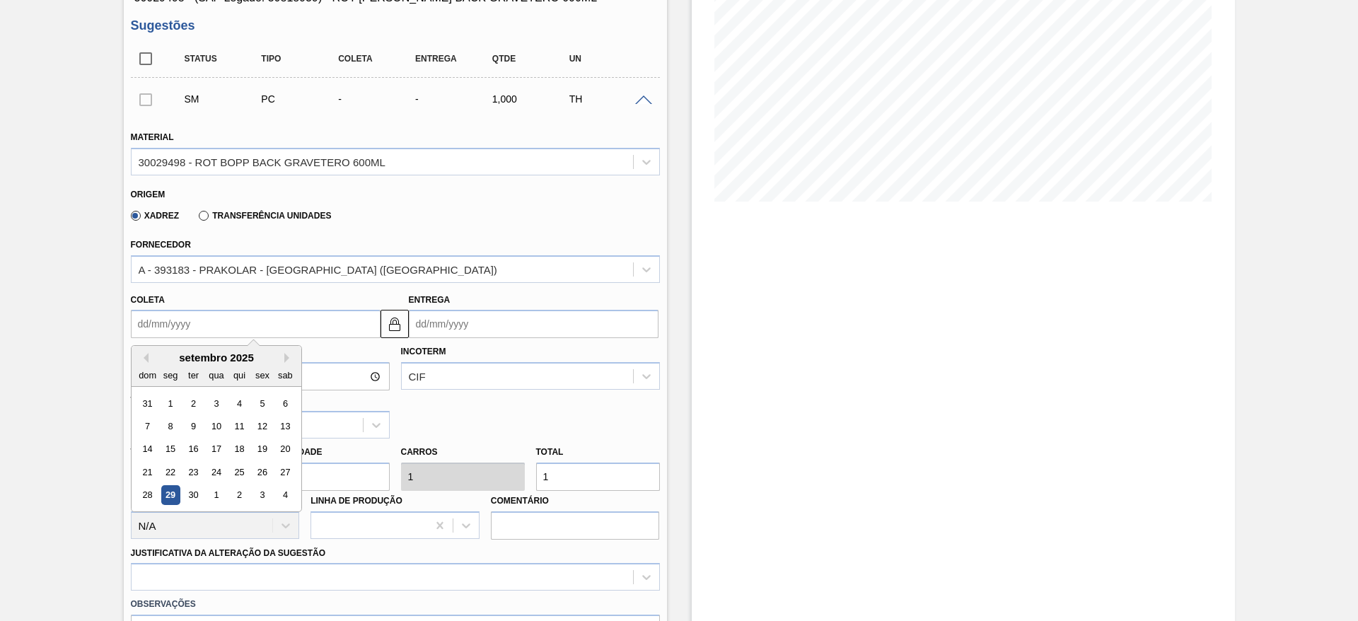
click at [281, 352] on div "setembro 2025" at bounding box center [217, 357] width 170 height 12
click at [286, 361] on button "Next Month" at bounding box center [289, 358] width 10 height 10
click at [264, 413] on div "10" at bounding box center [261, 426] width 19 height 19
type input "10/10/2025"
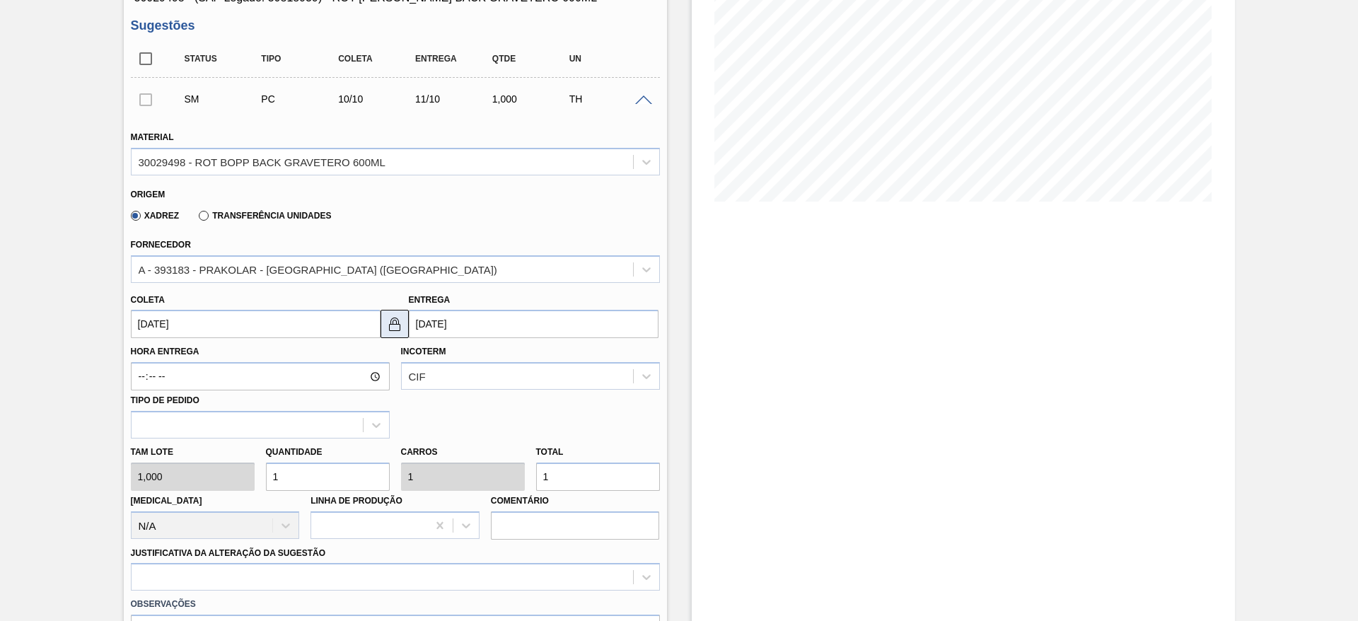
click at [399, 318] on img at bounding box center [394, 323] width 17 height 17
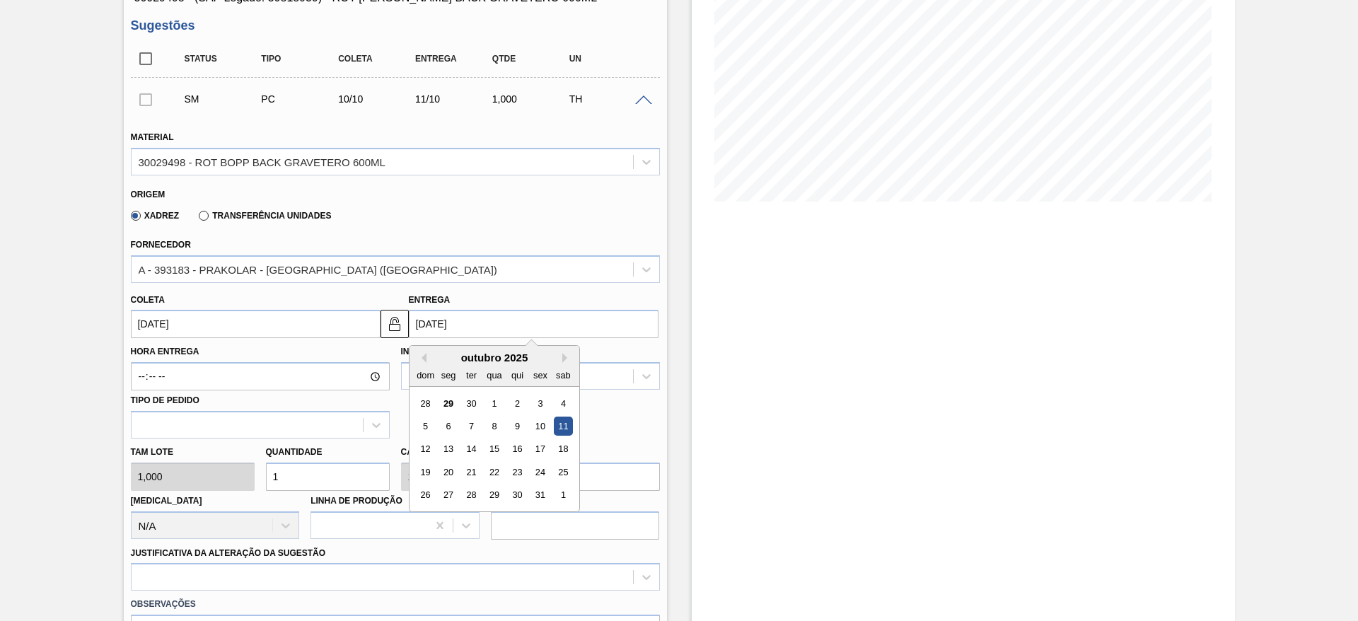
click at [450, 320] on input "11/10/2025" at bounding box center [534, 324] width 250 height 28
click at [446, 413] on div "13" at bounding box center [447, 449] width 19 height 19
type input "13/10/2025"
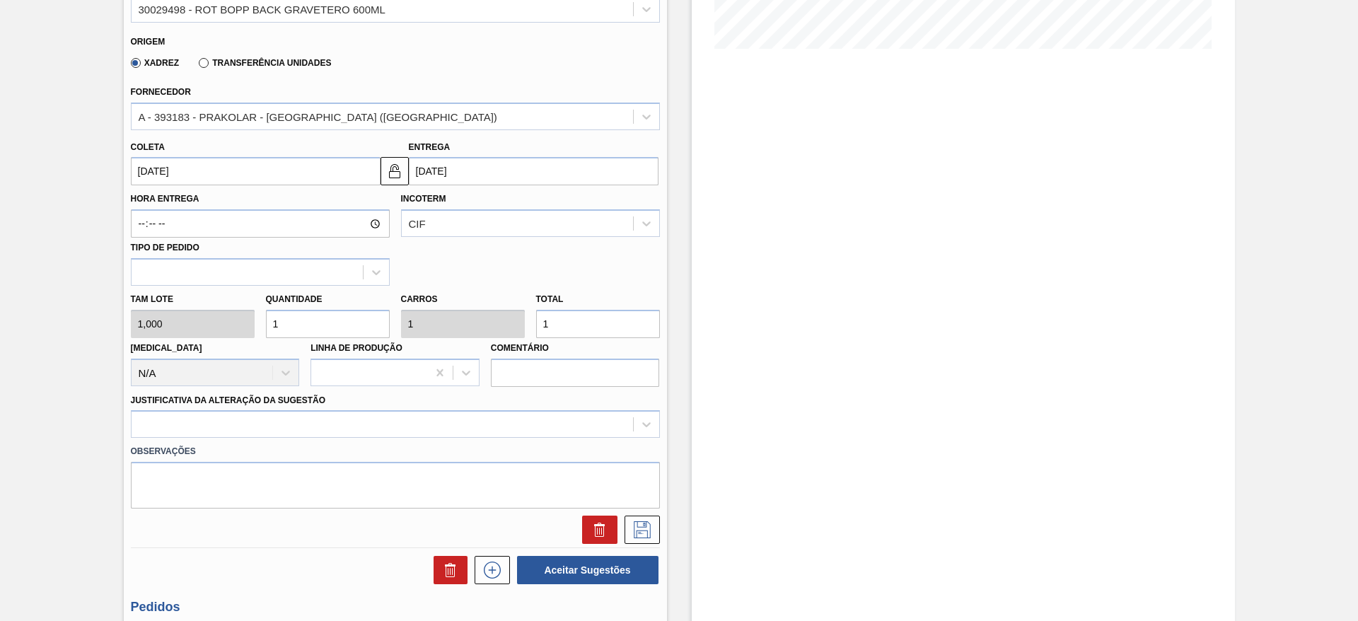
scroll to position [510, 0]
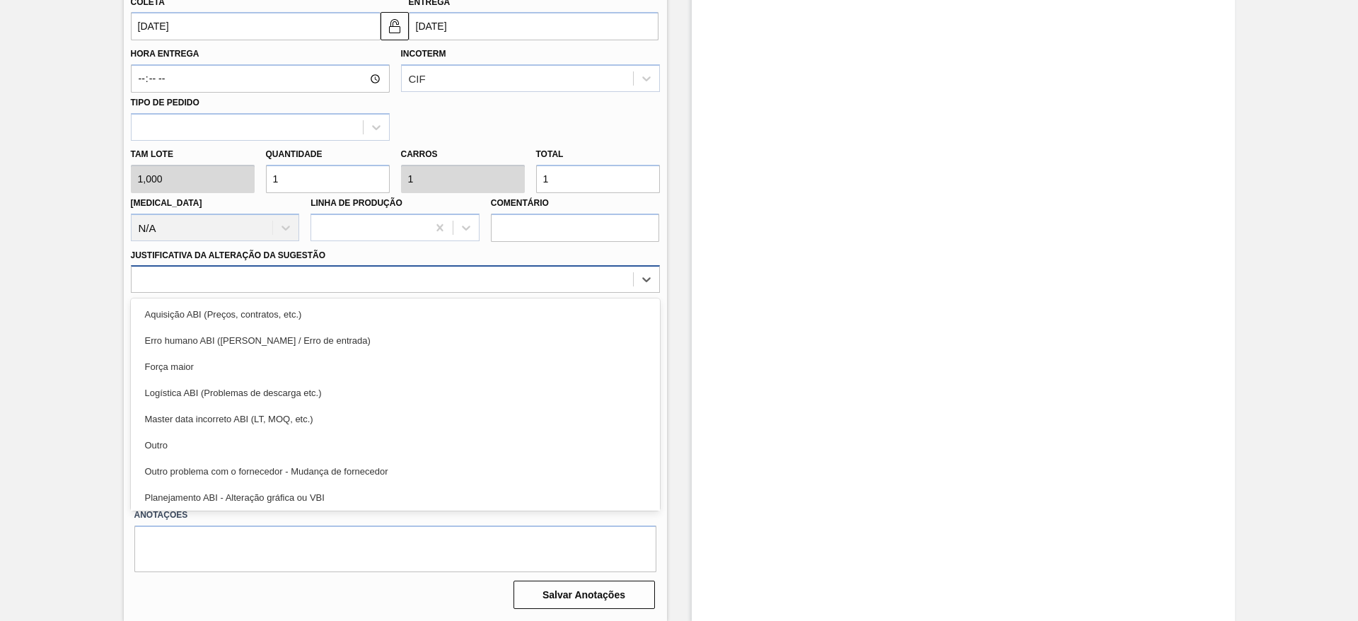
click at [607, 277] on div at bounding box center [382, 279] width 501 height 21
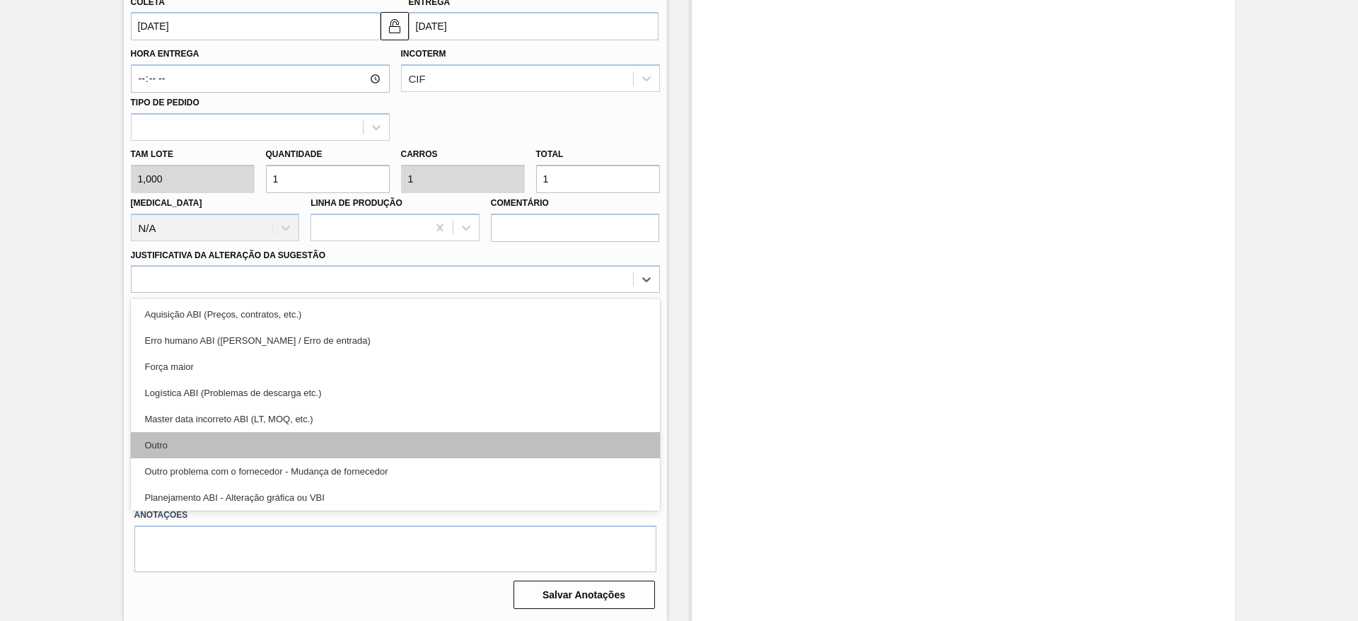
click at [469, 413] on div "Outro" at bounding box center [395, 445] width 529 height 26
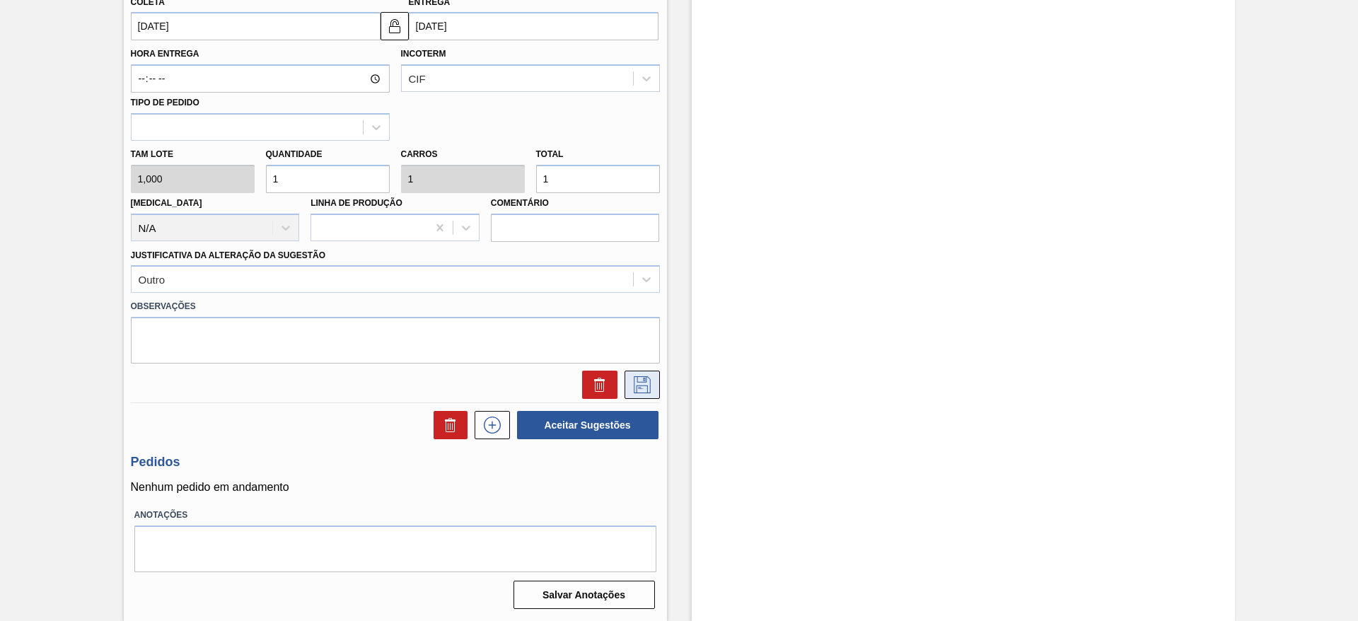
click at [635, 376] on icon at bounding box center [642, 384] width 17 height 17
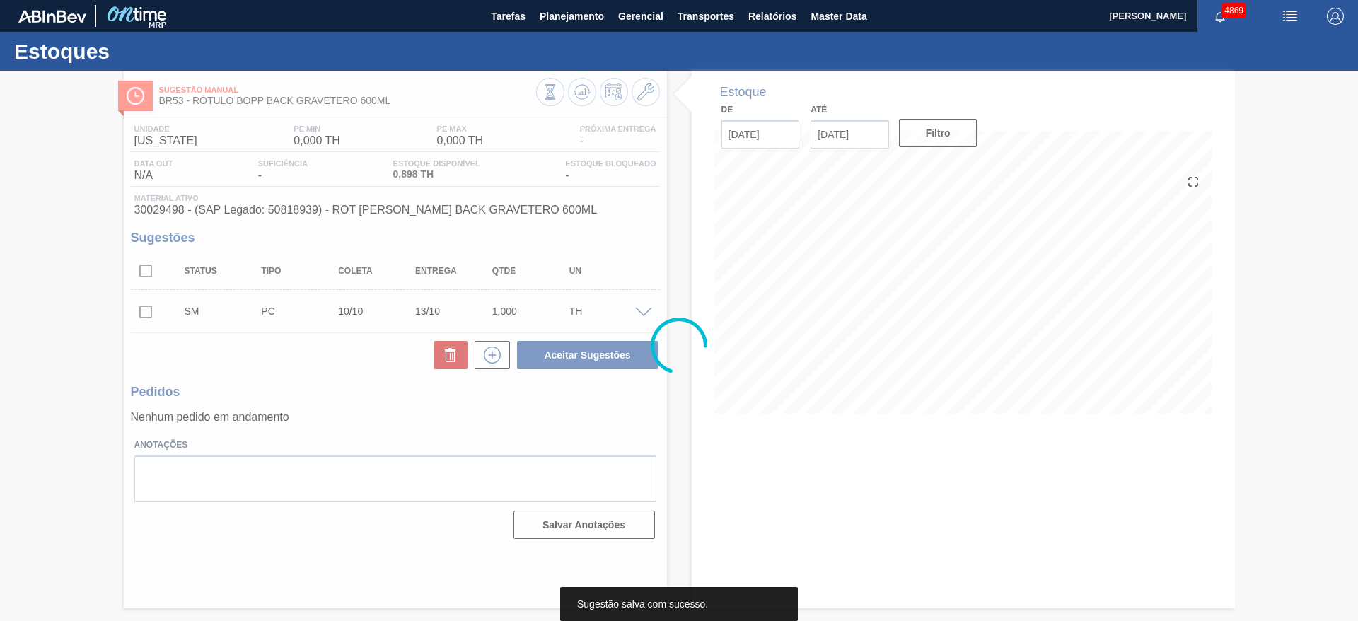
scroll to position [0, 0]
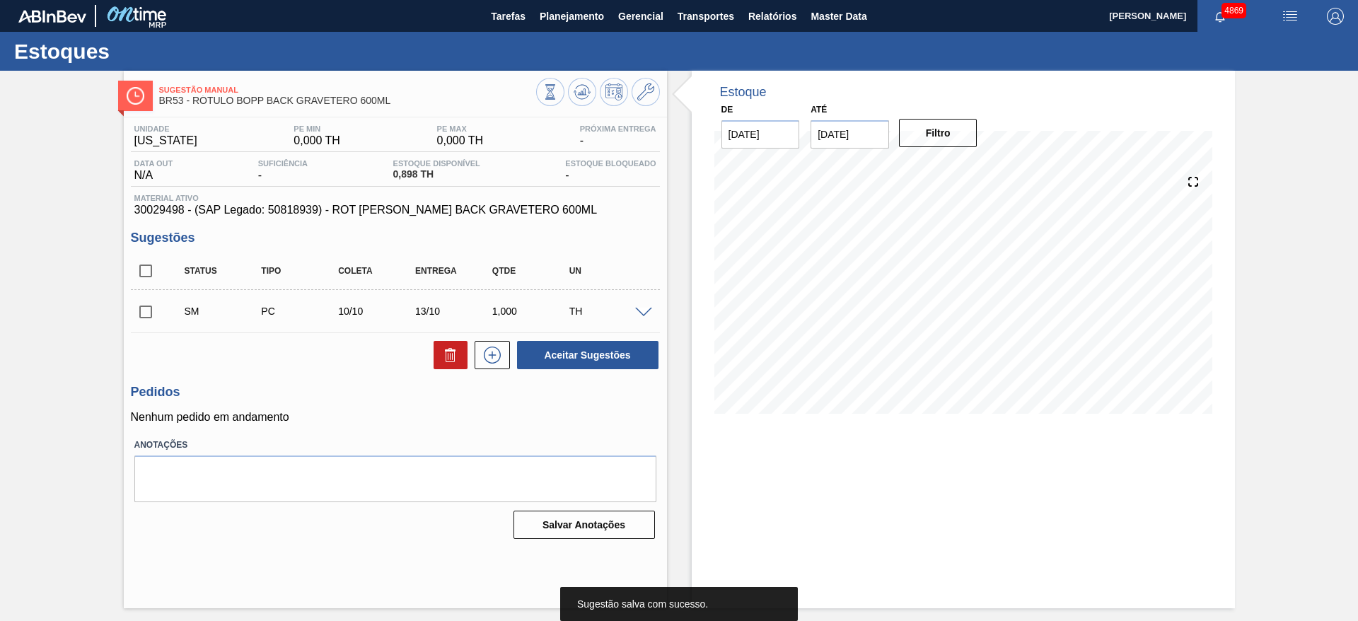
drag, startPoint x: 139, startPoint y: 312, endPoint x: 197, endPoint y: 319, distance: 58.4
click at [141, 312] on input "checkbox" at bounding box center [146, 312] width 30 height 30
click at [642, 313] on span at bounding box center [643, 313] width 17 height 11
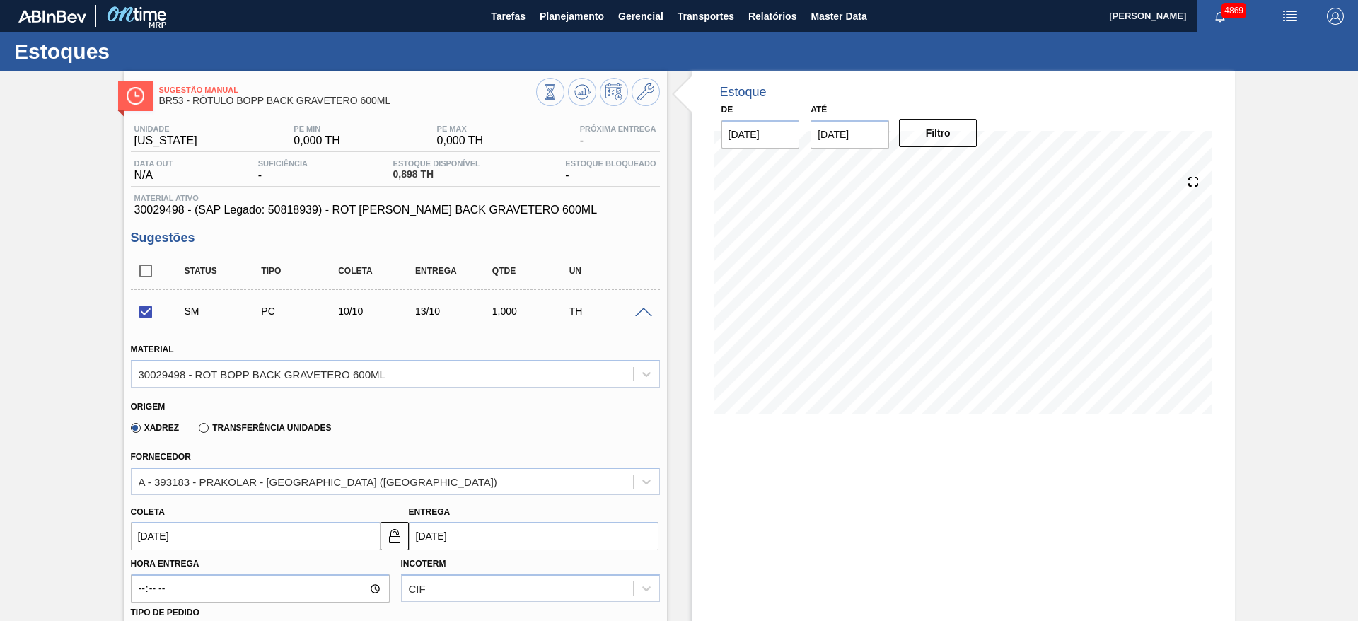
scroll to position [424, 0]
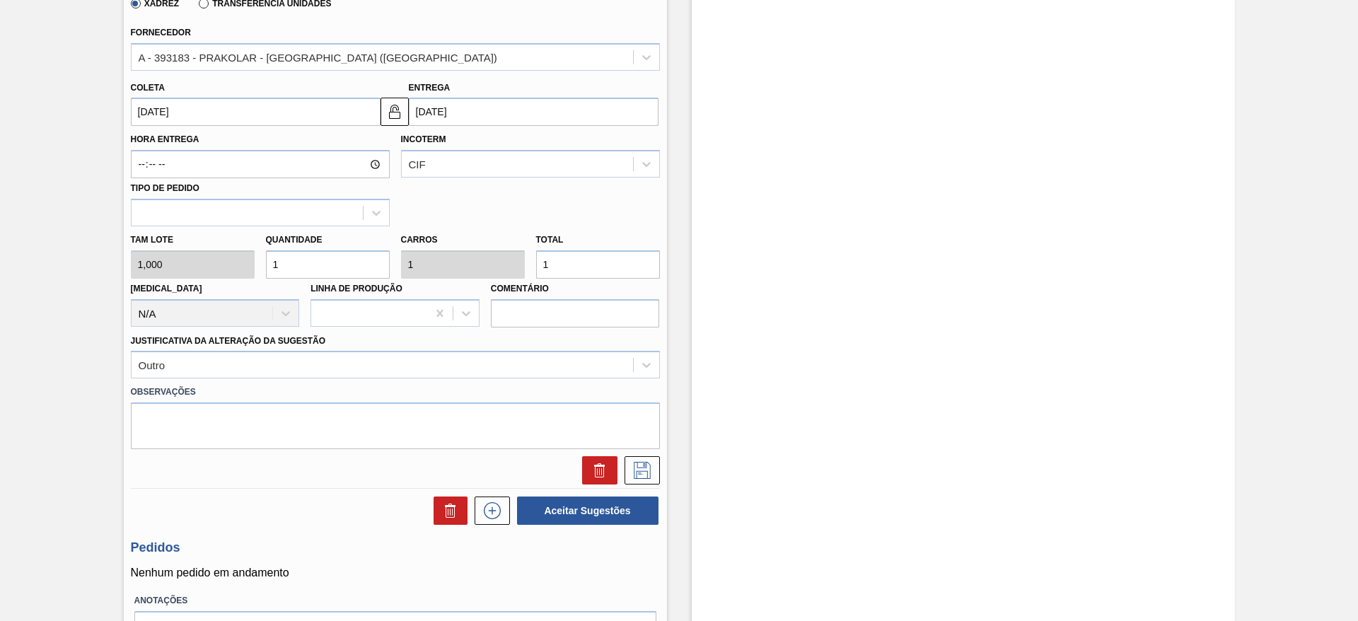
click at [576, 255] on input "1" at bounding box center [598, 264] width 124 height 28
checkbox input "false"
type input "10"
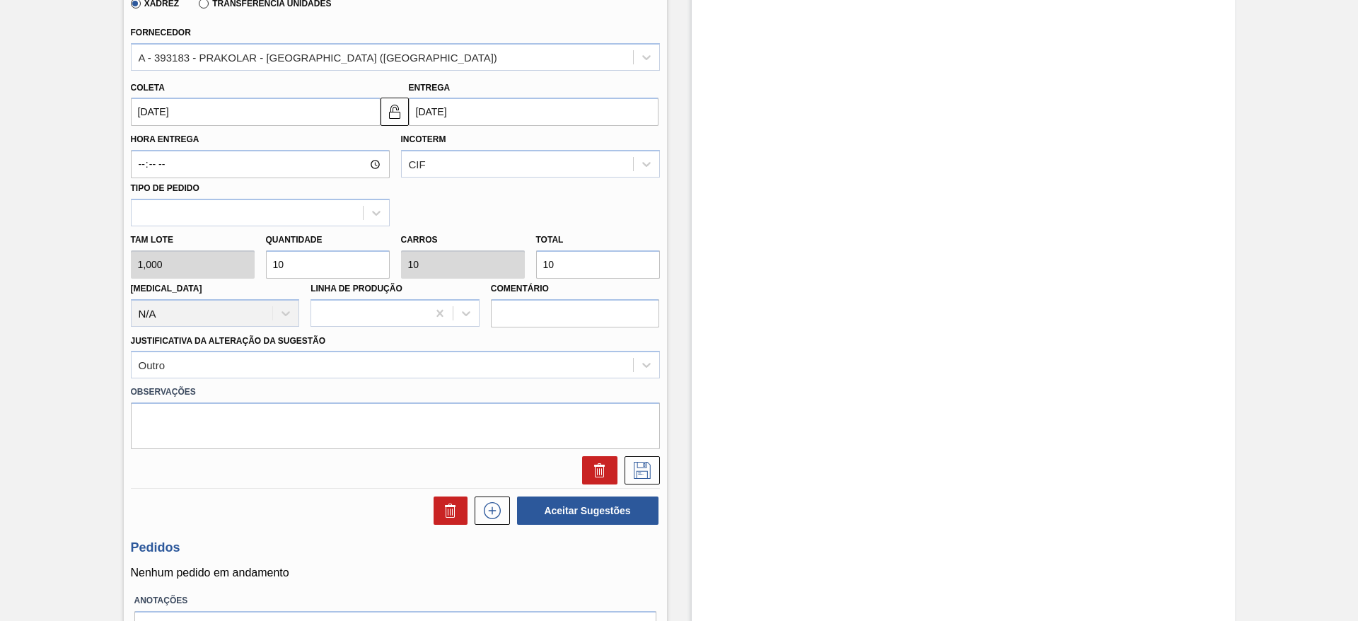
click at [537, 413] on div "Unidade Colorado PE MIN 0,000 TH PE MAX 0,000 TH Próxima Entrega - Data out N/A…" at bounding box center [395, 196] width 543 height 1006
click at [654, 413] on button at bounding box center [641, 470] width 35 height 28
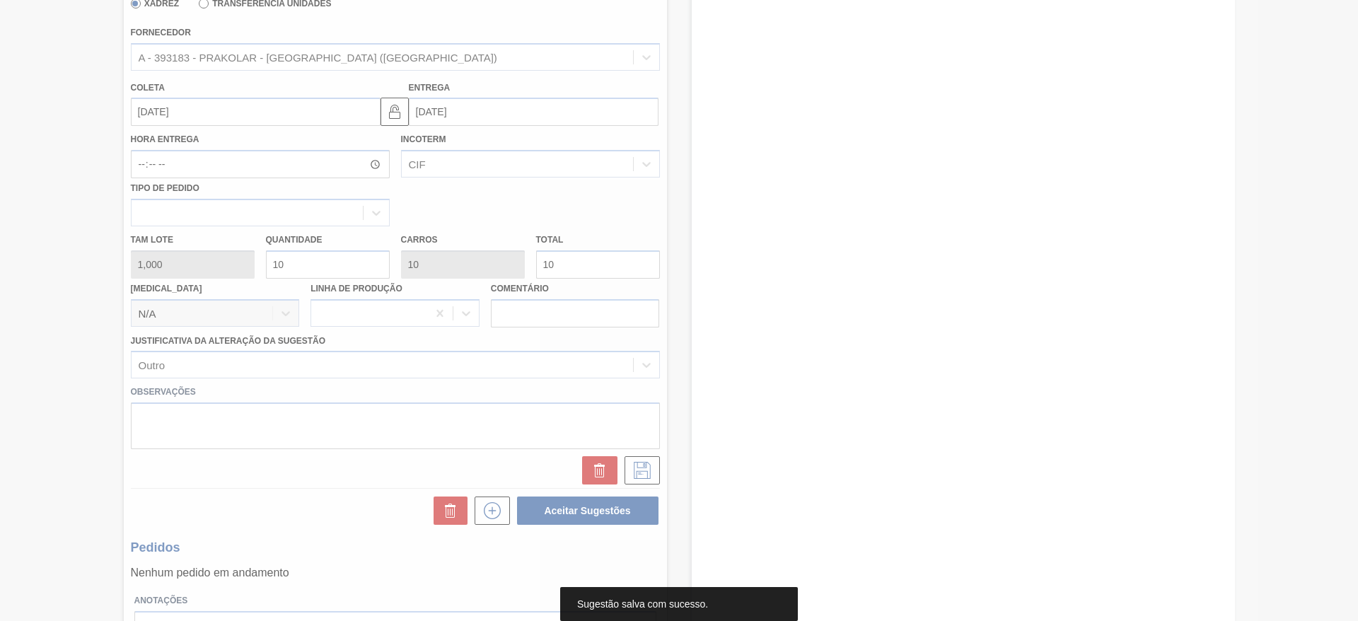
scroll to position [0, 0]
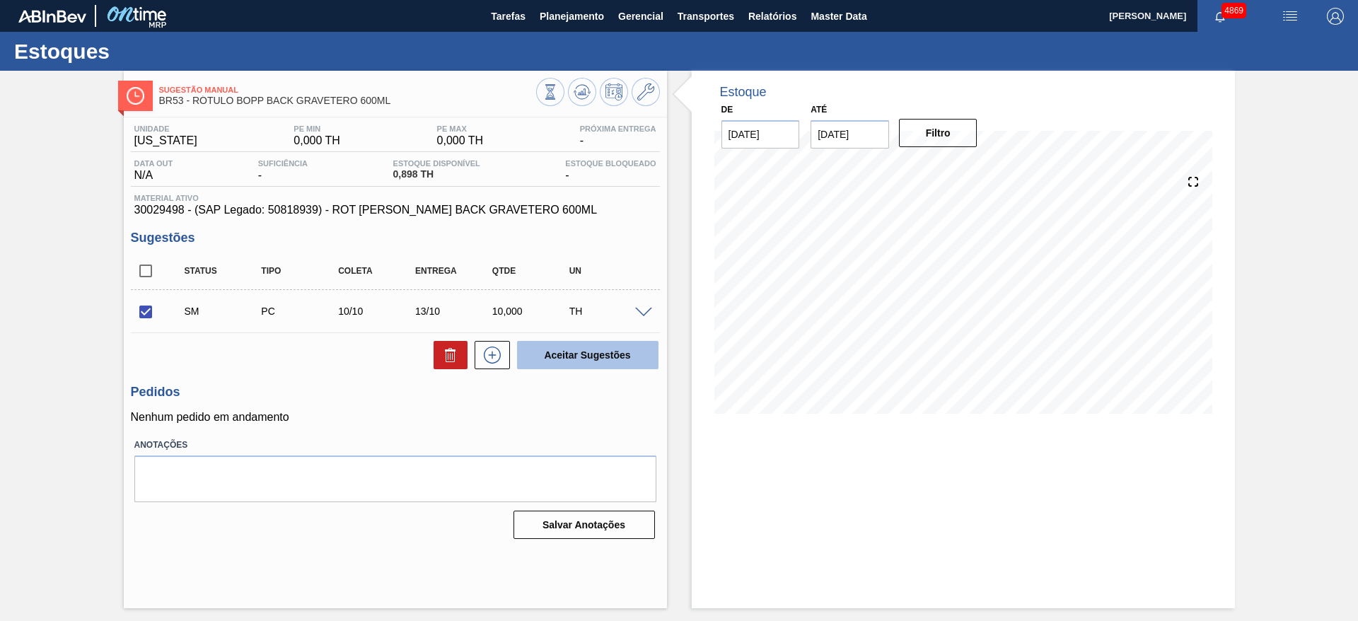
click at [557, 351] on button "Aceitar Sugestões" at bounding box center [587, 355] width 141 height 28
checkbox input "false"
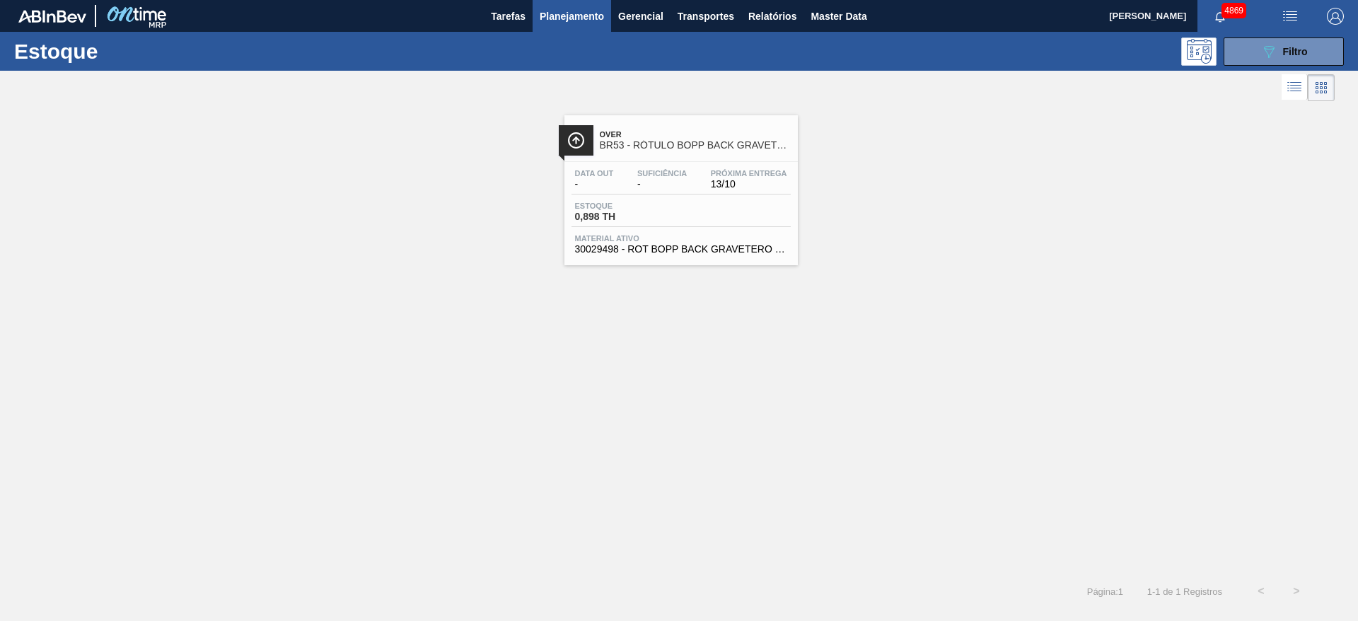
click at [580, 18] on span "Planejamento" at bounding box center [572, 16] width 64 height 17
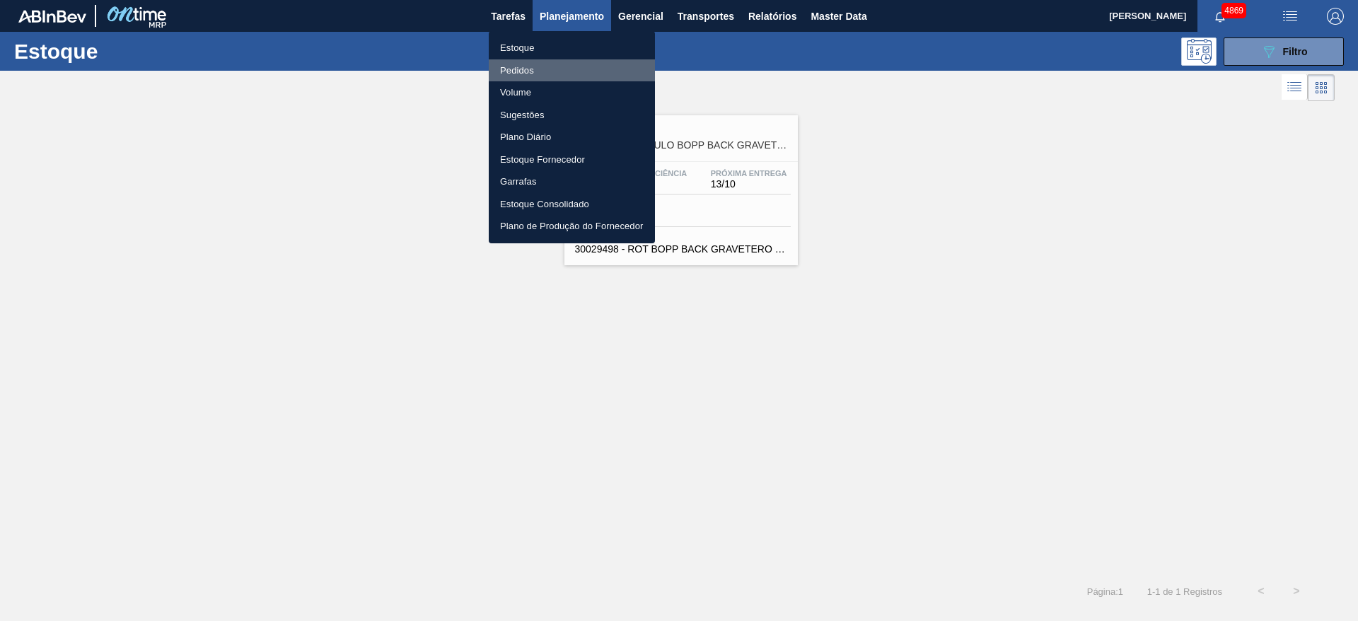
click at [530, 64] on li "Pedidos" at bounding box center [572, 70] width 166 height 23
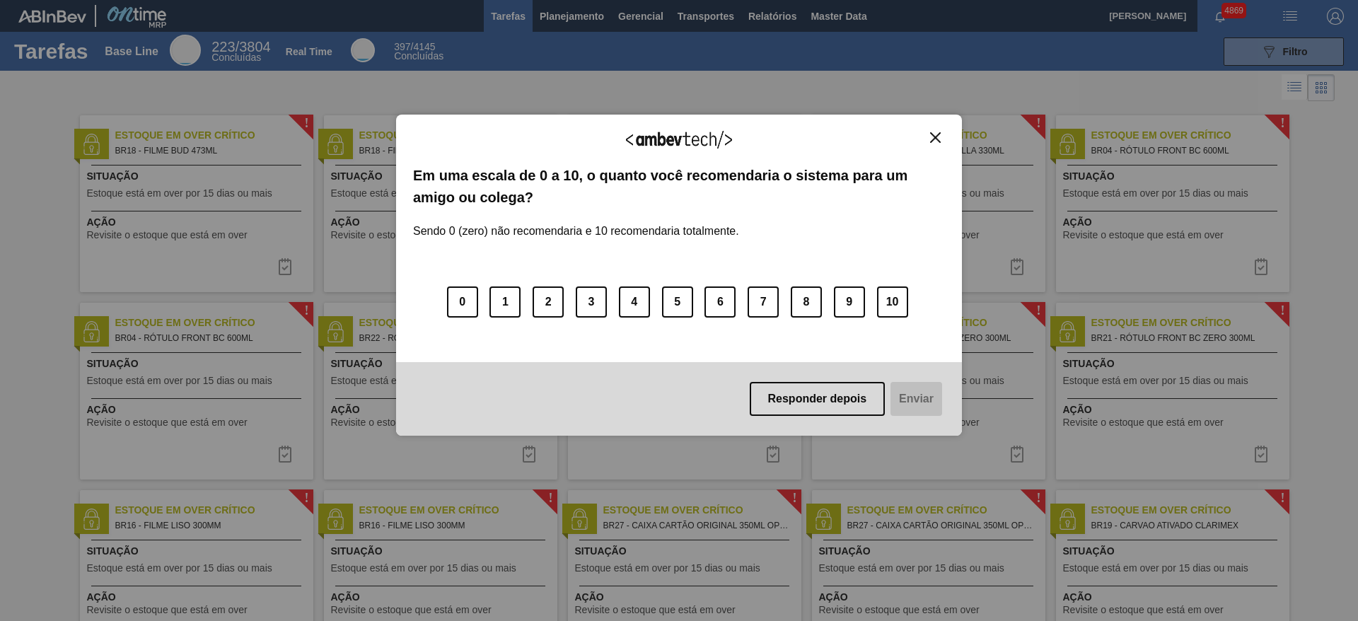
click at [934, 134] on img "Close" at bounding box center [935, 137] width 11 height 11
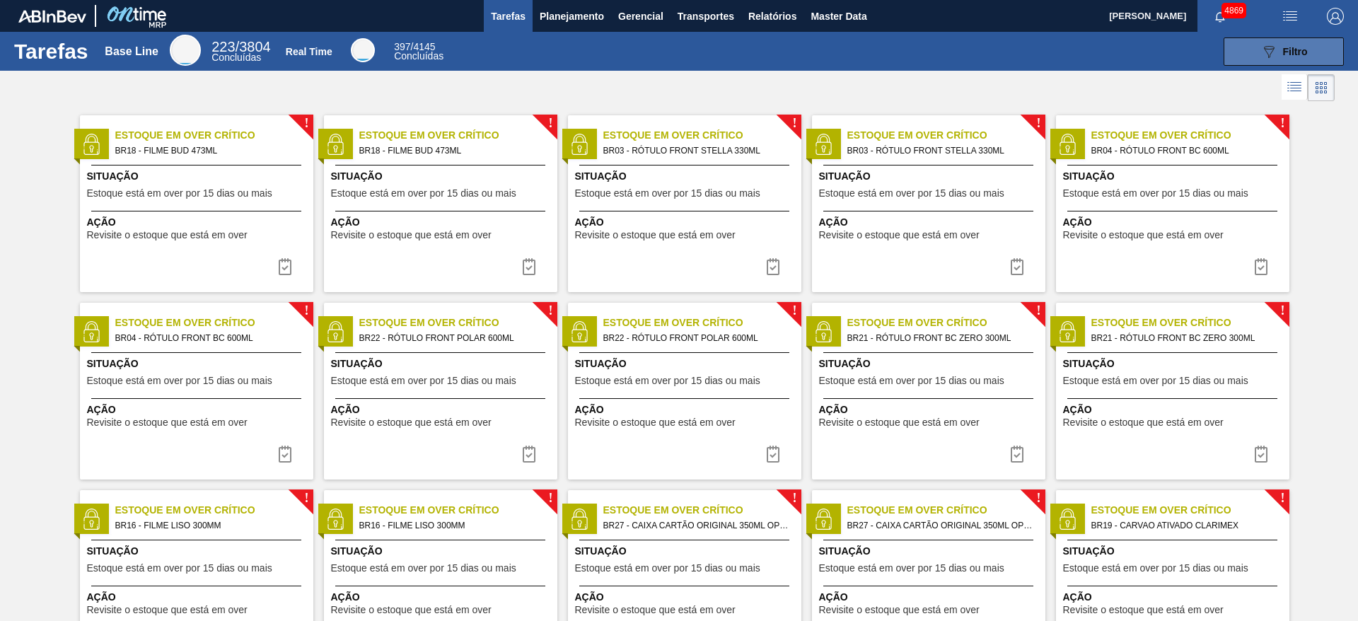
click at [1325, 47] on button "089F7B8B-B2A5-4AFE-B5C0-19BA573D28AC Filtro" at bounding box center [1283, 51] width 120 height 28
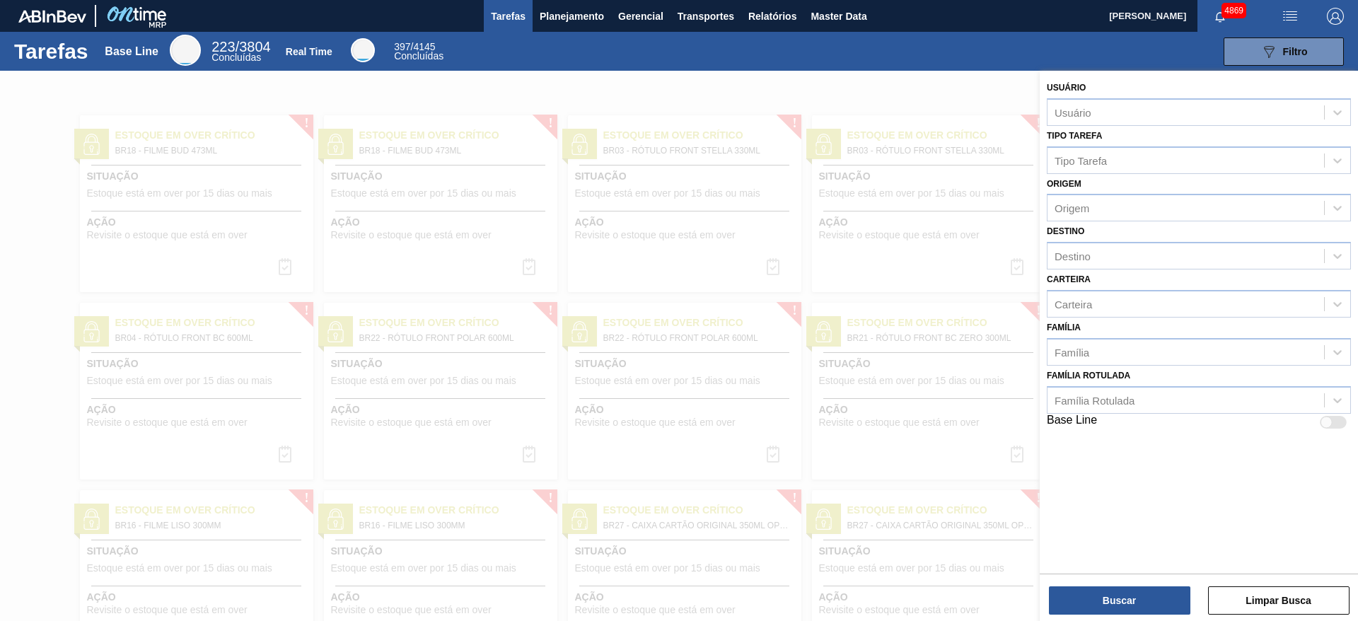
click at [964, 101] on div at bounding box center [679, 381] width 1358 height 621
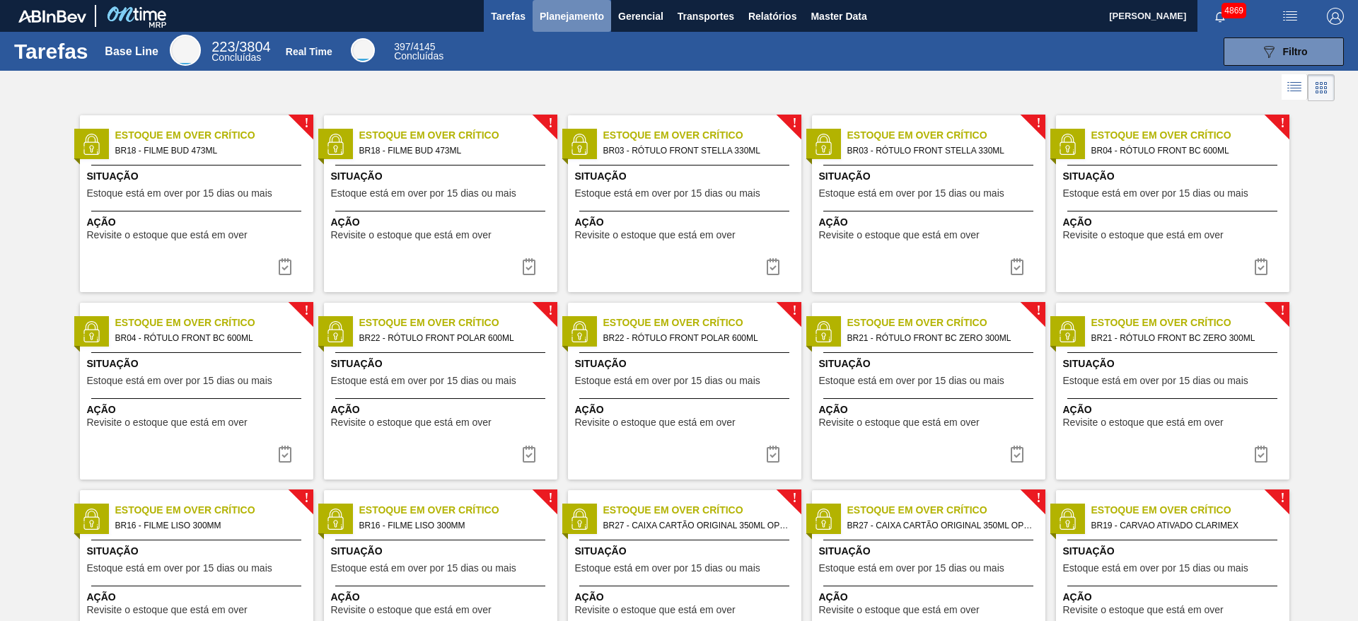
click at [553, 21] on span "Planejamento" at bounding box center [572, 16] width 64 height 17
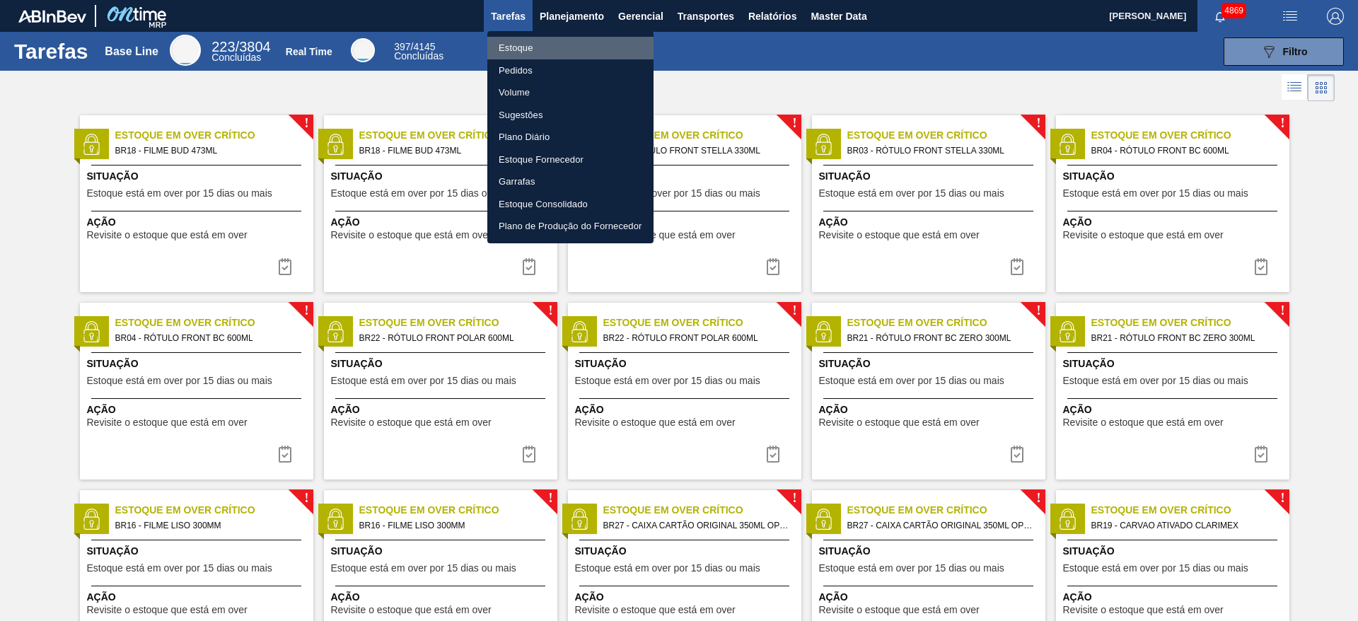
click at [548, 52] on li "Estoque" at bounding box center [570, 48] width 166 height 23
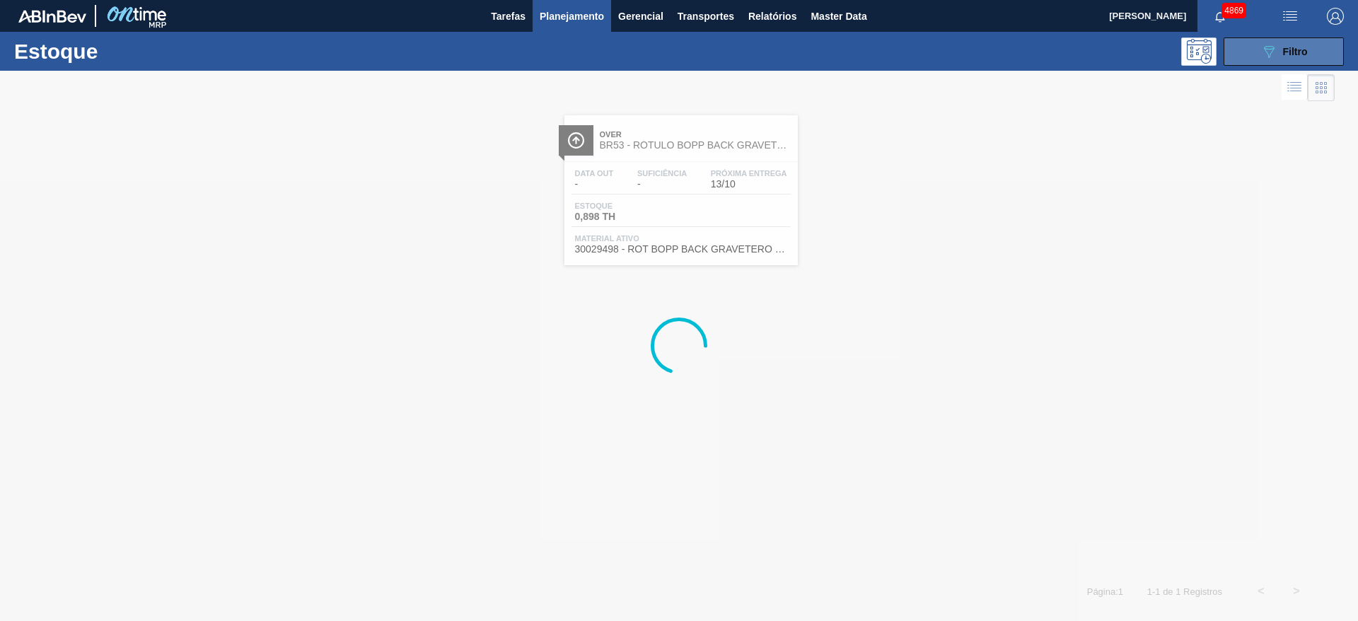
click at [1310, 51] on button "089F7B8B-B2A5-4AFE-B5C0-19BA573D28AC Filtro" at bounding box center [1283, 51] width 120 height 28
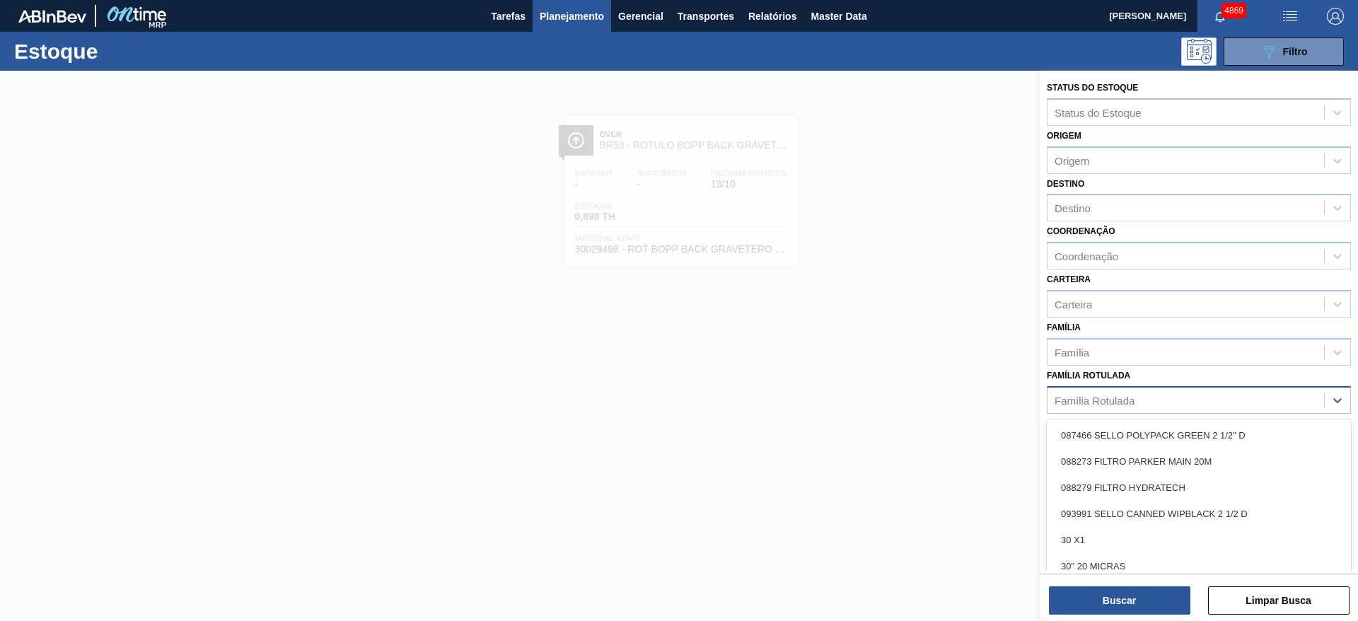
click at [1259, 397] on div "Família Rotulada" at bounding box center [1185, 400] width 277 height 21
type Rotulada "enzima bet"
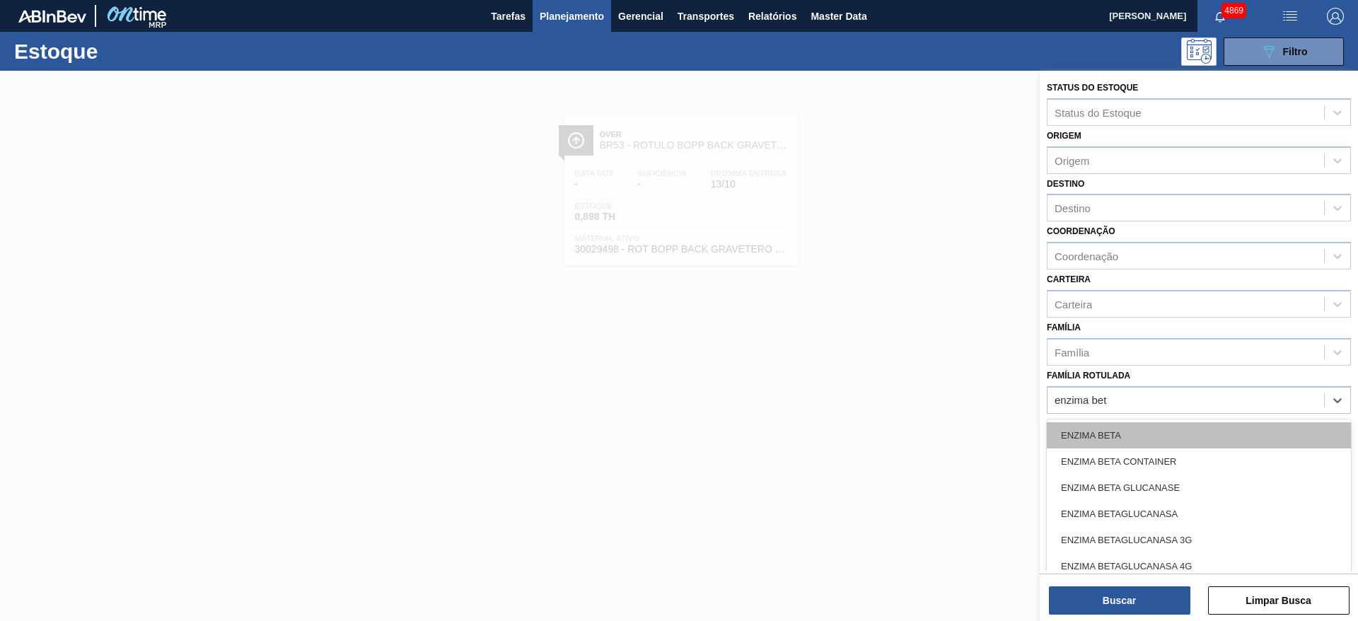
click at [1204, 433] on div "ENZIMA BETA" at bounding box center [1199, 435] width 304 height 26
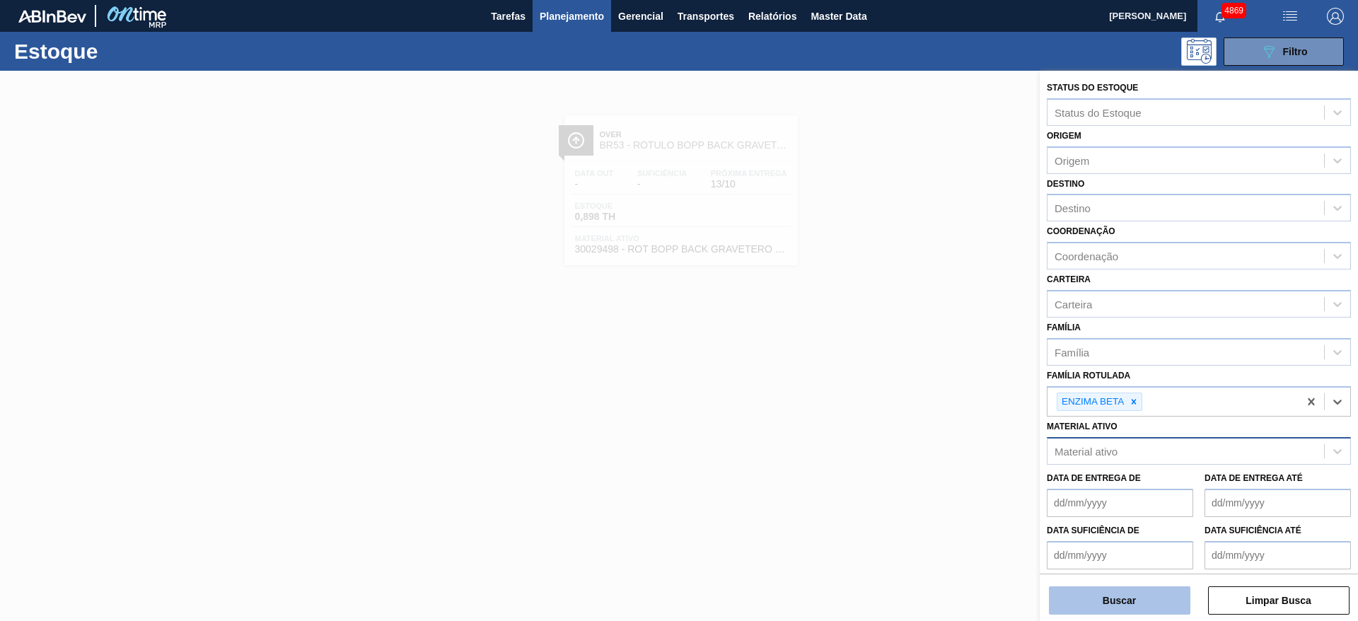
click at [1169, 603] on button "Buscar" at bounding box center [1119, 600] width 141 height 28
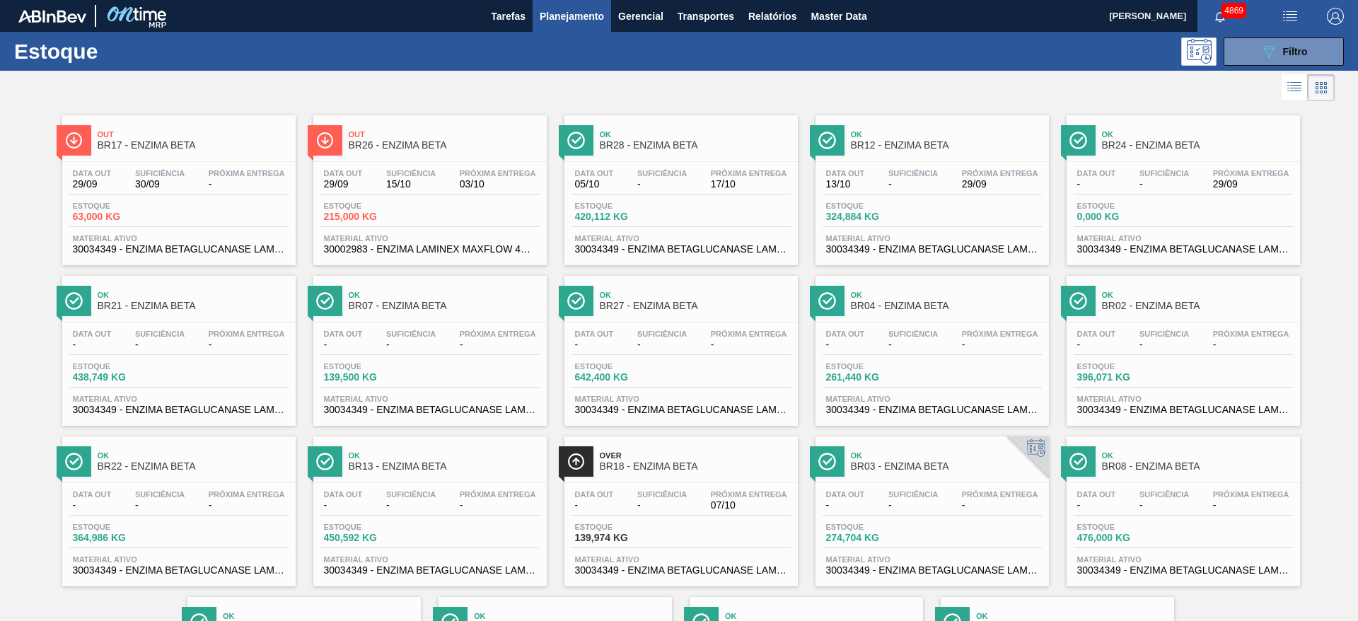
click at [616, 223] on div "Estoque 420,112 KG" at bounding box center [680, 214] width 219 height 25
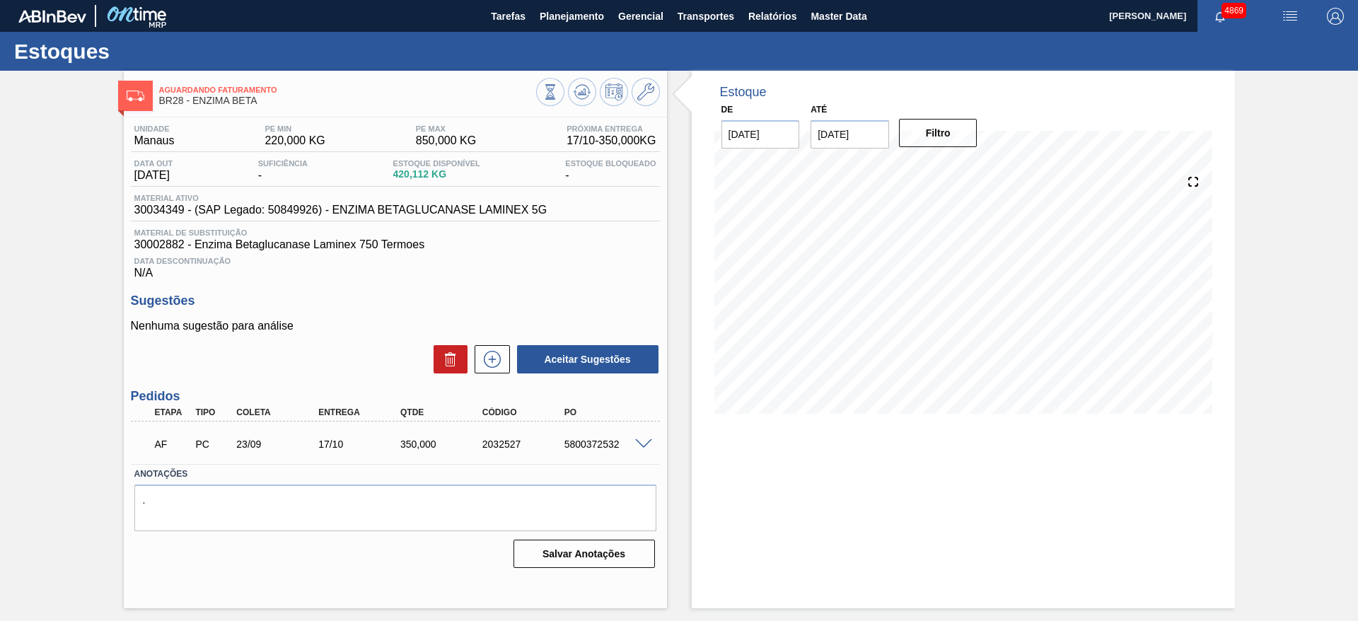
click at [651, 444] on span at bounding box center [643, 444] width 17 height 11
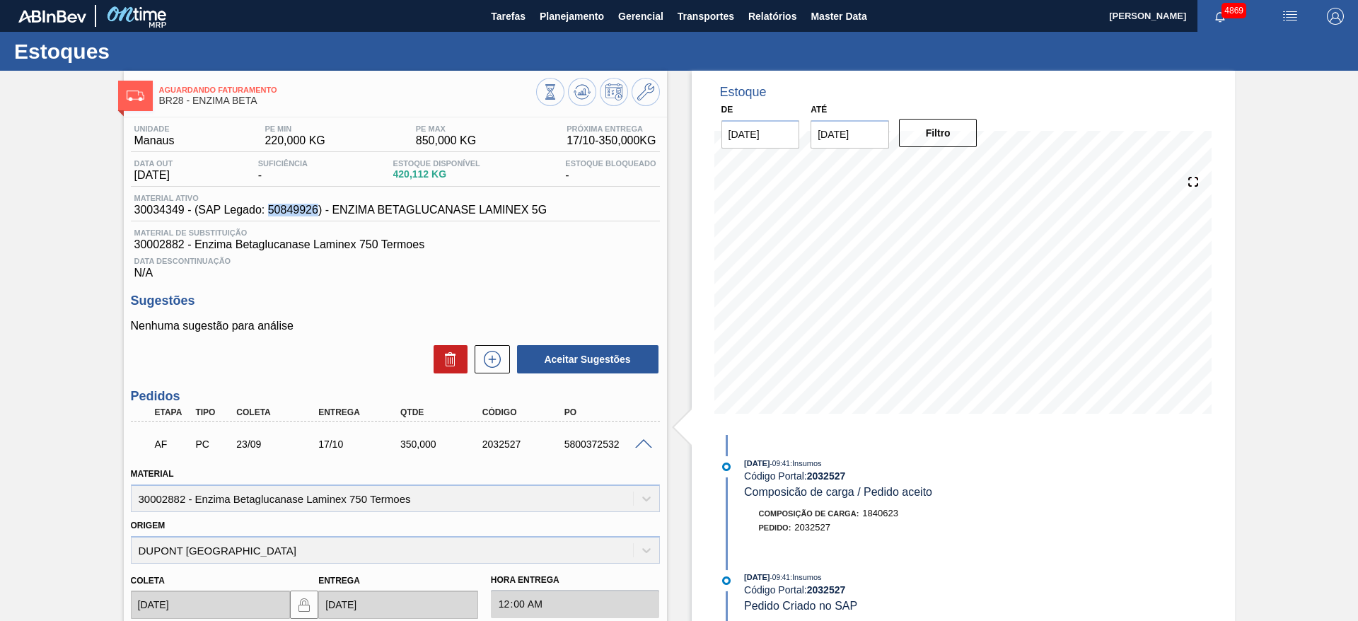
drag, startPoint x: 270, startPoint y: 206, endPoint x: 317, endPoint y: 213, distance: 47.2
click at [317, 213] on span "30034349 - (SAP Legado: 50849926) - ENZIMA BETAGLUCANASE LAMINEX 5G" at bounding box center [340, 210] width 413 height 13
copy span "50849926"
drag, startPoint x: 336, startPoint y: 206, endPoint x: 409, endPoint y: 204, distance: 73.6
click at [532, 201] on div "Material ativo 30034349 - (SAP Legado: 50849926) - ENZIMA BETAGLUCANASE LAMINEX…" at bounding box center [341, 205] width 420 height 23
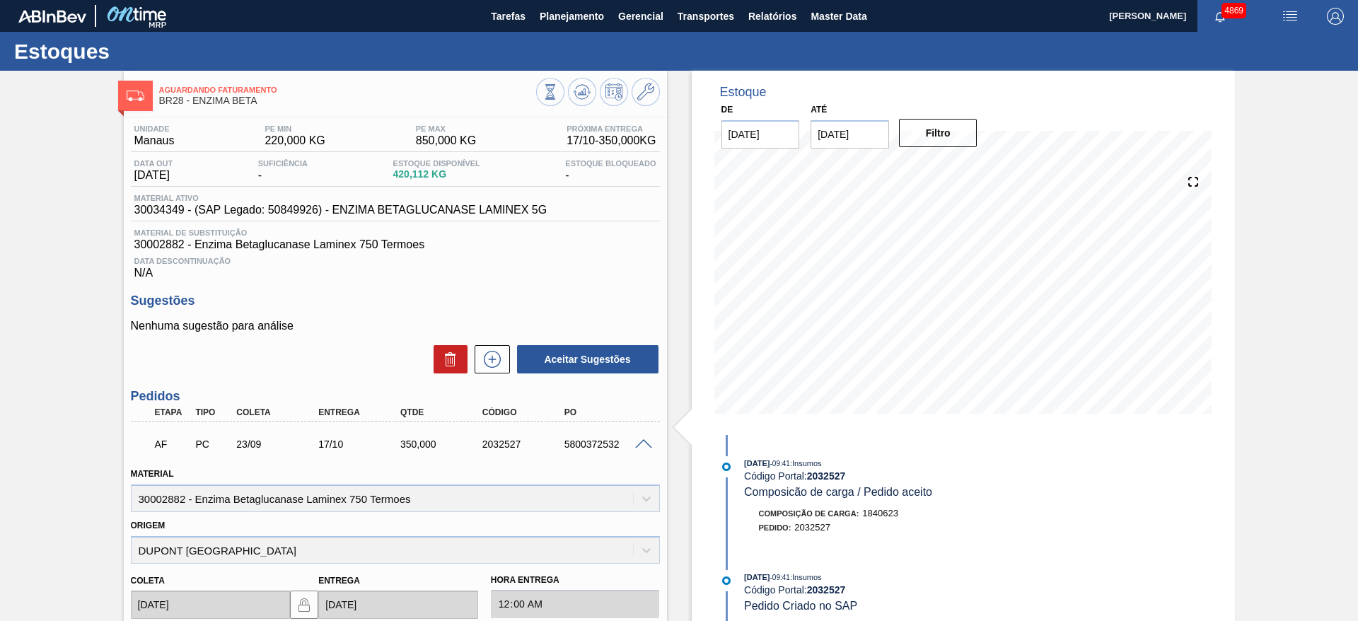
click at [347, 205] on span "30034349 - (SAP Legado: 50849926) - ENZIMA BETAGLUCANASE LAMINEX 5G" at bounding box center [340, 210] width 413 height 13
drag, startPoint x: 330, startPoint y: 209, endPoint x: 555, endPoint y: 204, distance: 224.9
click at [555, 204] on div "Material ativo 30034349 - (SAP Legado: 50849926) - ENZIMA BETAGLUCANASE LAMINEX…" at bounding box center [395, 208] width 529 height 28
copy span "ENZIMA BETAGLUCANASE LAMINEX 5G"
click at [558, 16] on span "Planejamento" at bounding box center [572, 16] width 64 height 17
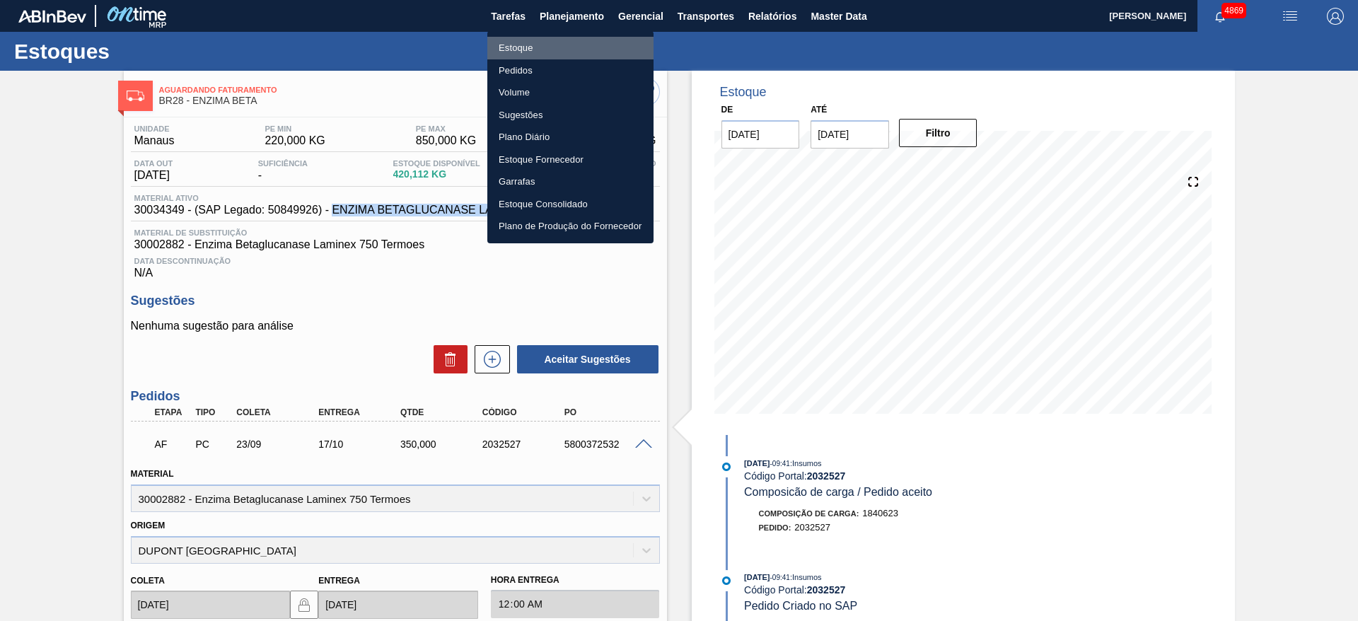
click at [541, 47] on li "Estoque" at bounding box center [570, 48] width 166 height 23
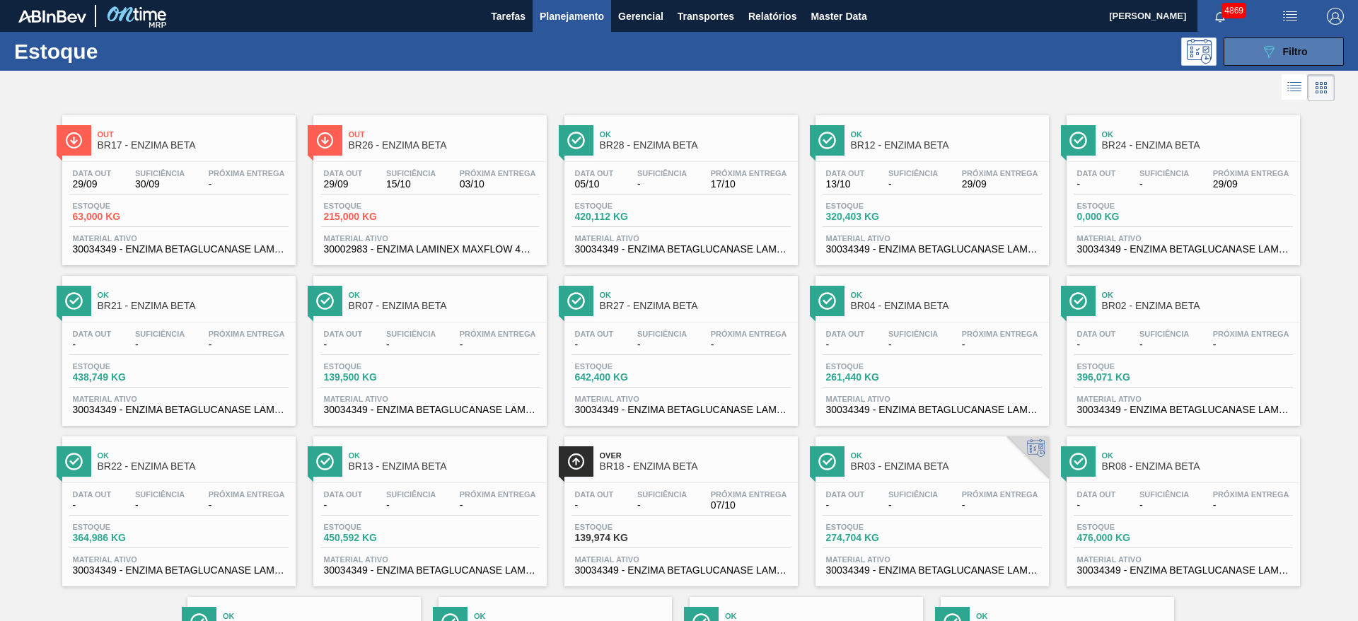
click at [1260, 57] on icon "089F7B8B-B2A5-4AFE-B5C0-19BA573D28AC" at bounding box center [1268, 51] width 17 height 17
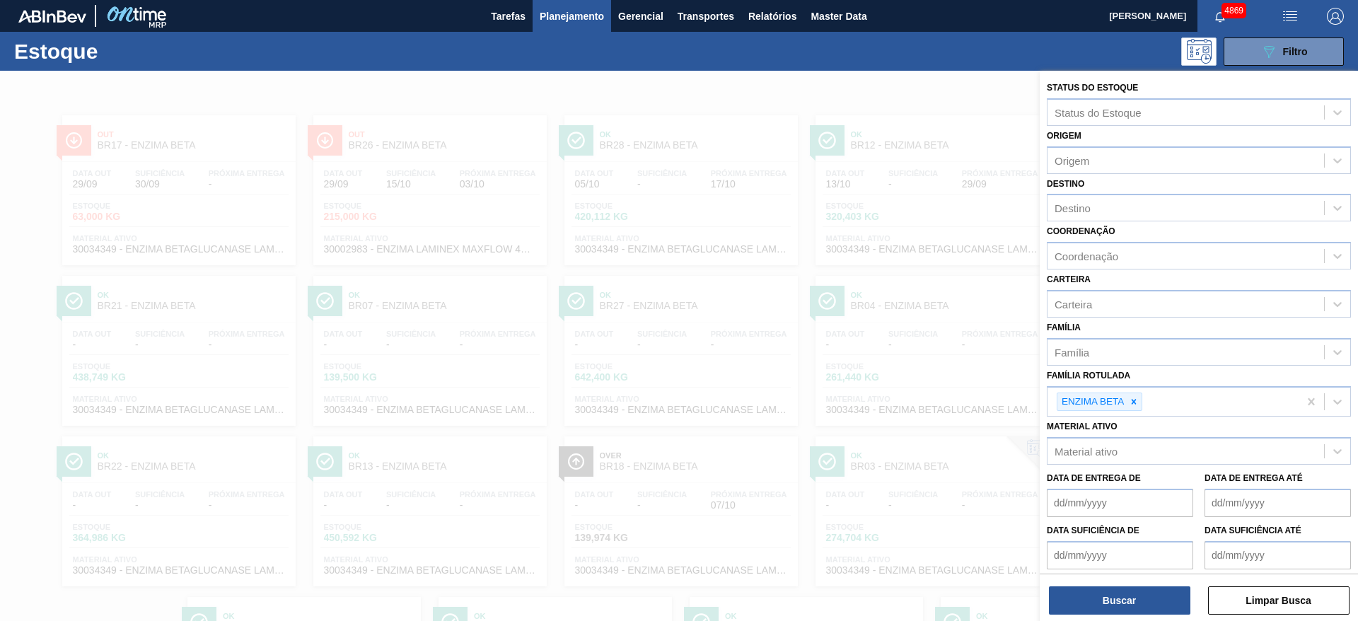
click at [833, 104] on div at bounding box center [679, 381] width 1358 height 621
